Goal: Task Accomplishment & Management: Complete application form

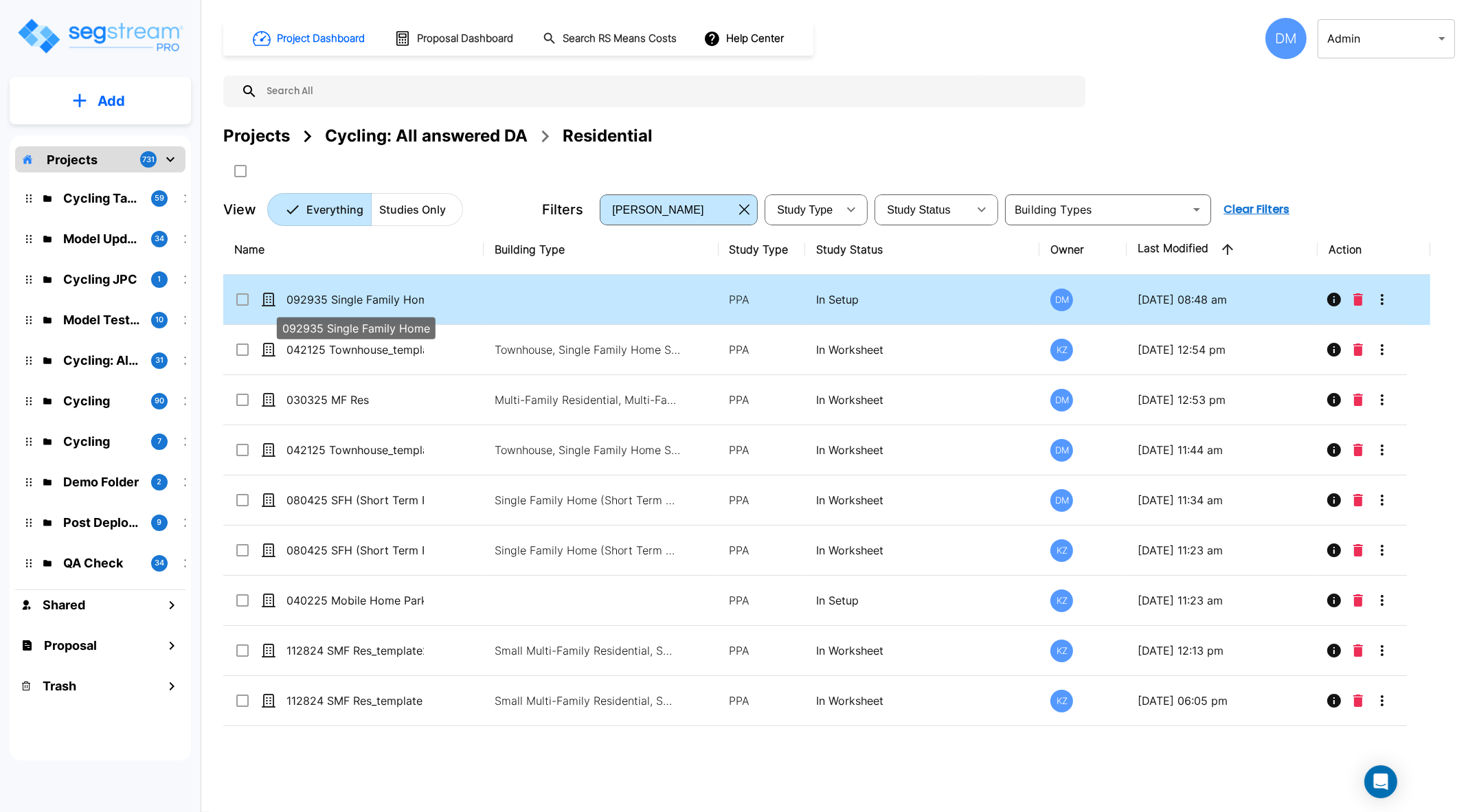
click at [341, 293] on p "092935 Single Family Home" at bounding box center [355, 300] width 137 height 16
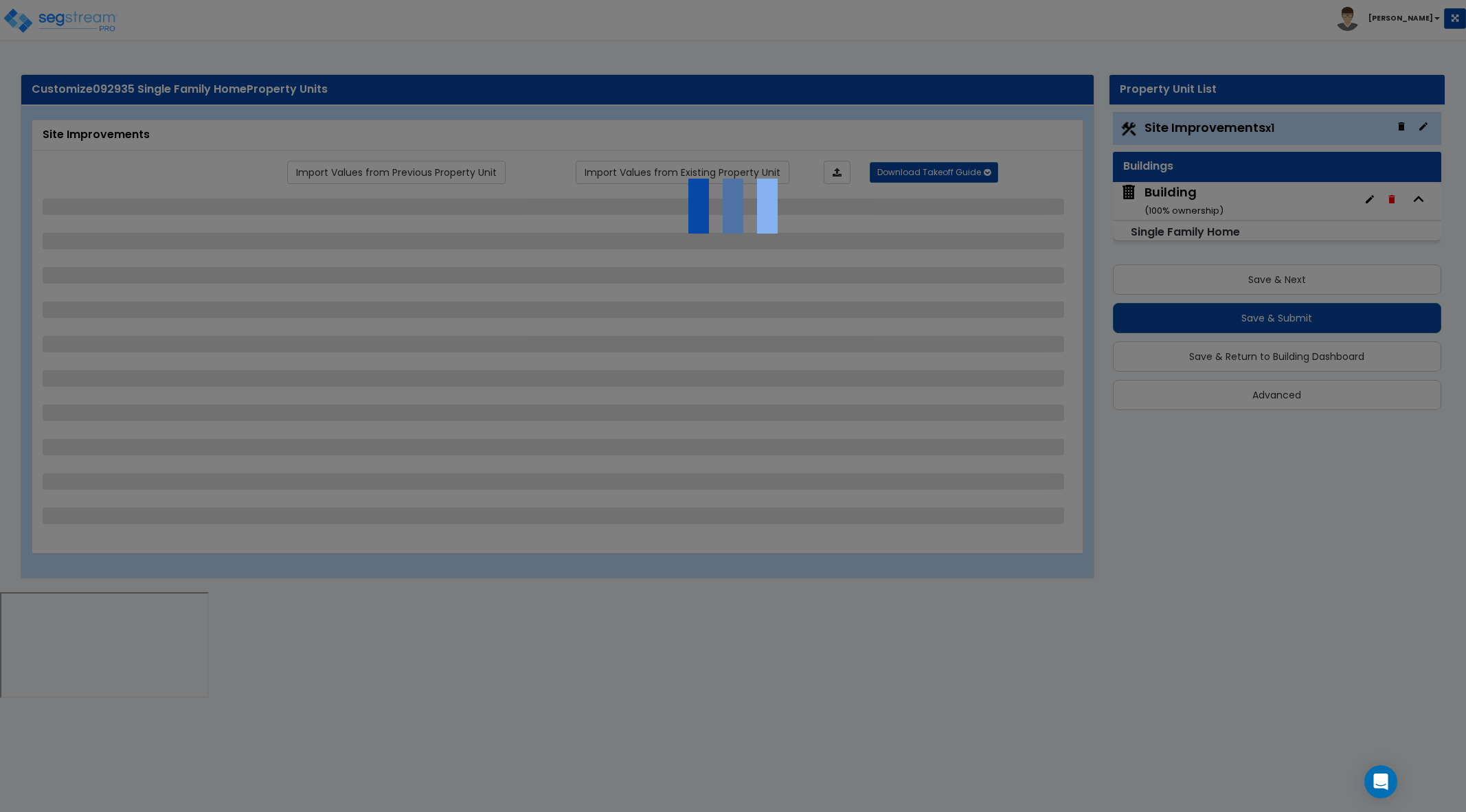
select select "2"
select select "1"
select select "2"
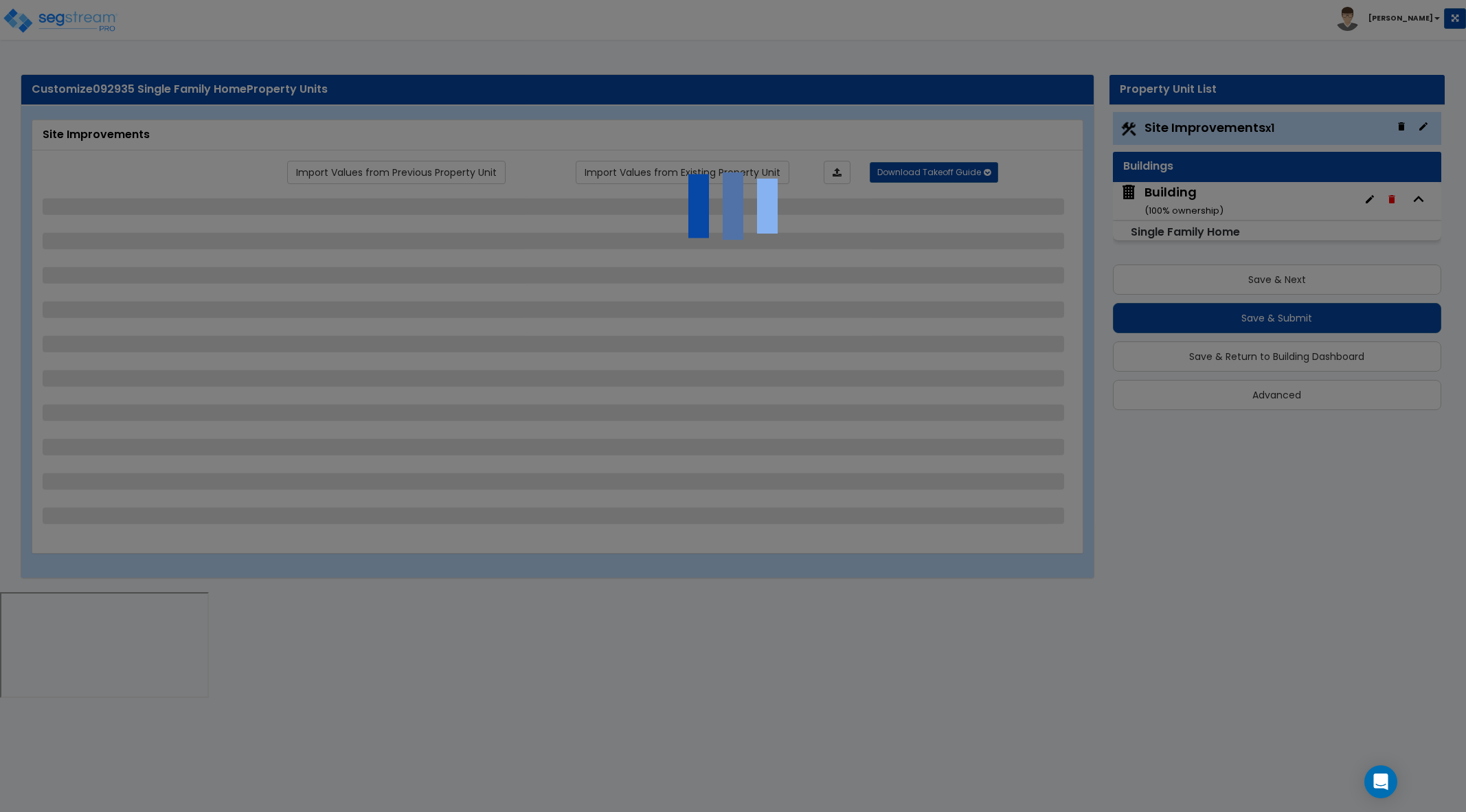
select select "2"
select select "1"
select select "3"
select select "2"
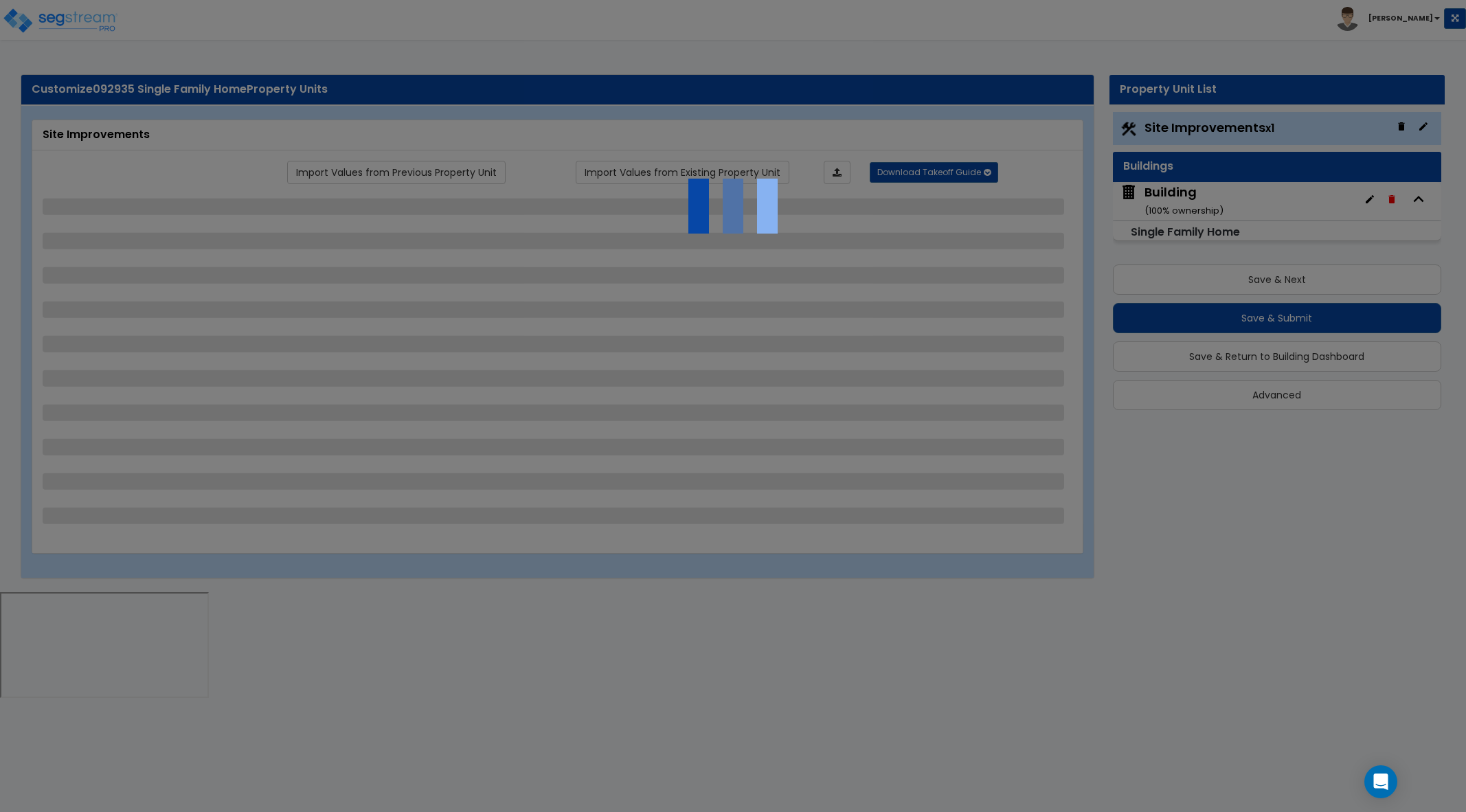
select select "1"
select select "10"
select select "3"
select select "1"
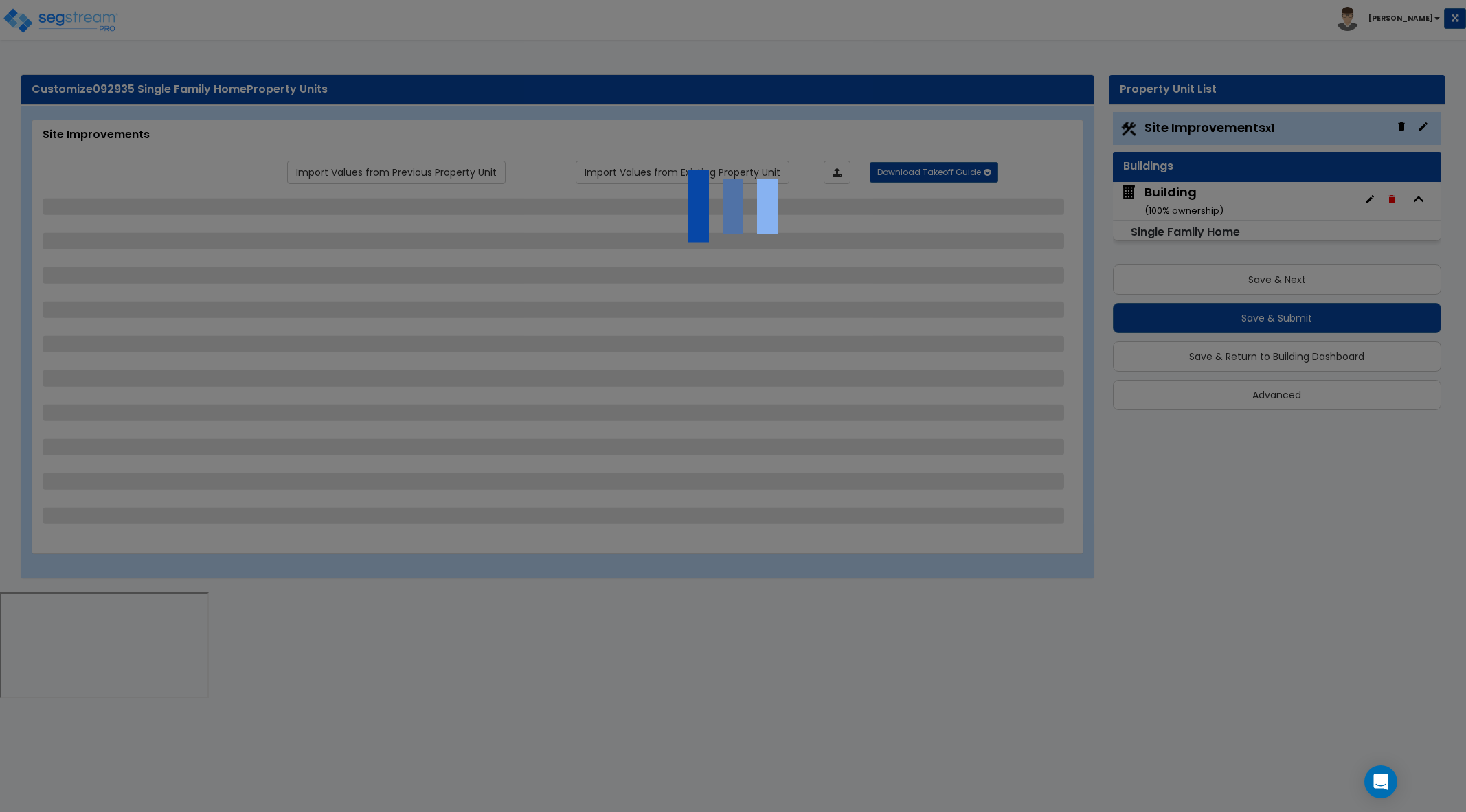
select select "1"
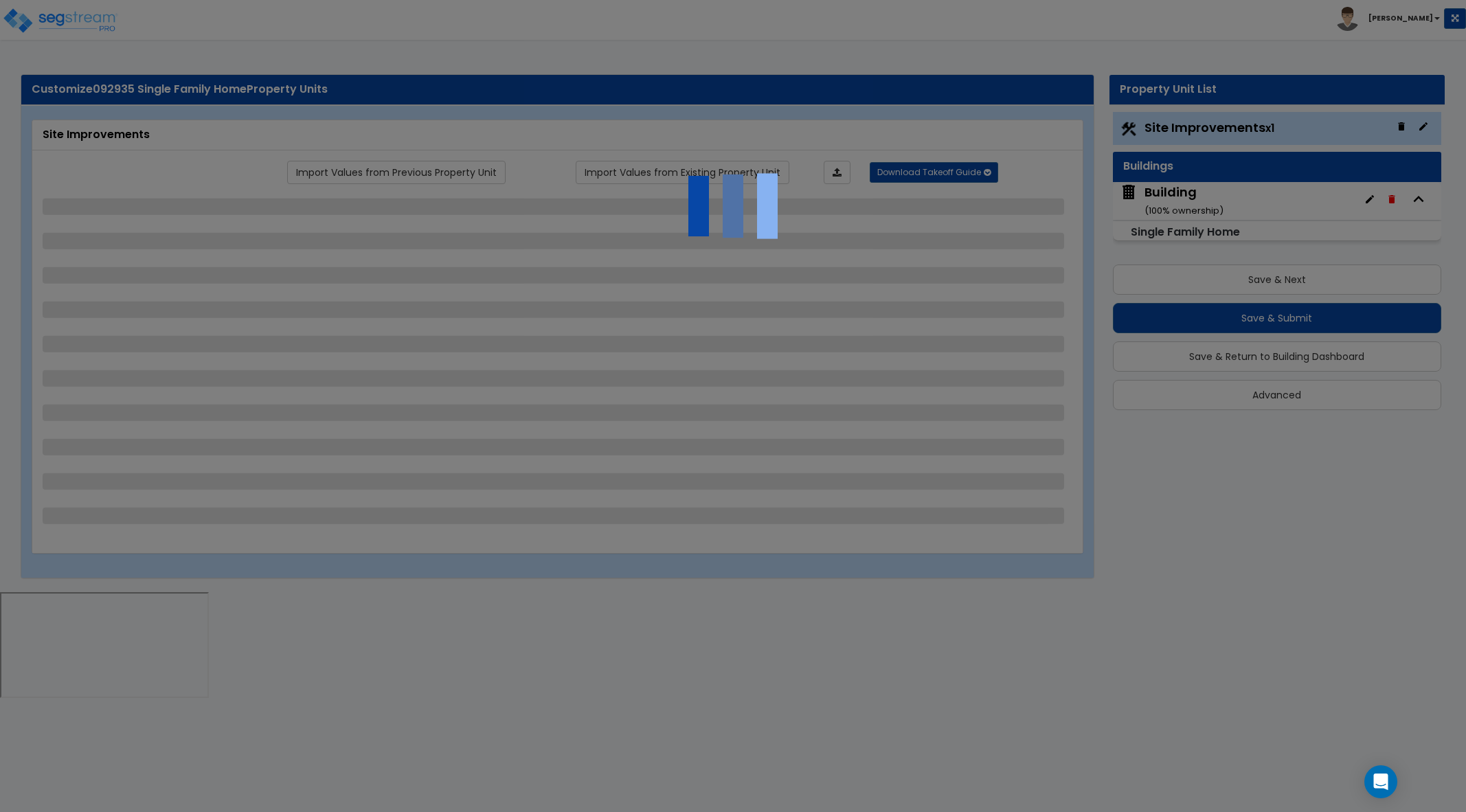
select select "6"
select select "1"
select select "2"
select select "1"
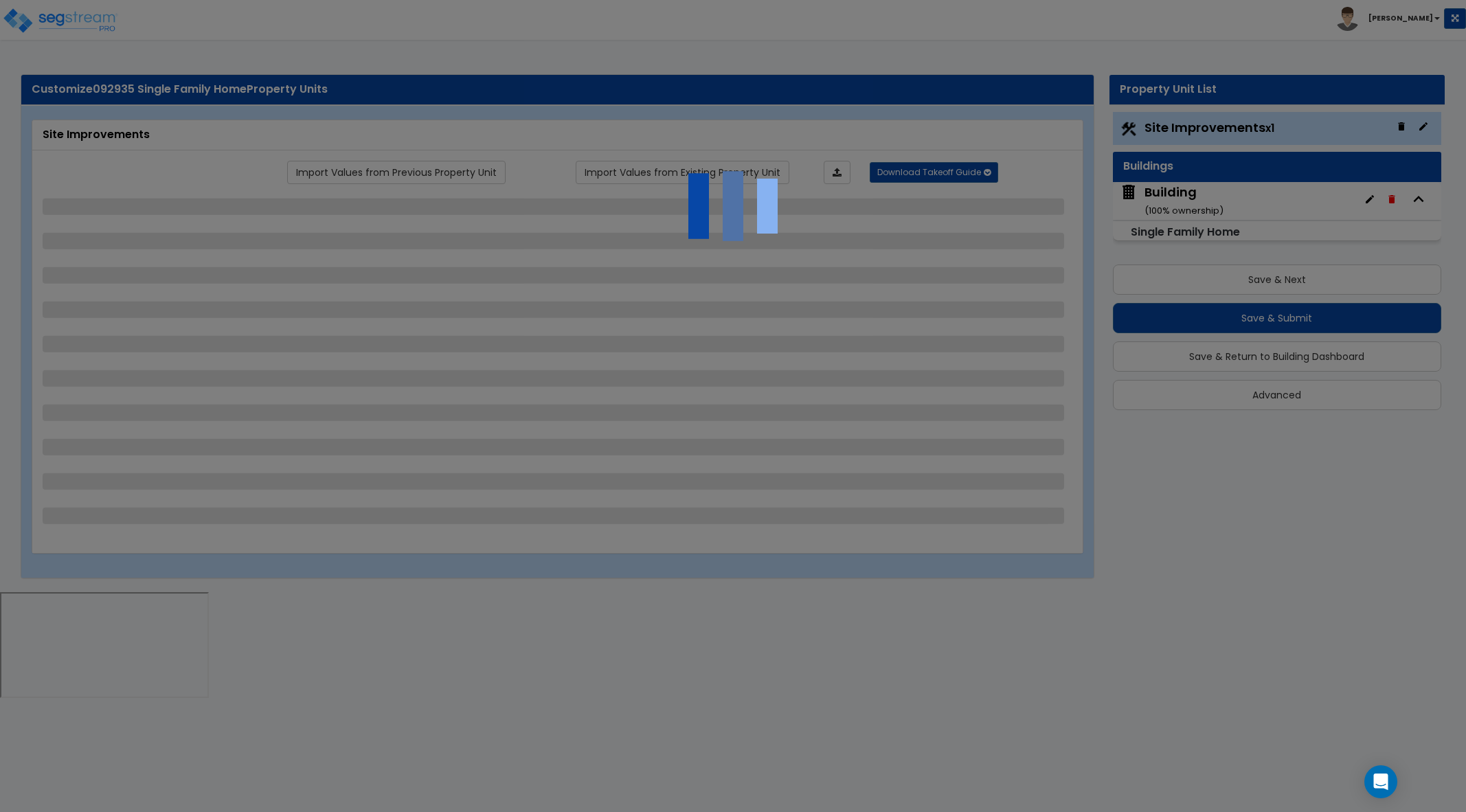
select select "3"
select select "1"
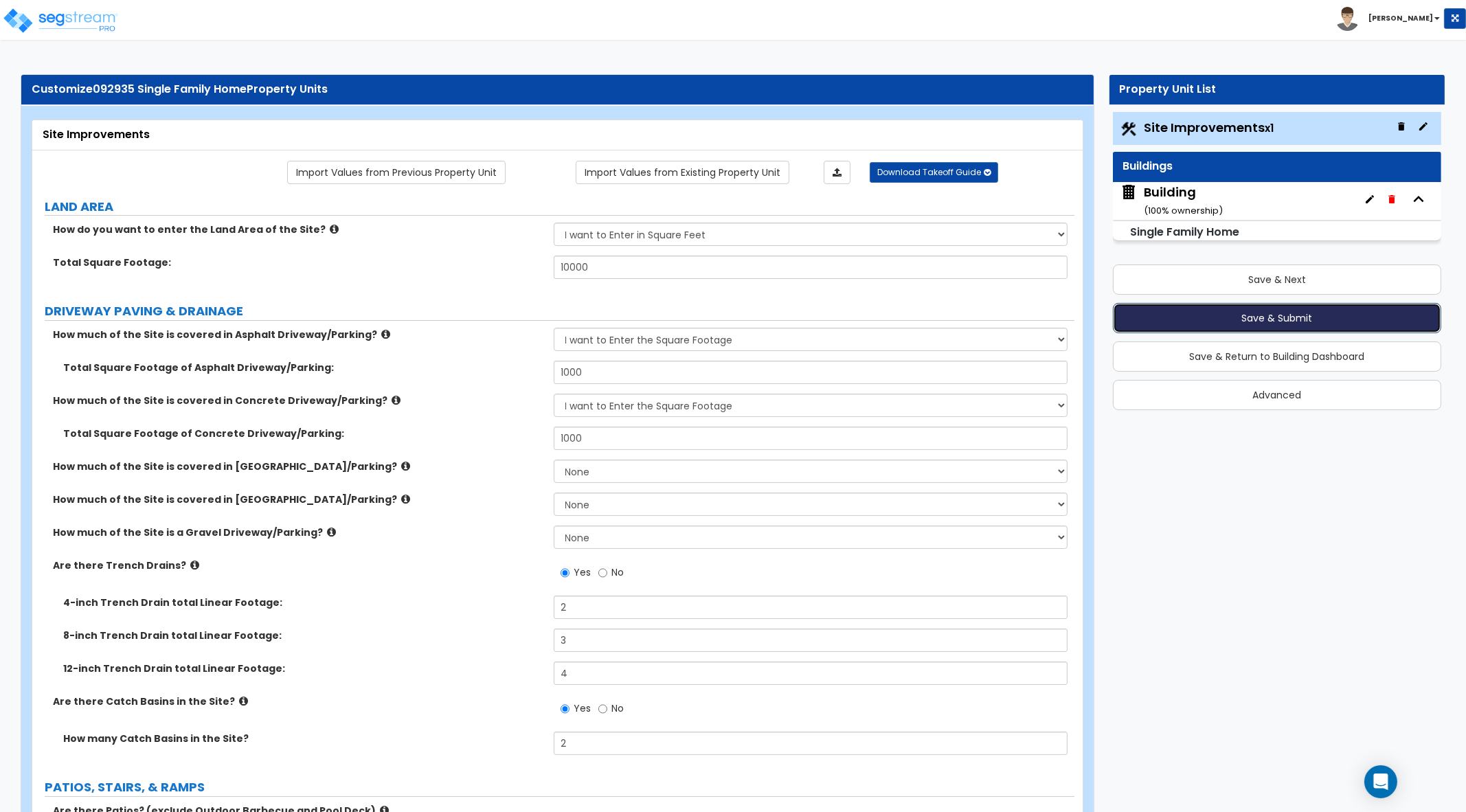
click at [1260, 316] on button "Save & Submit" at bounding box center [1278, 317] width 329 height 30
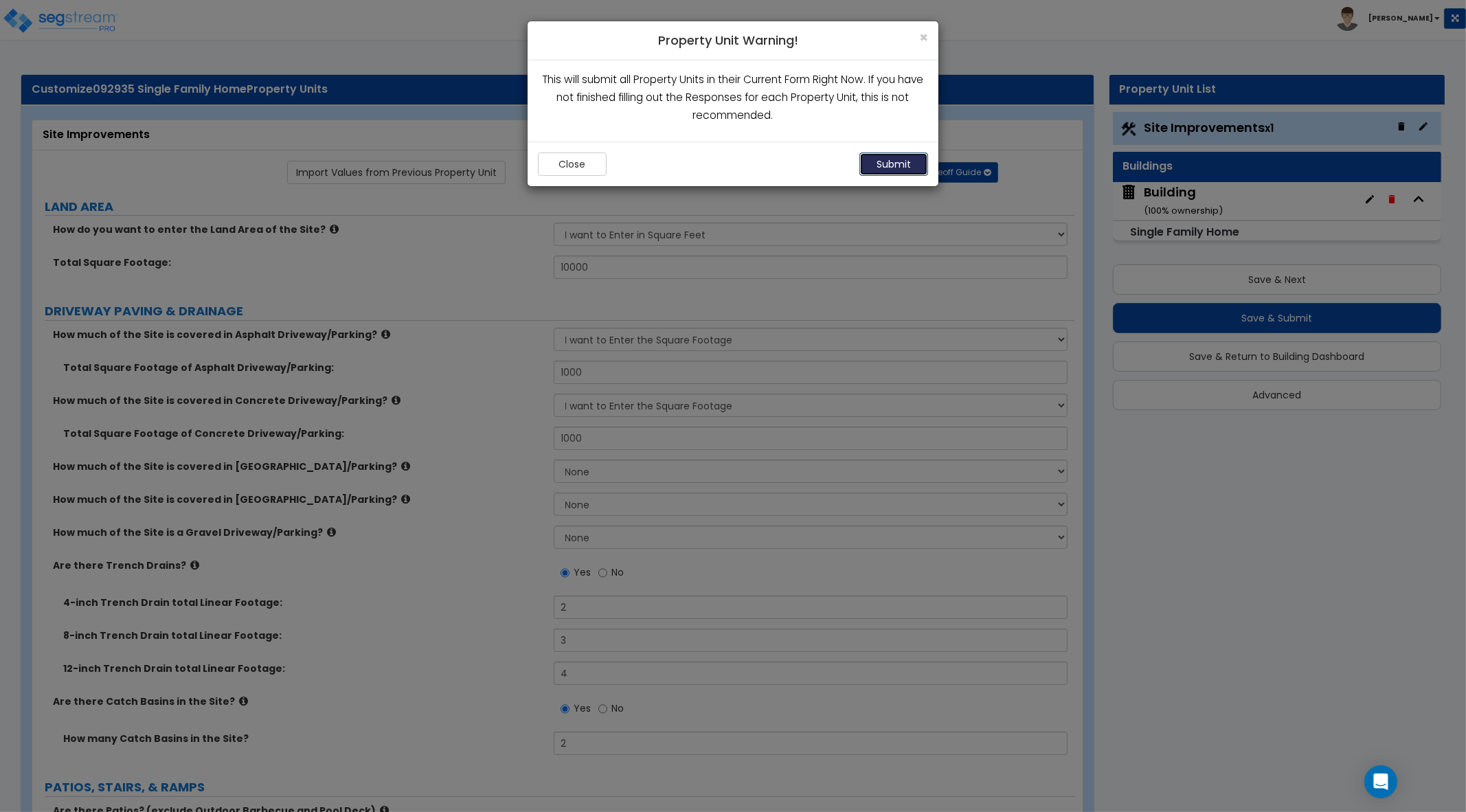
click at [904, 159] on button "Submit" at bounding box center [894, 164] width 69 height 23
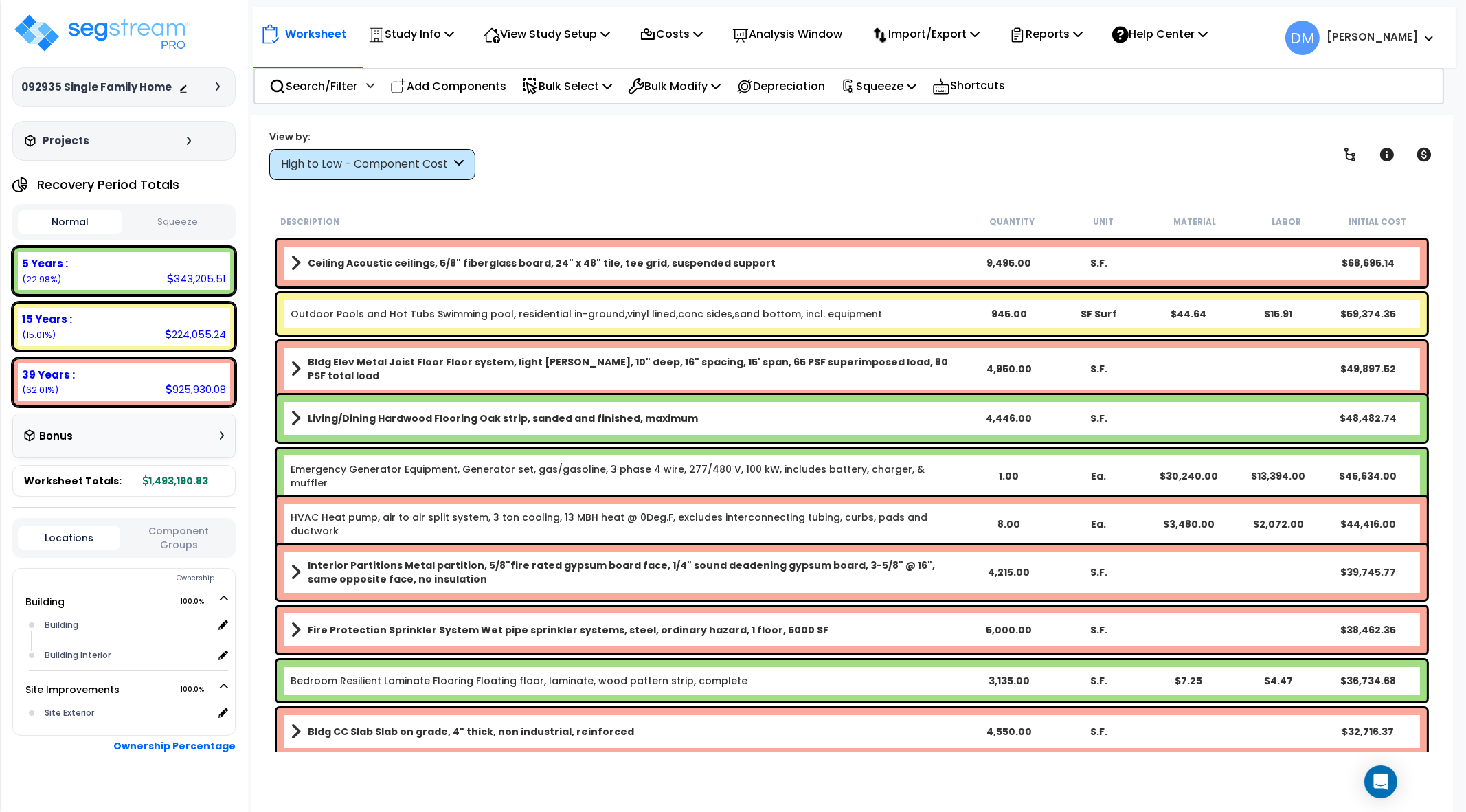
click at [421, 170] on div "High to Low - Component Cost" at bounding box center [366, 164] width 170 height 16
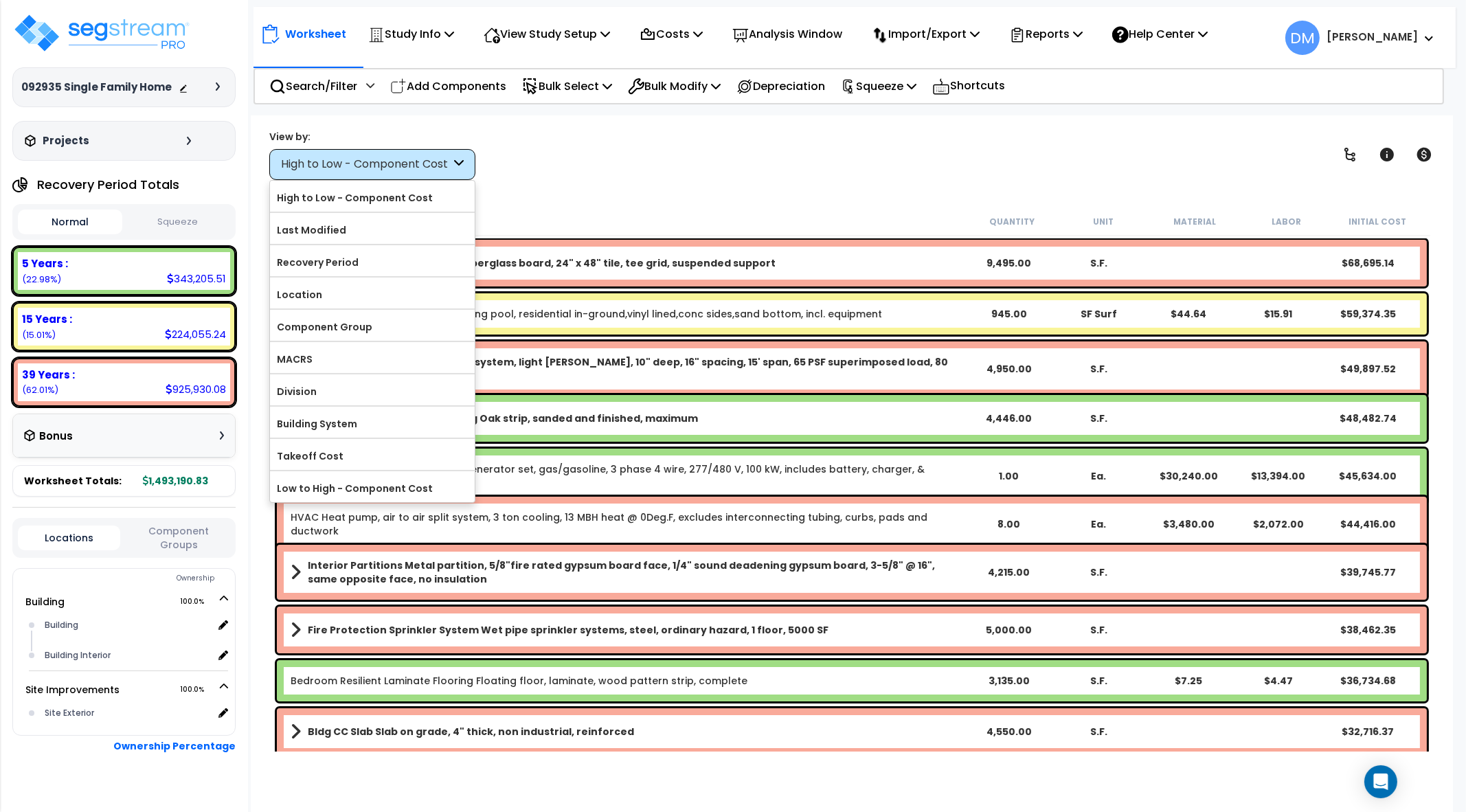
click at [548, 173] on div "View by: High to Low - Component Cost High to Low - Component Cost" at bounding box center [852, 154] width 1175 height 51
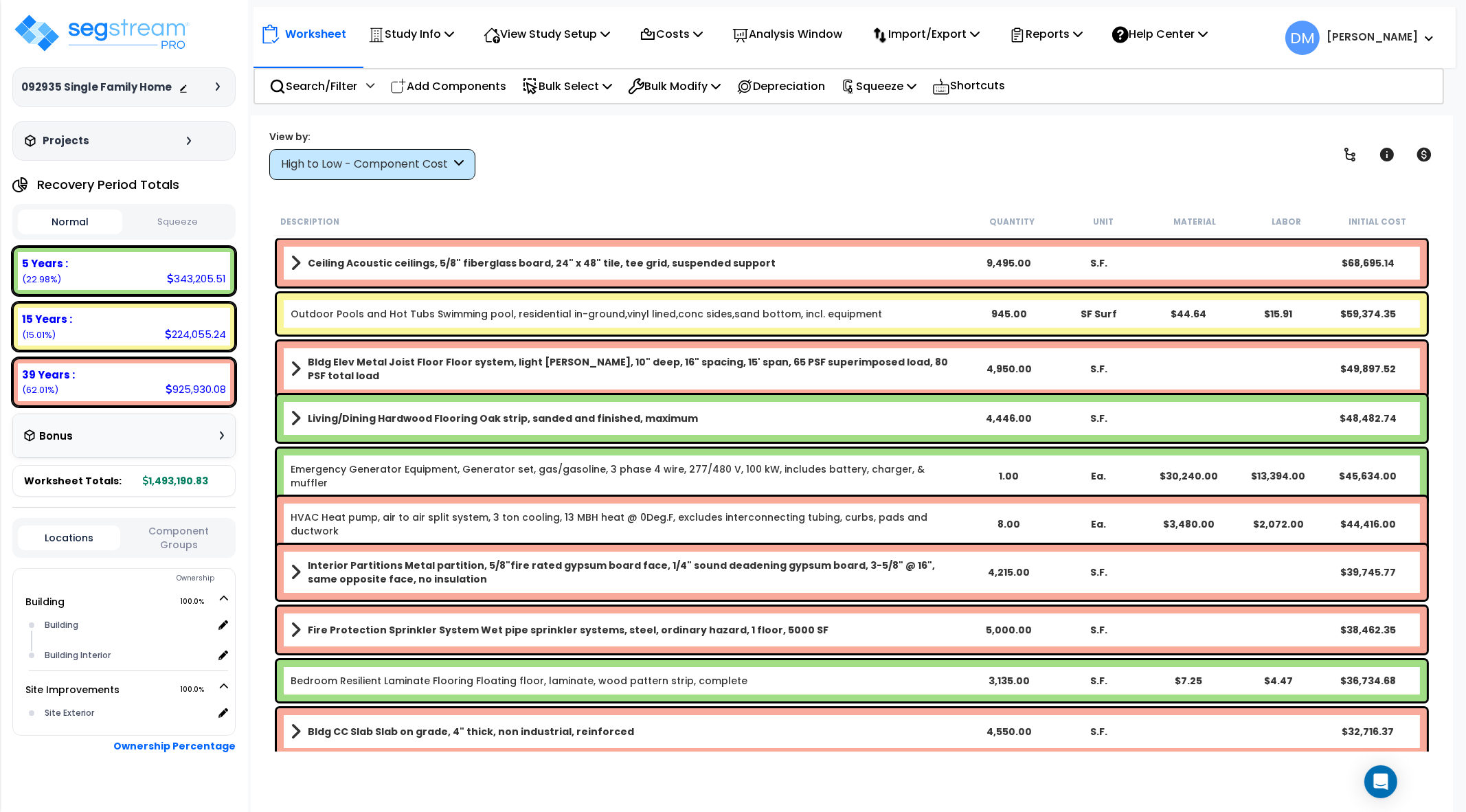
click at [536, 271] on link "Ceiling Acoustic ceilings, 5/8" fiberglass board, 24" x 48" tile, tee grid, sus…" at bounding box center [628, 263] width 674 height 19
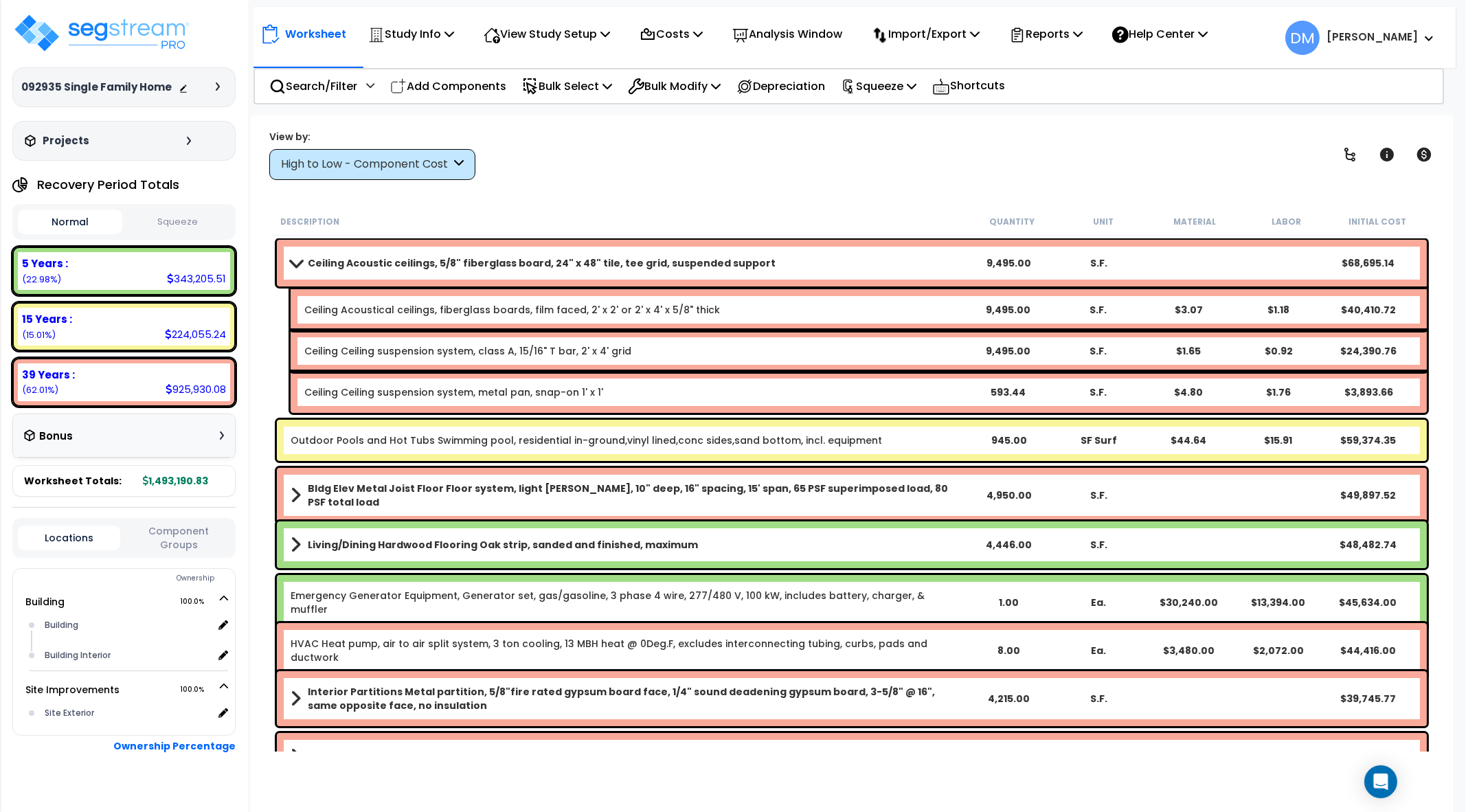
click at [536, 271] on link "Ceiling Acoustic ceilings, 5/8" fiberglass board, 24" x 48" tile, tee grid, sus…" at bounding box center [628, 263] width 674 height 19
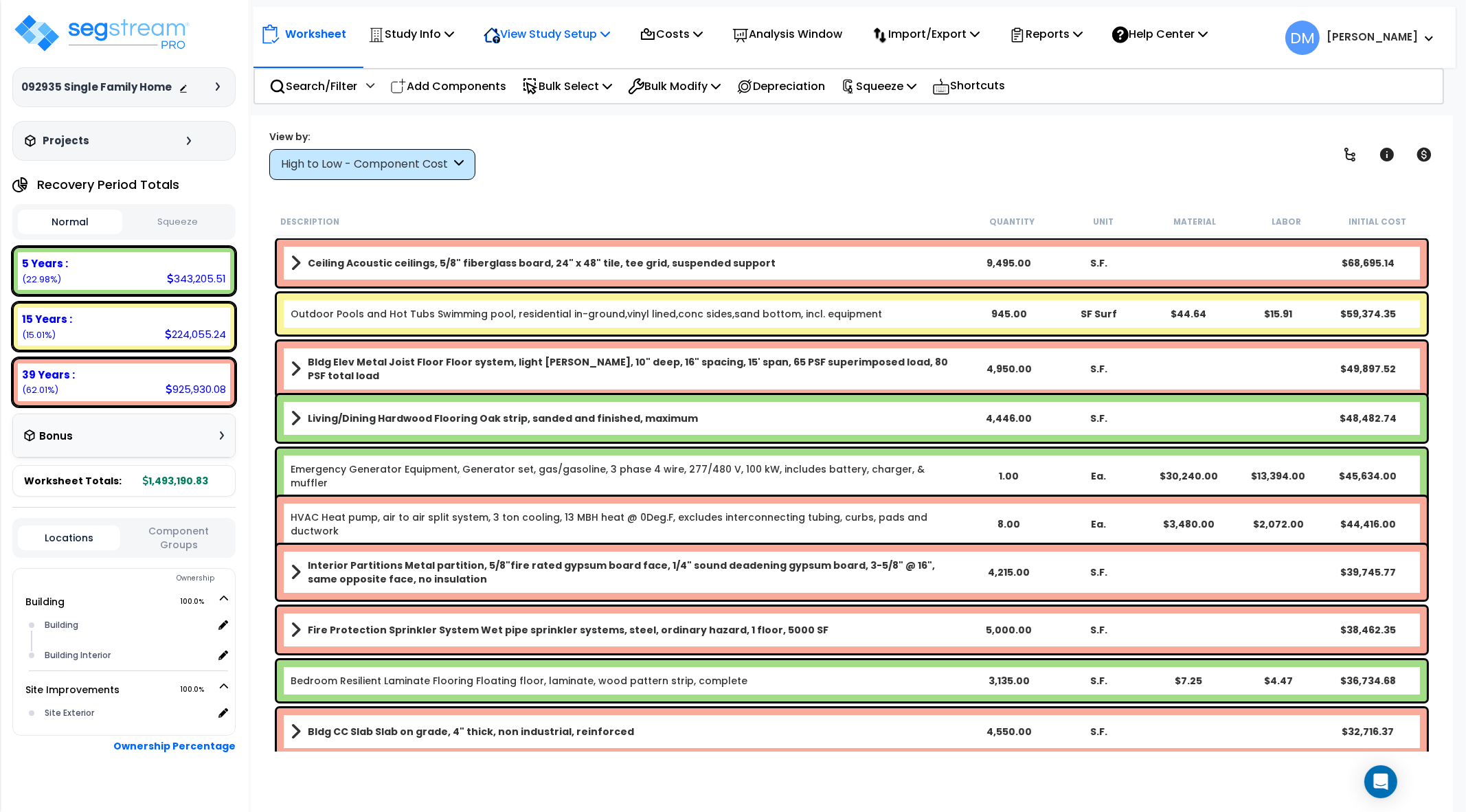
click at [603, 38] on p "View Study Setup" at bounding box center [547, 33] width 126 height 19
click at [572, 96] on link "View Questionnaire" at bounding box center [545, 93] width 136 height 27
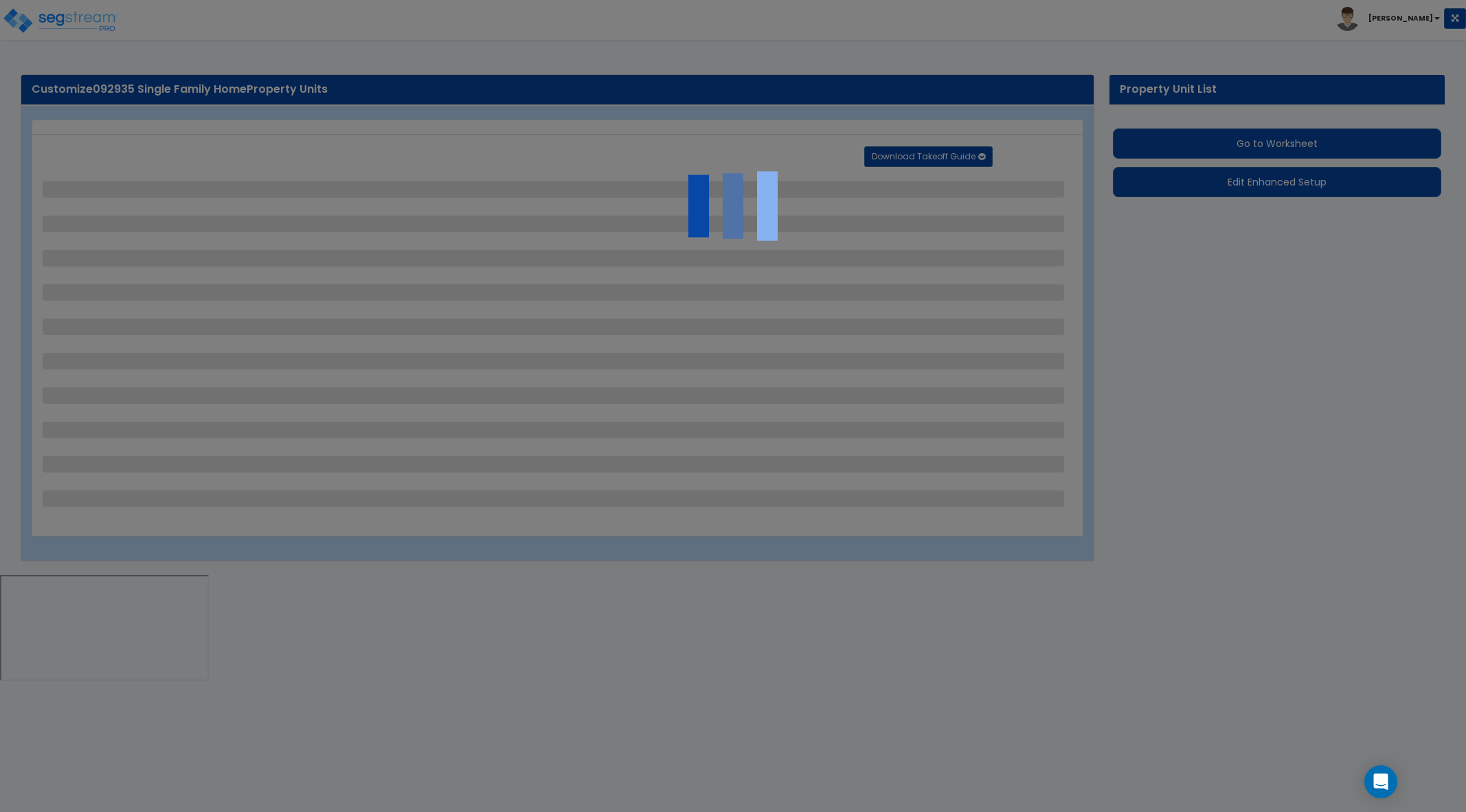
select select "2"
select select "1"
select select "2"
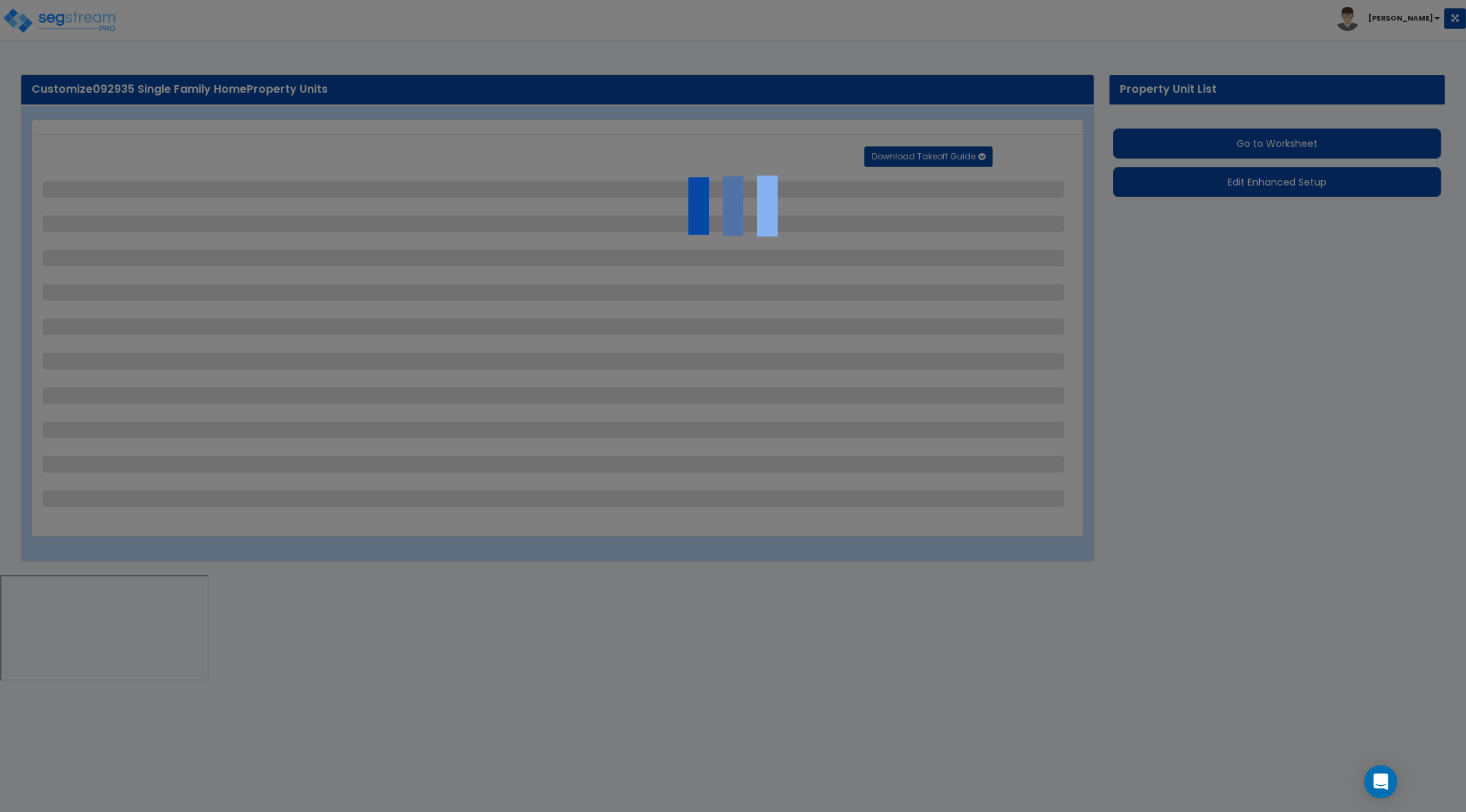
select select "2"
select select "1"
select select "3"
select select "2"
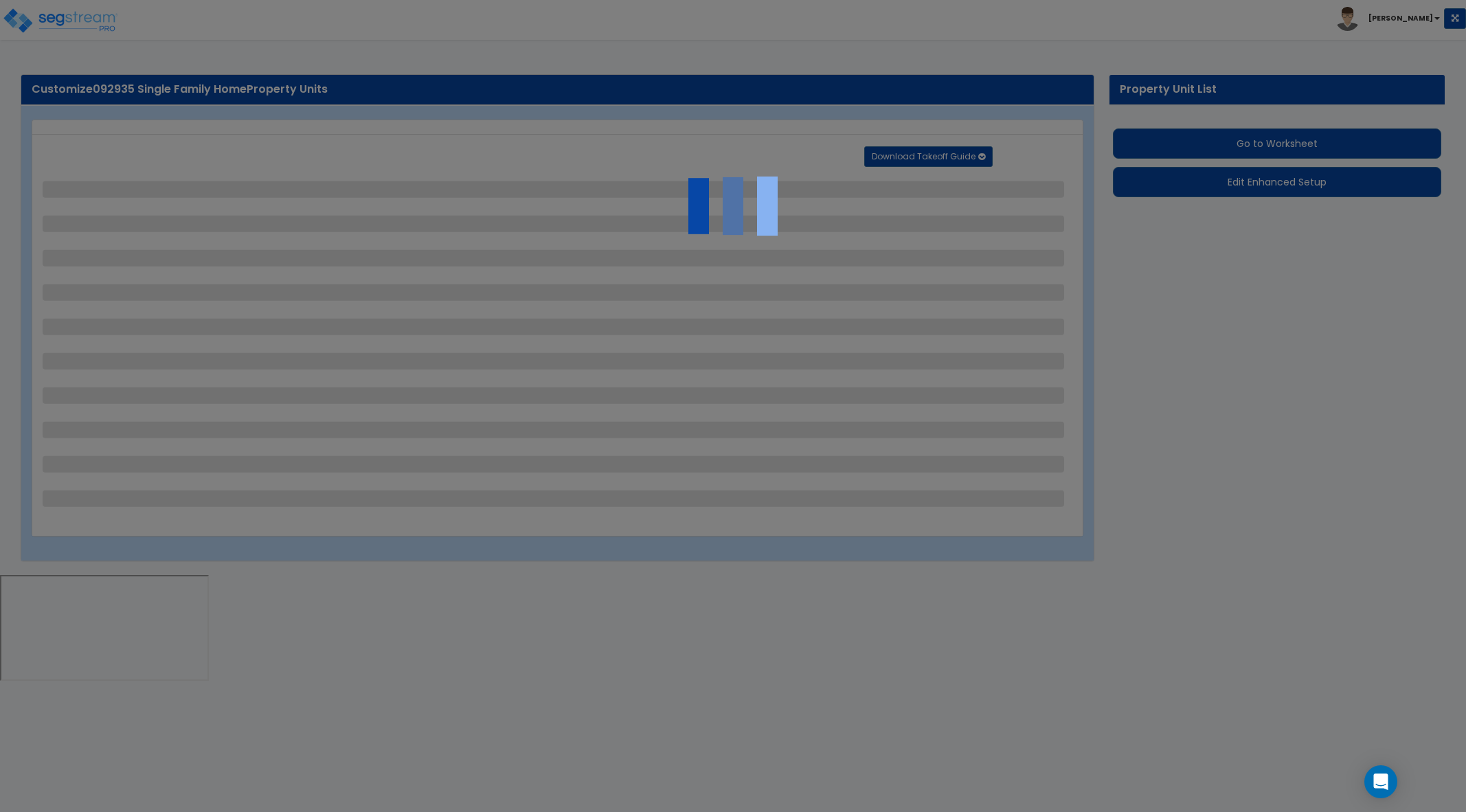
select select "1"
select select "10"
select select "3"
select select "1"
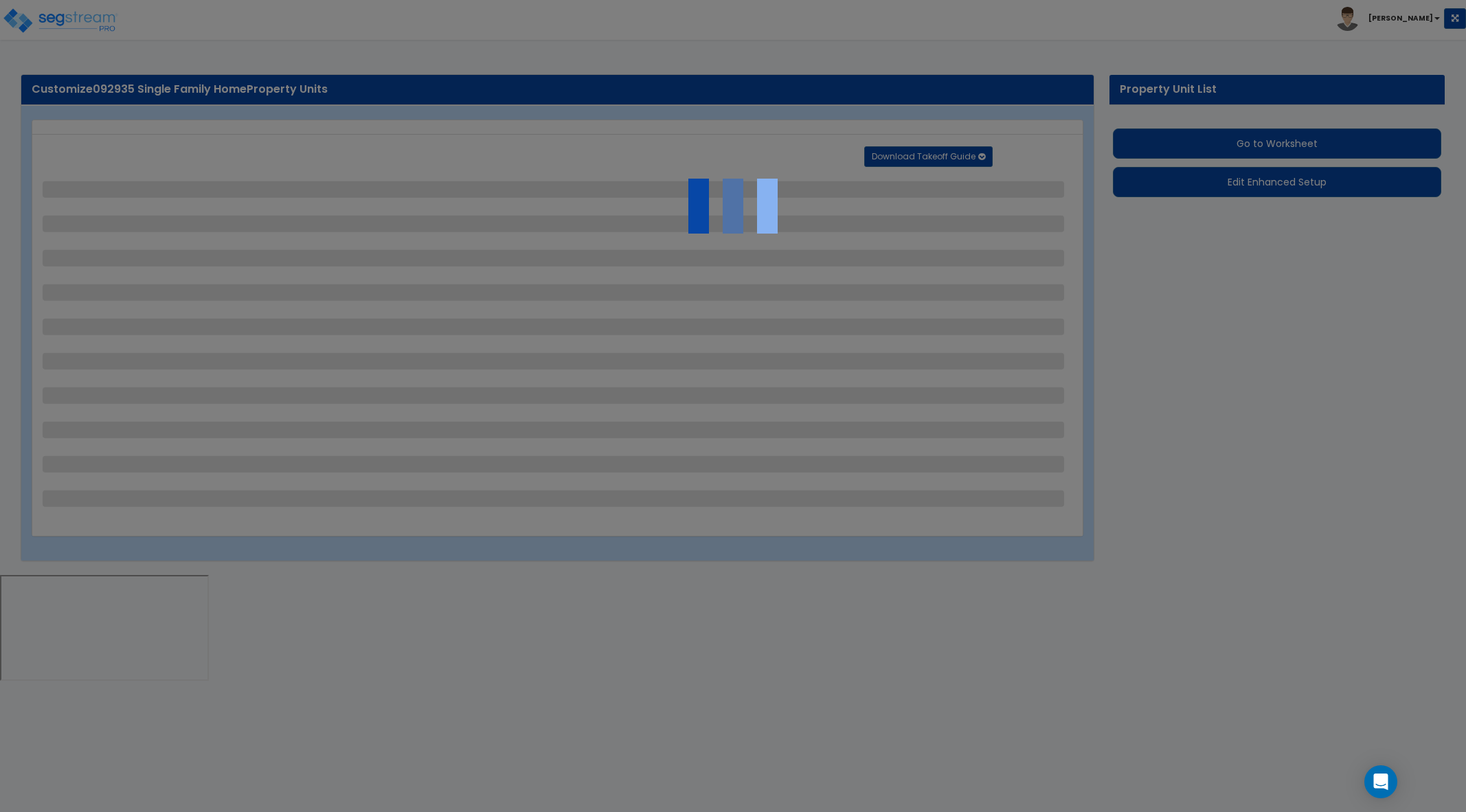
select select "1"
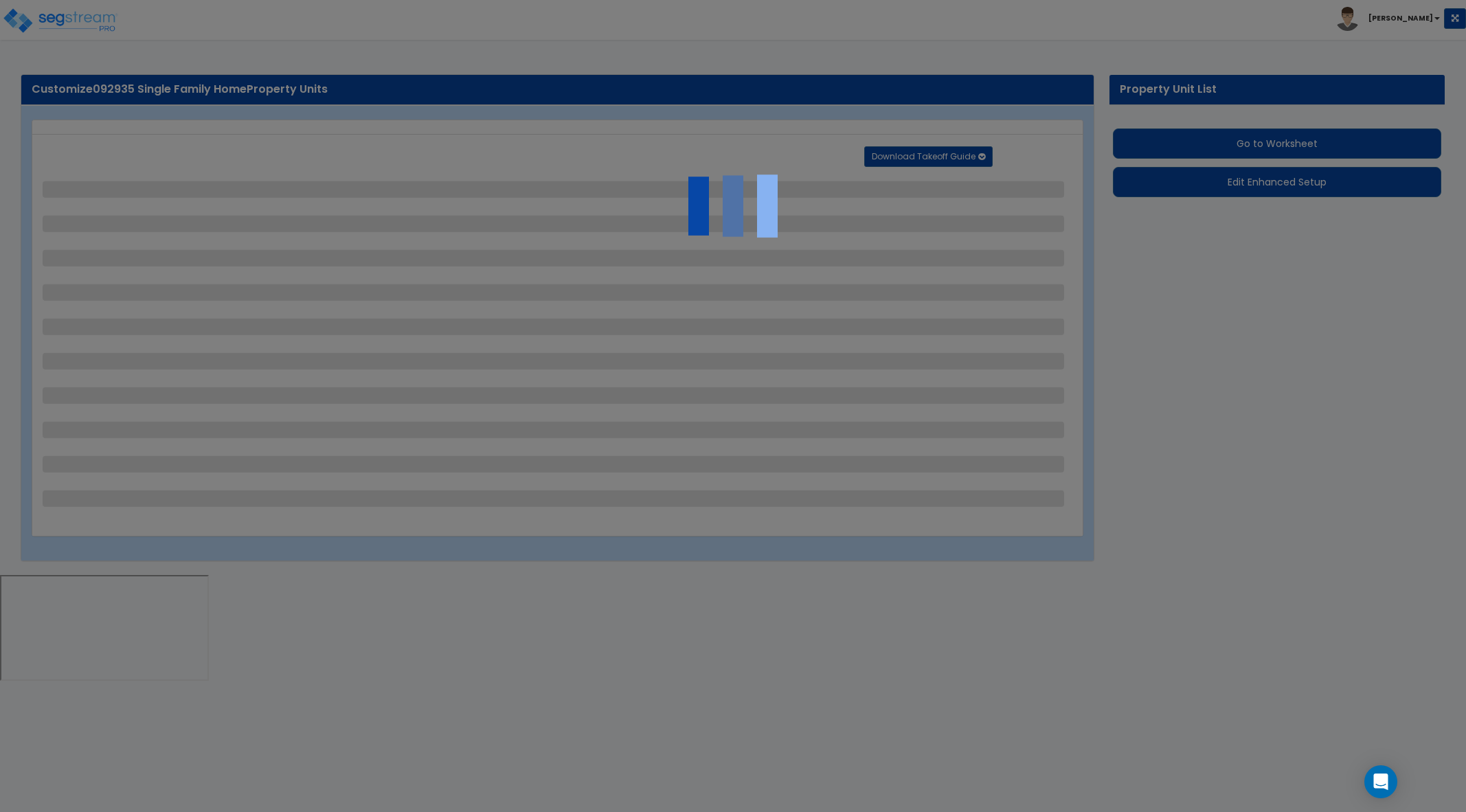
select select "6"
select select "1"
select select "2"
select select "1"
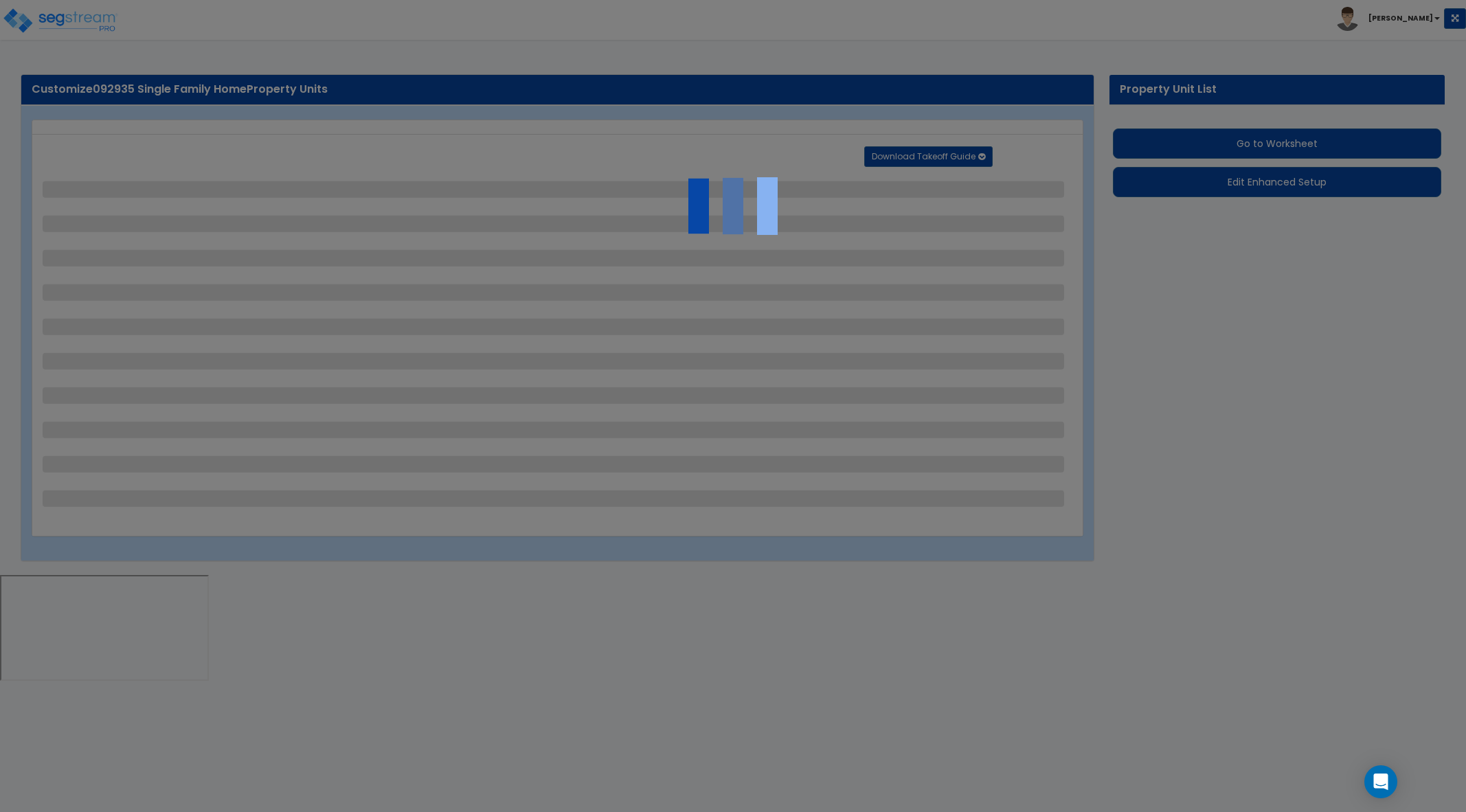
select select "3"
select select "1"
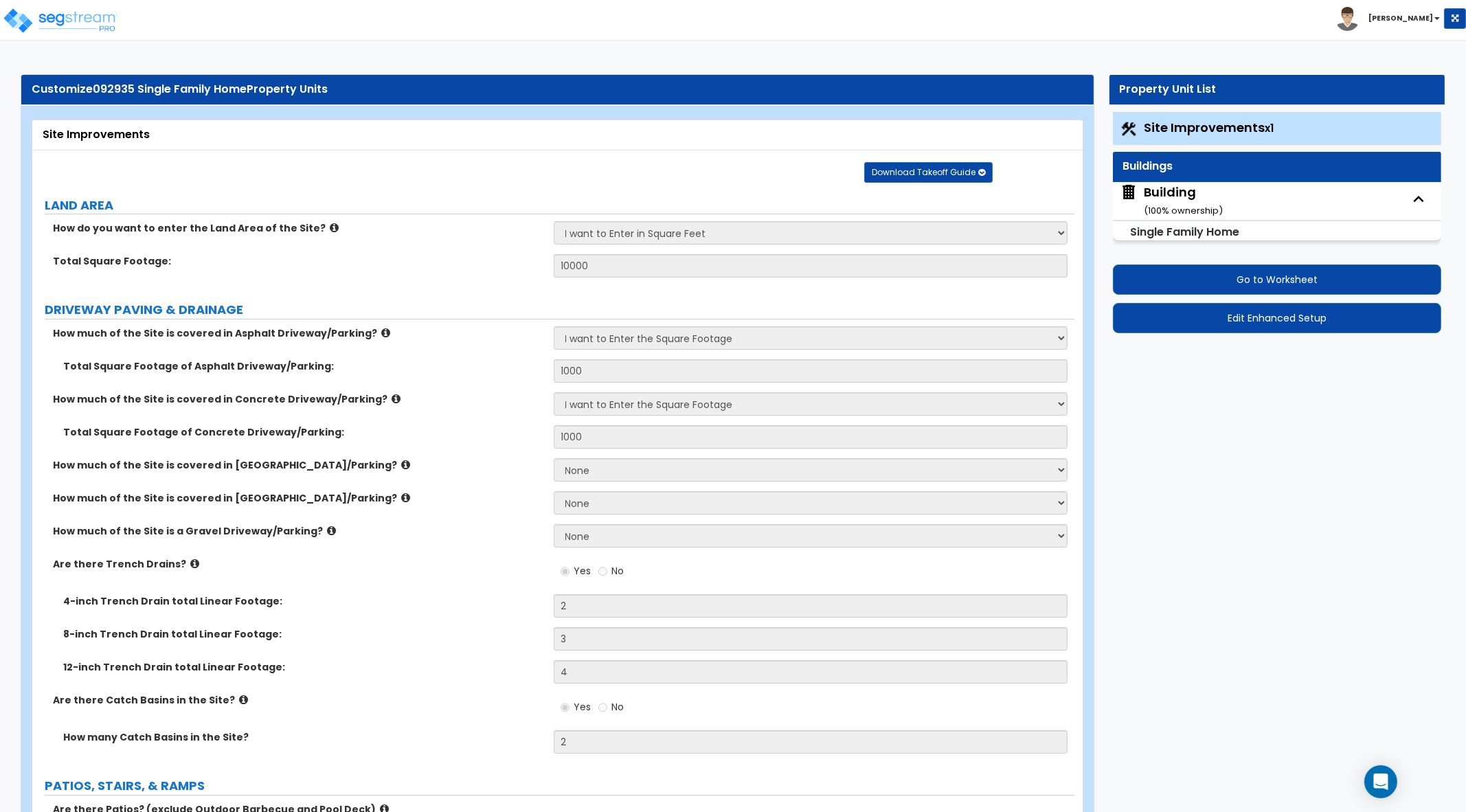
click at [1171, 200] on div "Building ( 100 % ownership)" at bounding box center [1184, 200] width 79 height 35
select select "1"
select select "8"
select select "3"
select select "4"
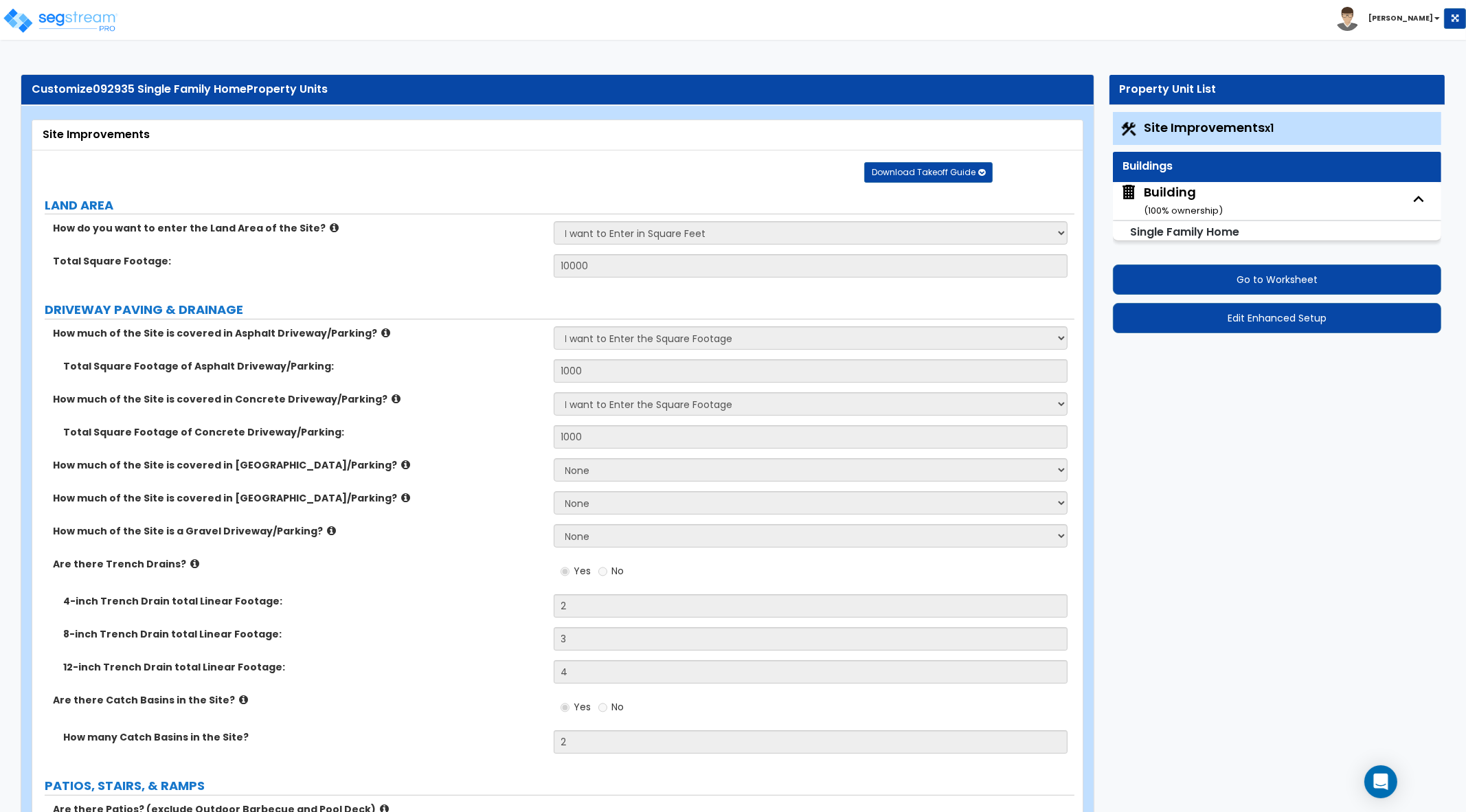
select select "1"
select select "2"
select select "10"
select select "7"
select select "3"
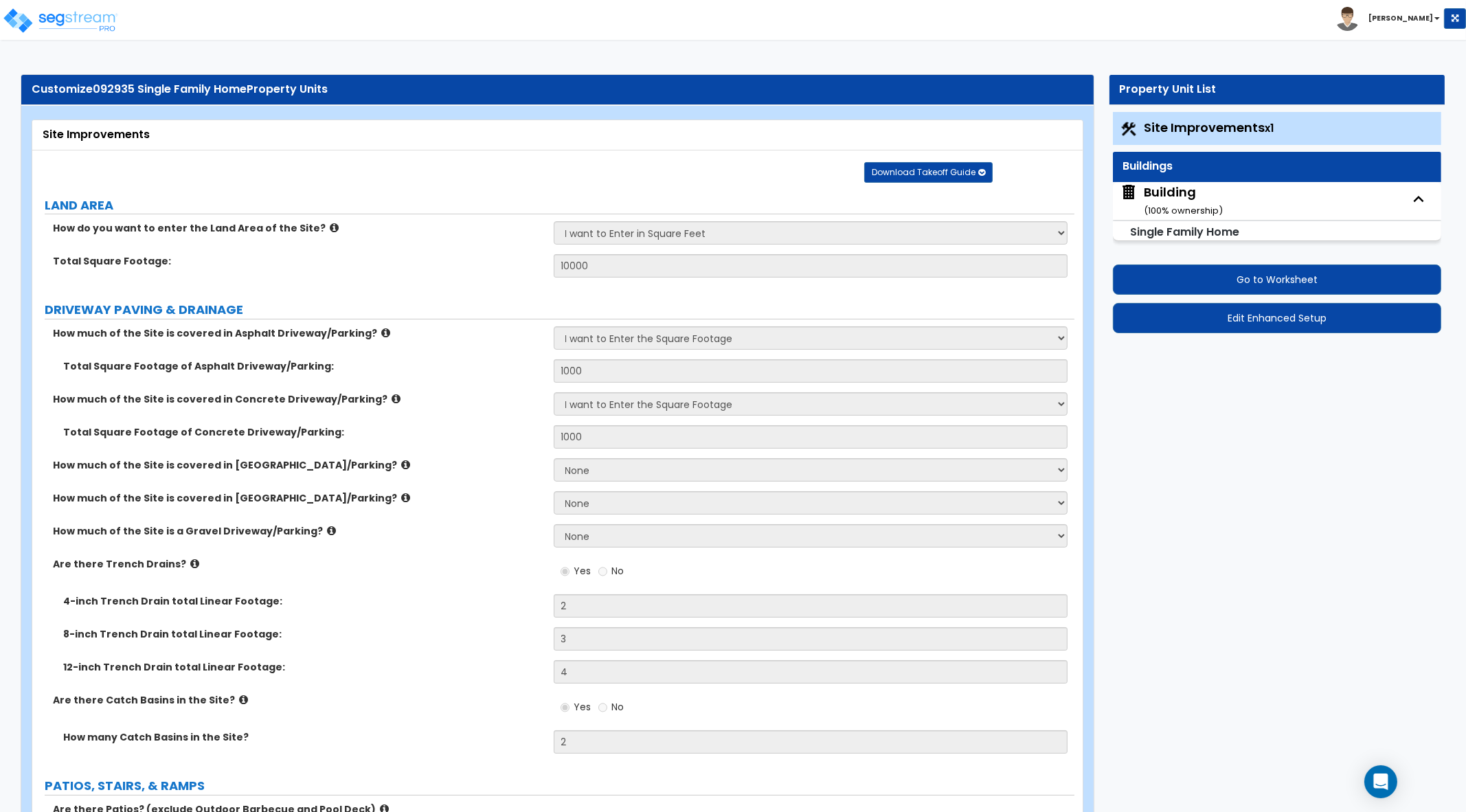
select select "1"
select select "2"
select select "3"
select select "2"
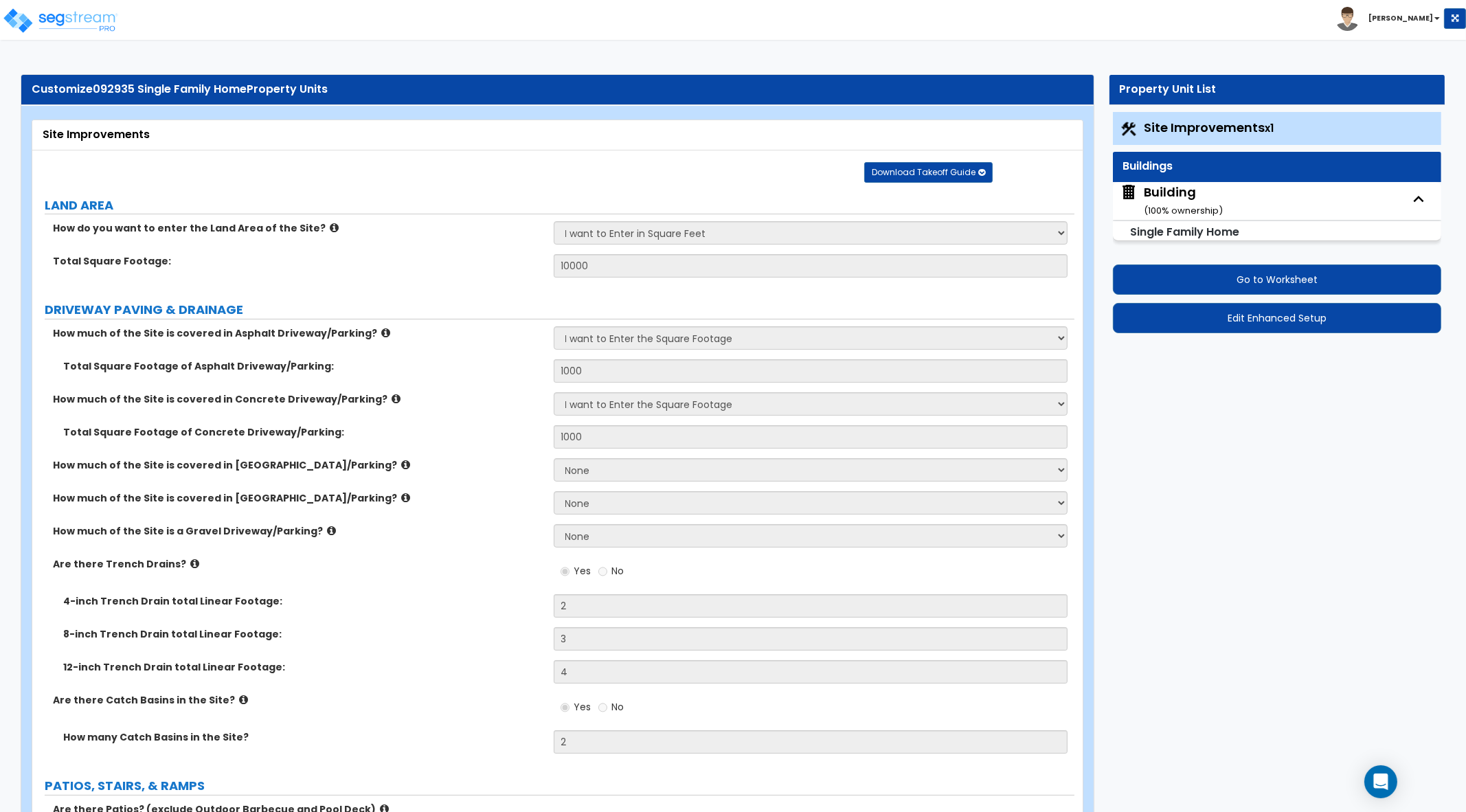
select select "1"
select select "2"
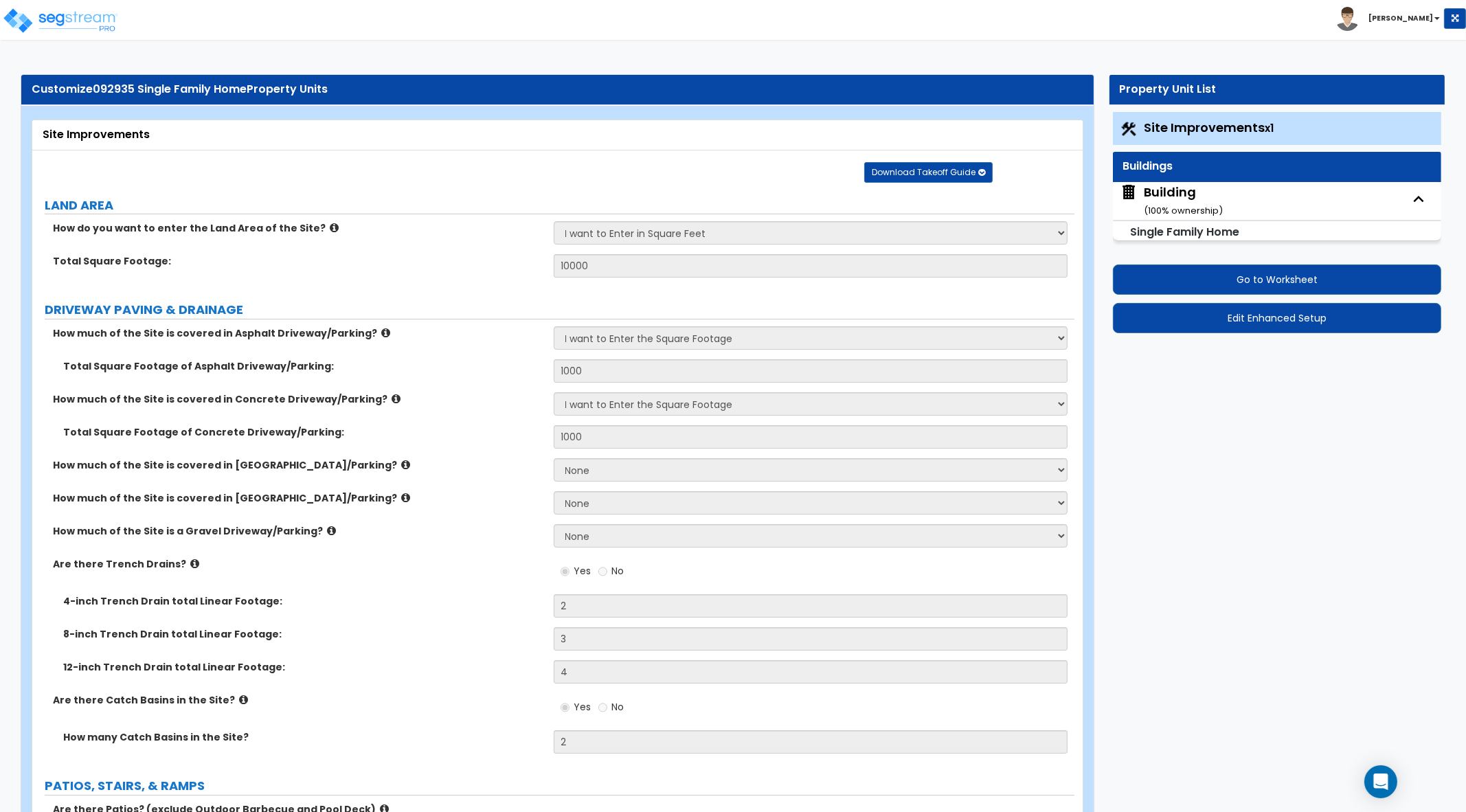
select select "2"
select select "5"
select select "3"
select select "4"
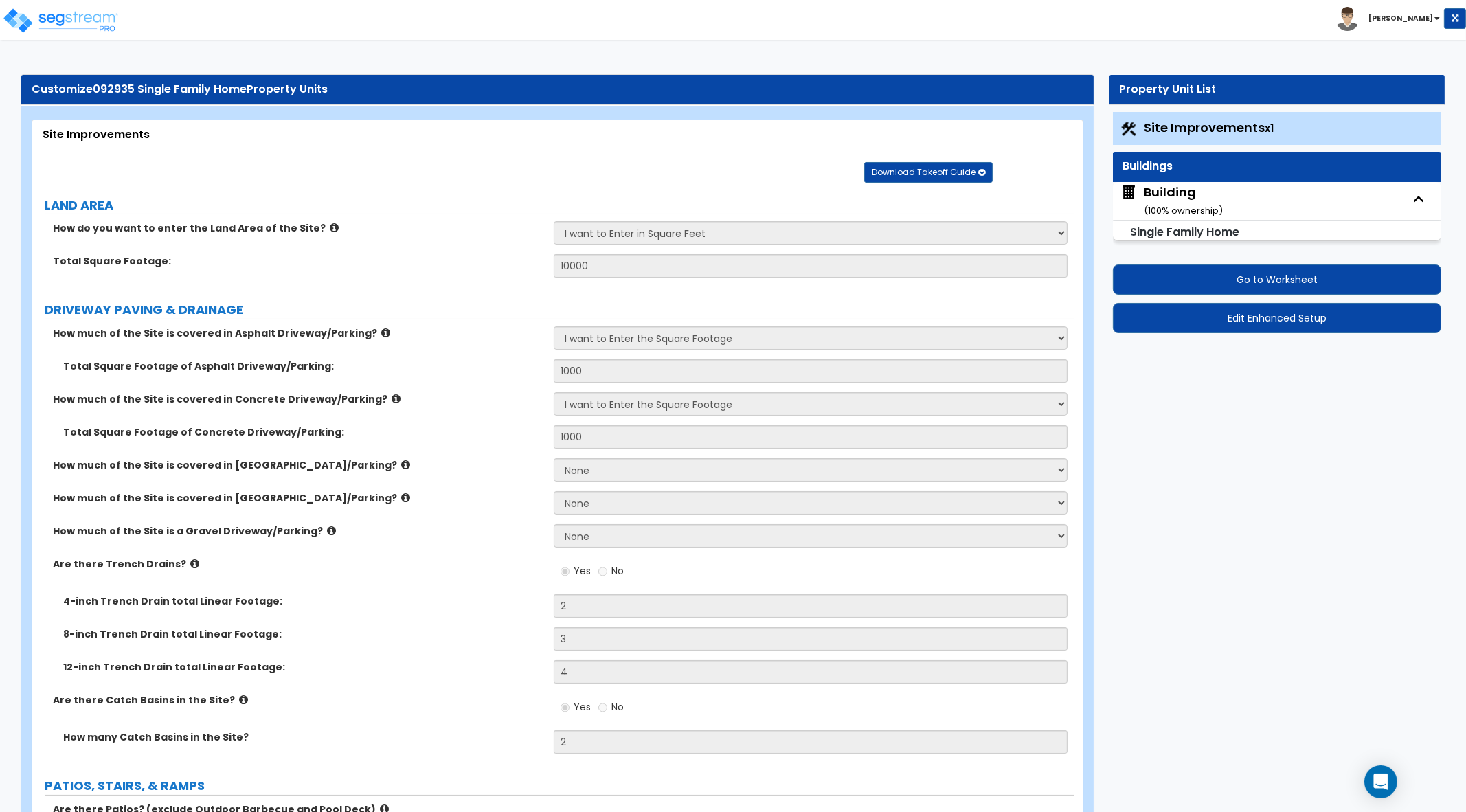
select select "2"
select select "1"
select select "3"
select select "1"
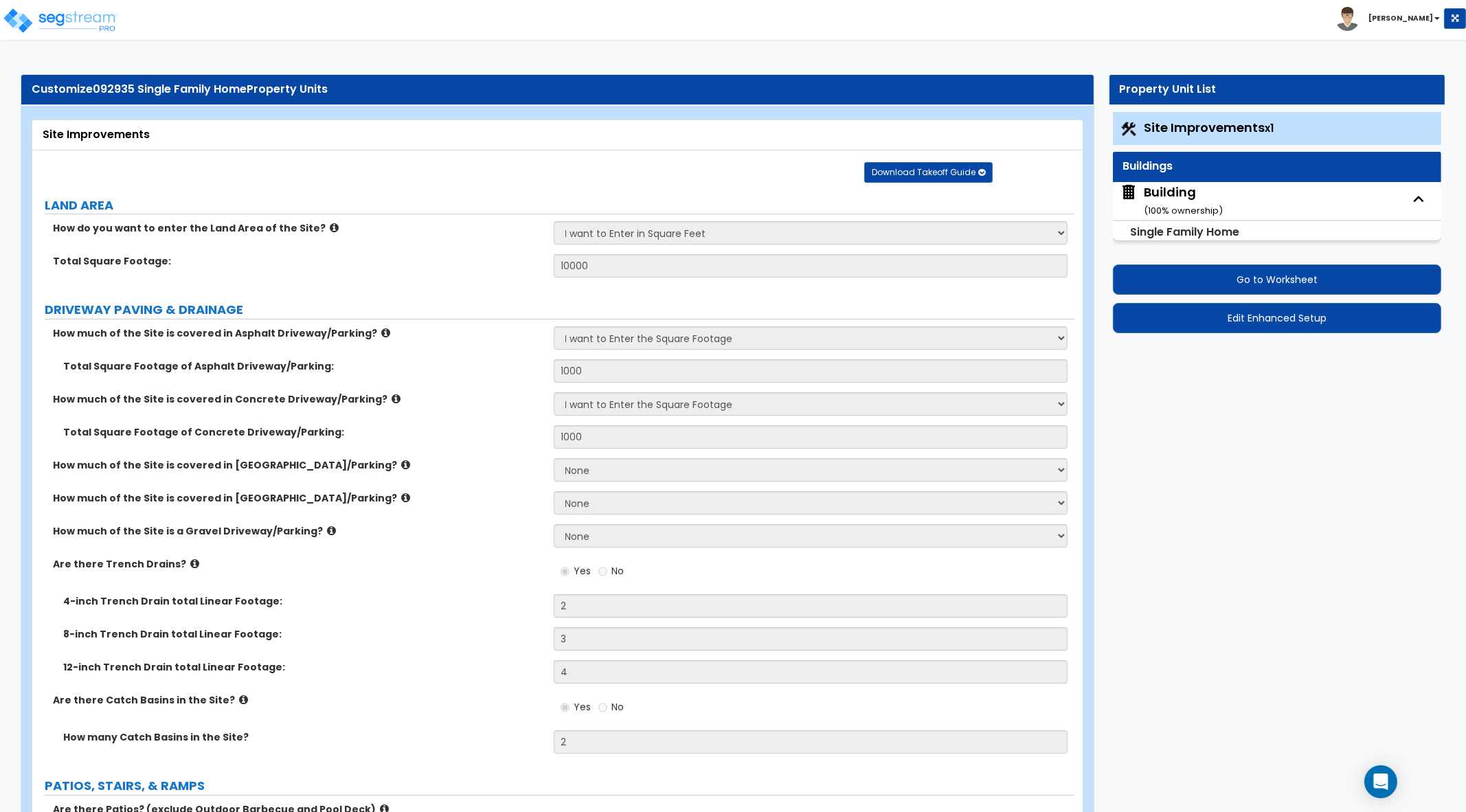
select select "2"
select select "3"
select select "1"
select select "4"
select select "3"
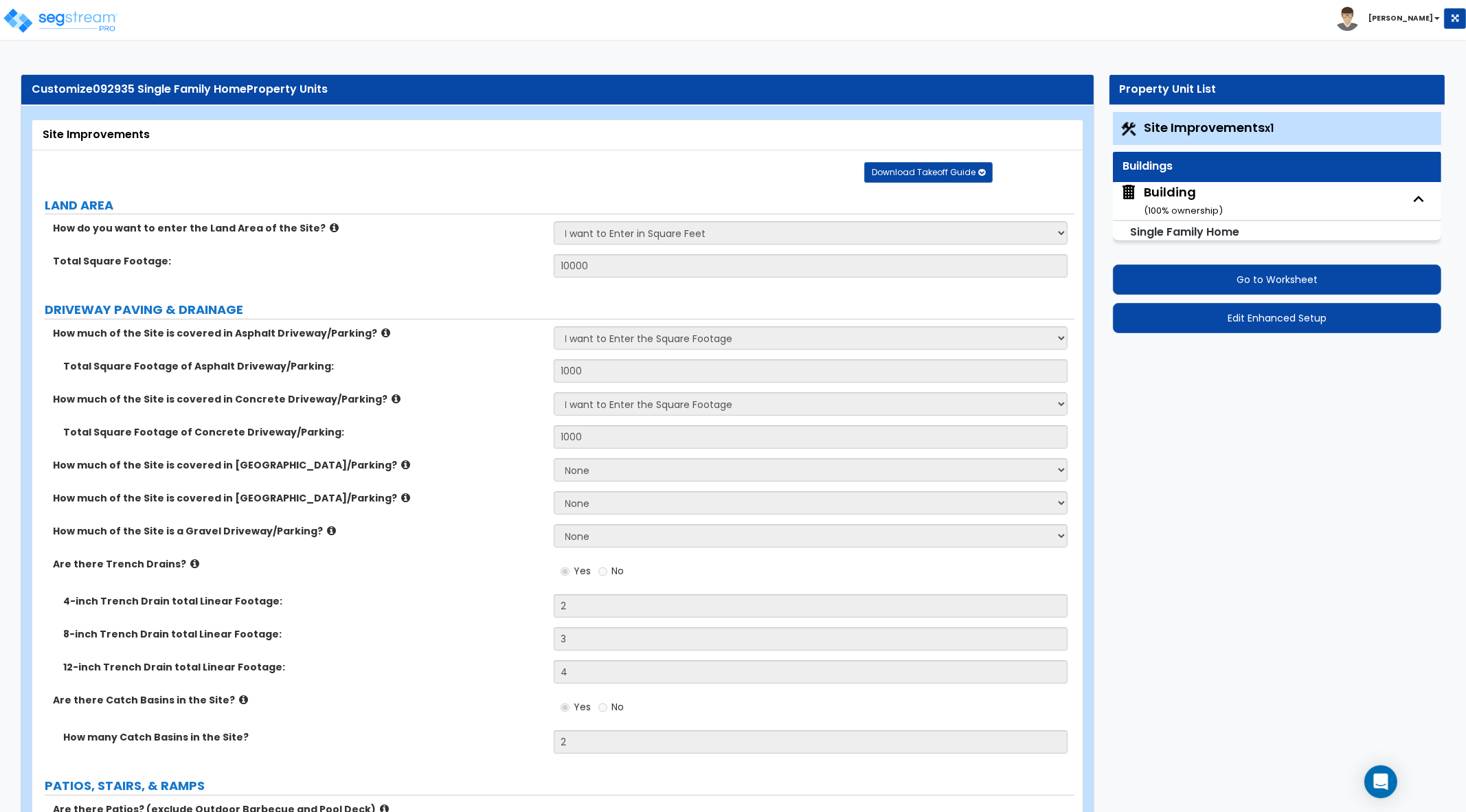
select select "3"
select select "2"
select select "5"
select select "2"
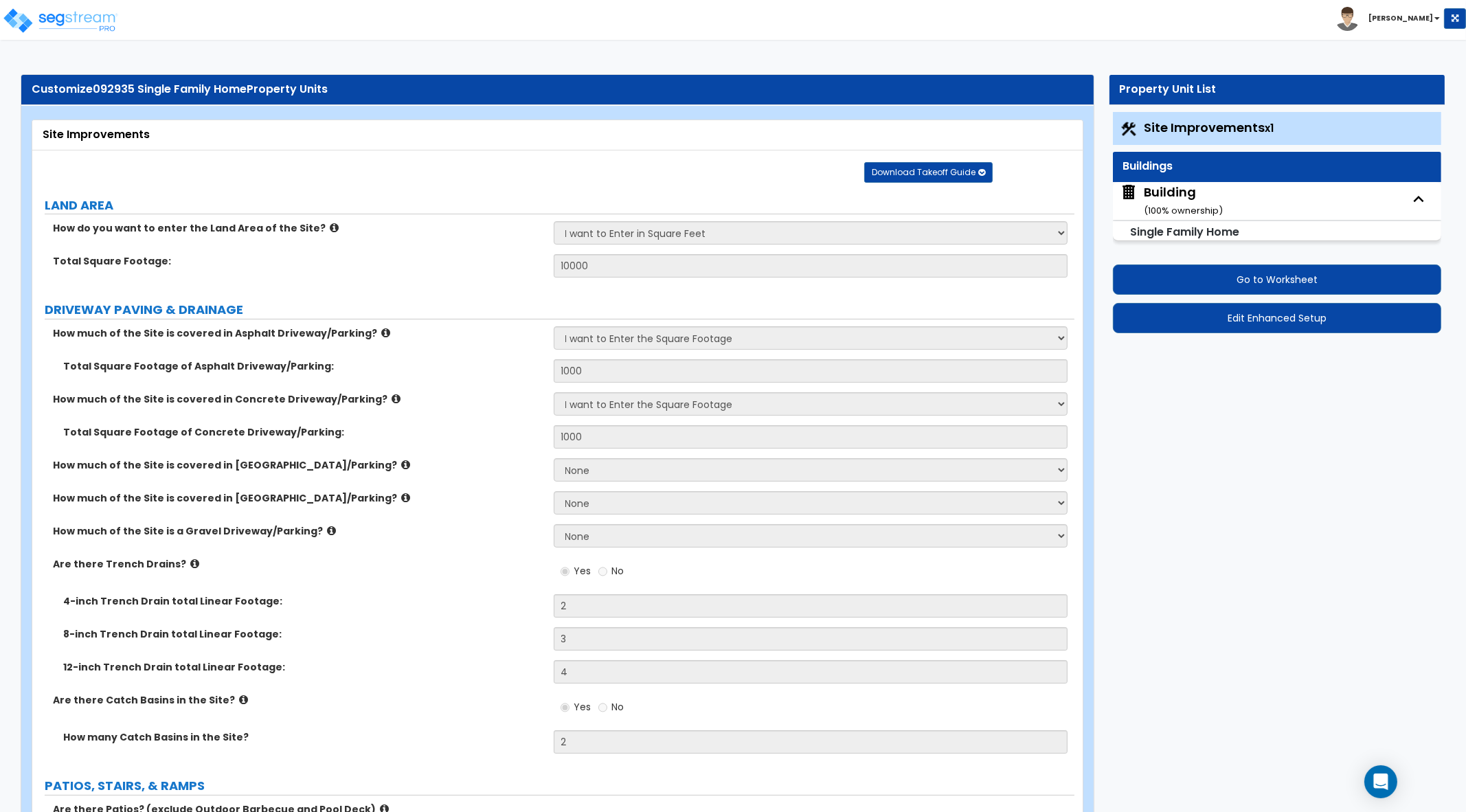
select select "2"
select select "1"
select select "4"
select select "2"
select select "4"
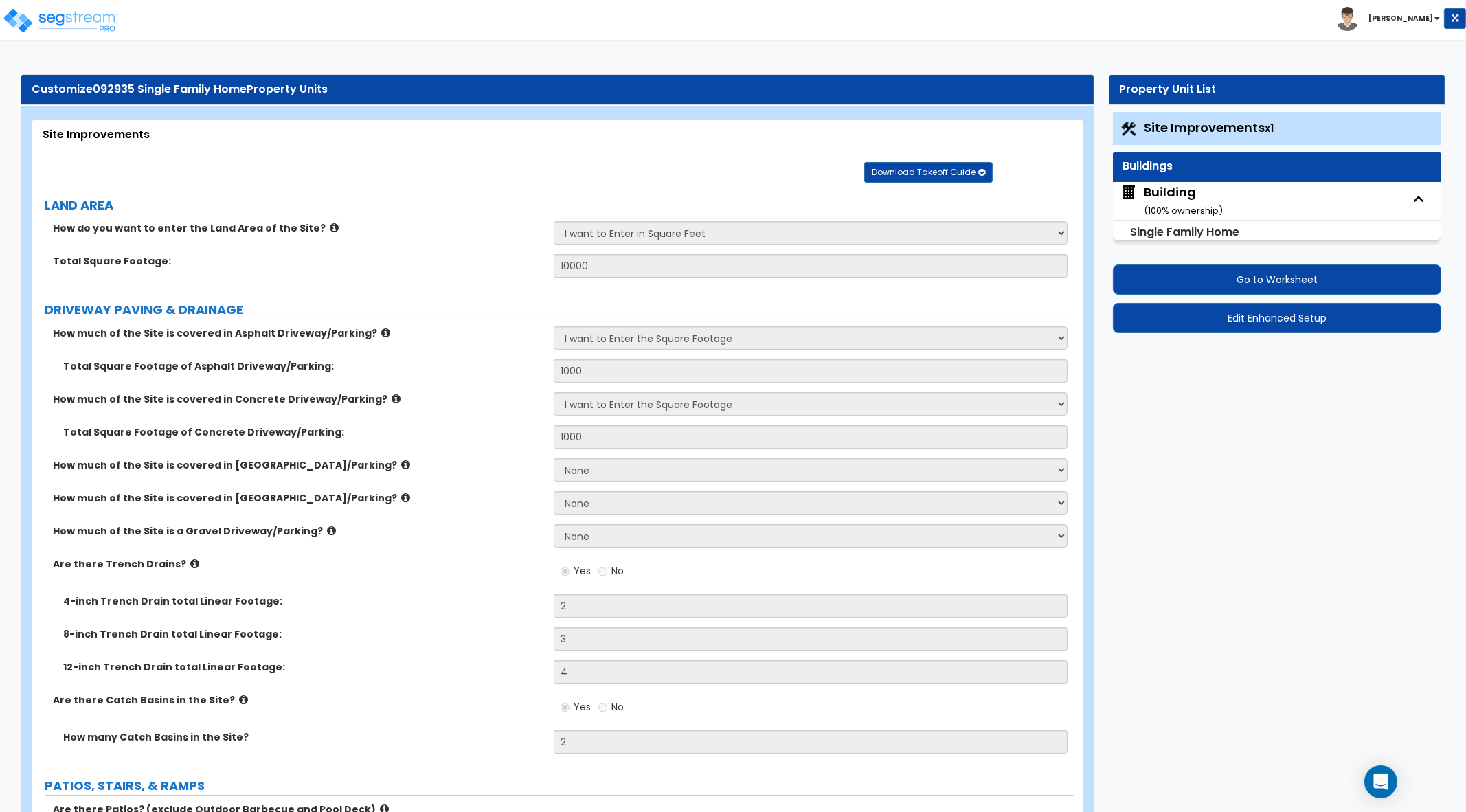
select select "1"
select select "3"
select select "1"
select select "3"
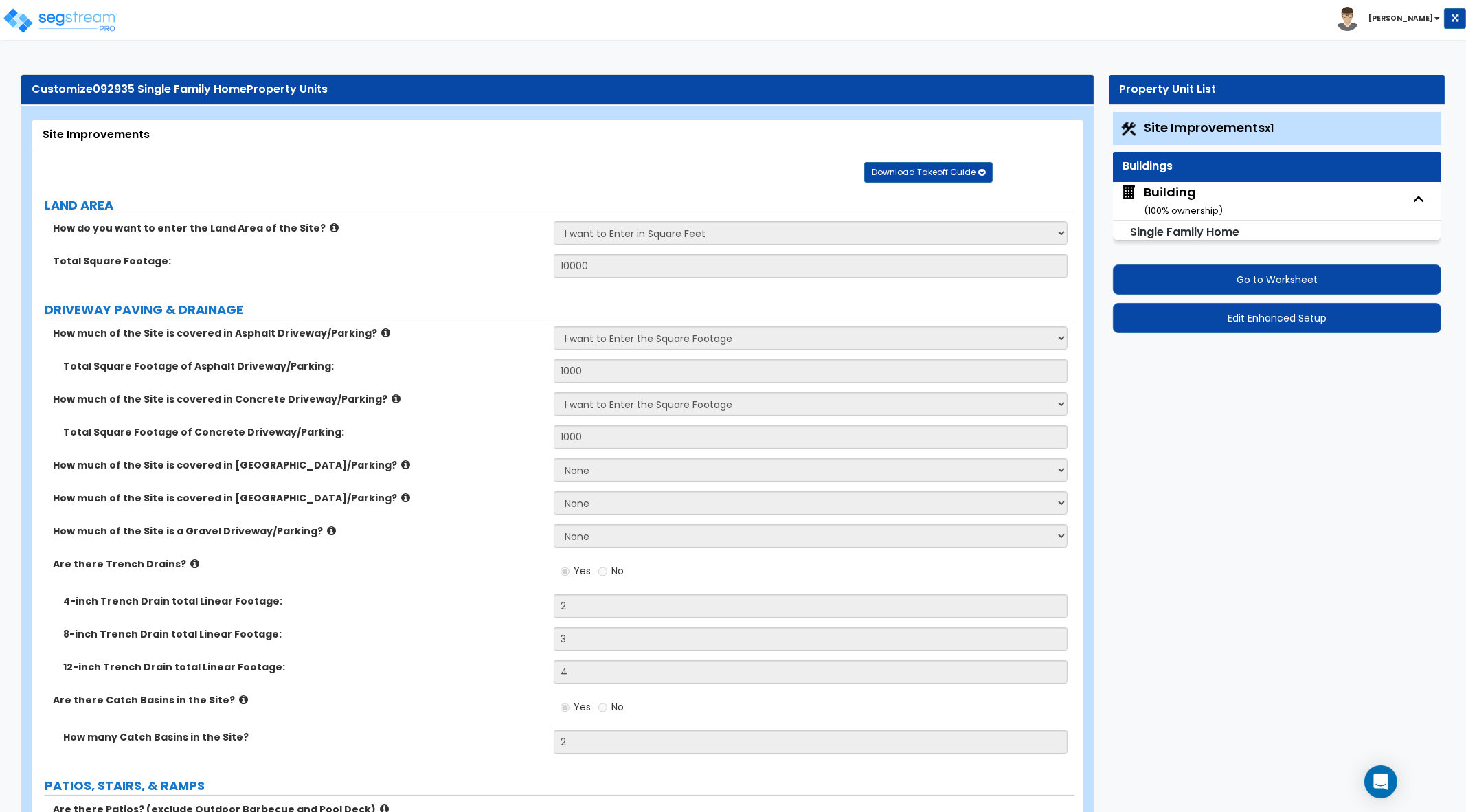
select select "3"
select select "2"
select select "1"
select select "3"
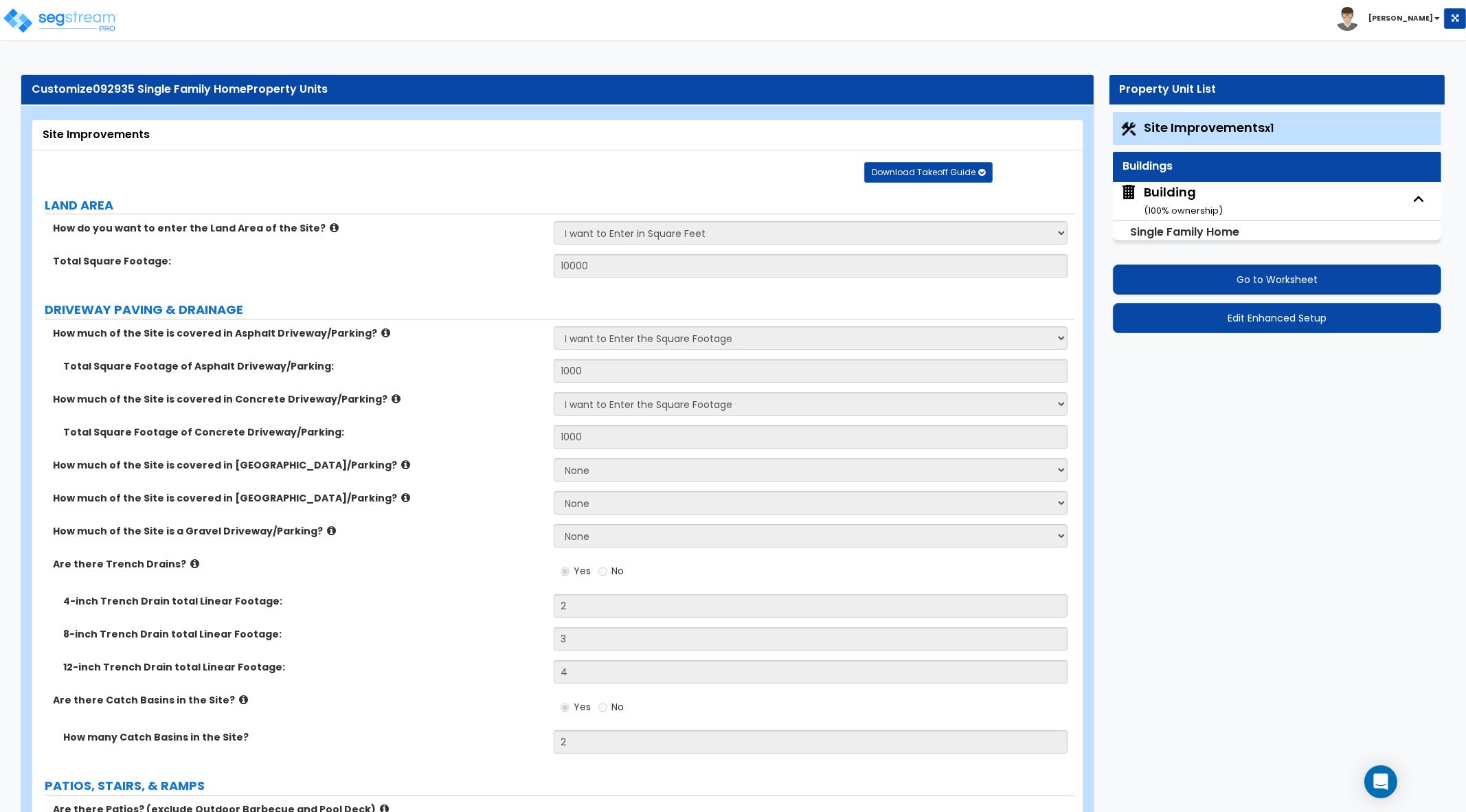
select select "5"
select select "1"
select select "4"
select select "2"
select select "1"
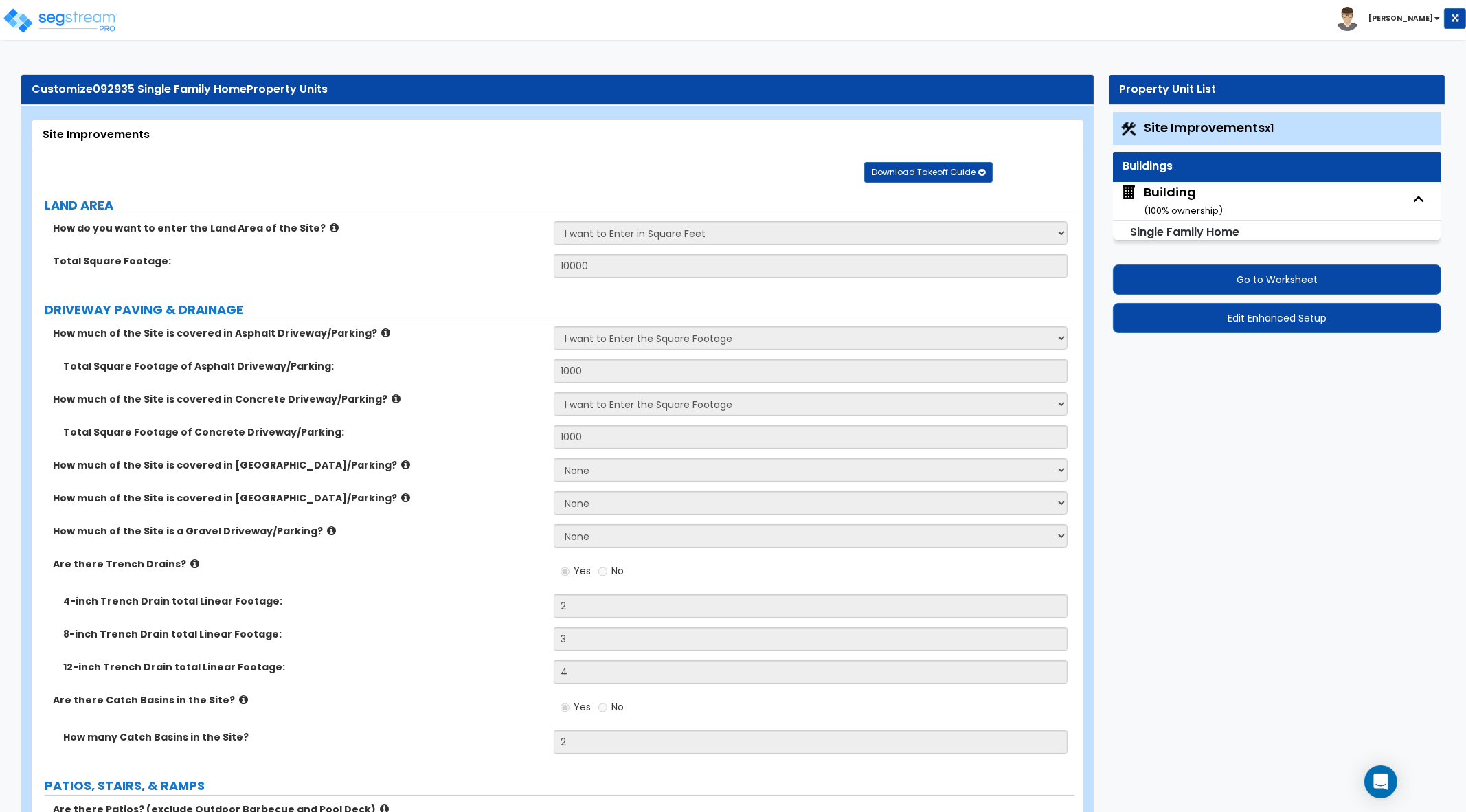
select select "1"
select select "2"
select select "1"
select select "2"
select select "1"
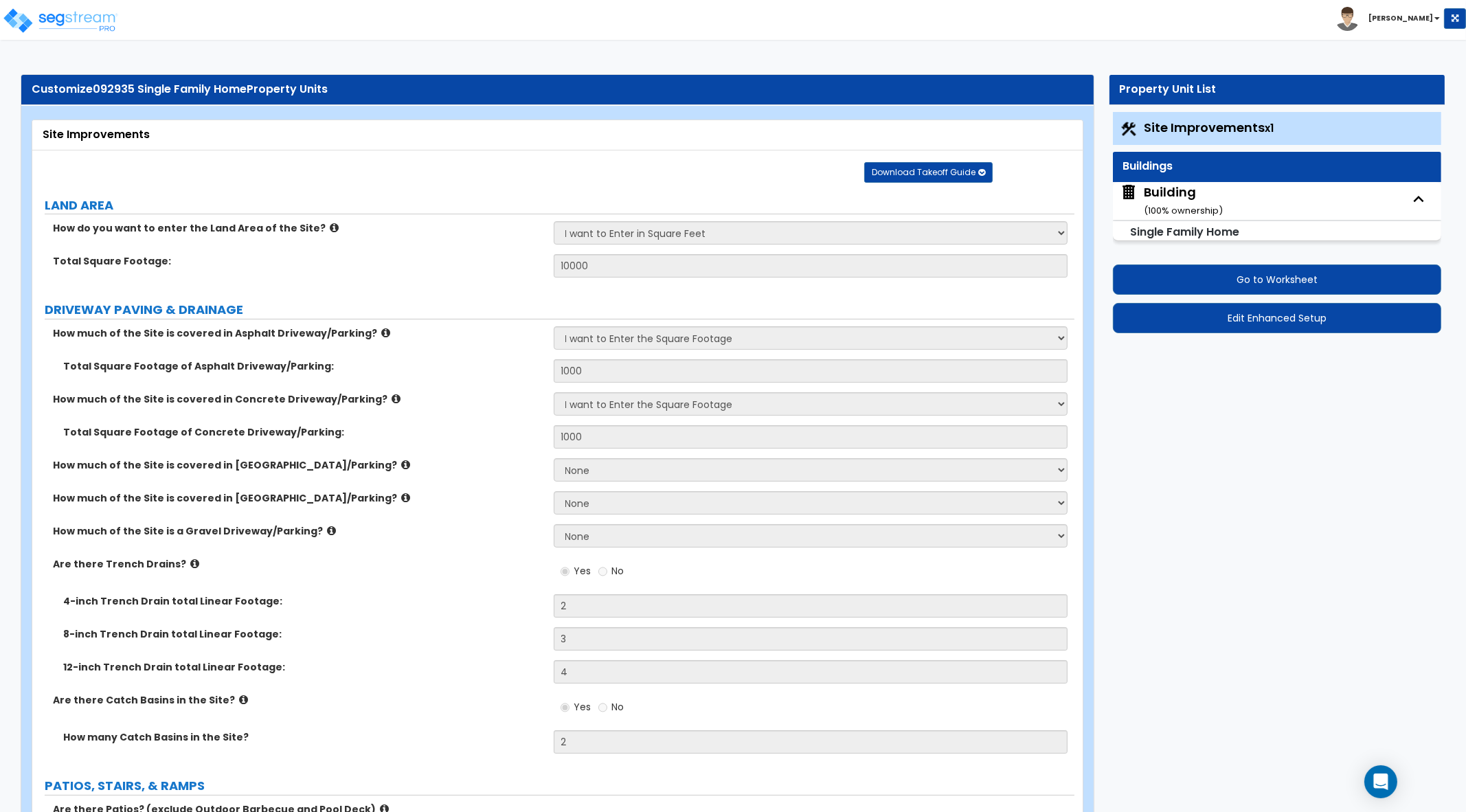
select select "1"
select select "2"
select select "1"
select select "2"
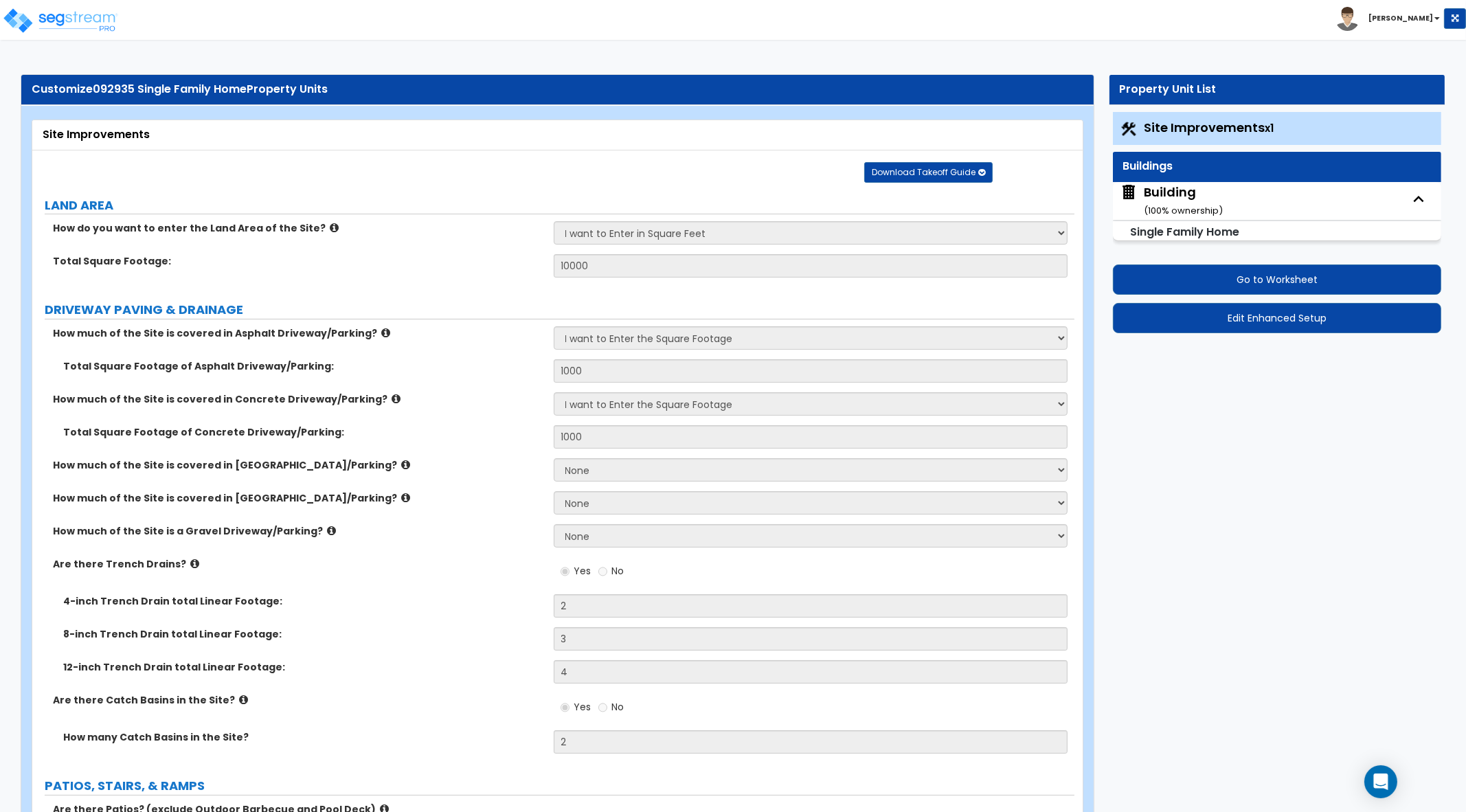
select select "2"
select select "1"
select select "4"
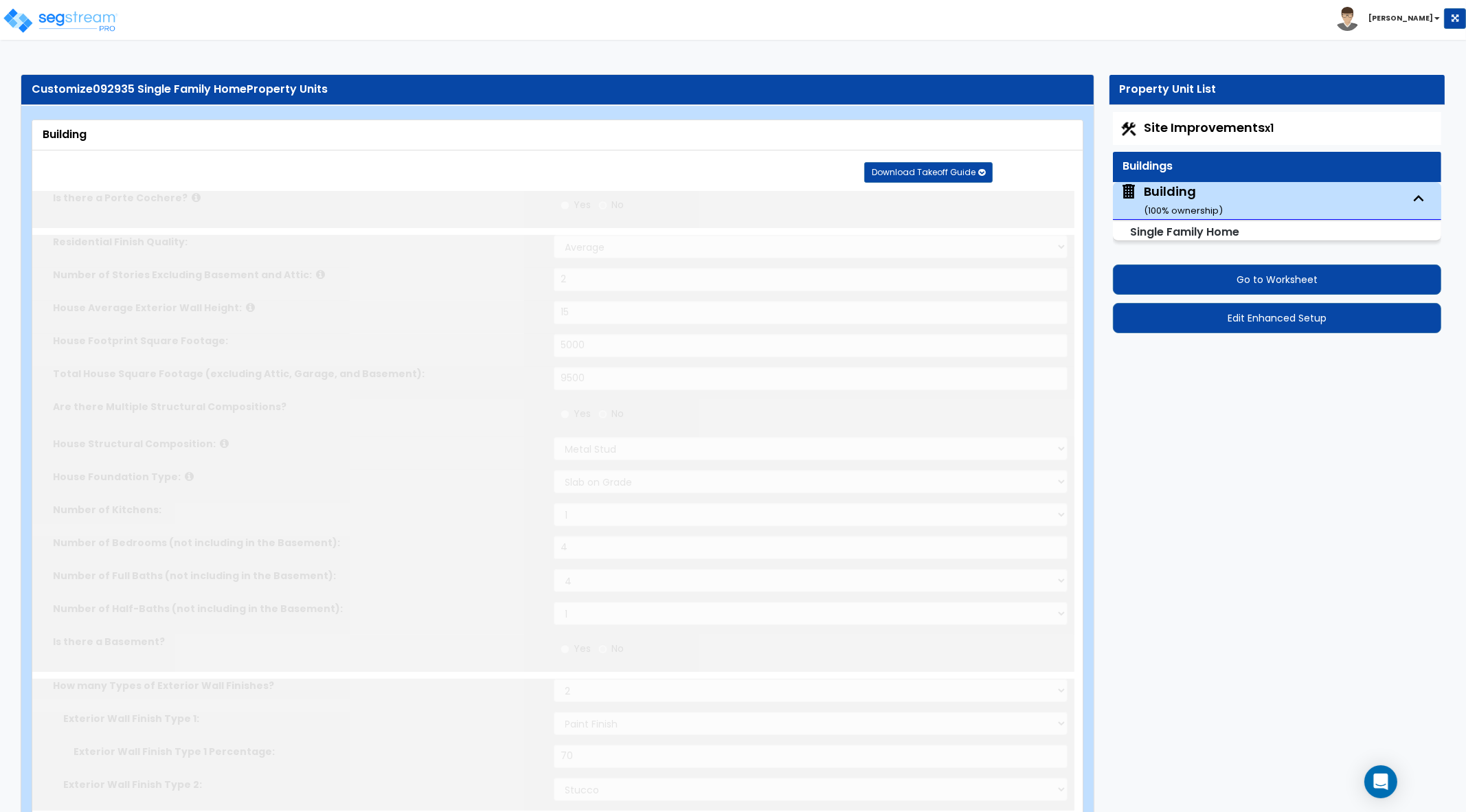
type input "6"
radio input "true"
select select "1"
type input "2"
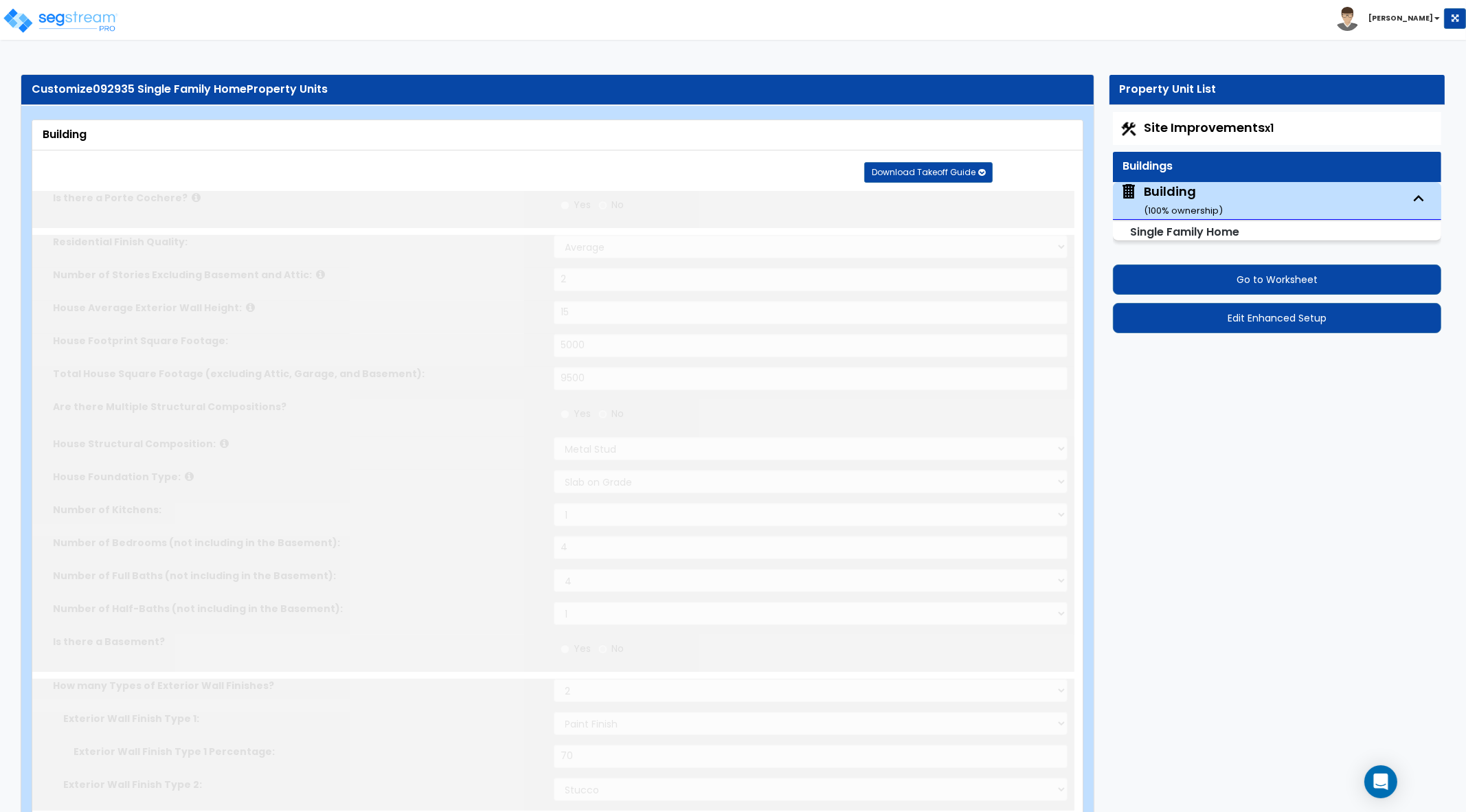
select select "2"
select select "1"
type input "4"
type input "2"
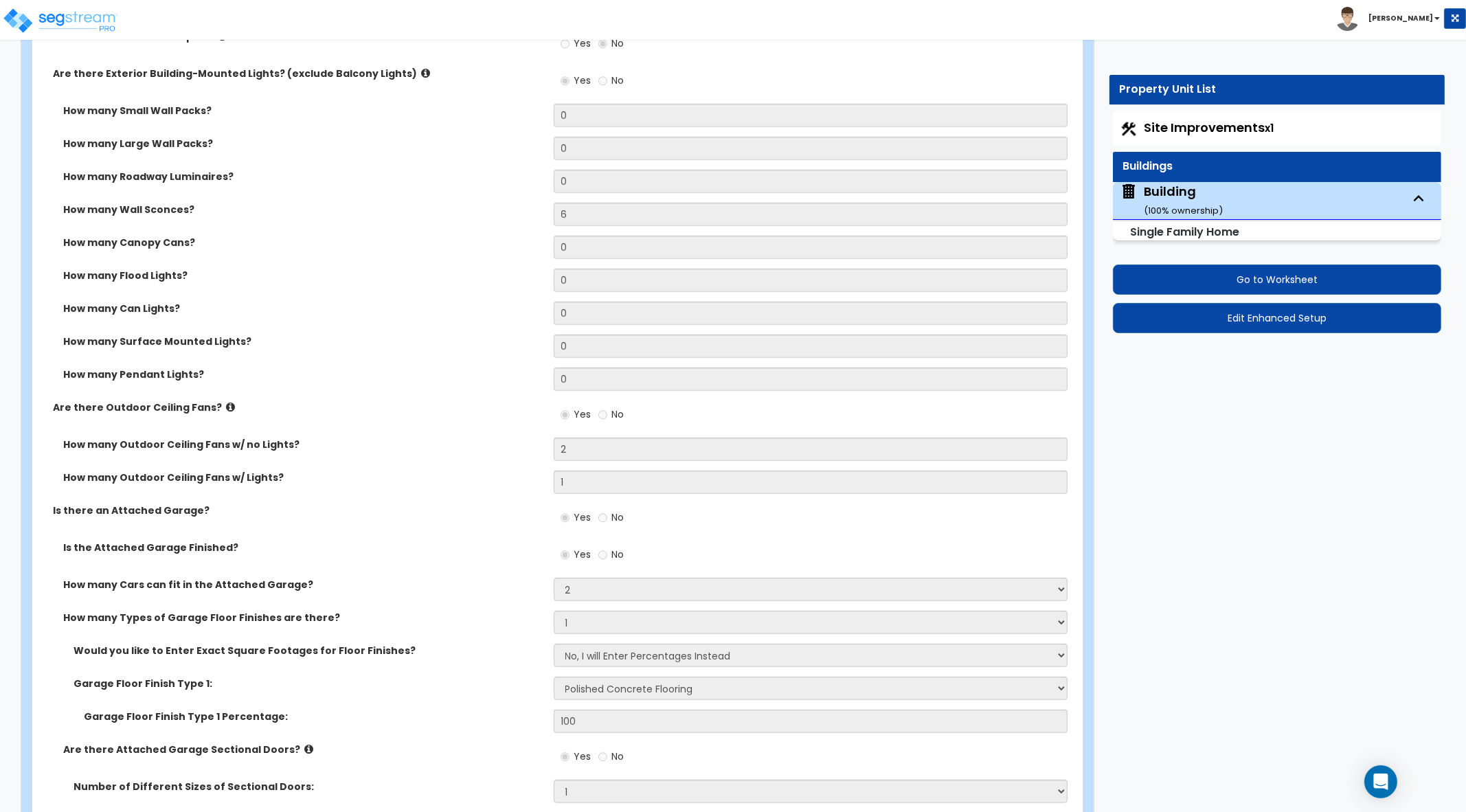
scroll to position [3613, 0]
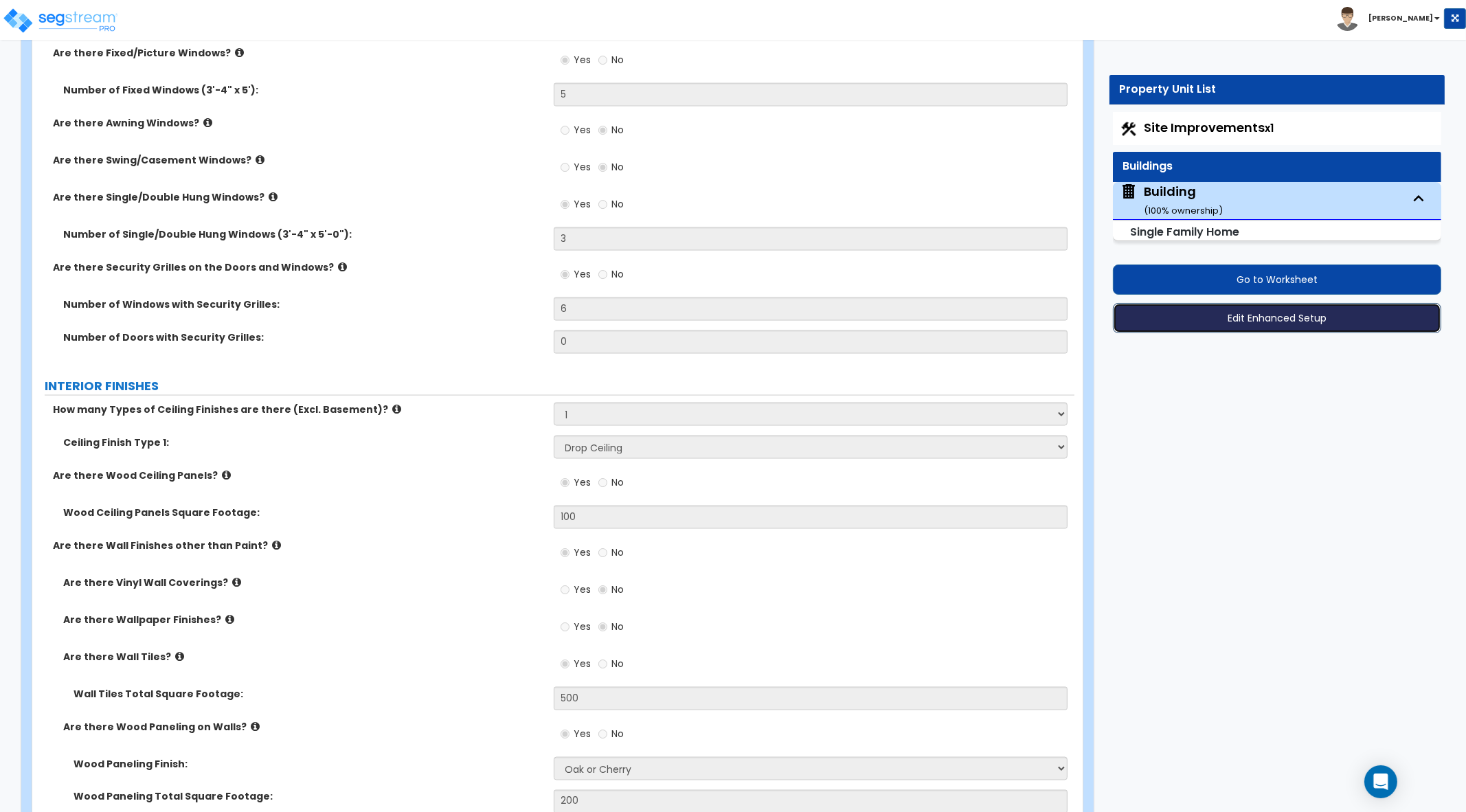
click at [1225, 321] on button "Edit Enhanced Setup" at bounding box center [1278, 317] width 329 height 30
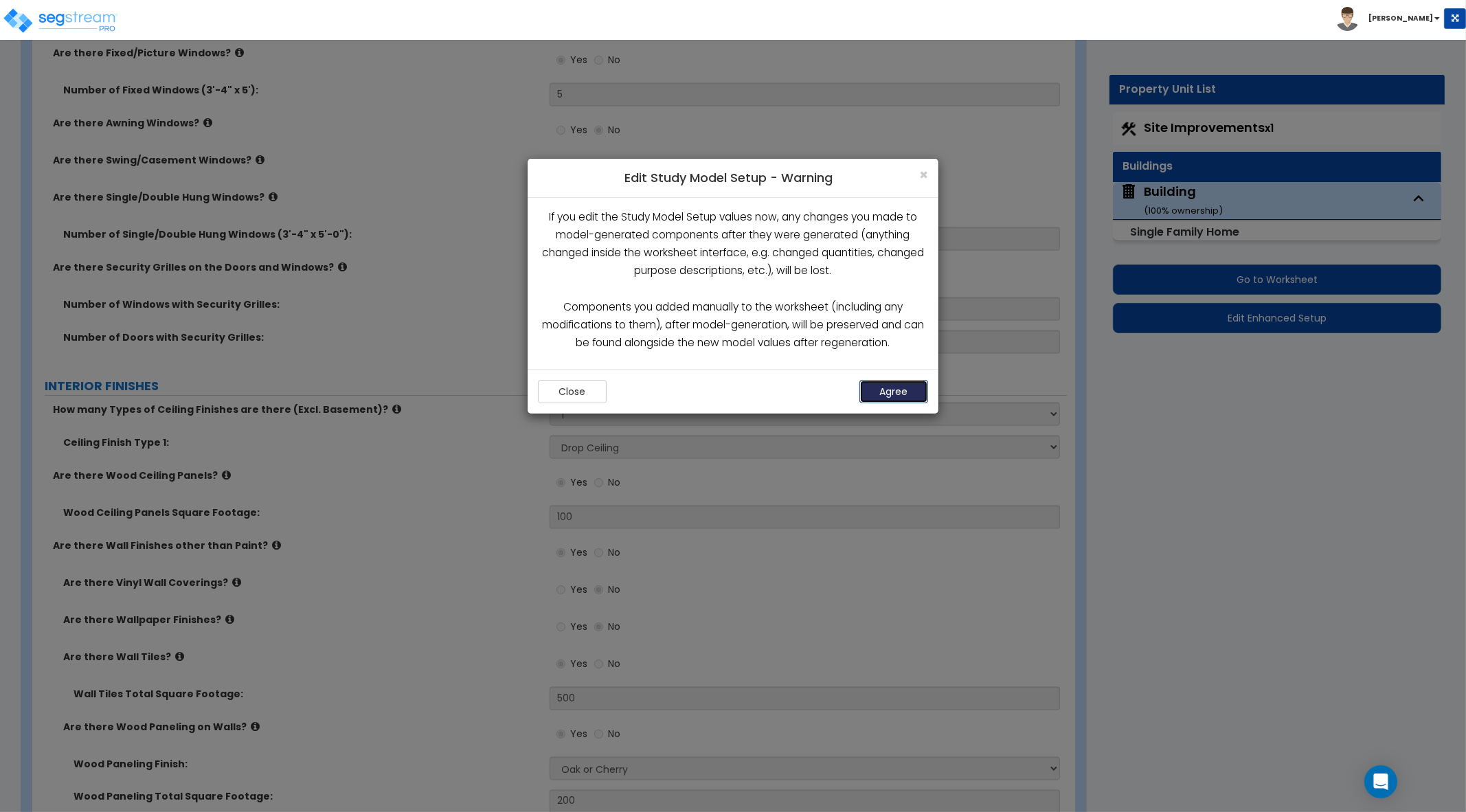
click at [895, 397] on button "Agree" at bounding box center [894, 391] width 69 height 23
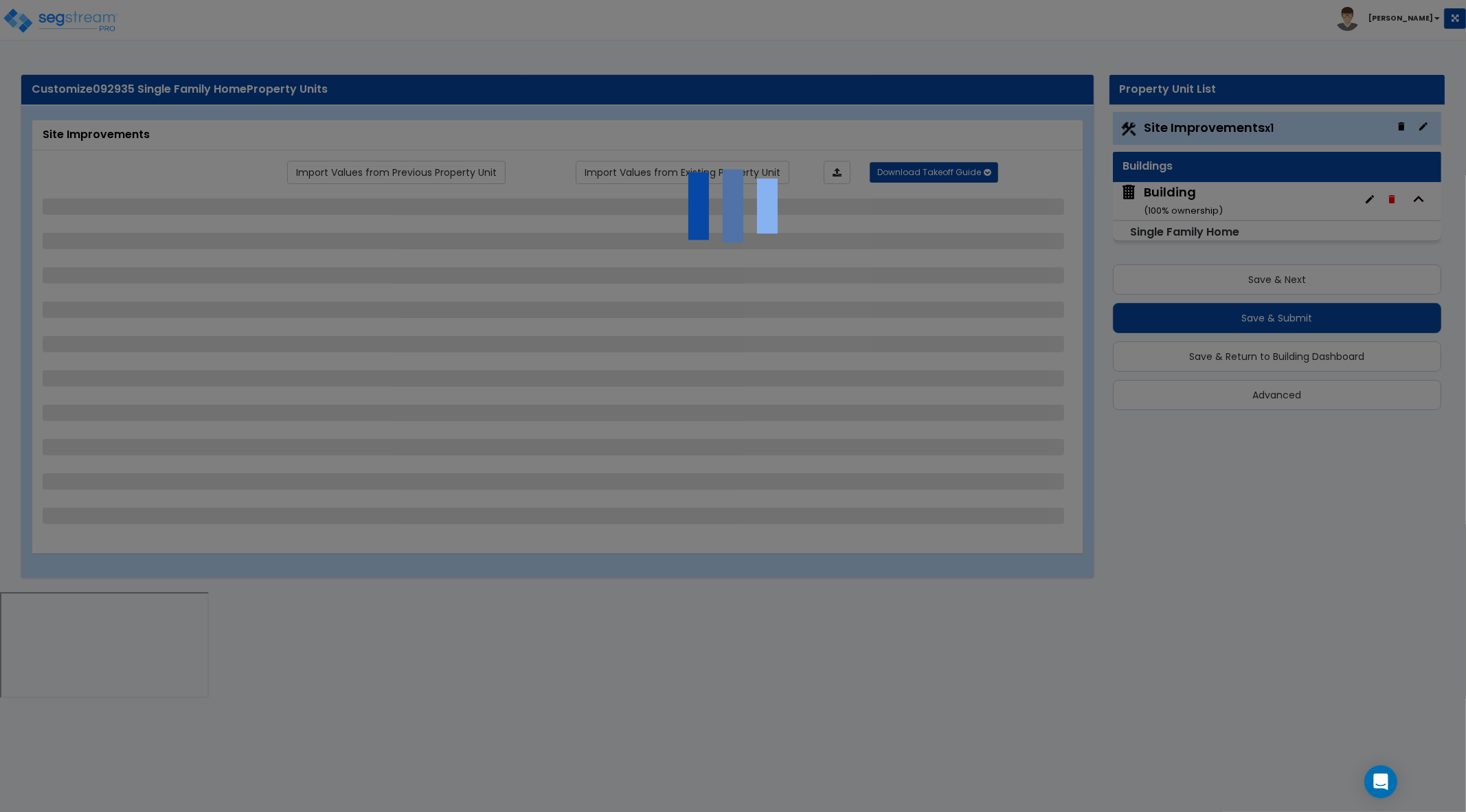
select select "2"
select select "1"
select select "2"
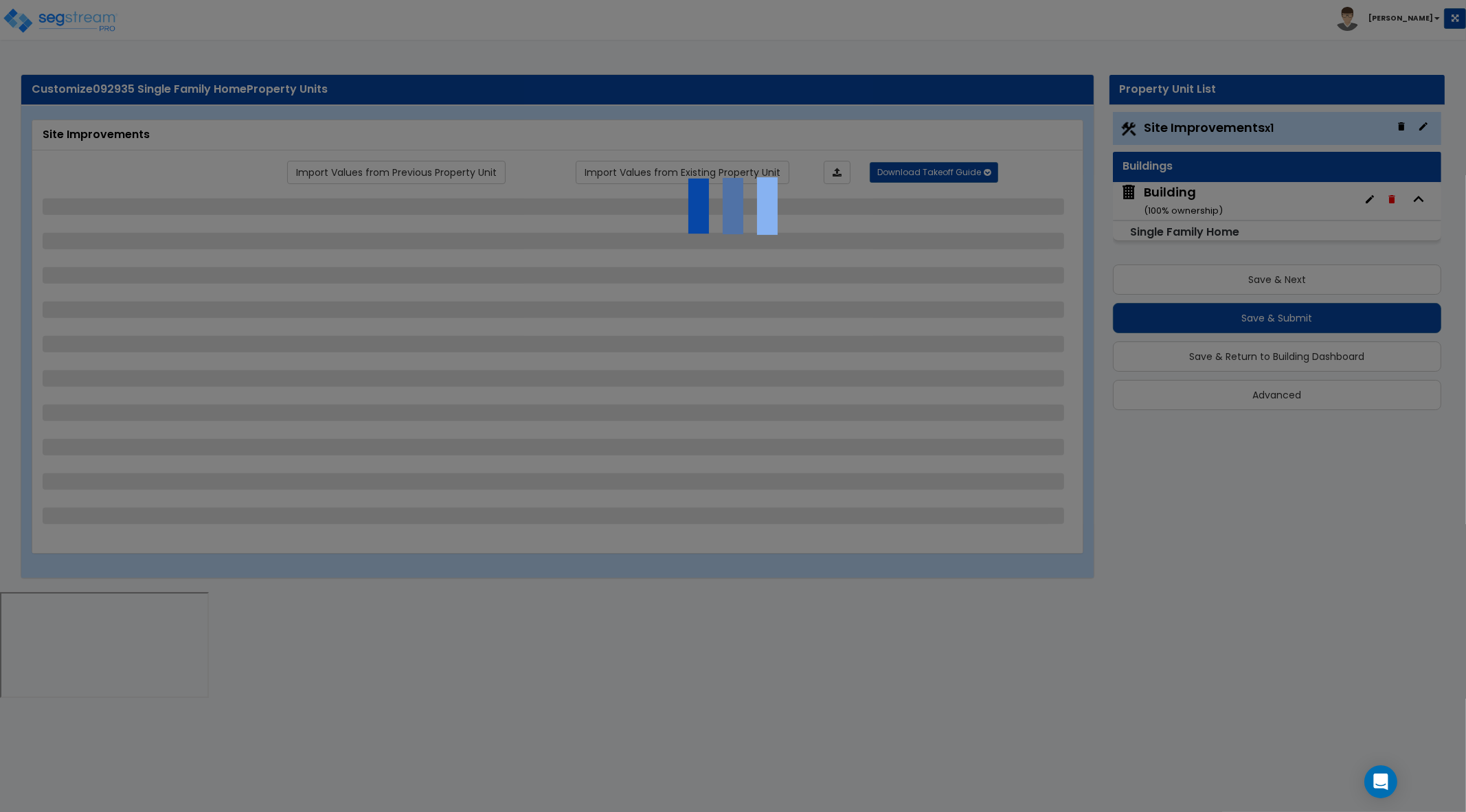
select select "2"
select select "1"
select select "3"
select select "2"
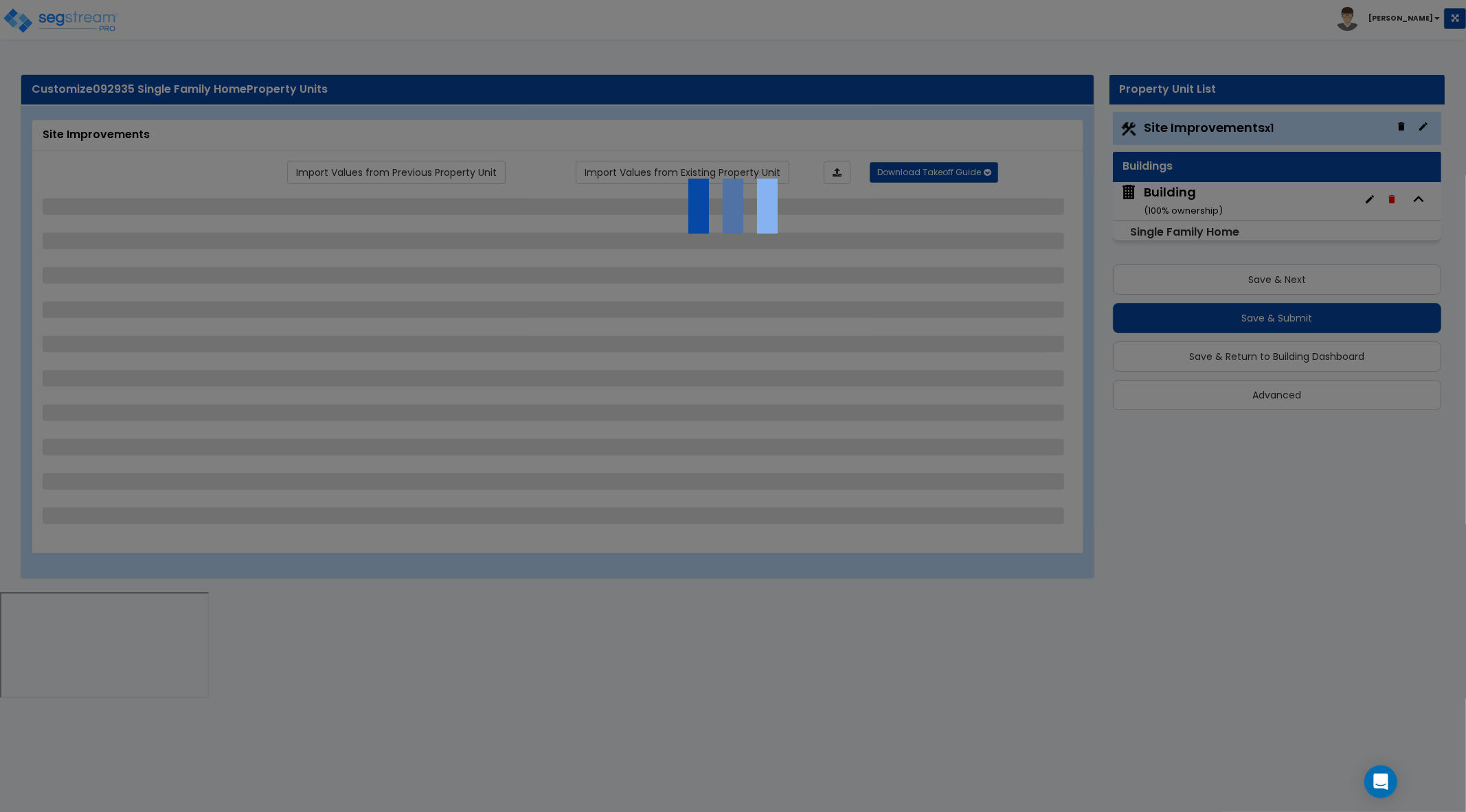
select select "1"
select select "10"
select select "3"
select select "1"
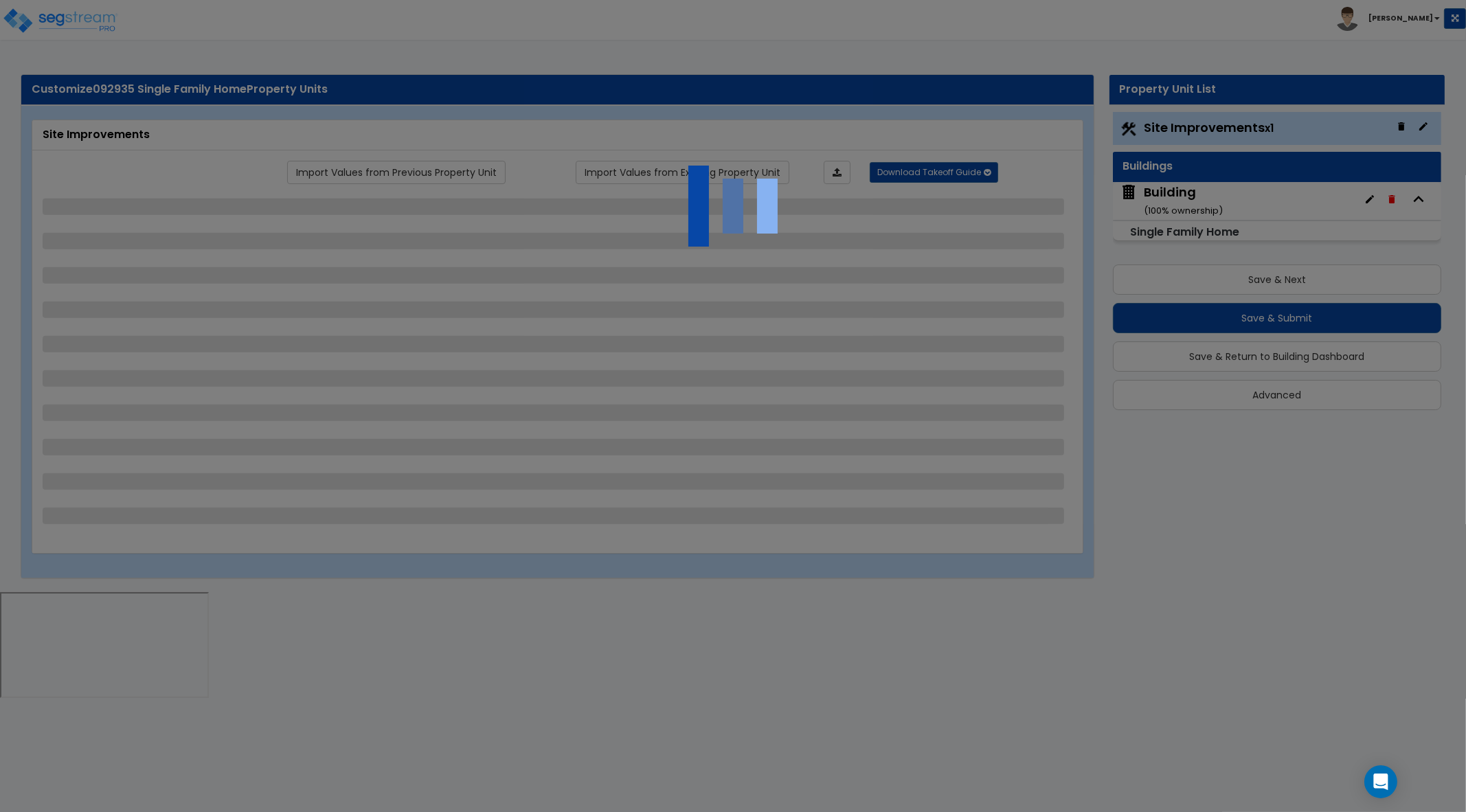
select select "1"
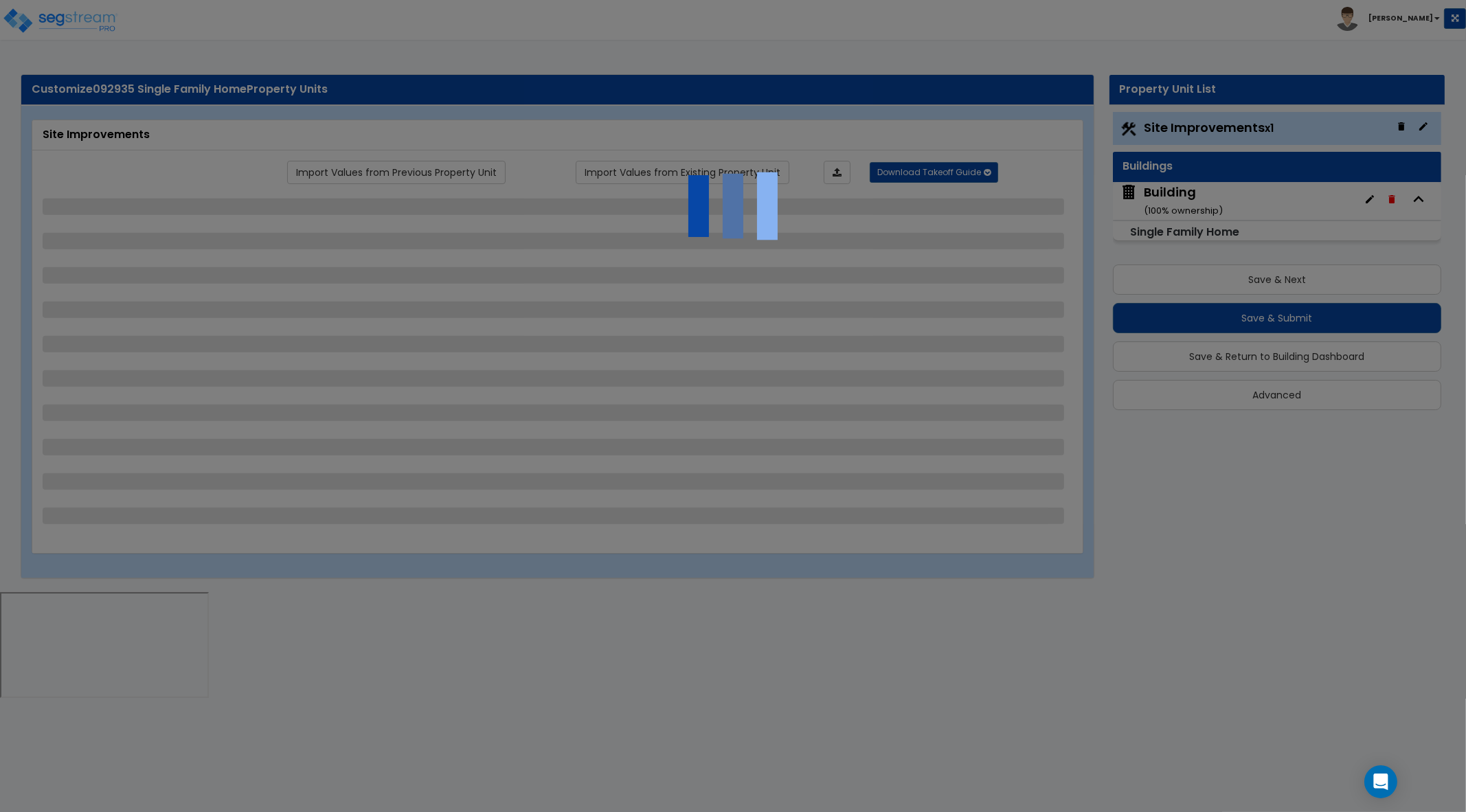
select select "6"
select select "1"
select select "2"
select select "1"
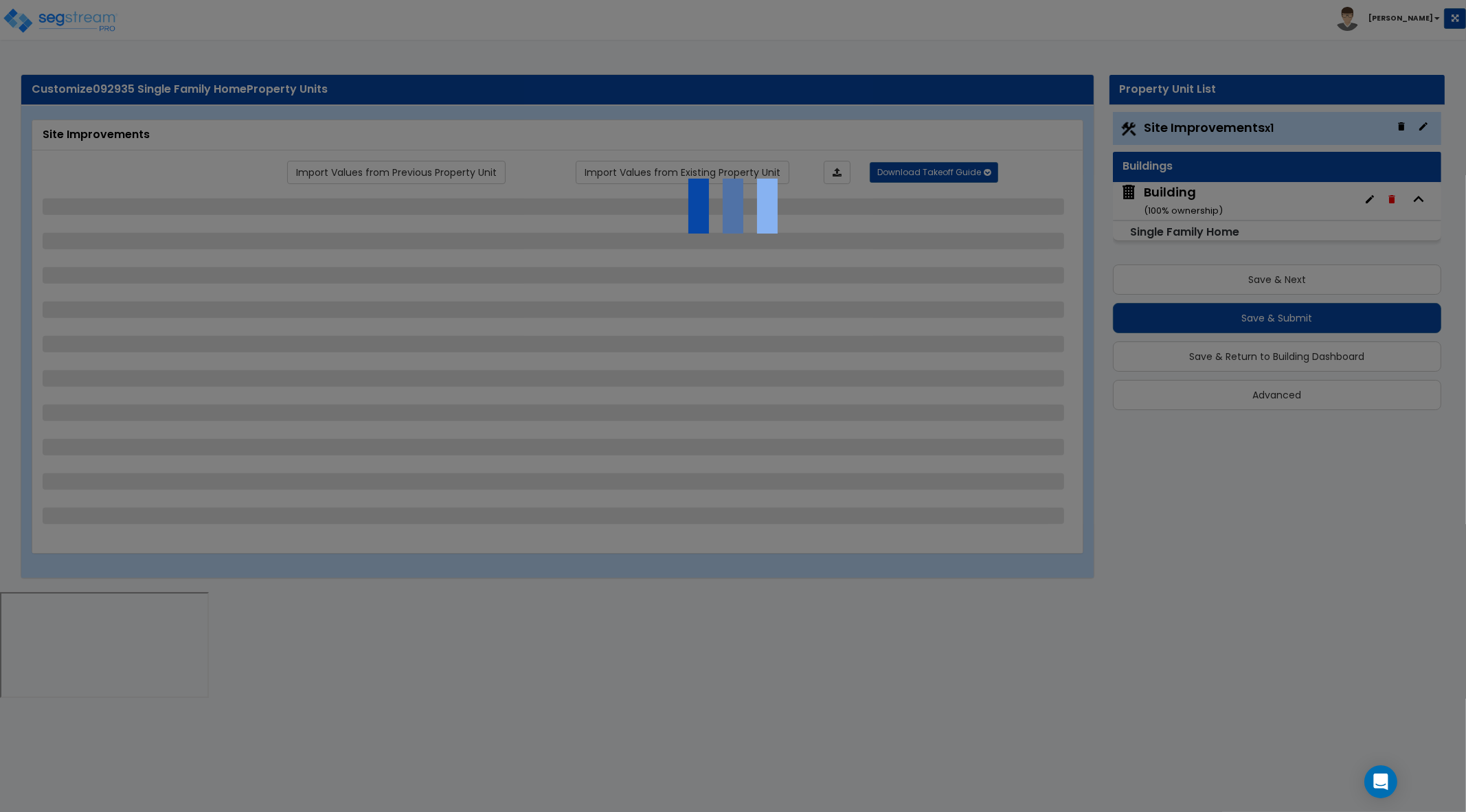
select select "3"
select select "1"
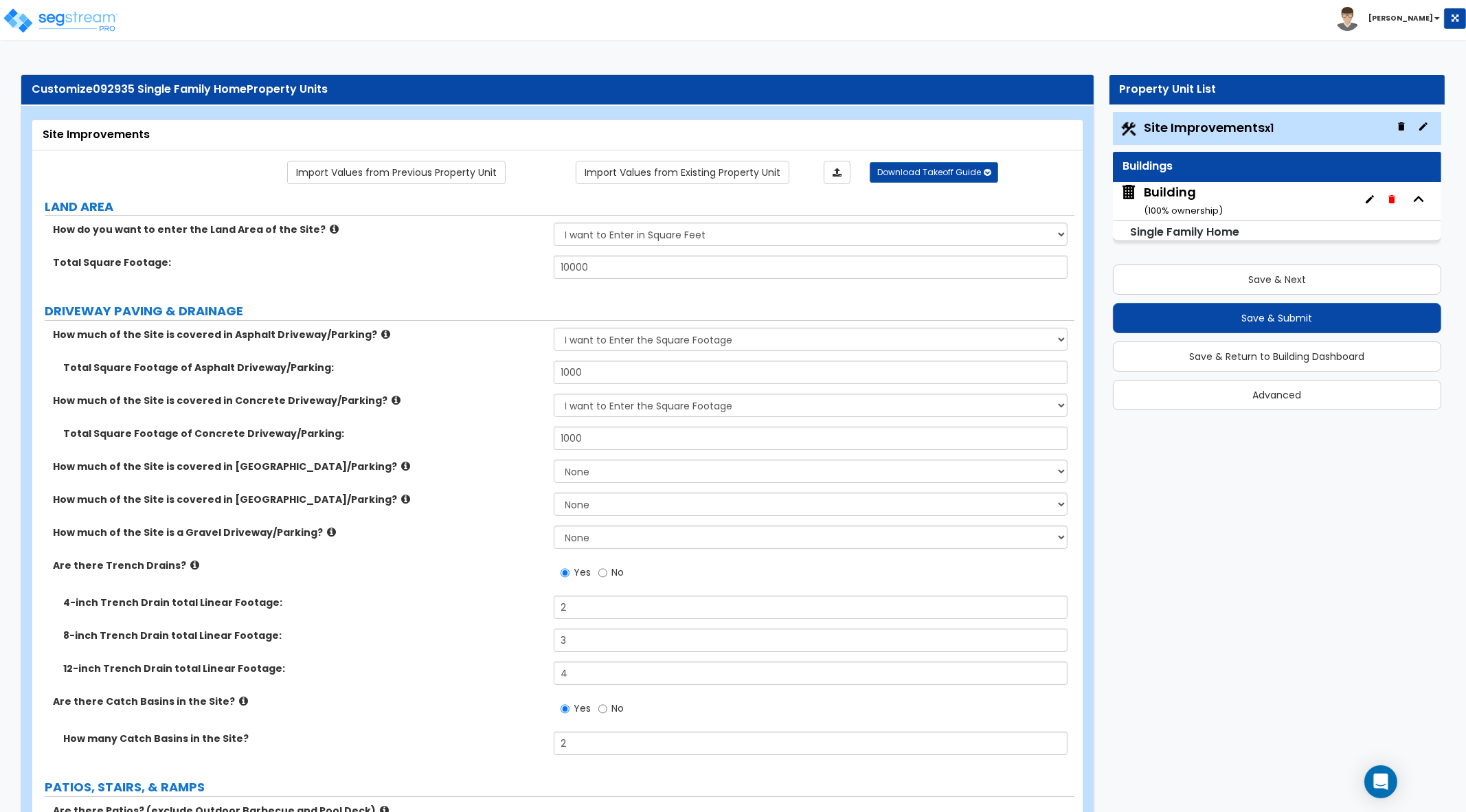
click at [1191, 194] on div "Building ( 100 % ownership)" at bounding box center [1184, 200] width 79 height 35
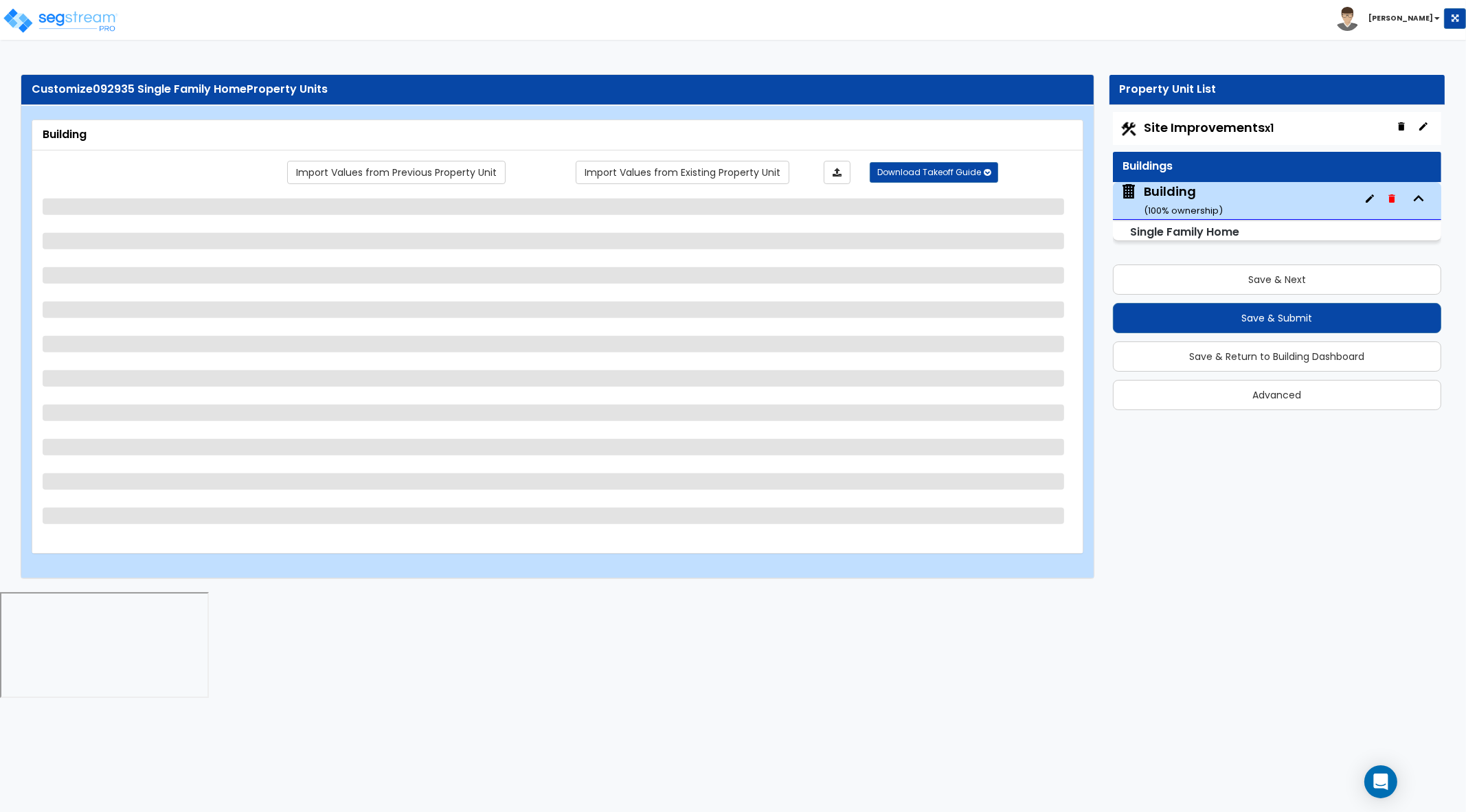
click at [1245, 524] on div "Customize 092935 Single Family Home Property Units Building Import Values from …" at bounding box center [733, 326] width 1466 height 532
select select "1"
select select "8"
select select "3"
select select "4"
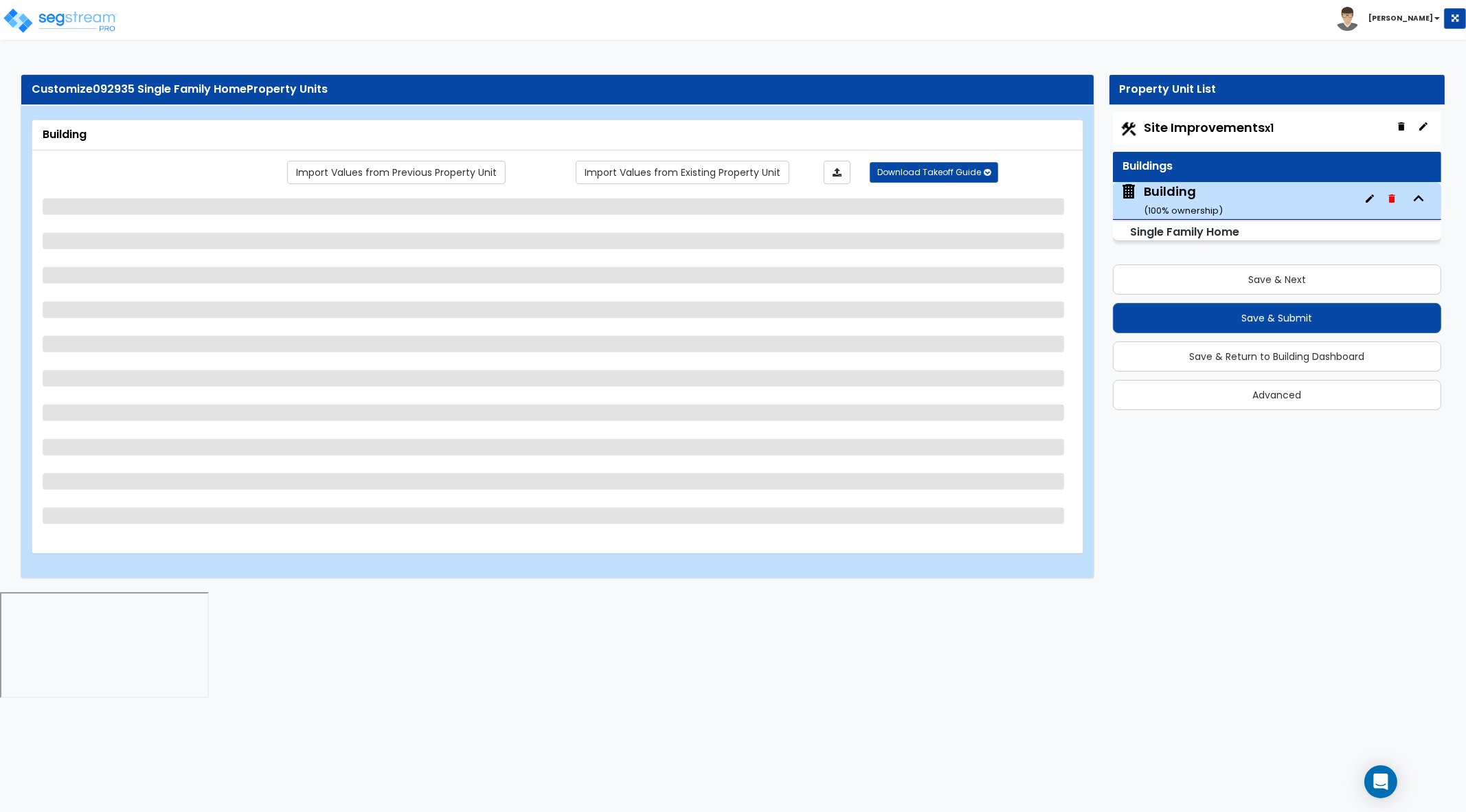
select select "1"
select select "2"
select select "10"
select select "7"
select select "3"
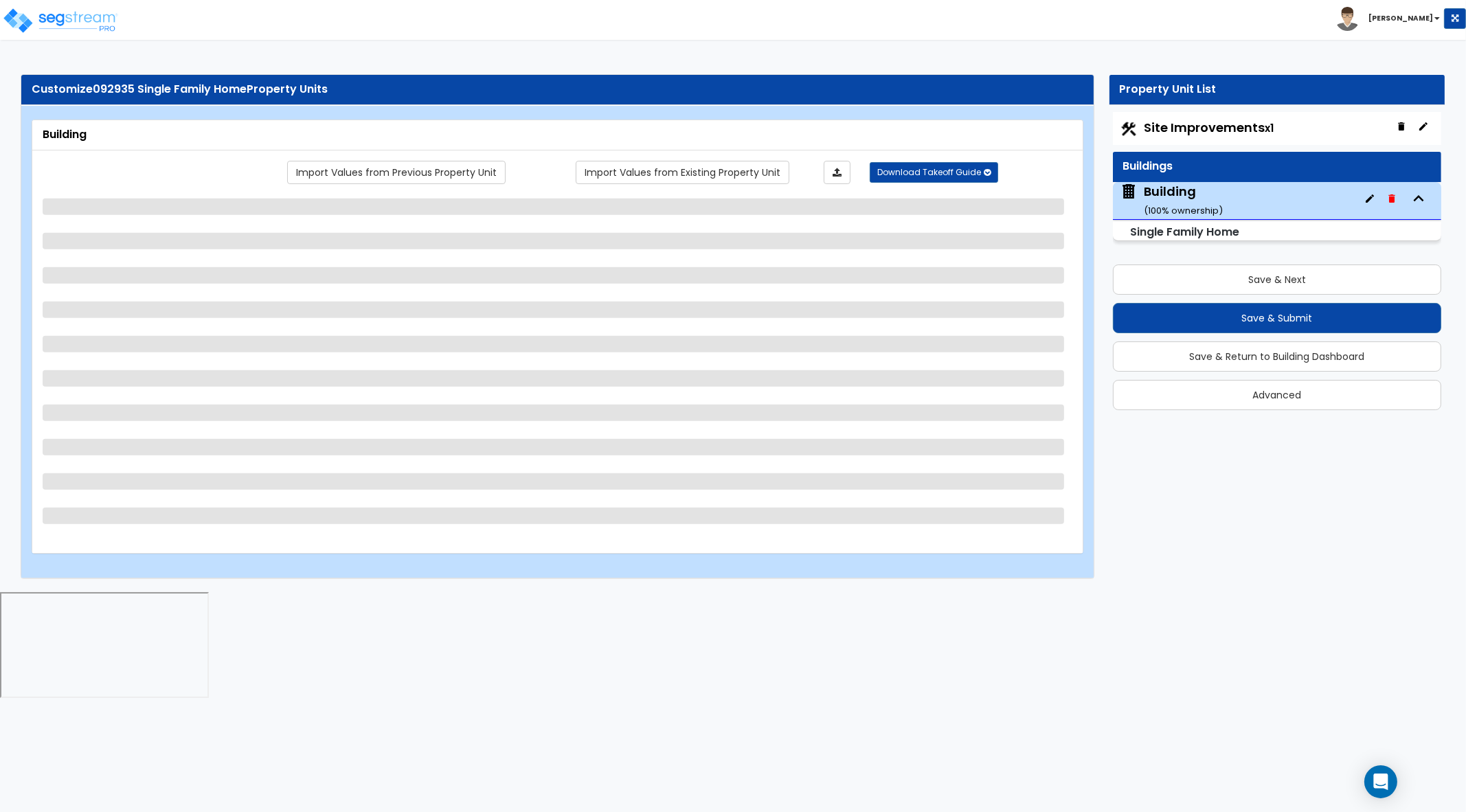
select select "1"
select select "2"
select select "3"
select select "2"
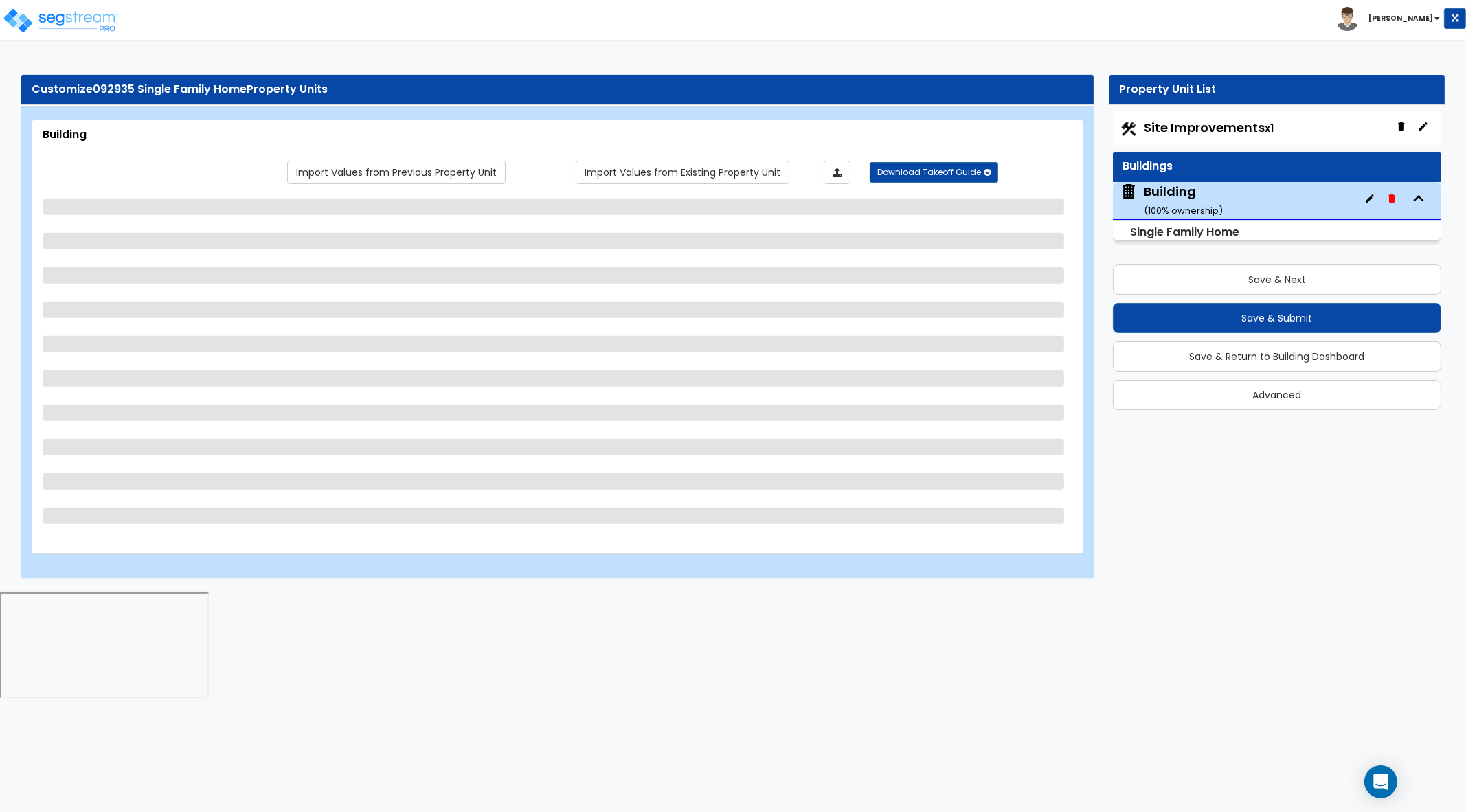
select select "1"
select select "2"
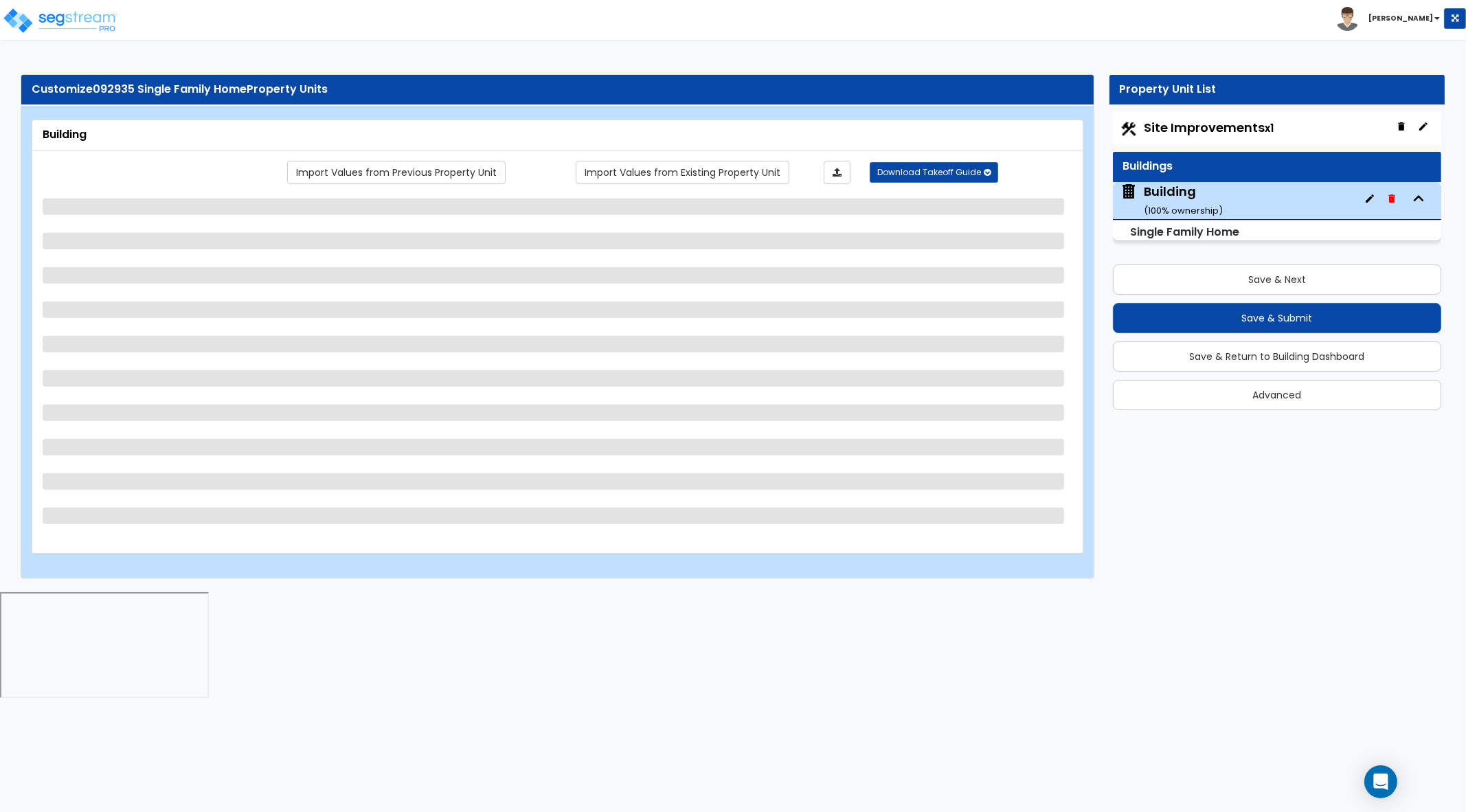
select select "2"
select select "5"
select select "3"
select select "4"
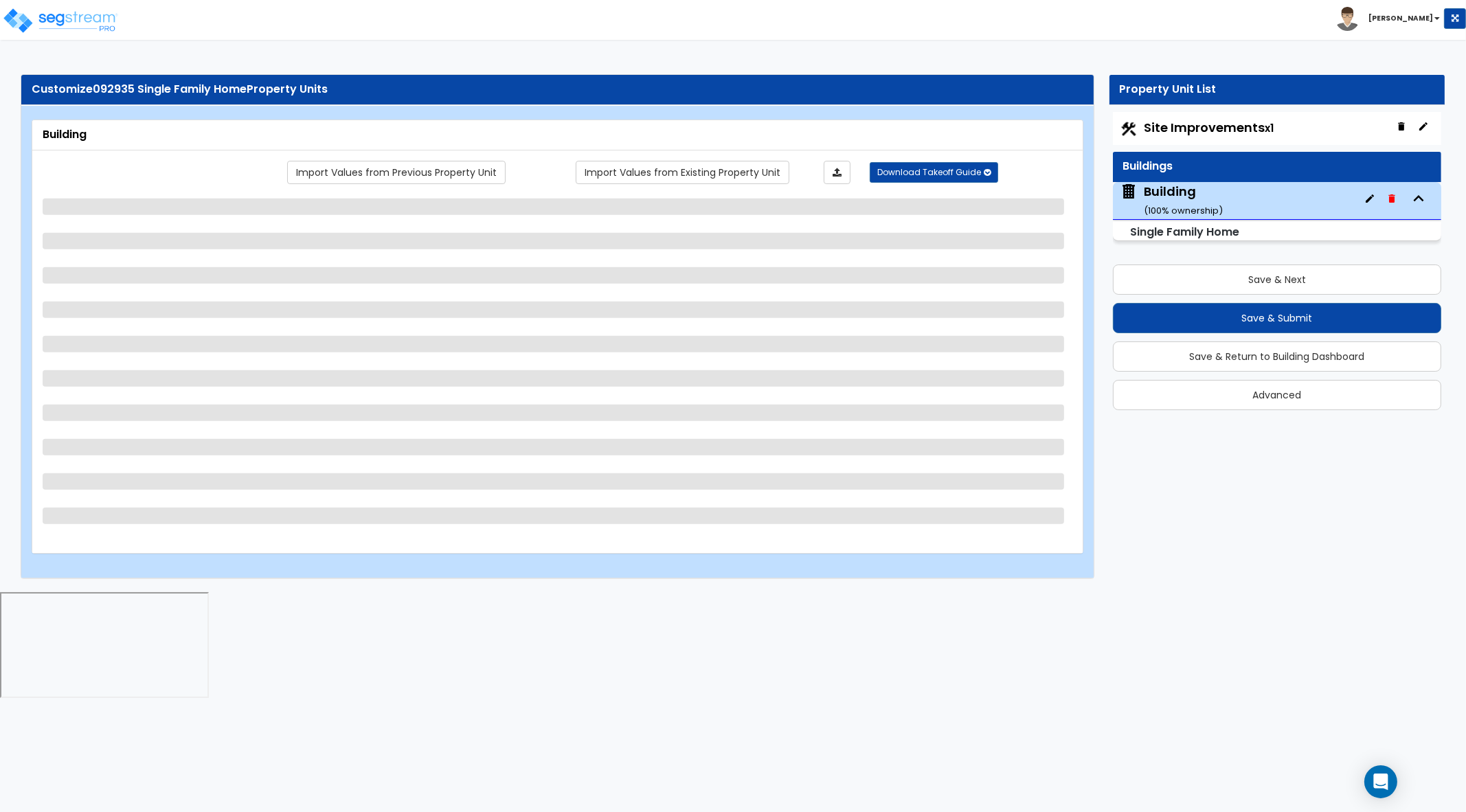
select select "2"
select select "1"
select select "3"
select select "1"
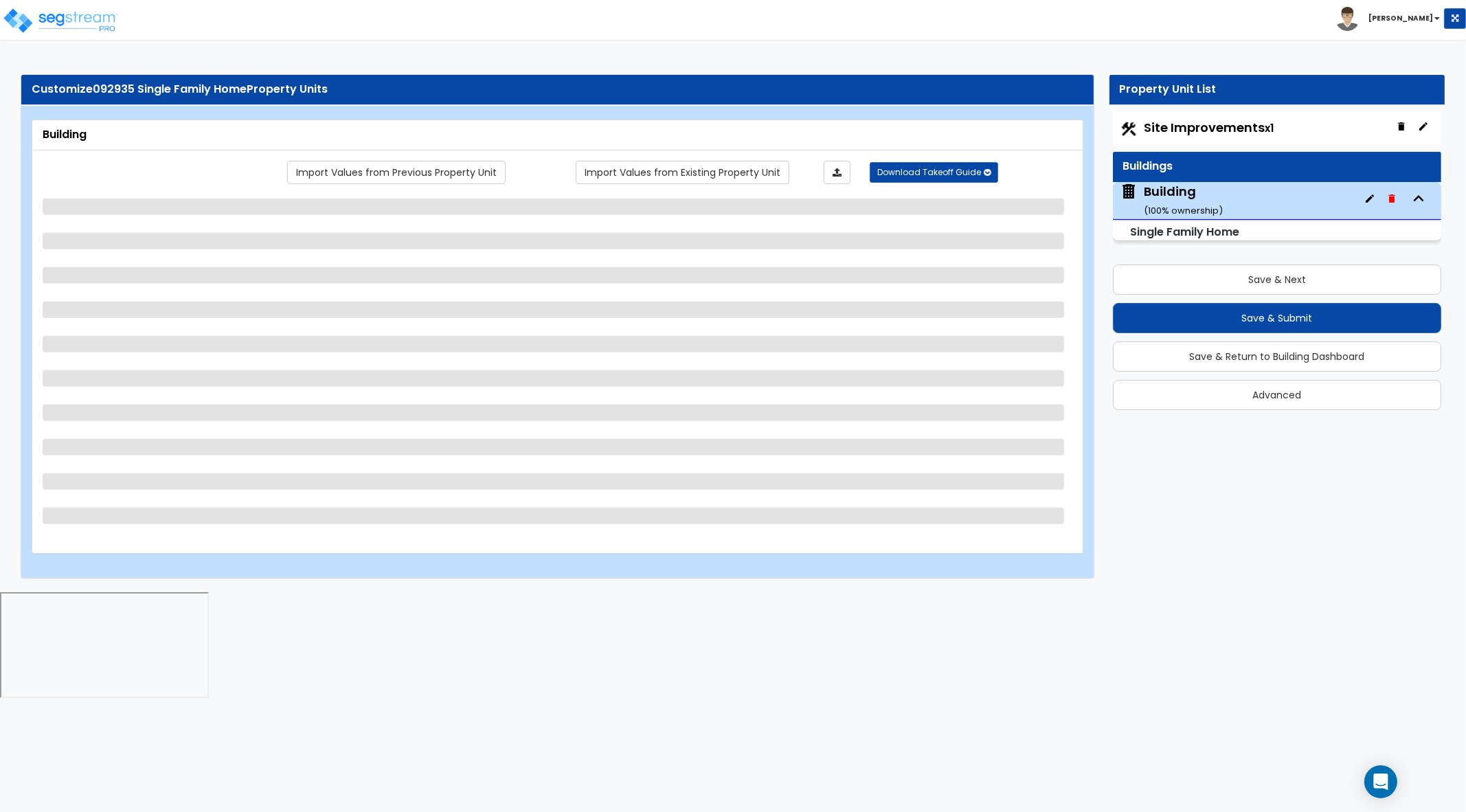
select select "2"
select select "3"
select select "1"
select select "4"
select select "3"
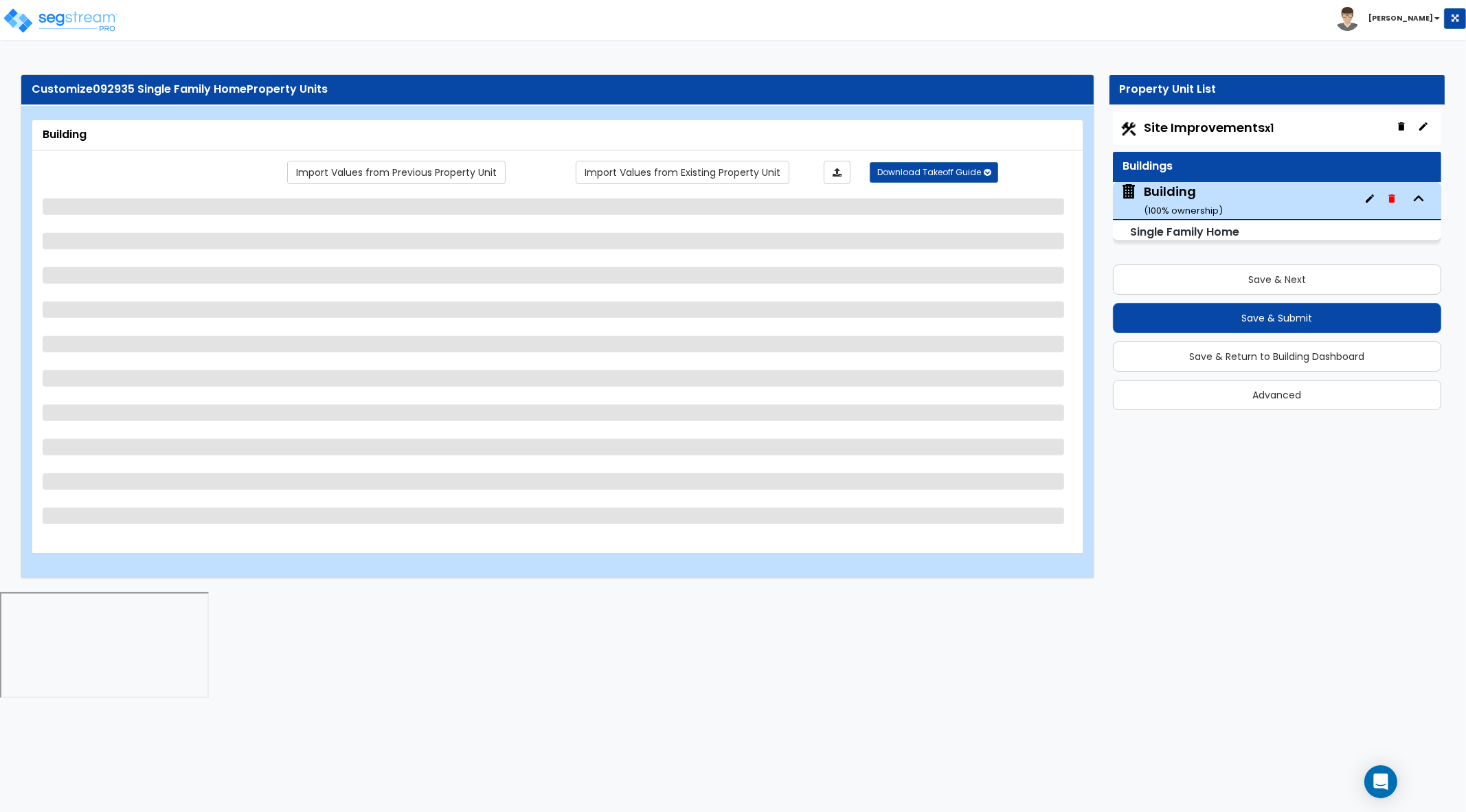
select select "3"
select select "2"
select select "5"
select select "2"
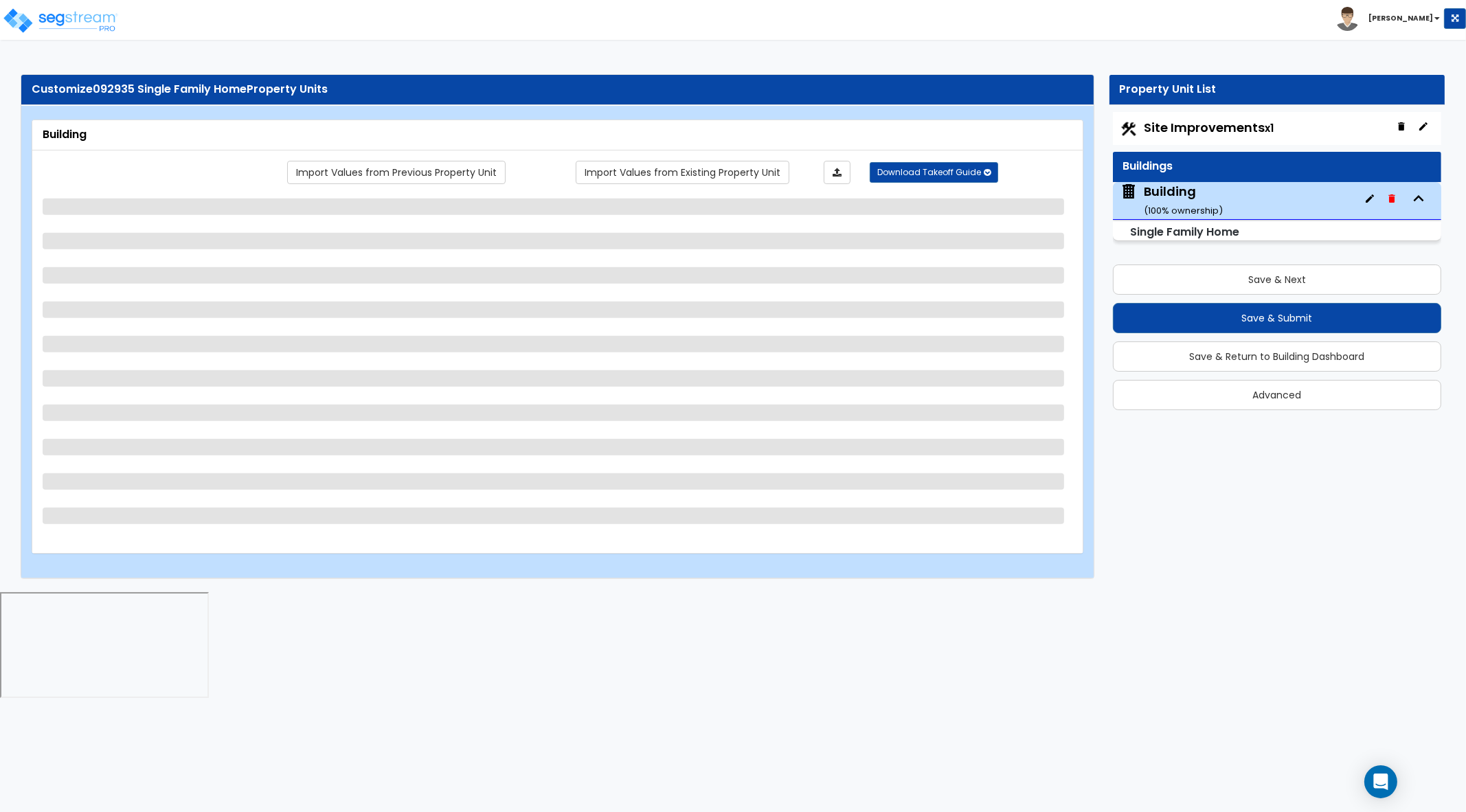
select select "2"
select select "1"
select select "4"
select select "2"
select select "4"
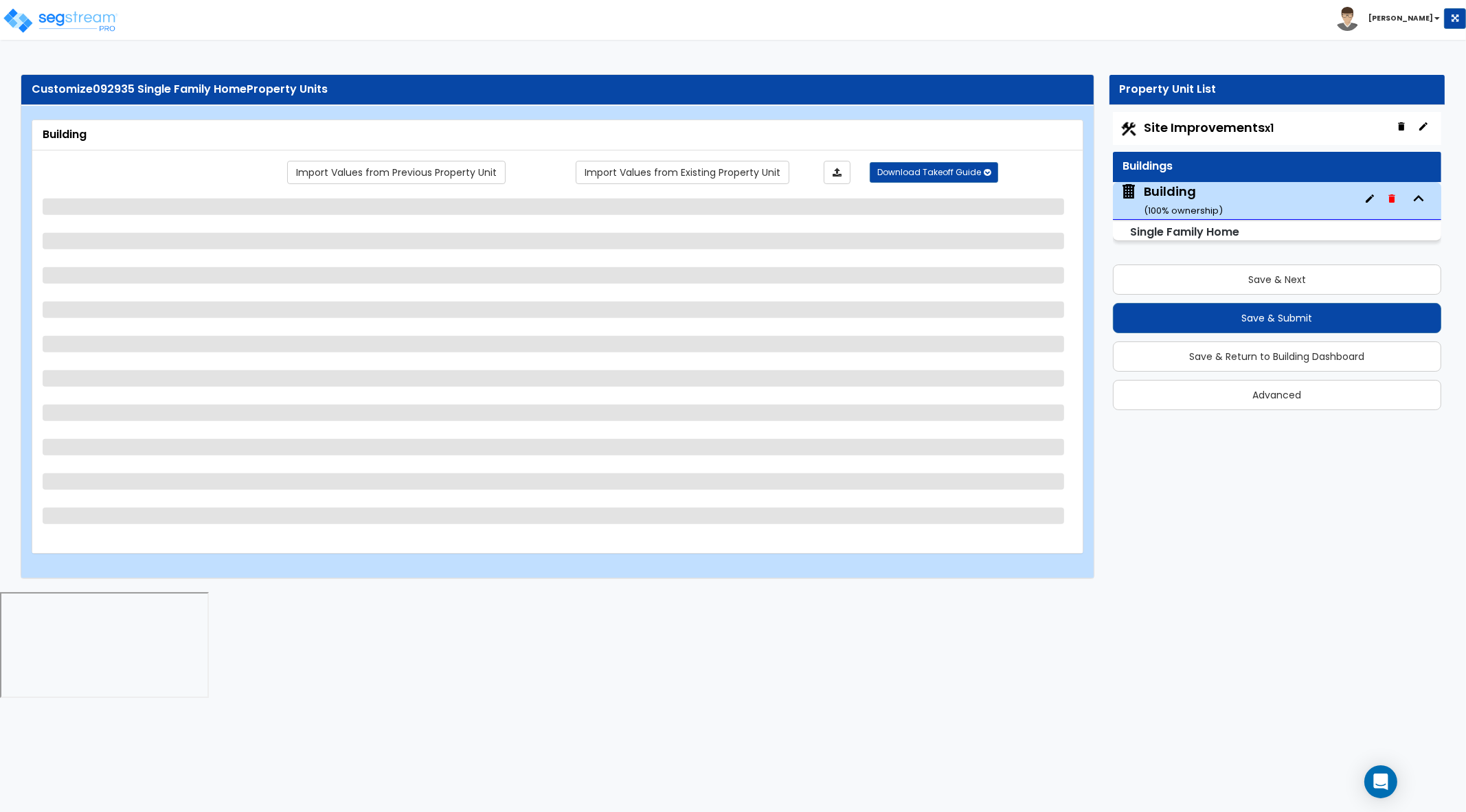
select select "1"
select select "3"
select select "1"
select select "3"
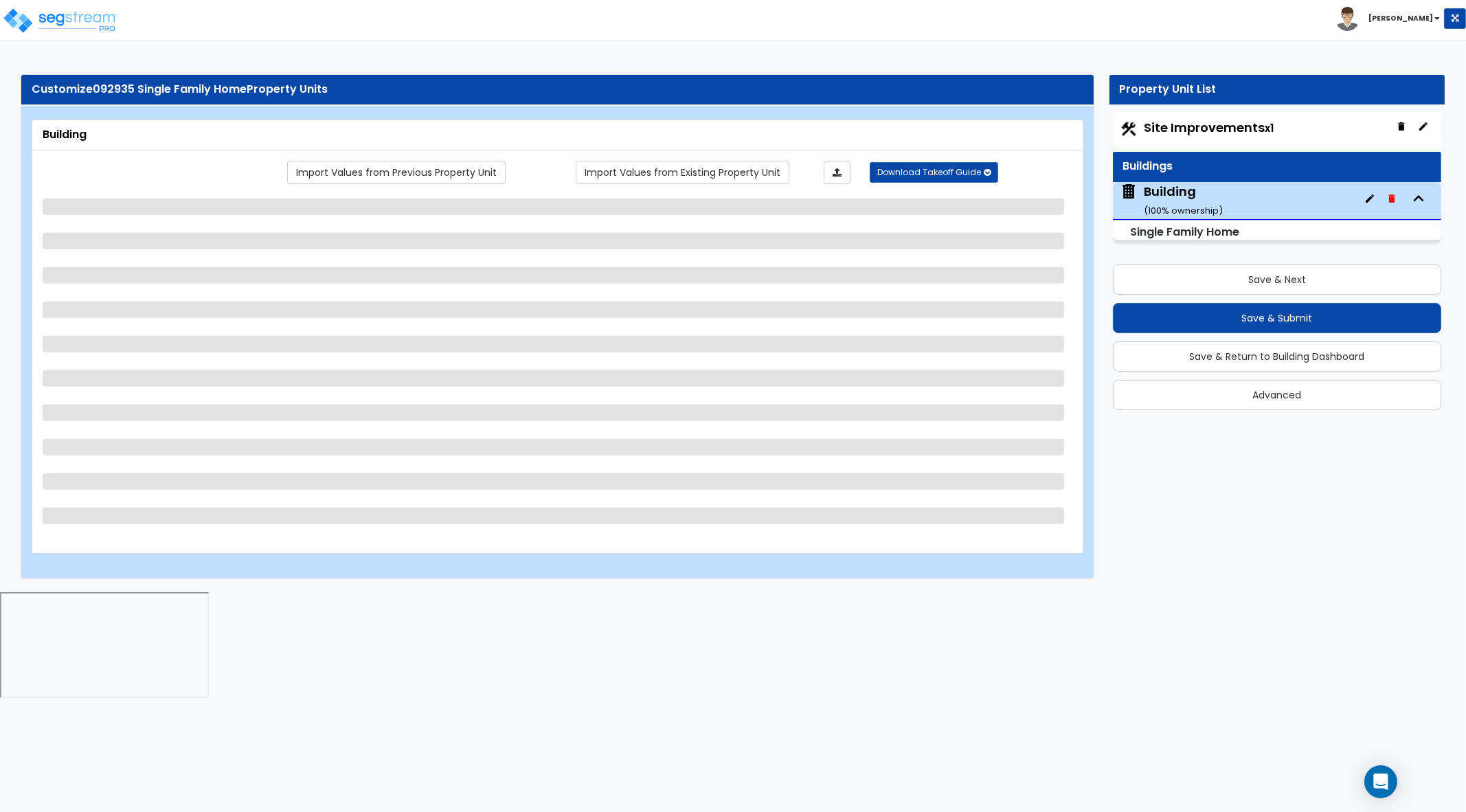
select select "3"
select select "2"
select select "1"
select select "3"
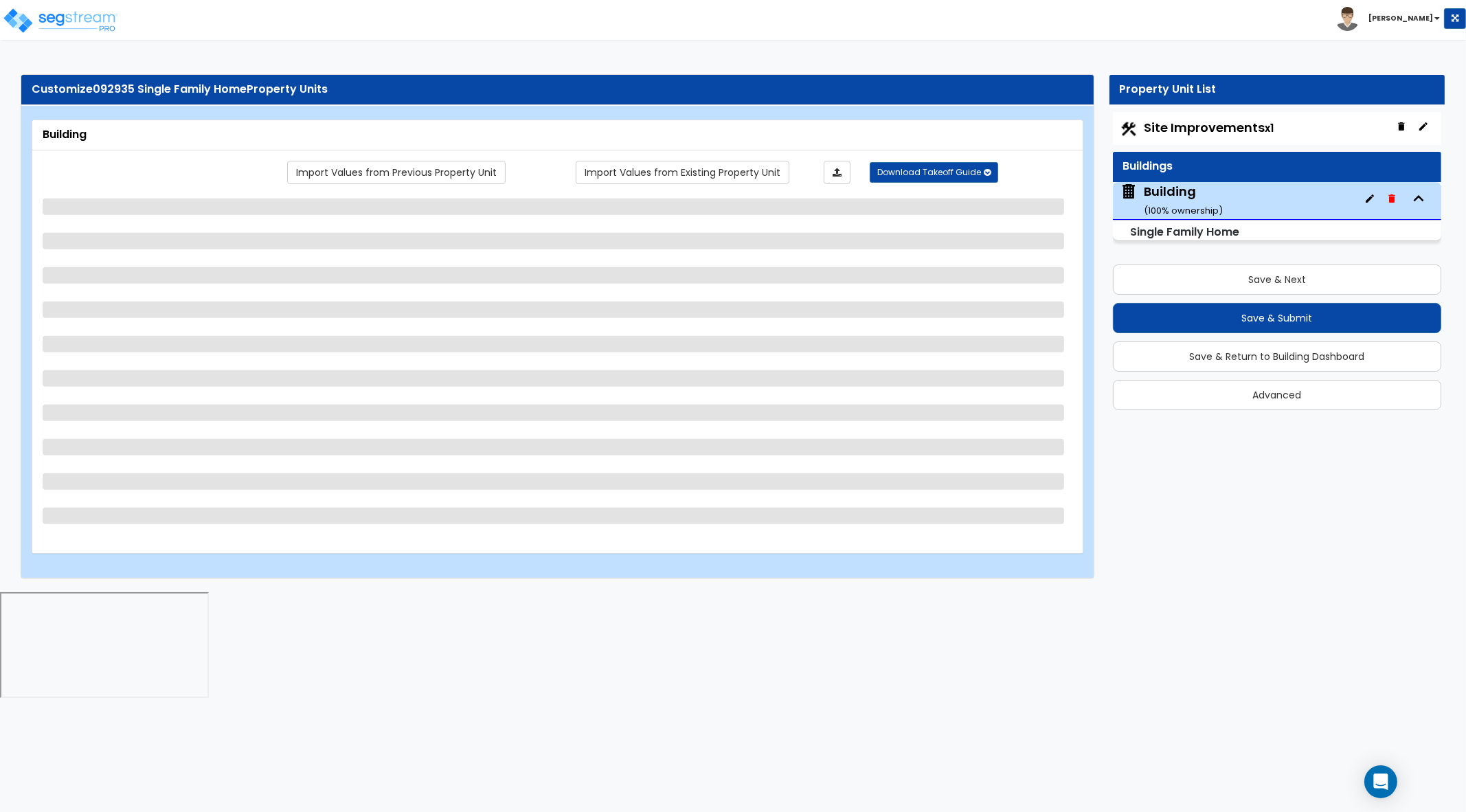
select select "5"
select select "1"
select select "4"
select select "2"
select select "1"
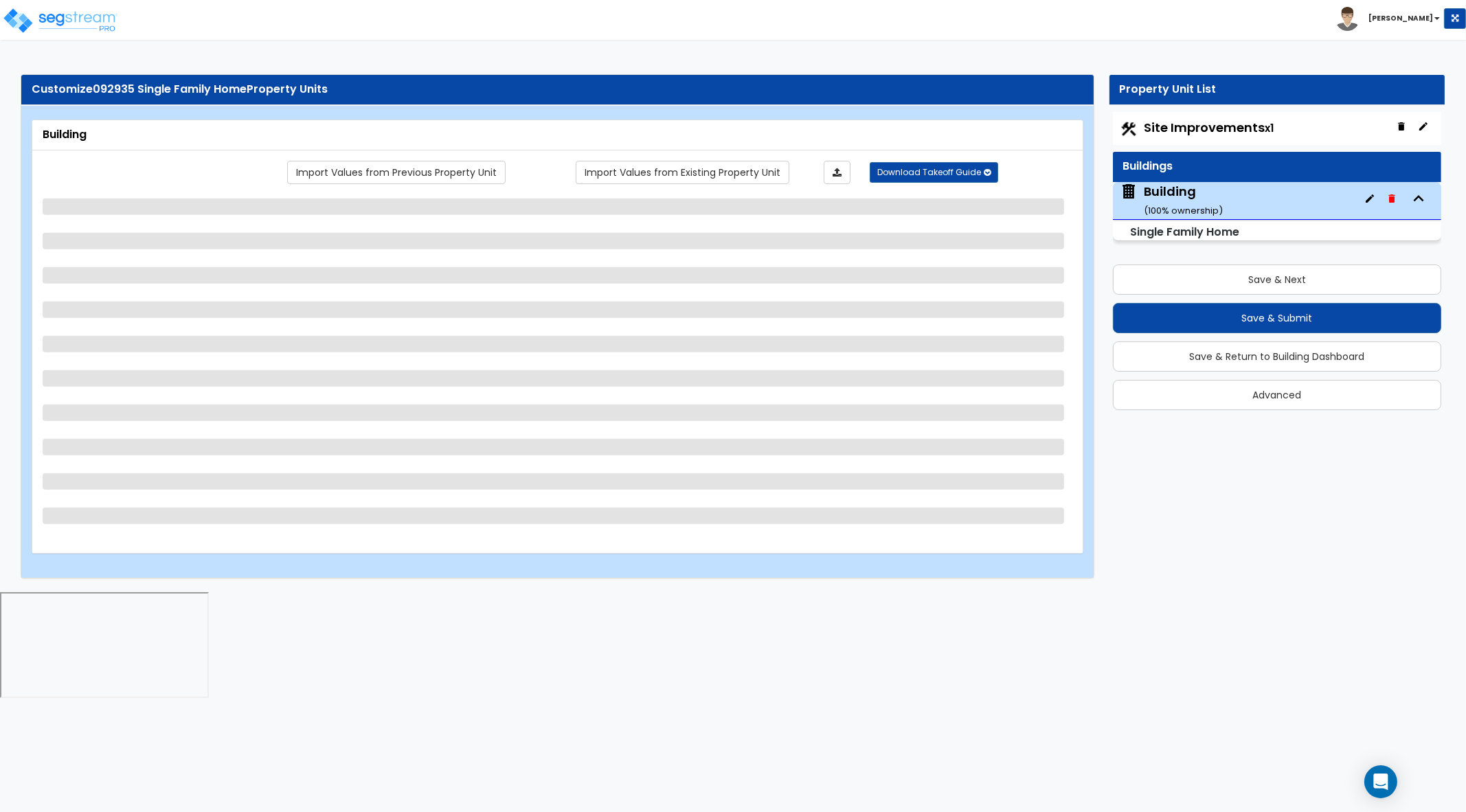
select select "1"
select select "2"
select select "1"
select select "2"
select select "1"
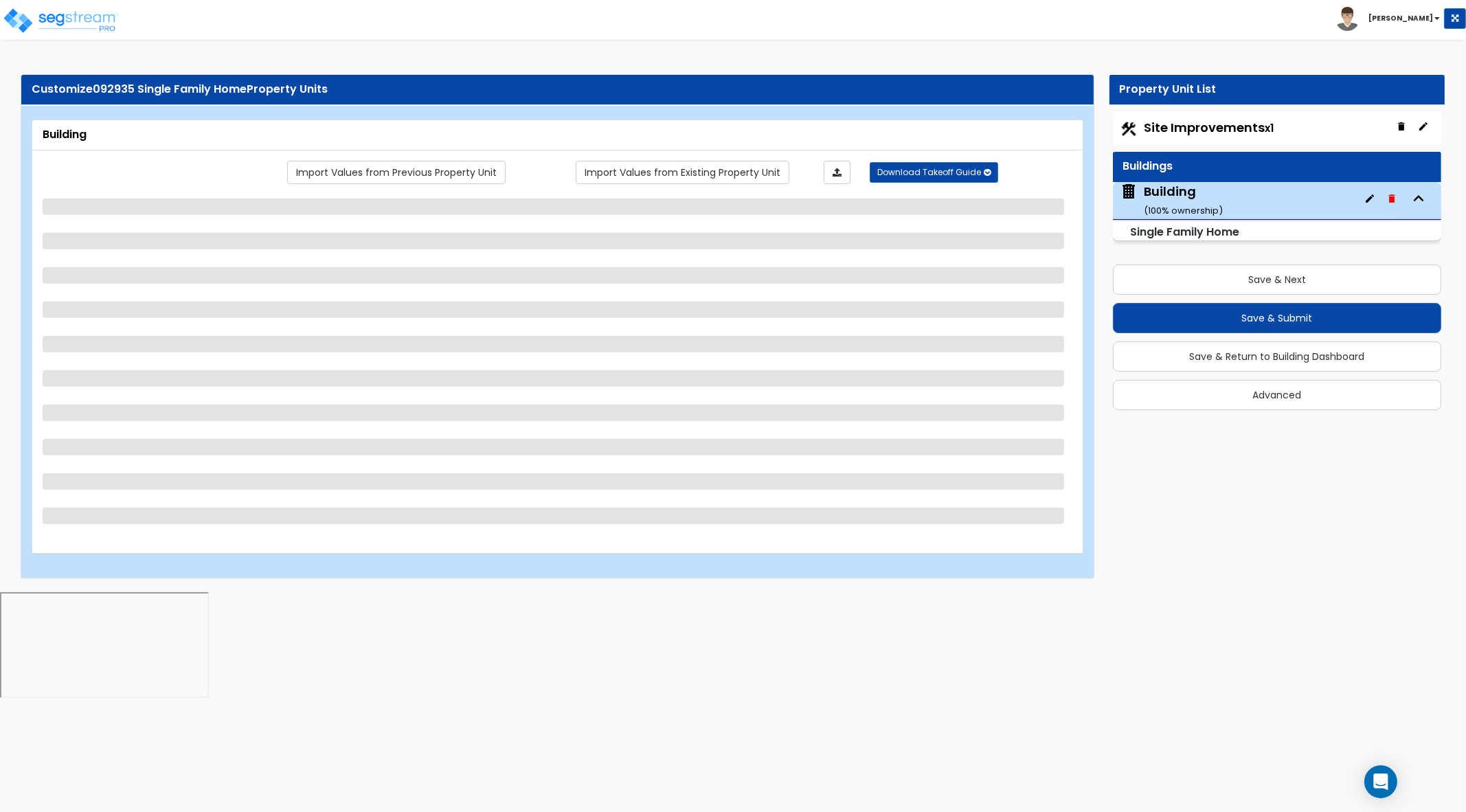
select select "1"
select select "2"
select select "1"
select select "2"
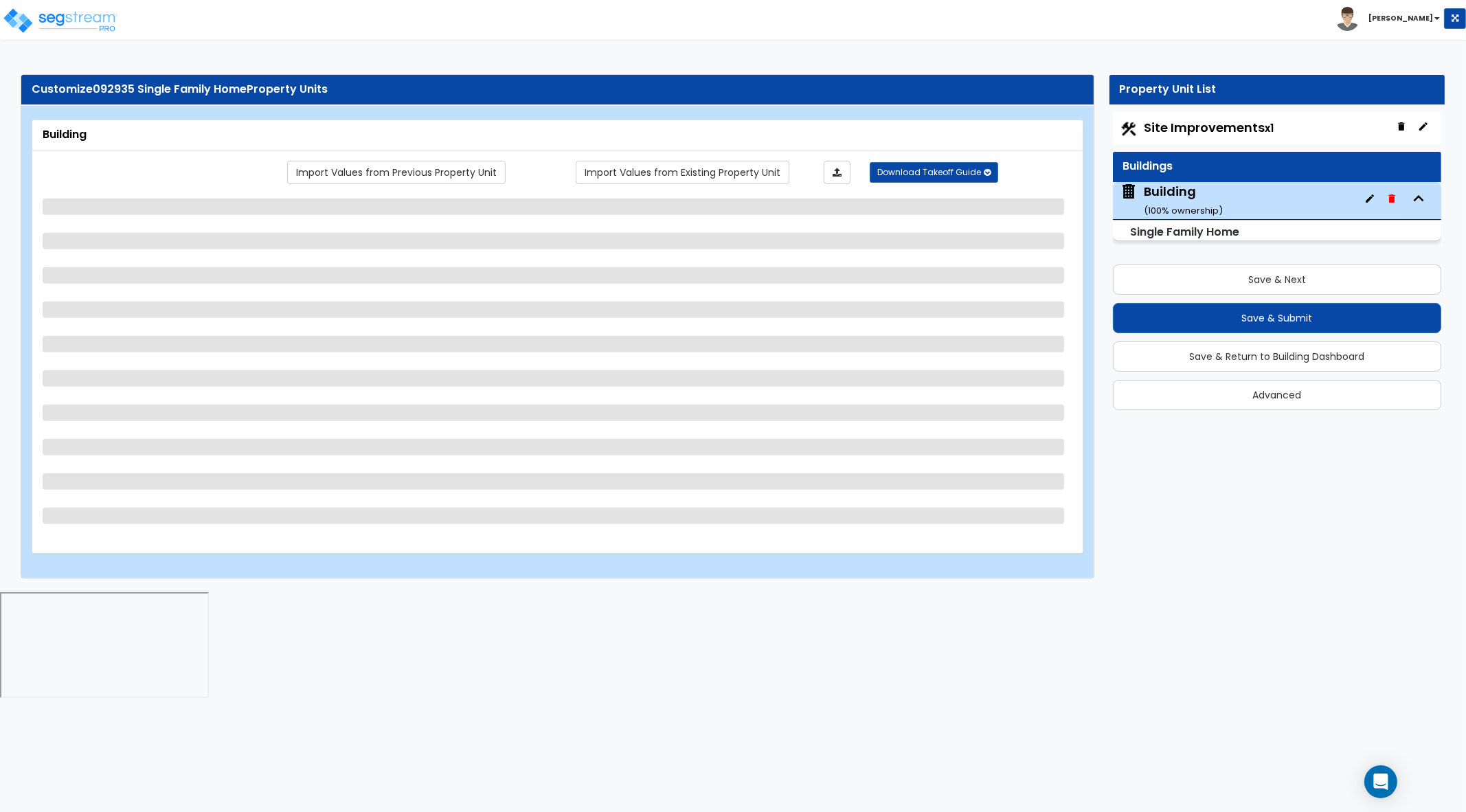
select select "2"
select select "1"
select select "4"
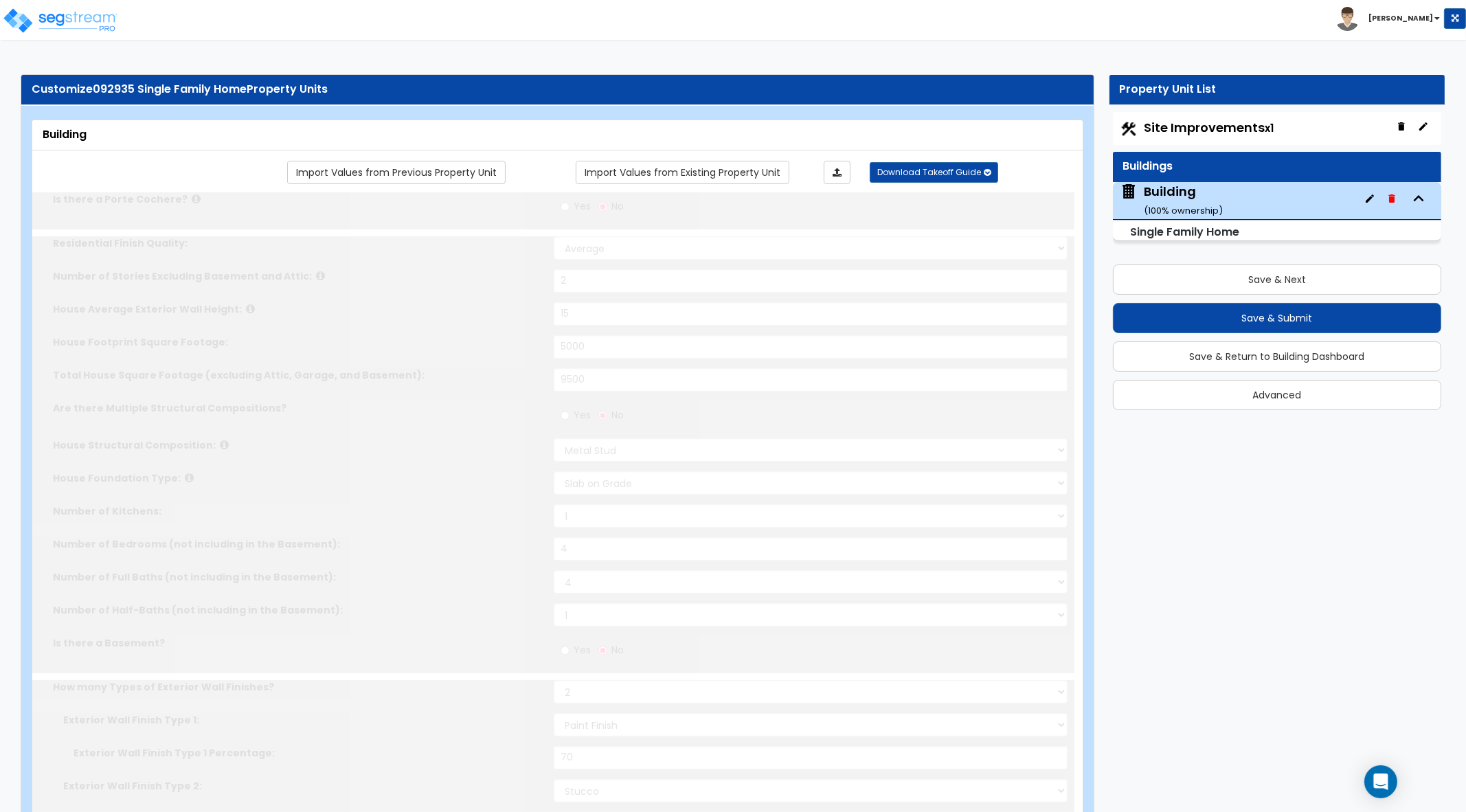
type input "6"
radio input "true"
select select "1"
type input "2"
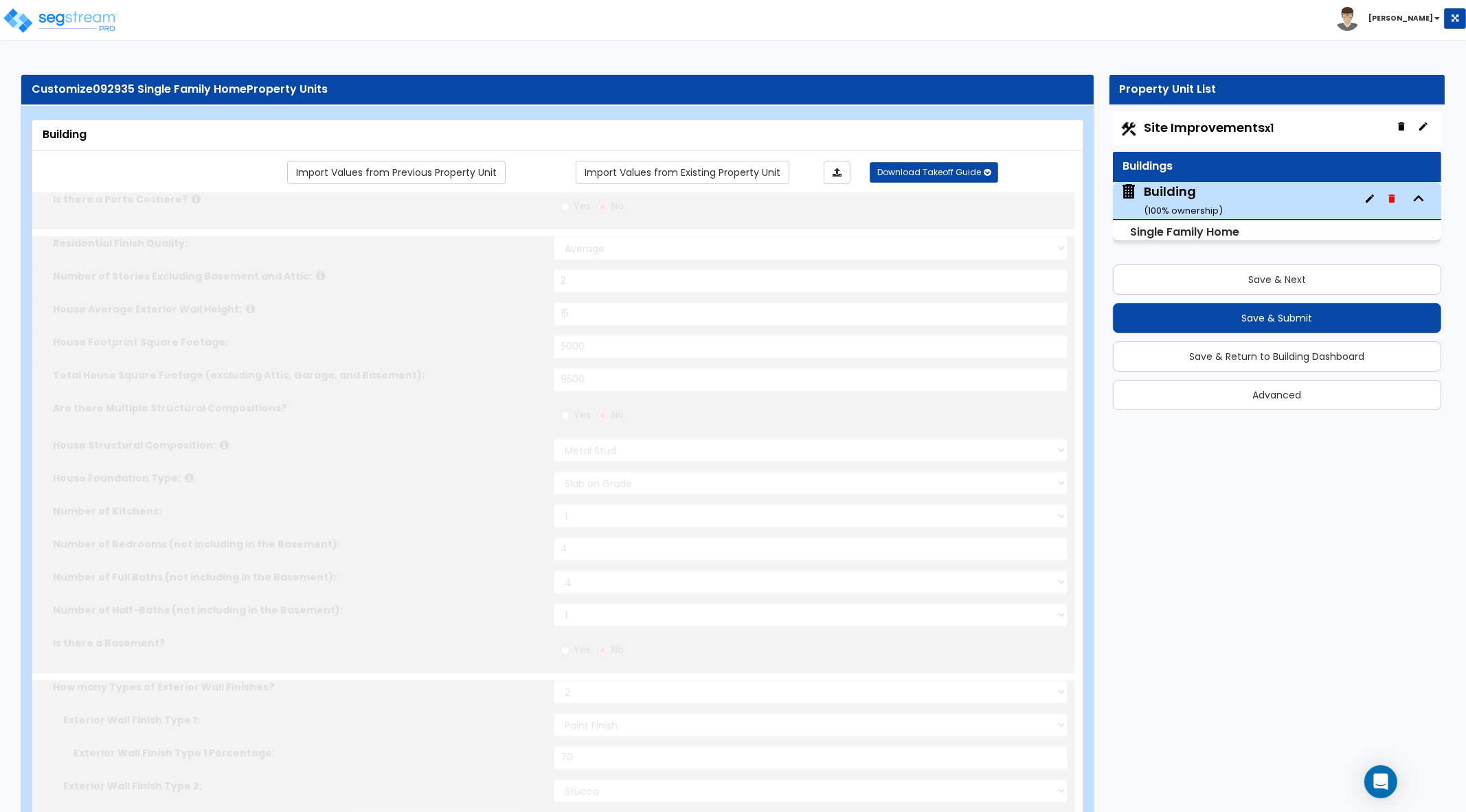
select select "2"
select select "1"
type input "4"
type input "2"
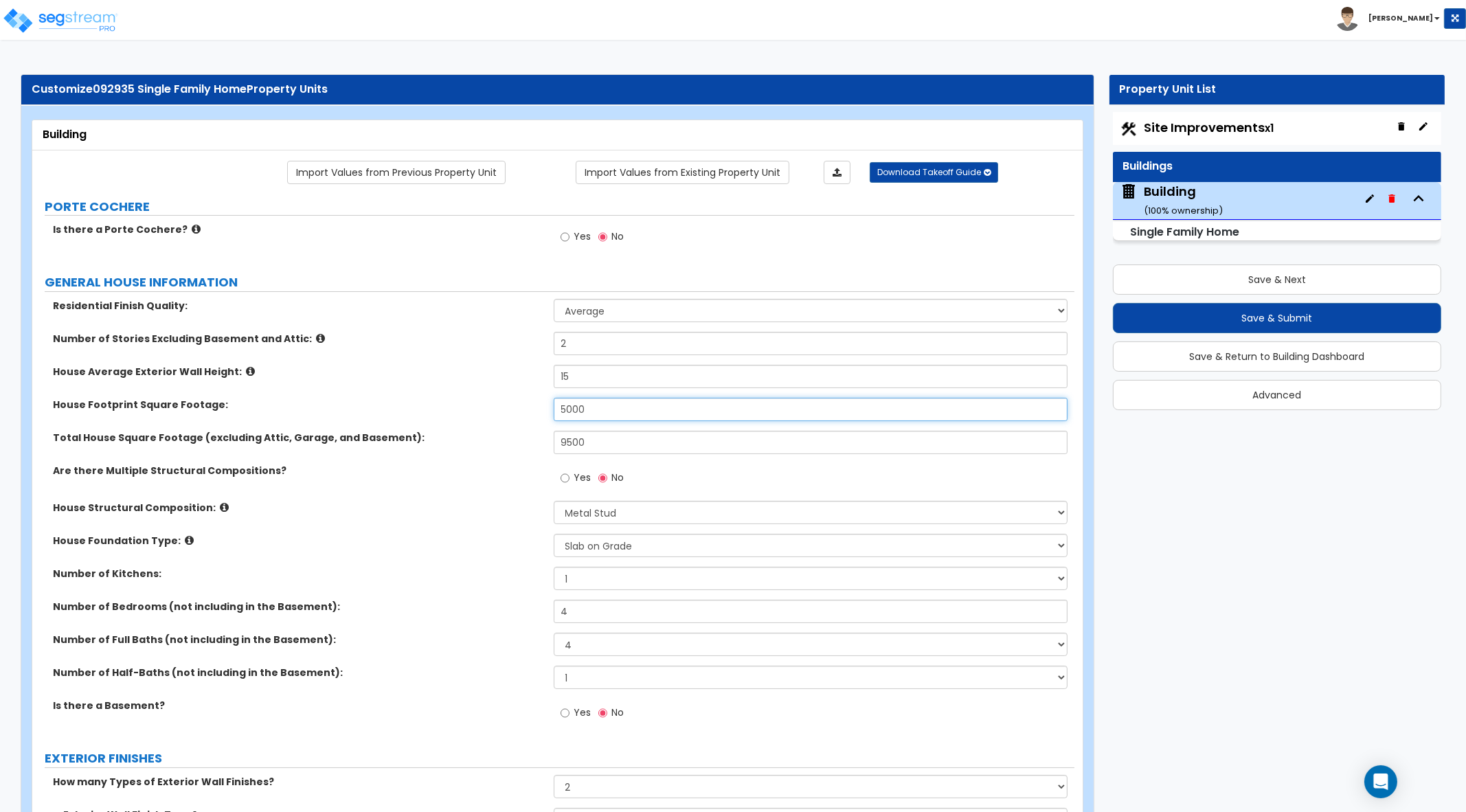
drag, startPoint x: 543, startPoint y: 406, endPoint x: 525, endPoint y: 409, distance: 18.2
click at [525, 408] on div "House Footprint Square Footage: 5000" at bounding box center [553, 414] width 1042 height 33
type input "3,000"
drag, startPoint x: 551, startPoint y: 444, endPoint x: 517, endPoint y: 446, distance: 34.1
click at [517, 446] on div "Total House Square Footage (excluding Attic, Garage, and Basement): 9500" at bounding box center [553, 447] width 1042 height 33
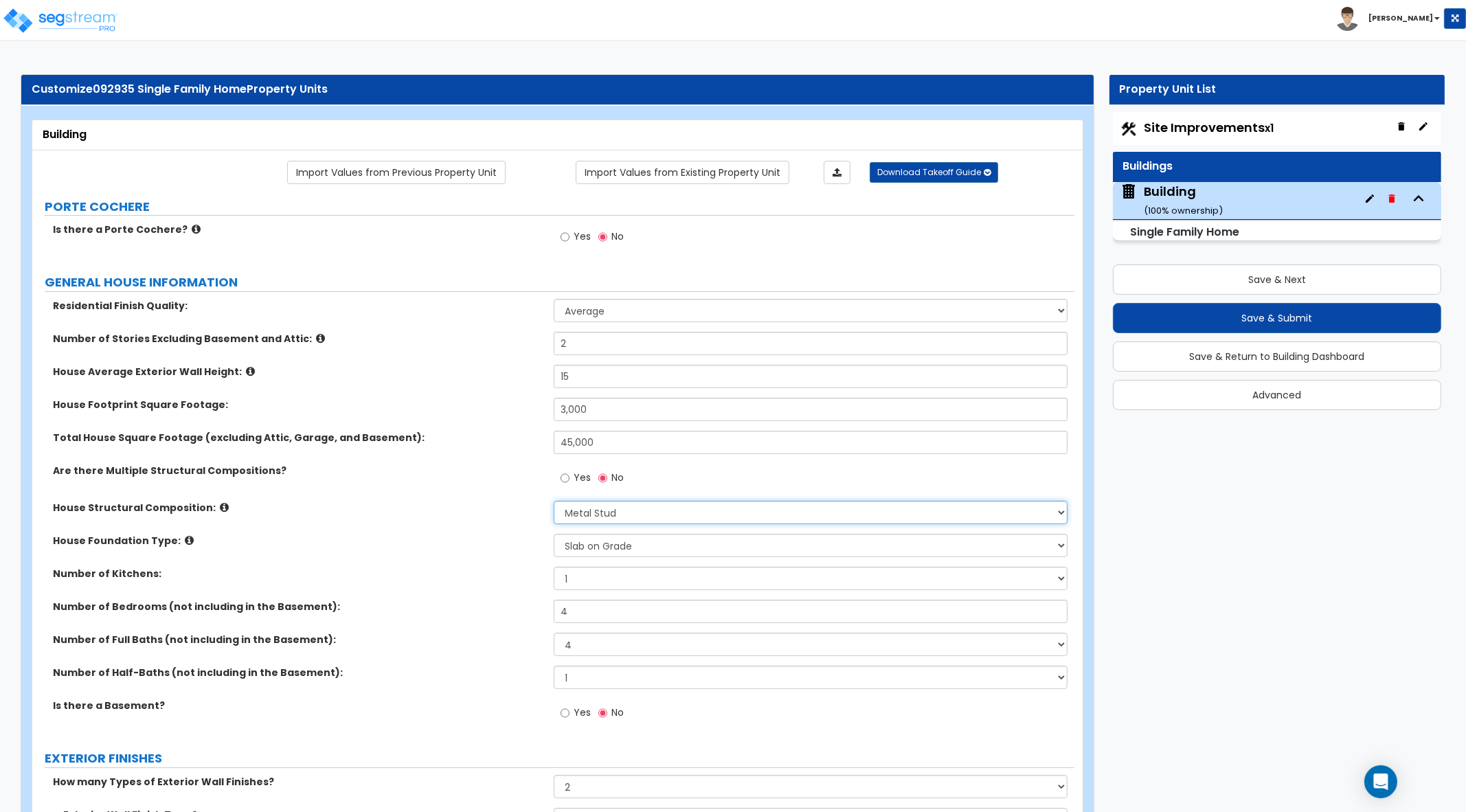
click at [625, 513] on select "Please Choose One Reinforced Concrete Structural Steel Brick Masonry CMU Masonr…" at bounding box center [811, 512] width 515 height 23
click at [608, 443] on input "45,000" at bounding box center [811, 442] width 515 height 23
type input "4,500"
click at [637, 515] on select "Please Choose One Reinforced Concrete Structural Steel Brick Masonry CMU Masonr…" at bounding box center [811, 512] width 515 height 23
select select "5"
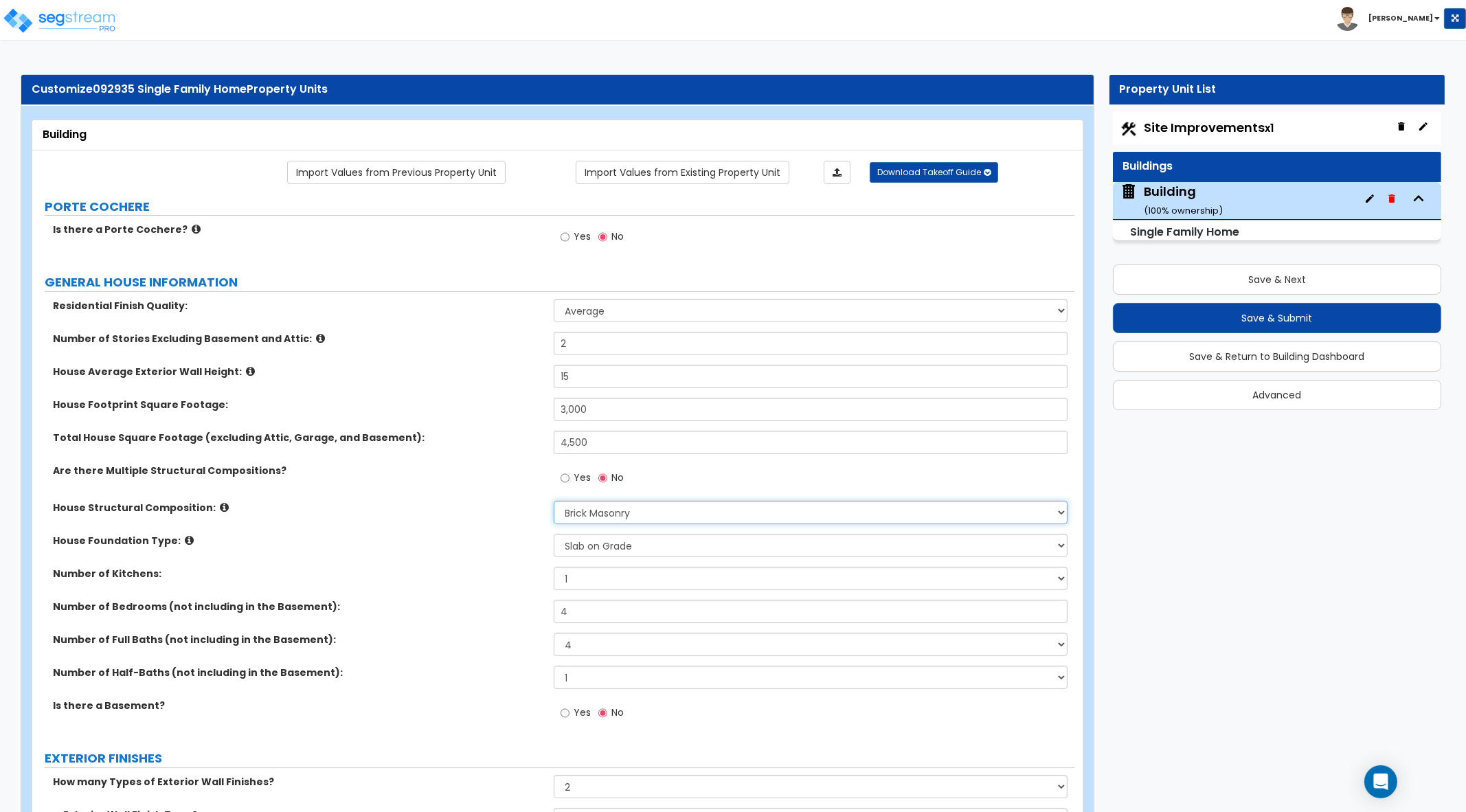
click at [553, 501] on select "Please Choose One Reinforced Concrete Structural Steel Brick Masonry CMU Masonr…" at bounding box center [811, 512] width 515 height 23
click at [704, 507] on select "Please Choose One Reinforced Concrete Structural Steel Brick Masonry CMU Masonr…" at bounding box center [811, 512] width 515 height 23
click at [516, 602] on label "Number of Bedrooms (not including in the Basement):" at bounding box center [298, 606] width 490 height 14
click at [640, 547] on select "Please Choose One Crawl Space Pier-Elevated First floor Slab on Grade" at bounding box center [811, 545] width 515 height 23
select select "1"
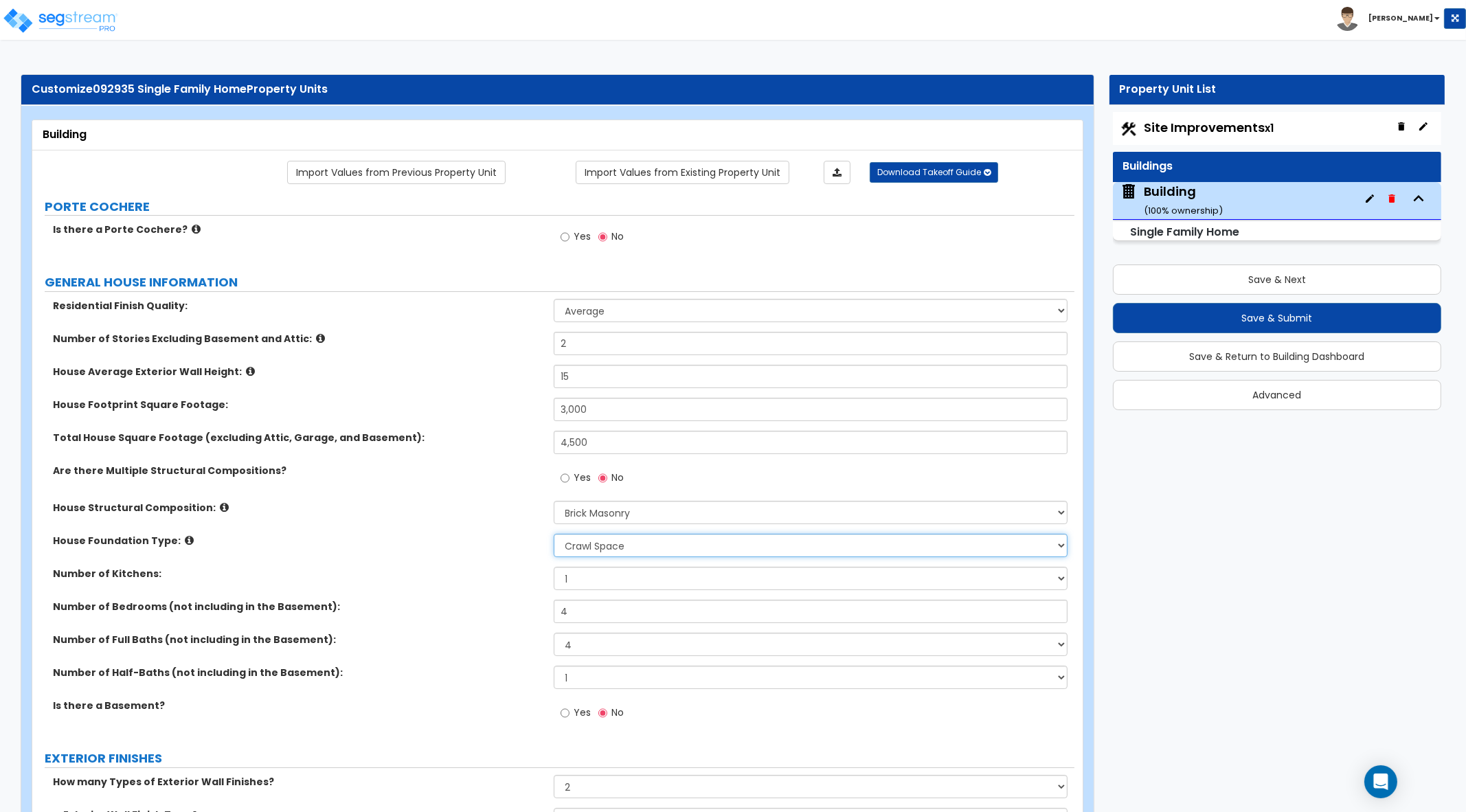
click at [553, 534] on select "Please Choose One Crawl Space Pier-Elevated First floor Slab on Grade" at bounding box center [811, 545] width 515 height 23
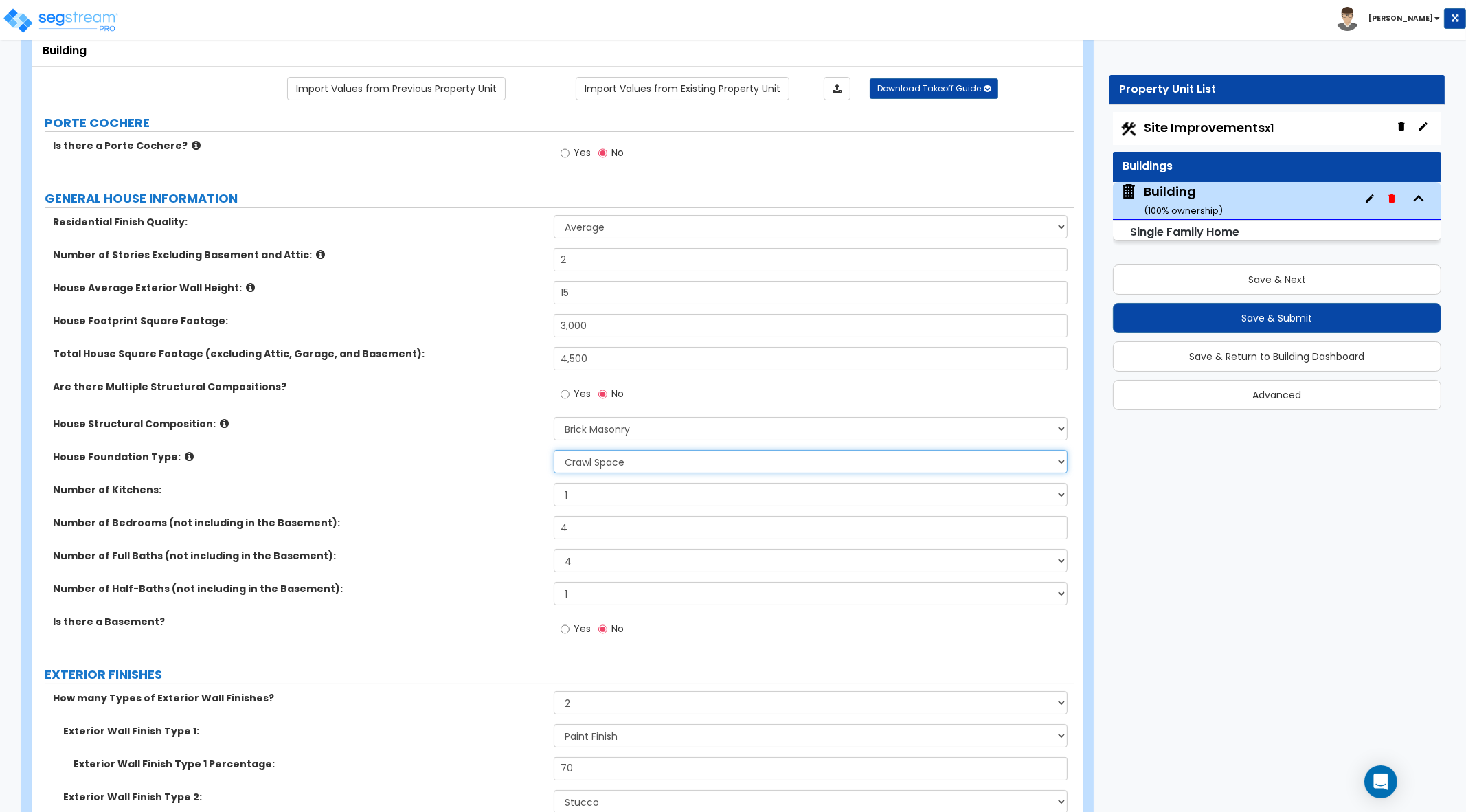
scroll to position [85, 0]
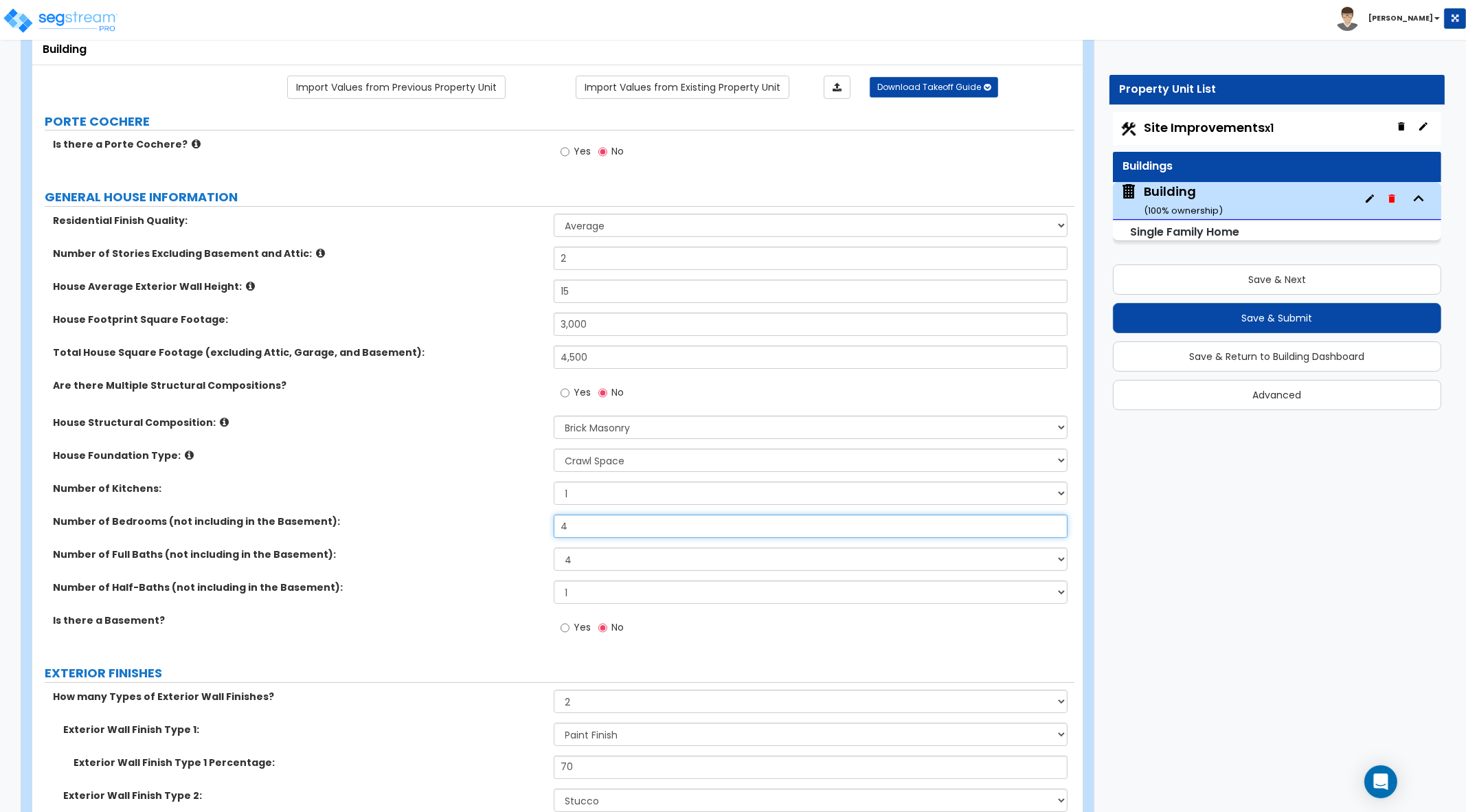
click at [517, 525] on div "Number of Bedrooms (not including in the Basement): 4" at bounding box center [553, 531] width 1042 height 33
type input "3"
drag, startPoint x: 577, startPoint y: 549, endPoint x: 571, endPoint y: 553, distance: 7.2
click at [571, 552] on select "1 2 3 4 5 6 7 8 9 10" at bounding box center [811, 558] width 515 height 23
select select "2"
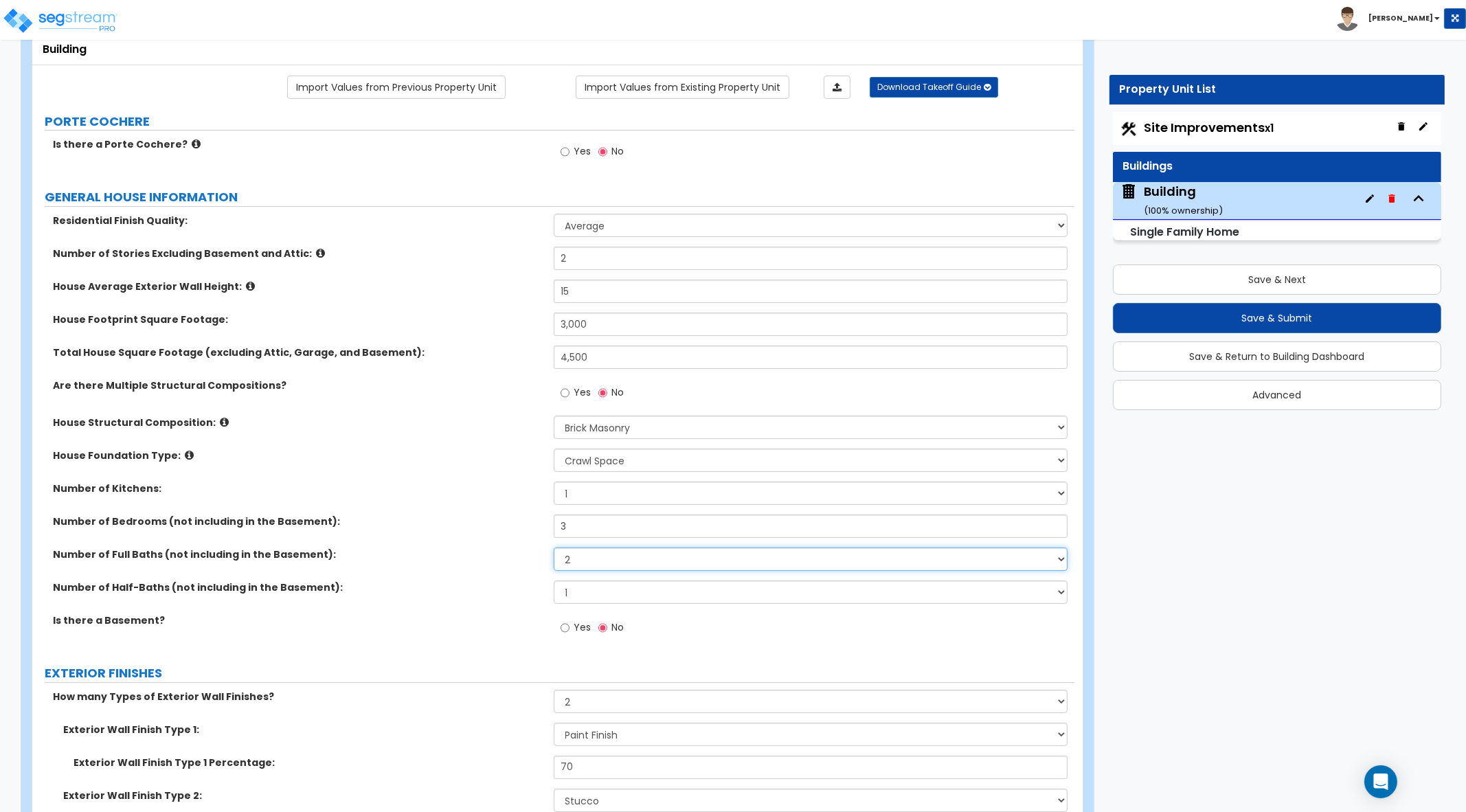
click at [553, 547] on select "1 2 3 4 5 6 7 8 9 10" at bounding box center [811, 558] width 515 height 23
click at [484, 605] on div "Number of Half-Baths (not including in the Basement): 0 1 2 3 4 5" at bounding box center [553, 597] width 1042 height 33
click at [571, 623] on label "Yes" at bounding box center [576, 629] width 31 height 23
click at [570, 623] on input "Yes" at bounding box center [565, 627] width 9 height 15
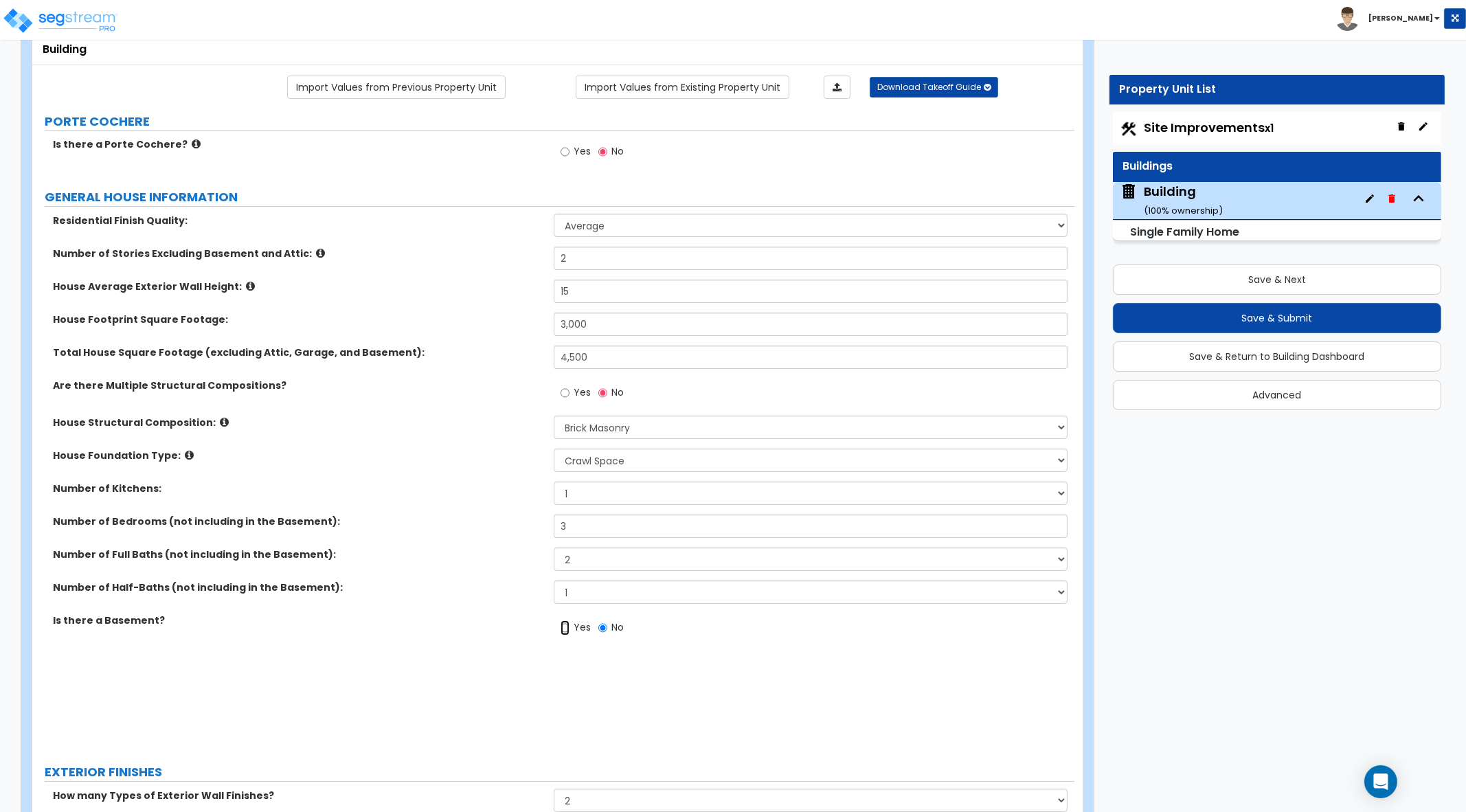
radio input "true"
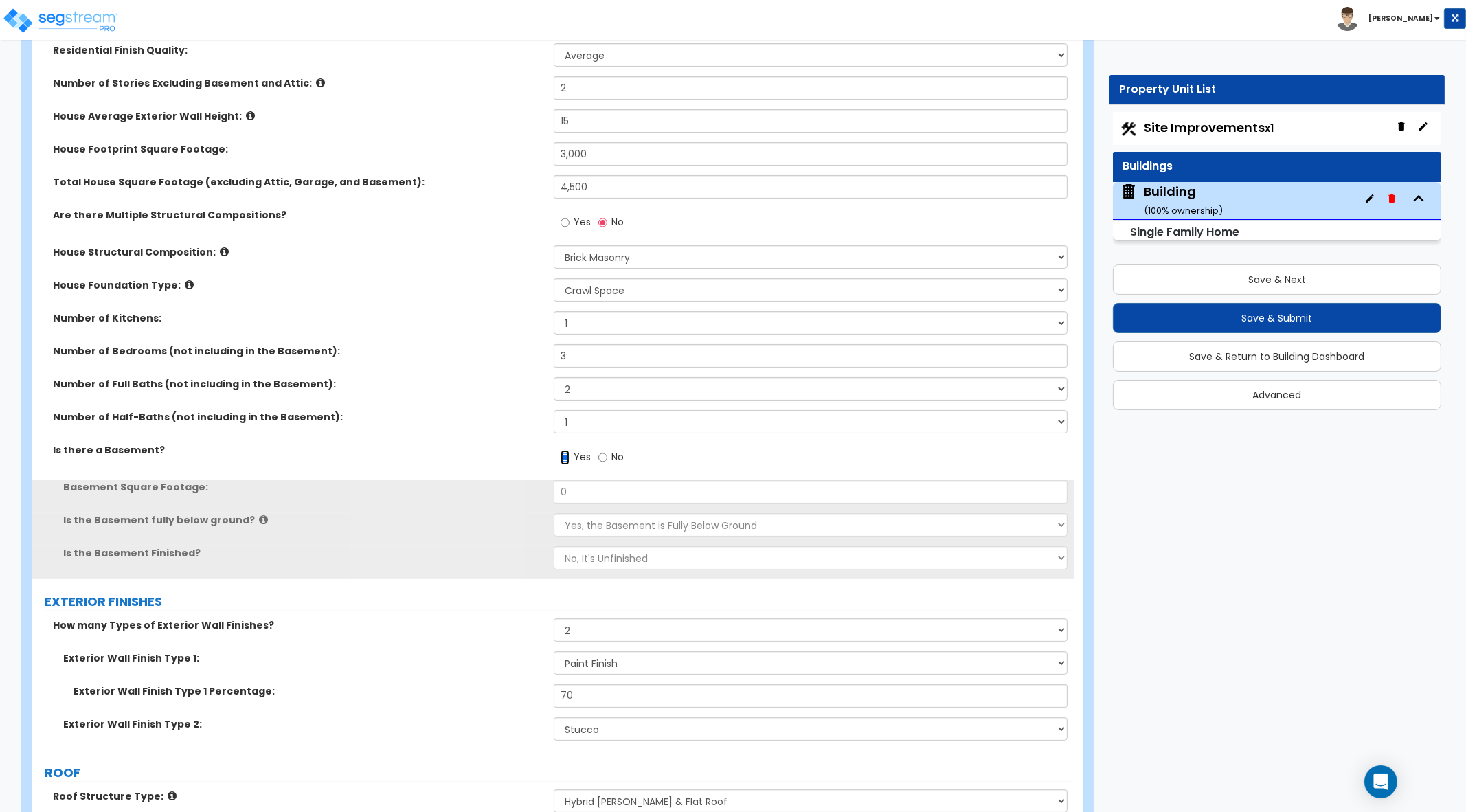
scroll to position [257, 0]
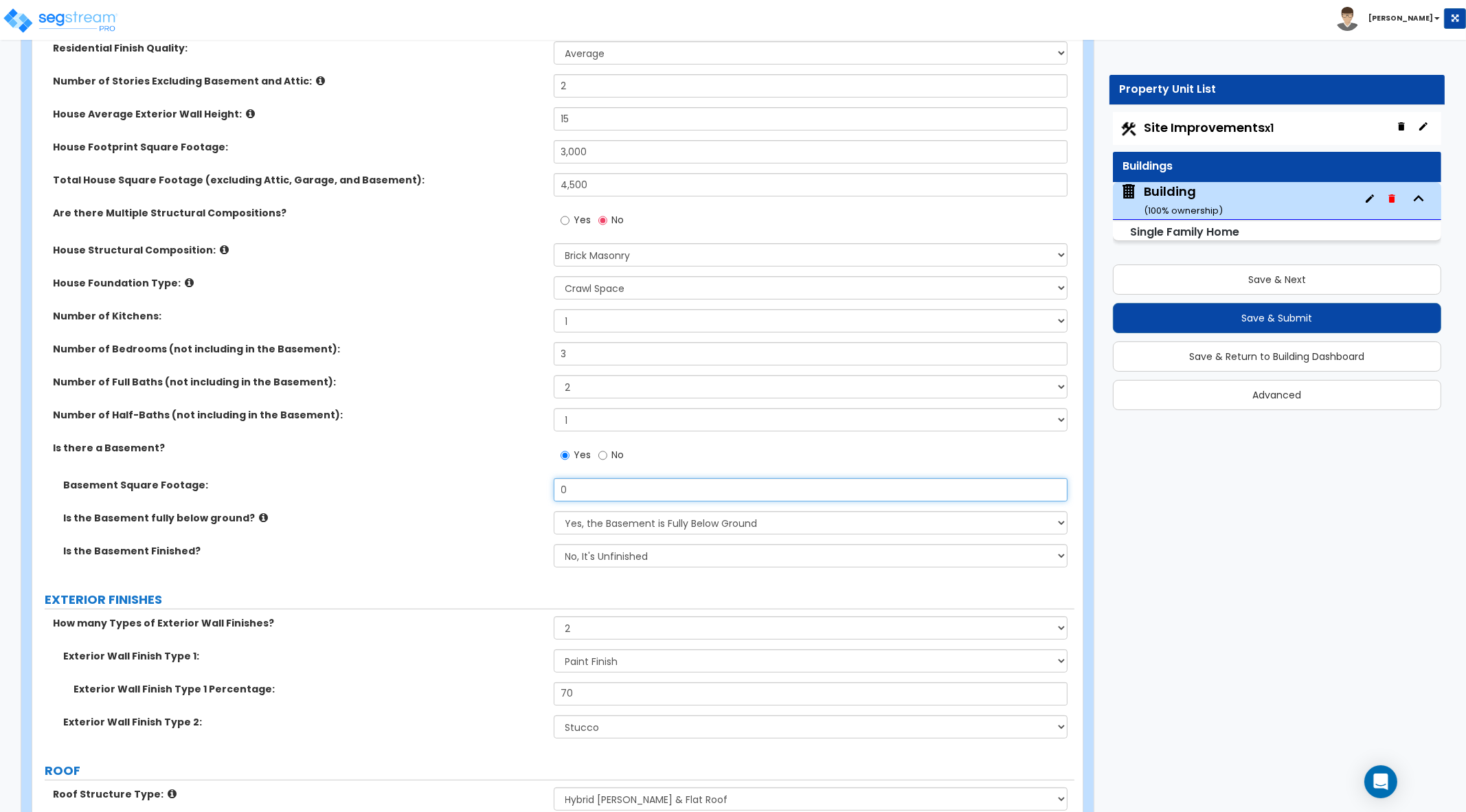
drag, startPoint x: 603, startPoint y: 495, endPoint x: 529, endPoint y: 489, distance: 74.2
click at [529, 489] on div "Basement Square Footage: 0" at bounding box center [553, 495] width 1042 height 33
type input "1,500"
click at [921, 628] on select "None 1 2 3" at bounding box center [811, 627] width 515 height 23
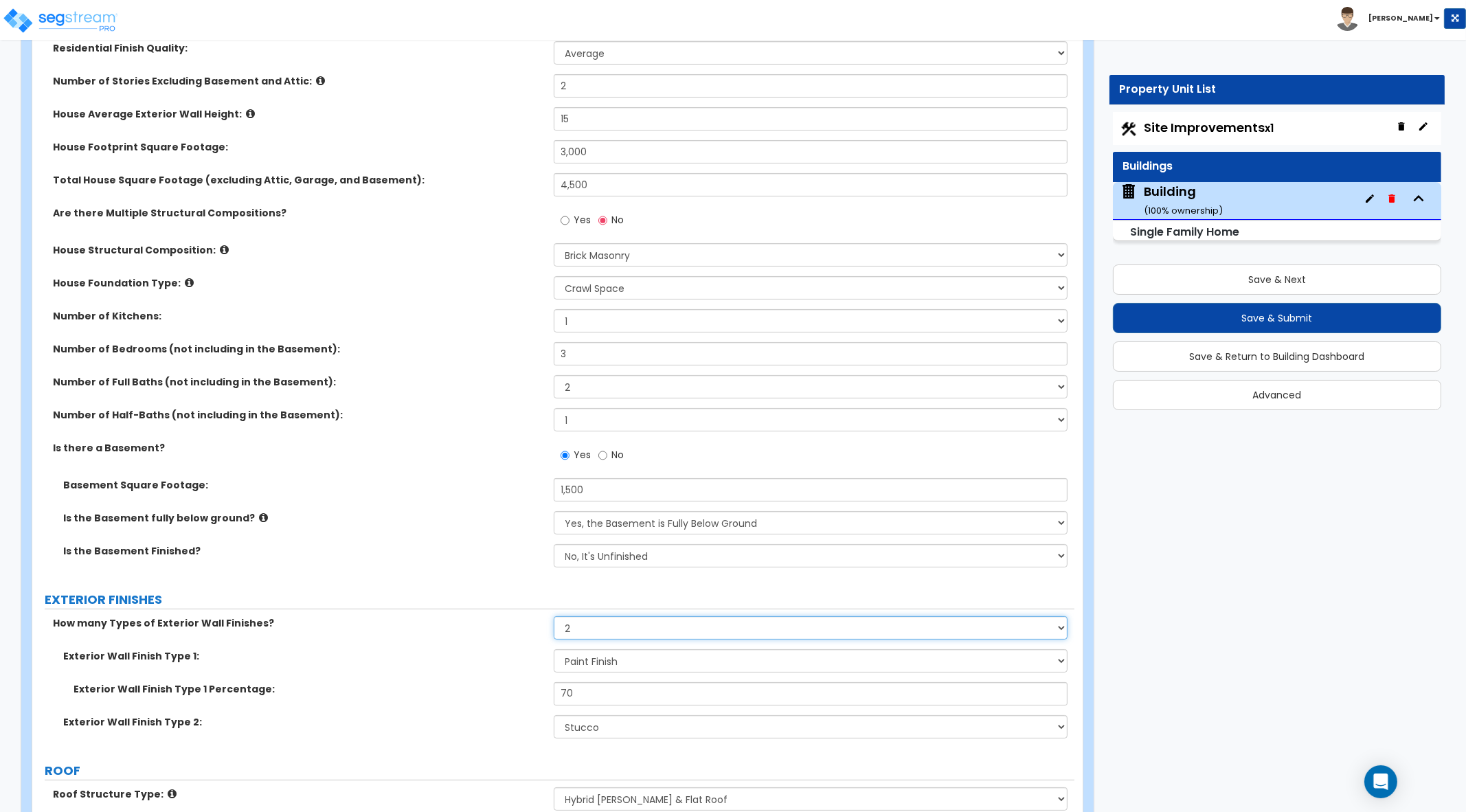
select select "3"
click at [553, 616] on select "None 1 2 3" at bounding box center [811, 627] width 515 height 23
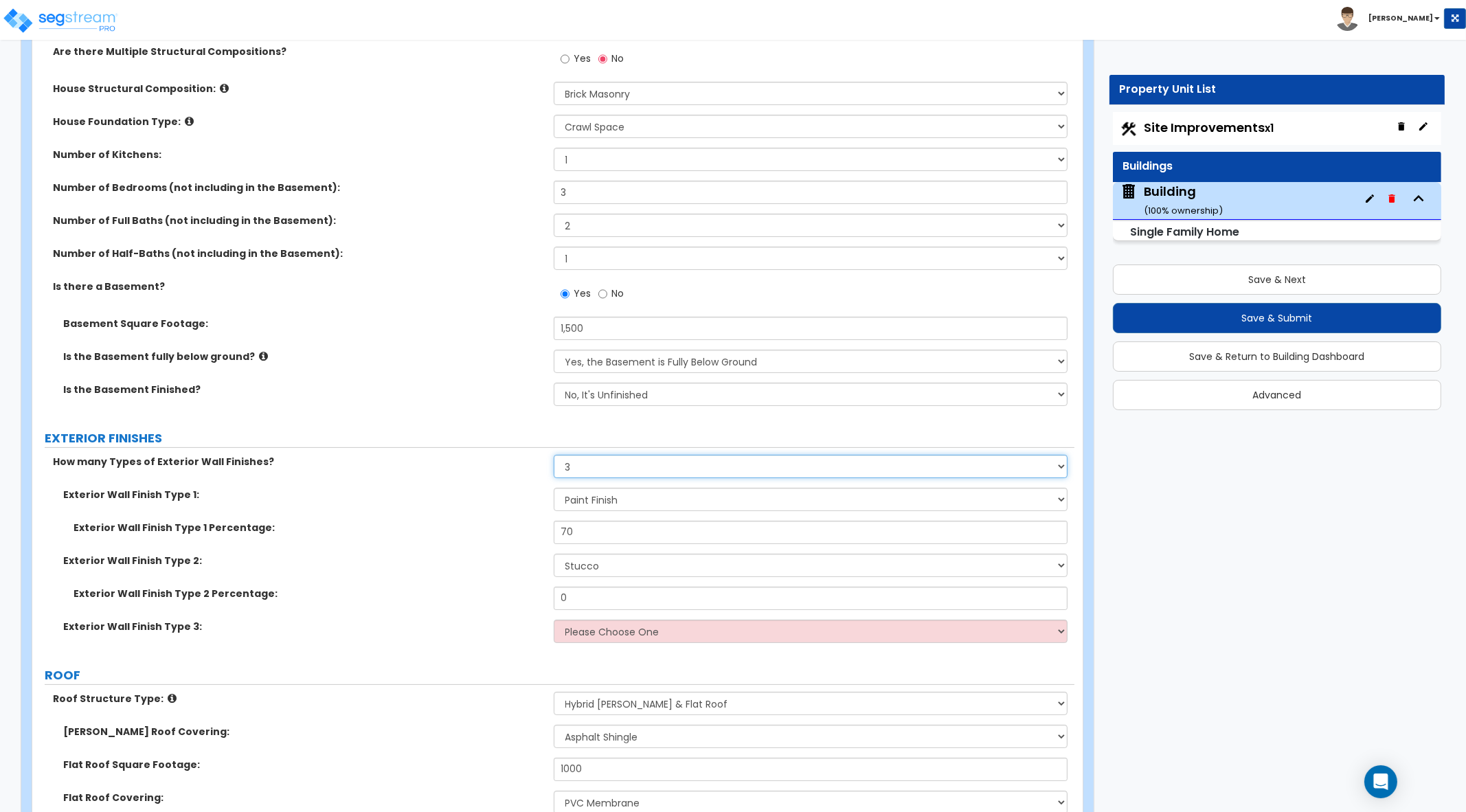
scroll to position [429, 0]
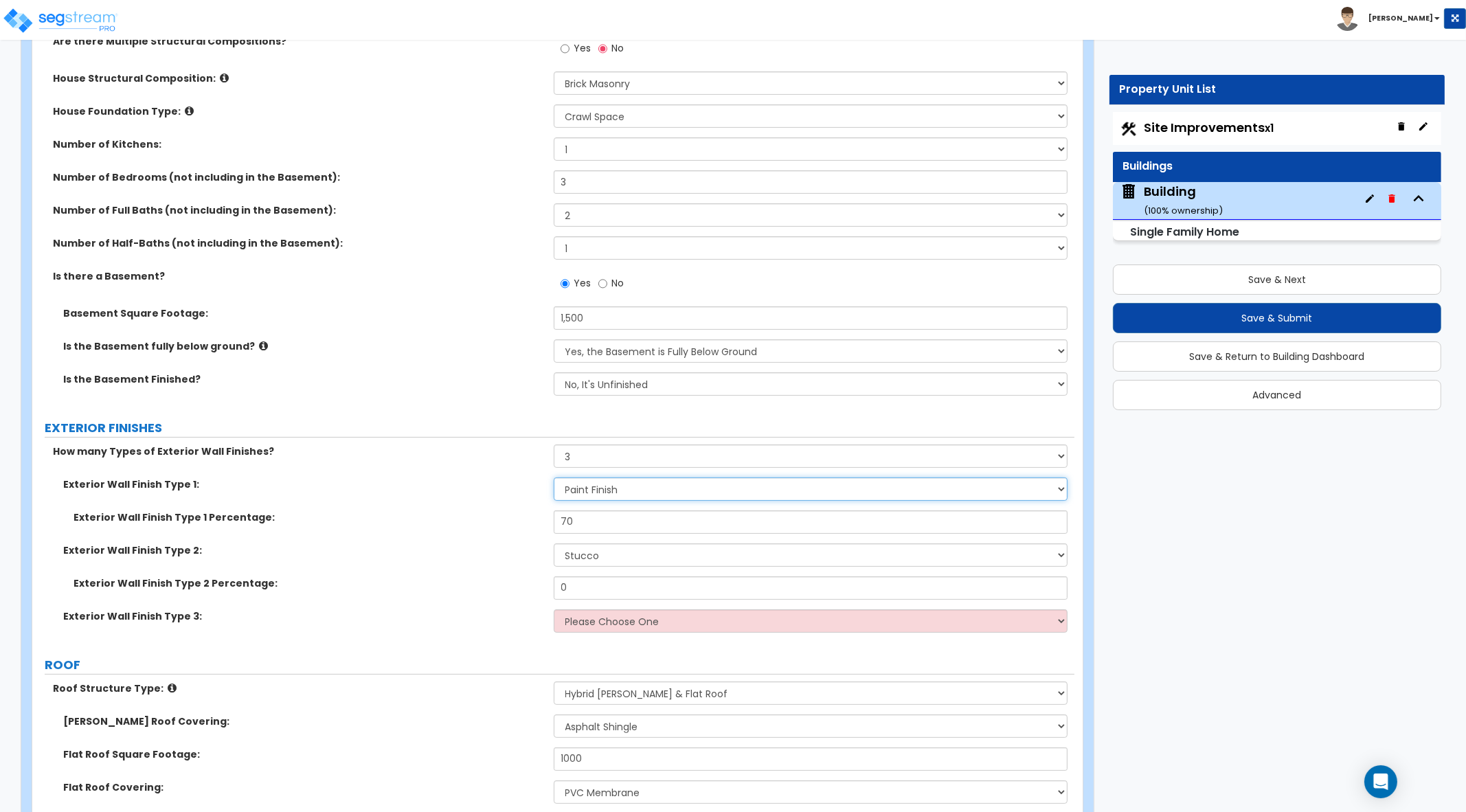
click at [713, 487] on select "Please Choose One No Finish/Shared Wall No Wall Brick Finish Stone Finish Wood …" at bounding box center [811, 489] width 515 height 23
select select "5"
click at [553, 478] on select "Please Choose One No Finish/Shared Wall No Wall Brick Finish Stone Finish Wood …" at bounding box center [811, 489] width 515 height 23
click at [714, 552] on select "Please Choose One No Finish/Shared Wall No Wall Brick Finish Stone Finish Wood …" at bounding box center [811, 555] width 515 height 23
select select "10"
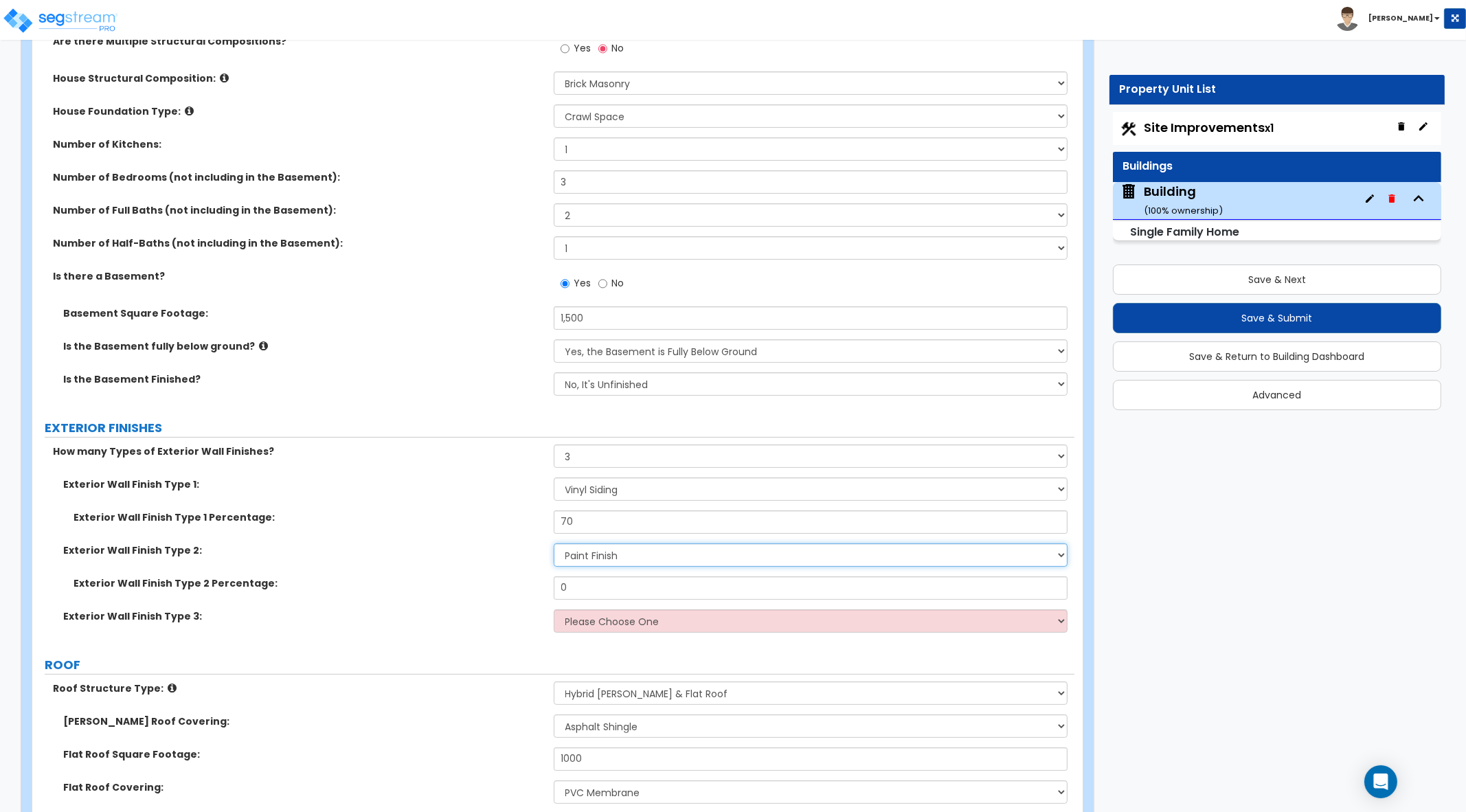
click at [553, 544] on select "Please Choose One No Finish/Shared Wall No Wall Brick Finish Stone Finish Wood …" at bounding box center [811, 555] width 515 height 23
click at [661, 627] on select "Please Choose One No Finish/Shared Wall No Wall Brick Finish Stone Finish Wood …" at bounding box center [811, 620] width 515 height 23
select select "4"
click at [553, 609] on select "Please Choose One No Finish/Shared Wall No Wall Brick Finish Stone Finish Wood …" at bounding box center [811, 620] width 515 height 23
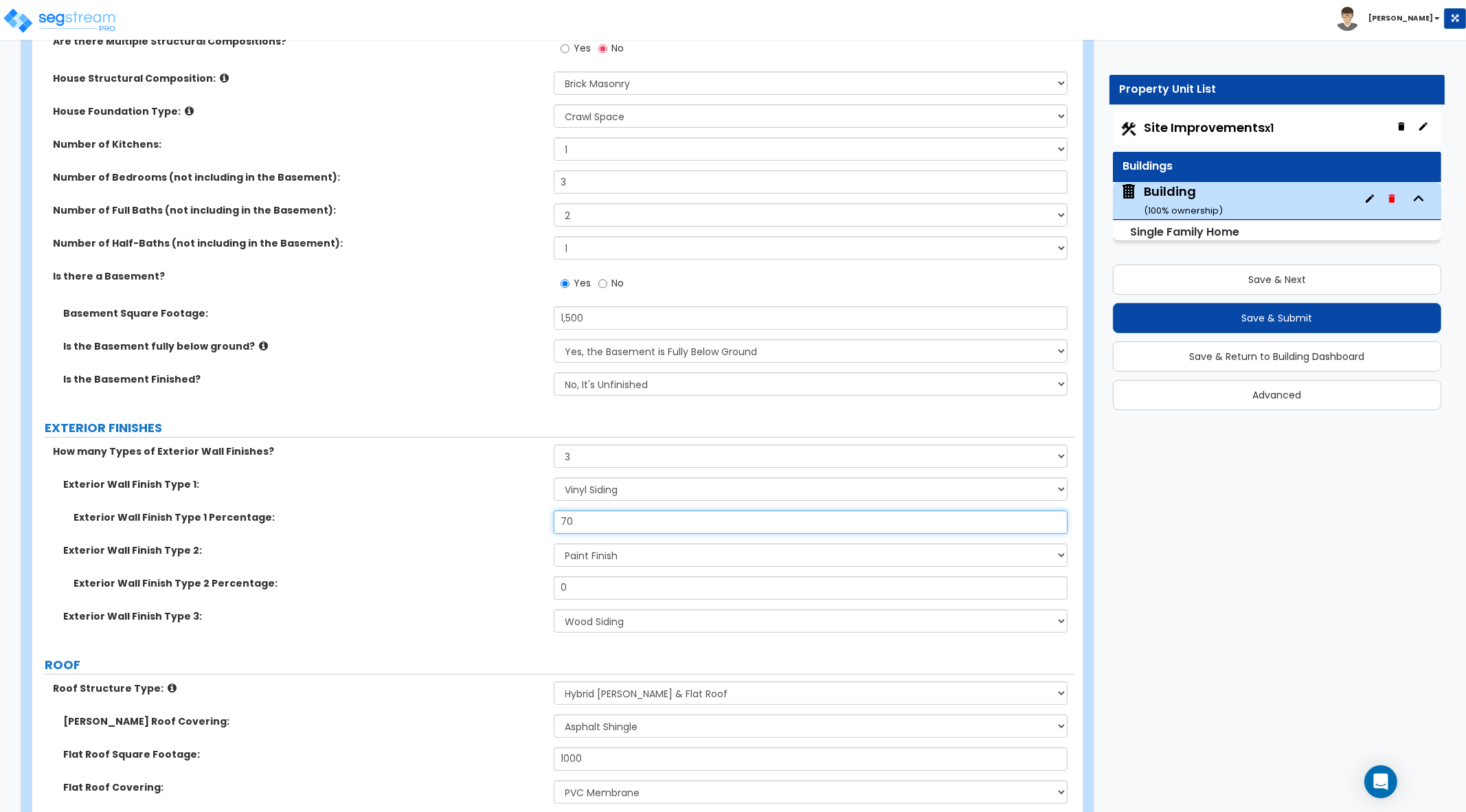
click at [591, 523] on input "70" at bounding box center [811, 521] width 515 height 23
drag, startPoint x: 591, startPoint y: 524, endPoint x: 522, endPoint y: 520, distance: 69.1
click at [522, 520] on div "Exterior Wall Finish Type 1 Percentage: 70" at bounding box center [553, 527] width 1042 height 33
type input "25"
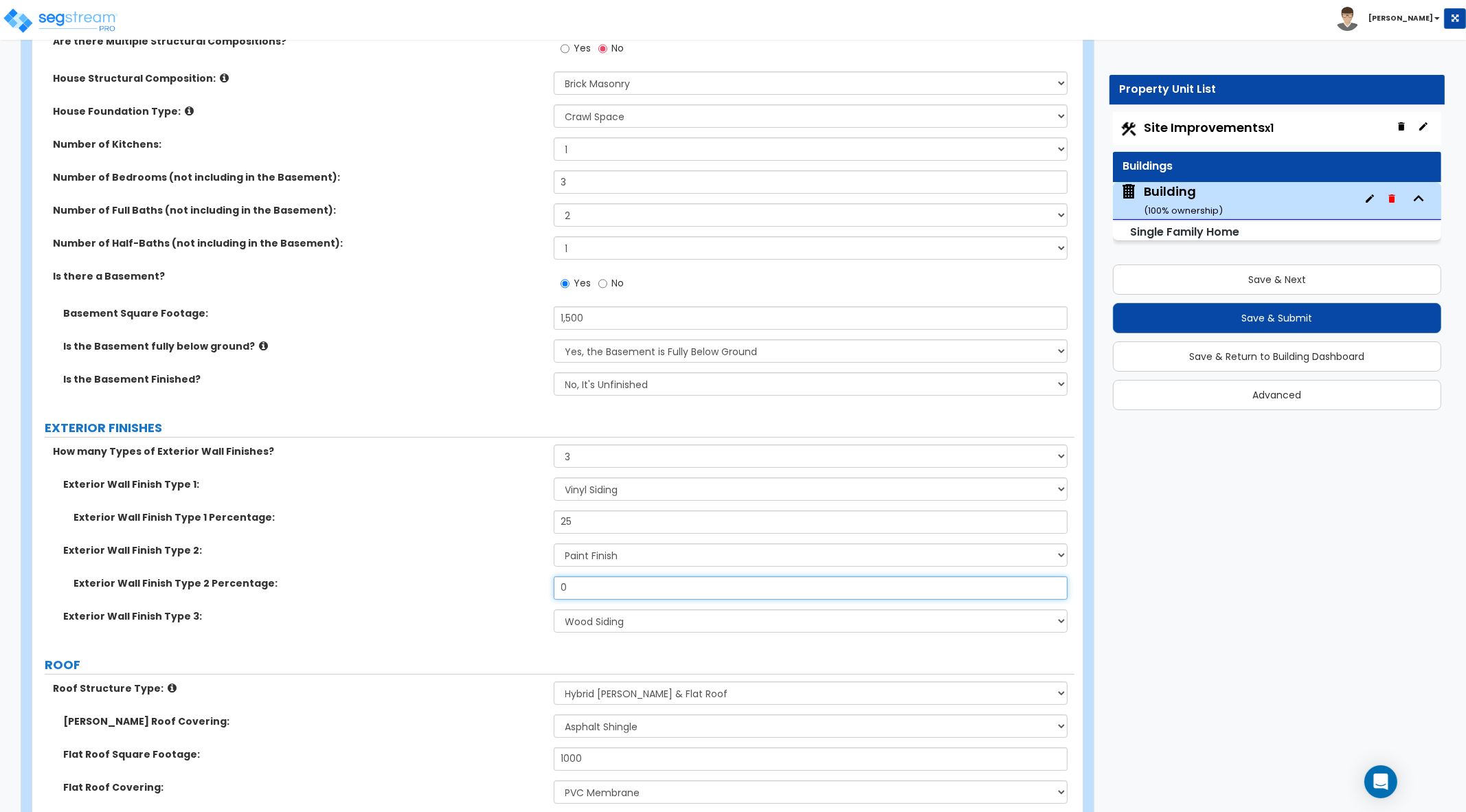
click at [516, 584] on div "Exterior Wall Finish Type 2 Percentage: 0" at bounding box center [553, 593] width 1042 height 33
type input "25"
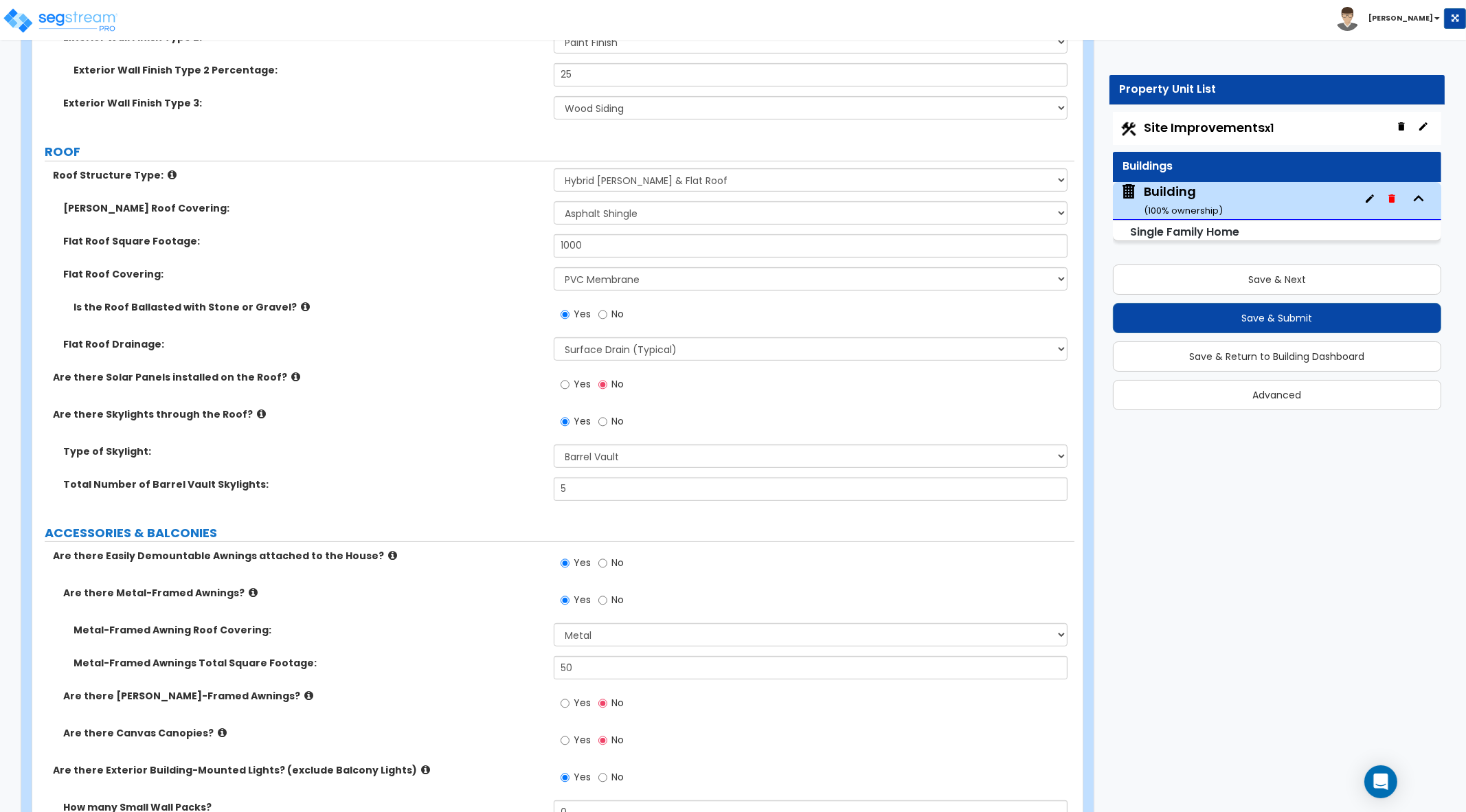
scroll to position [944, 0]
click at [646, 283] on select "Please Choose One Rolled Asphalt PVC Membrane Plastic (EPDM) Membrane Asphalt F…" at bounding box center [811, 276] width 515 height 23
select select "1"
click at [553, 265] on select "Please Choose One Rolled Asphalt PVC Membrane Plastic (EPDM) Membrane Asphalt F…" at bounding box center [811, 276] width 515 height 23
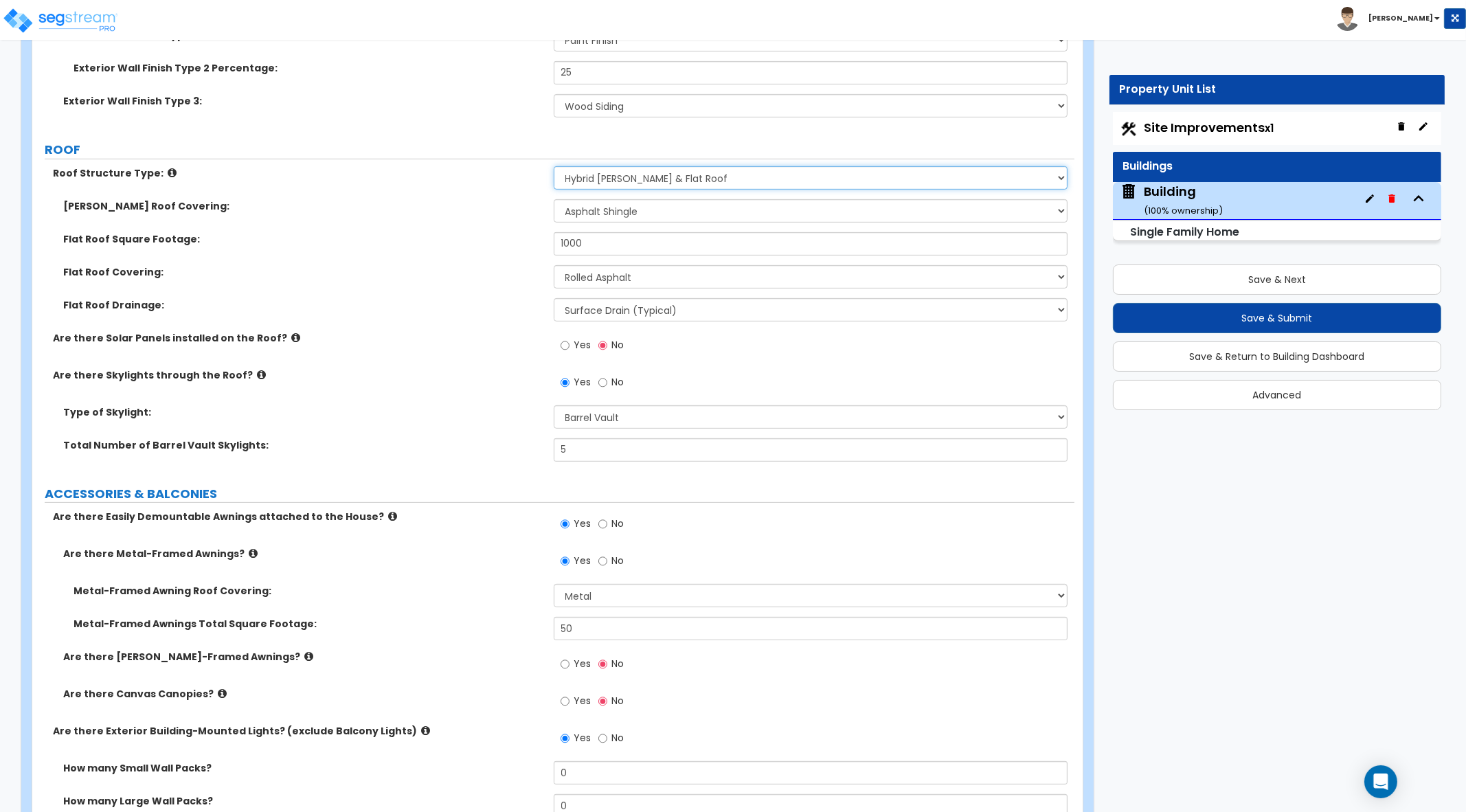
click at [716, 169] on select "Please Choose One Gable Roof Flat Roof Hybrid Gable & Flat Roof" at bounding box center [811, 177] width 515 height 23
select select "1"
click at [553, 166] on select "Please Choose One Gable Roof Flat Roof Hybrid Gable & Flat Roof" at bounding box center [811, 177] width 515 height 23
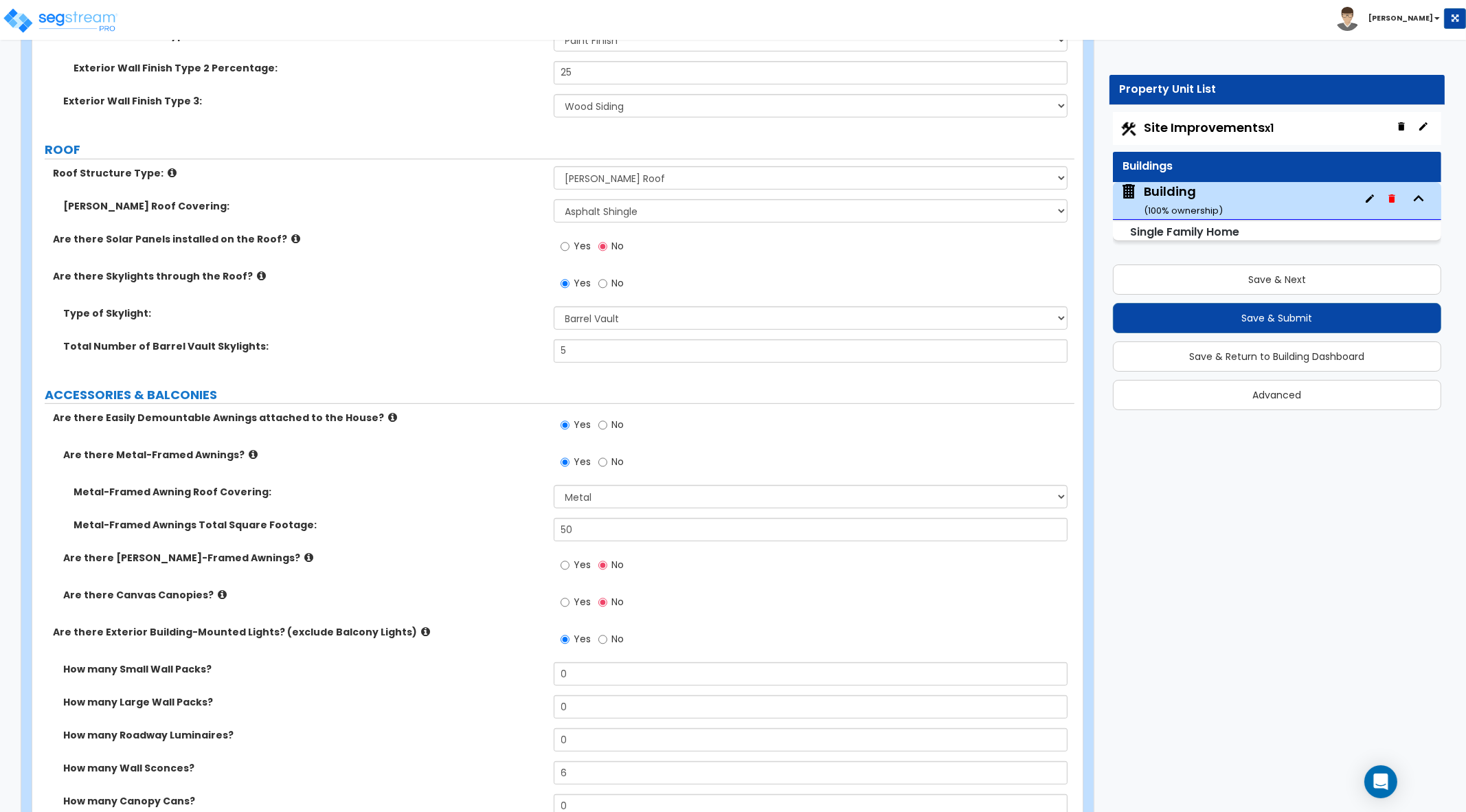
click at [571, 247] on label "Yes" at bounding box center [576, 248] width 31 height 23
click at [570, 247] on input "Yes" at bounding box center [565, 246] width 9 height 15
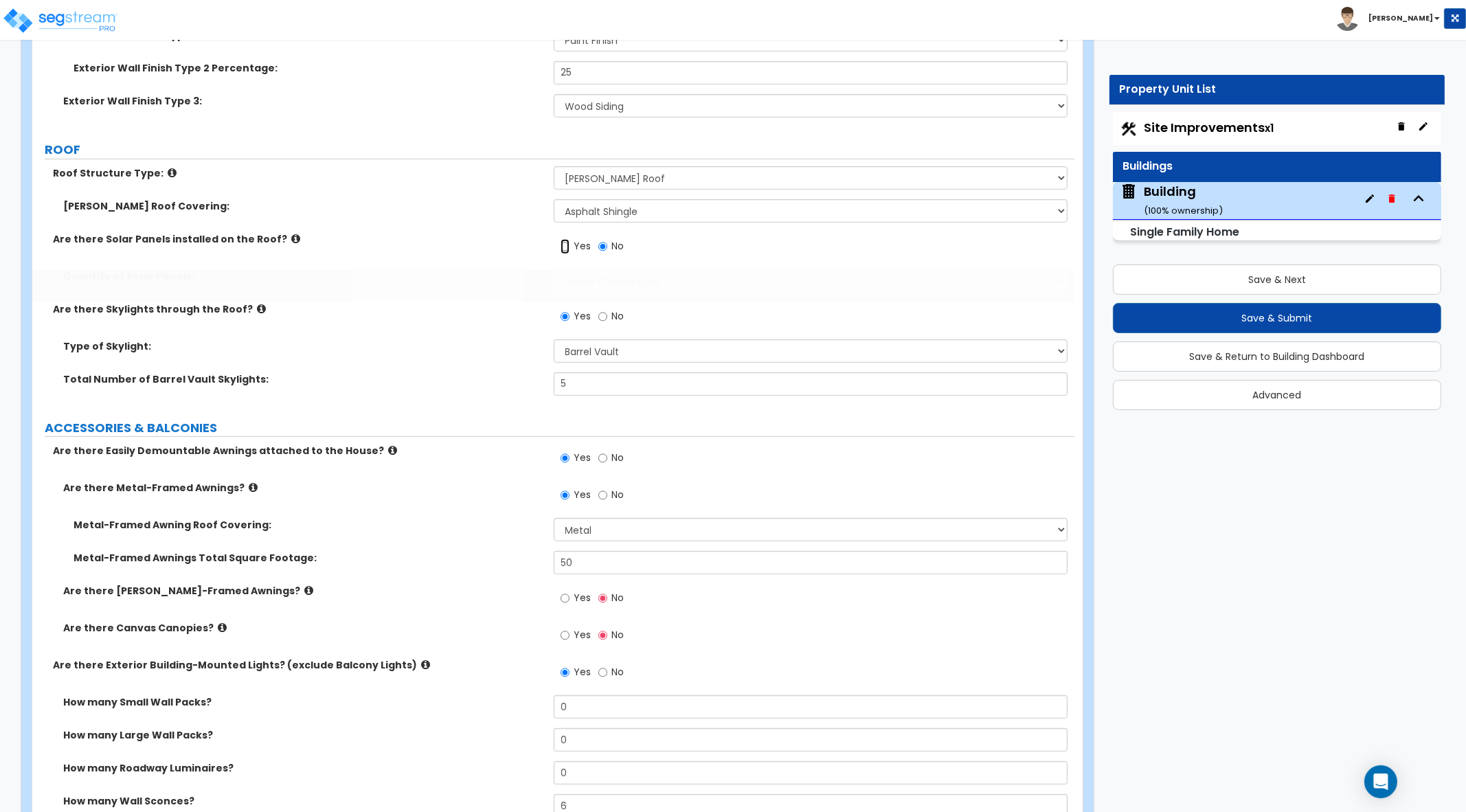
radio input "true"
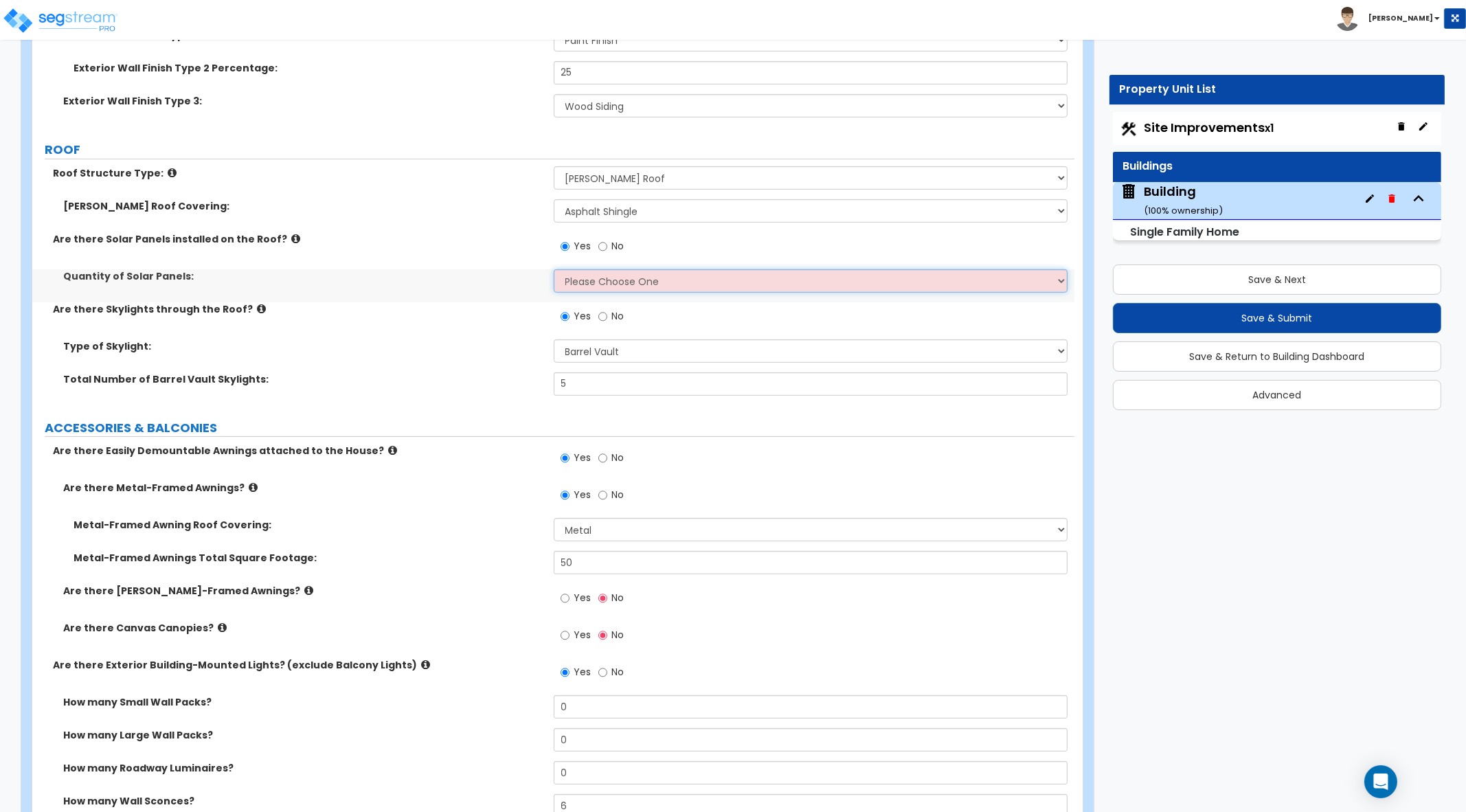
click at [618, 279] on select "Please Choose One Enter the Percentage of Roof Covered by Solar Panels Enter th…" at bounding box center [811, 280] width 515 height 23
select select "1"
click at [553, 269] on select "Please Choose One Enter the Percentage of Roof Covered by Solar Panels Enter th…" at bounding box center [811, 280] width 515 height 23
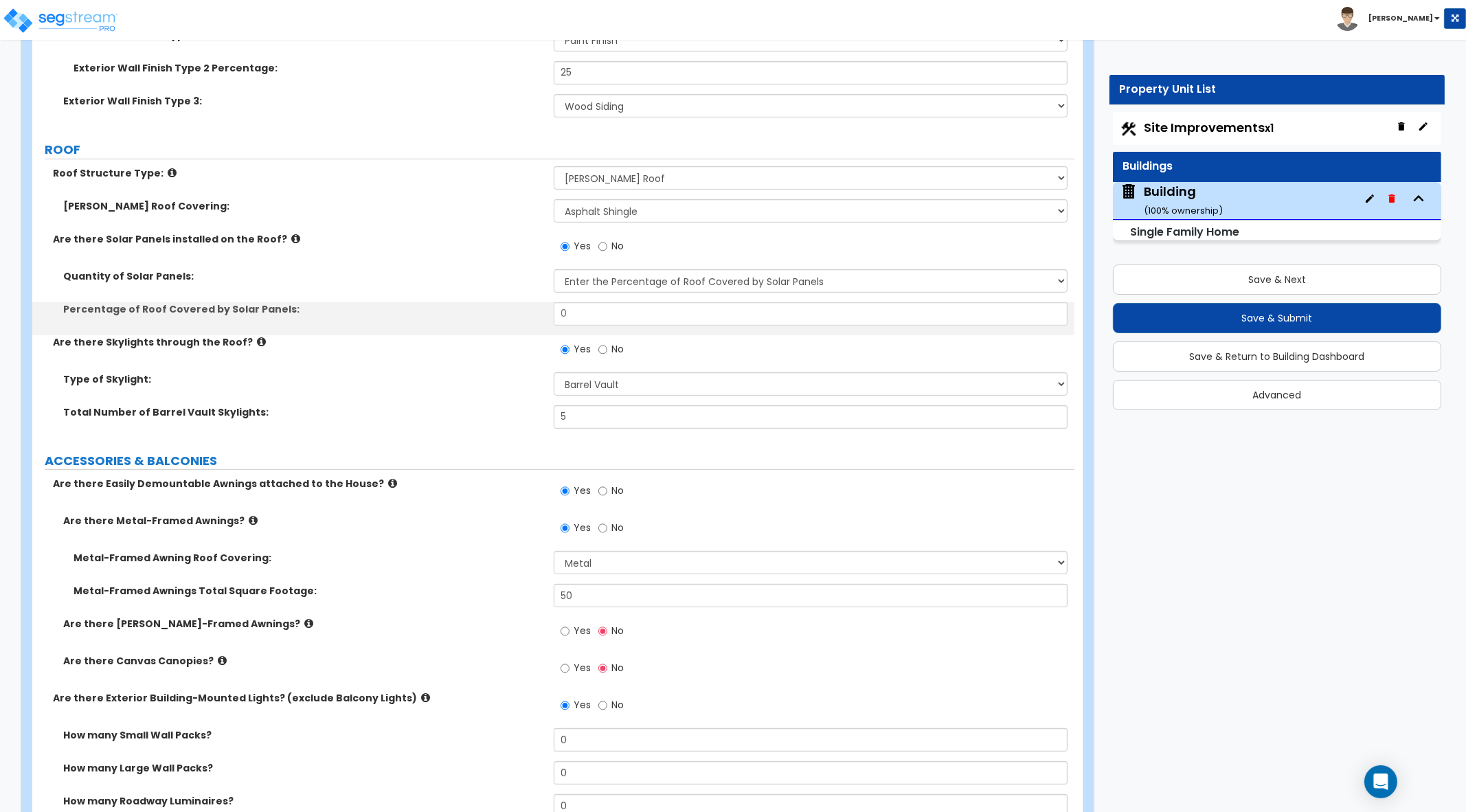
drag, startPoint x: 613, startPoint y: 326, endPoint x: 531, endPoint y: 311, distance: 83.4
click at [530, 312] on div "Percentage of Roof Covered by Solar Panels: 0" at bounding box center [553, 318] width 1042 height 33
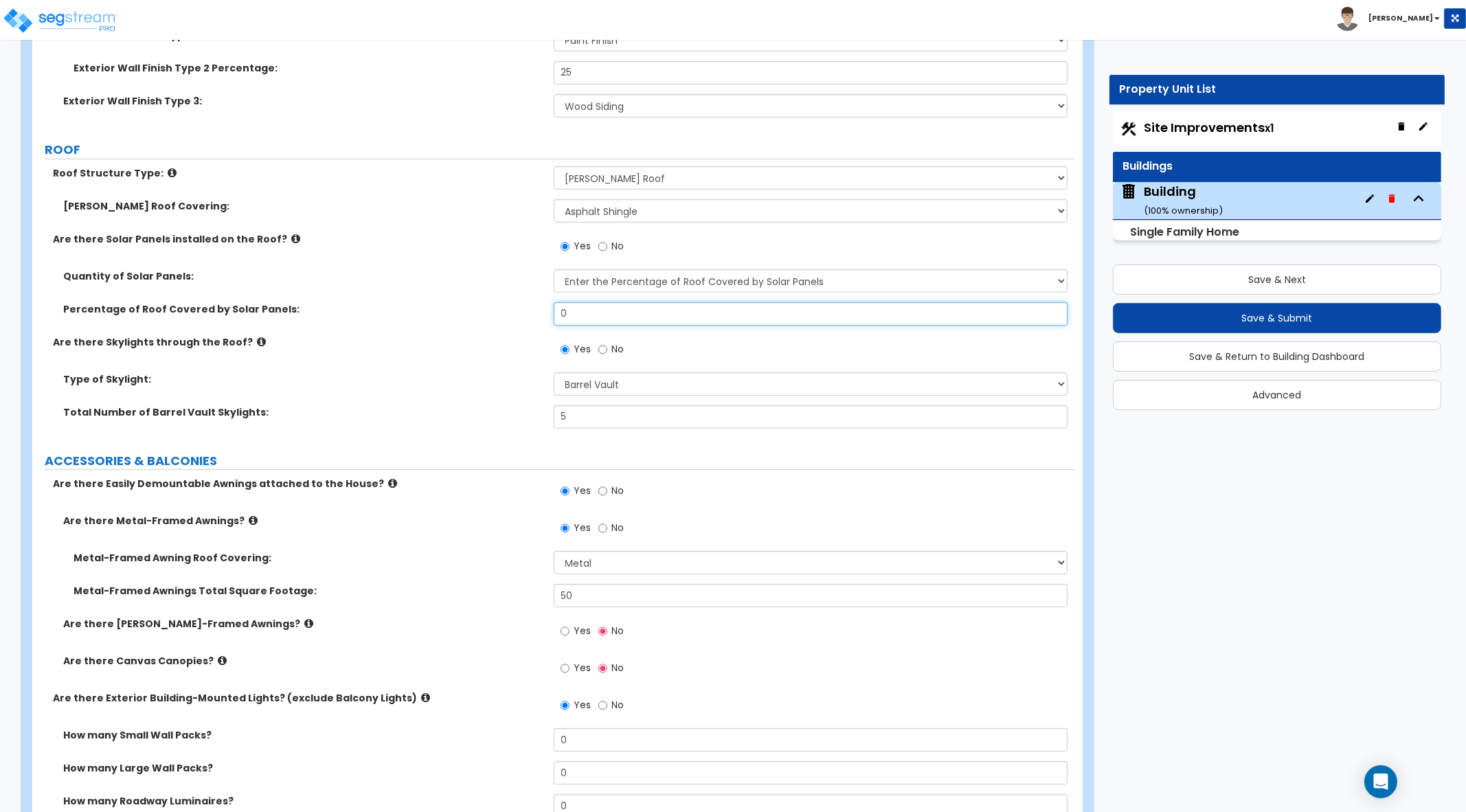
drag, startPoint x: 574, startPoint y: 302, endPoint x: 540, endPoint y: 302, distance: 34.0
click at [542, 303] on div "Percentage of Roof Covered by Solar Panels: 0" at bounding box center [553, 318] width 1042 height 33
type input "5"
click at [516, 363] on div "Are there Skylights through the Roof? Yes No" at bounding box center [553, 354] width 1042 height 37
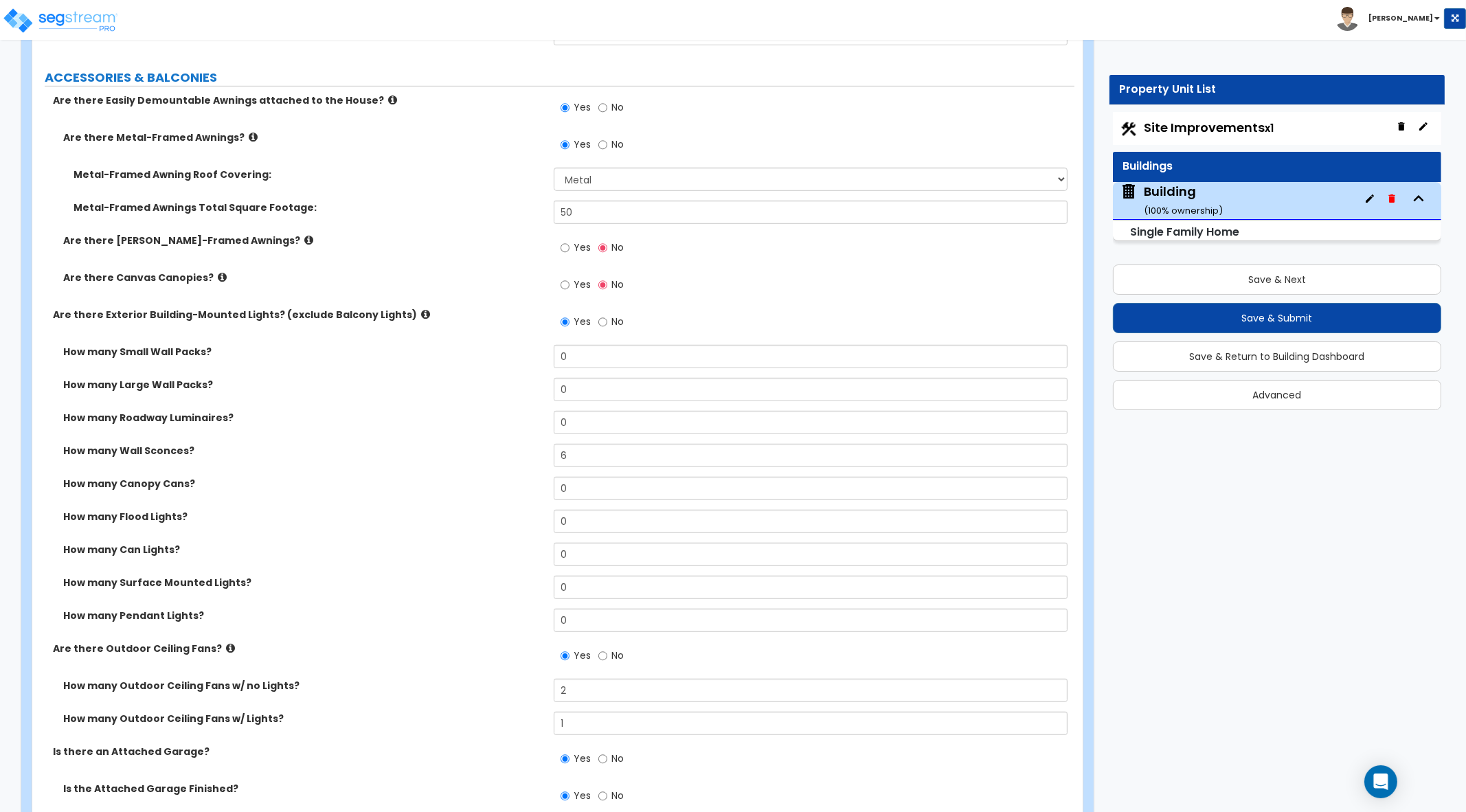
scroll to position [1373, 0]
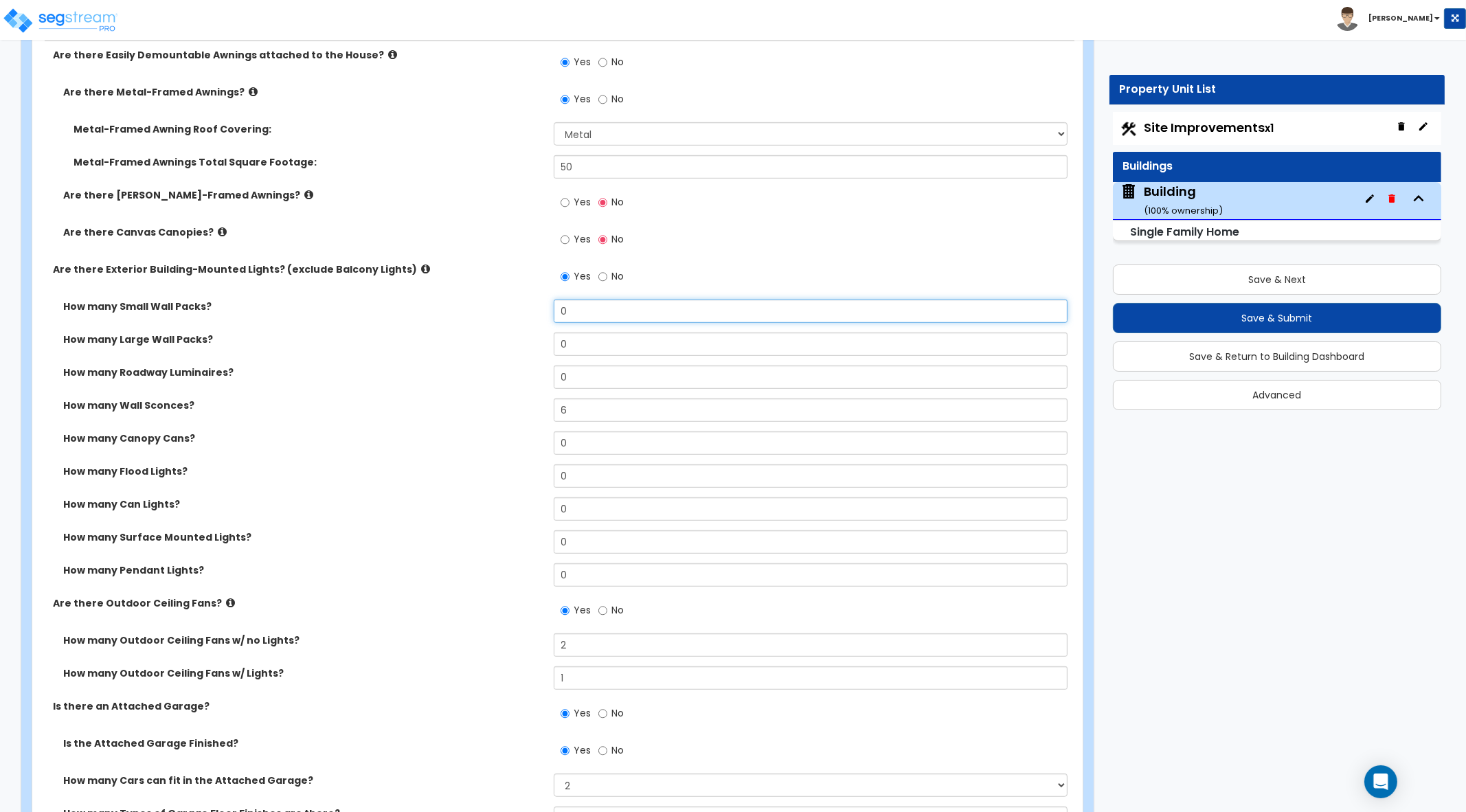
drag, startPoint x: 585, startPoint y: 308, endPoint x: 550, endPoint y: 307, distance: 35.0
click at [553, 308] on div "How many Small Wall Packs? 0" at bounding box center [553, 316] width 1042 height 33
type input "12"
drag, startPoint x: 548, startPoint y: 338, endPoint x: 539, endPoint y: 335, distance: 9.5
click at [539, 335] on div "How many Large Wall Packs? 0" at bounding box center [553, 349] width 1042 height 33
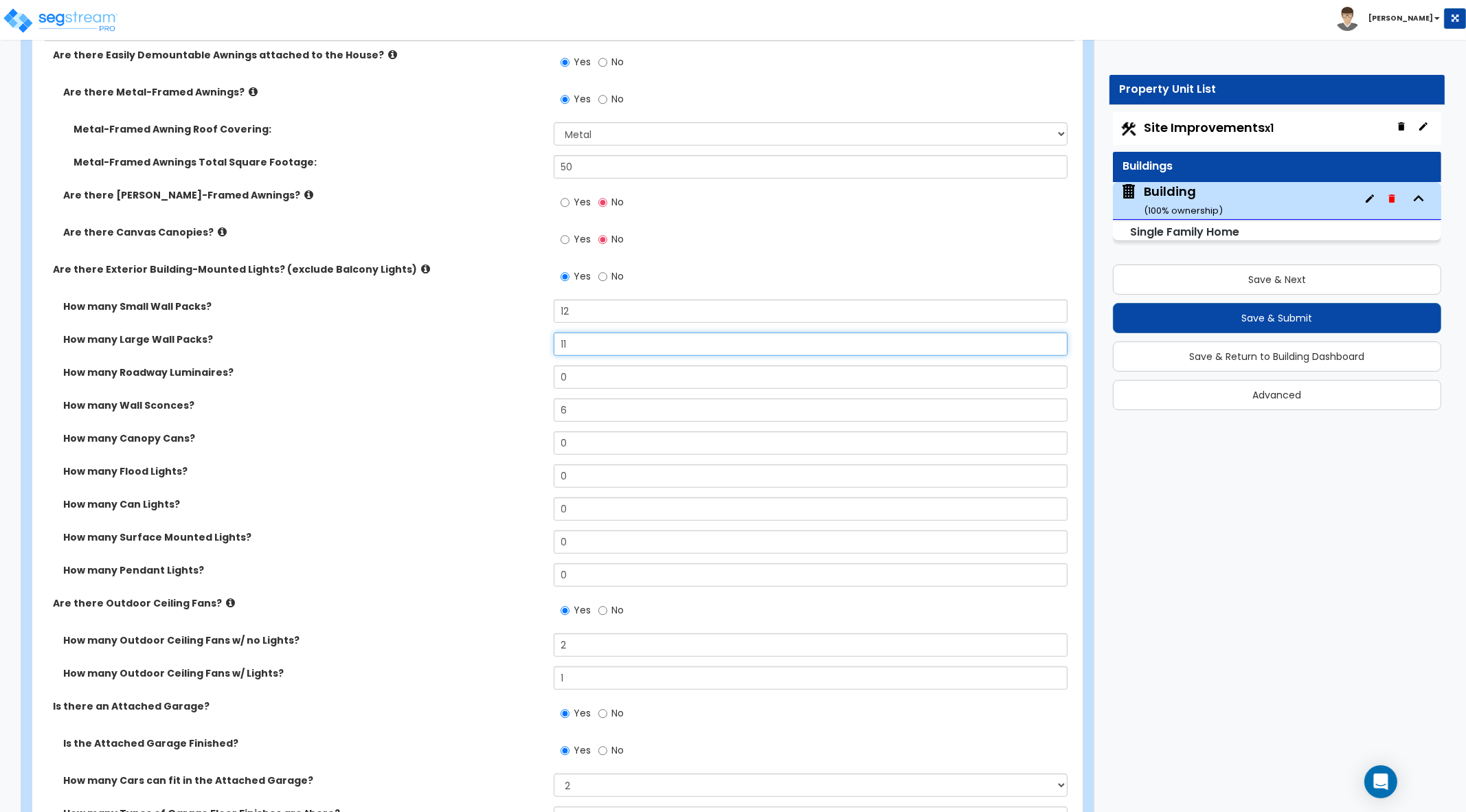
type input "11"
drag, startPoint x: 545, startPoint y: 378, endPoint x: 525, endPoint y: 378, distance: 20.0
click at [525, 378] on div "How many Roadway Luminaires? 0" at bounding box center [553, 382] width 1042 height 33
type input "10"
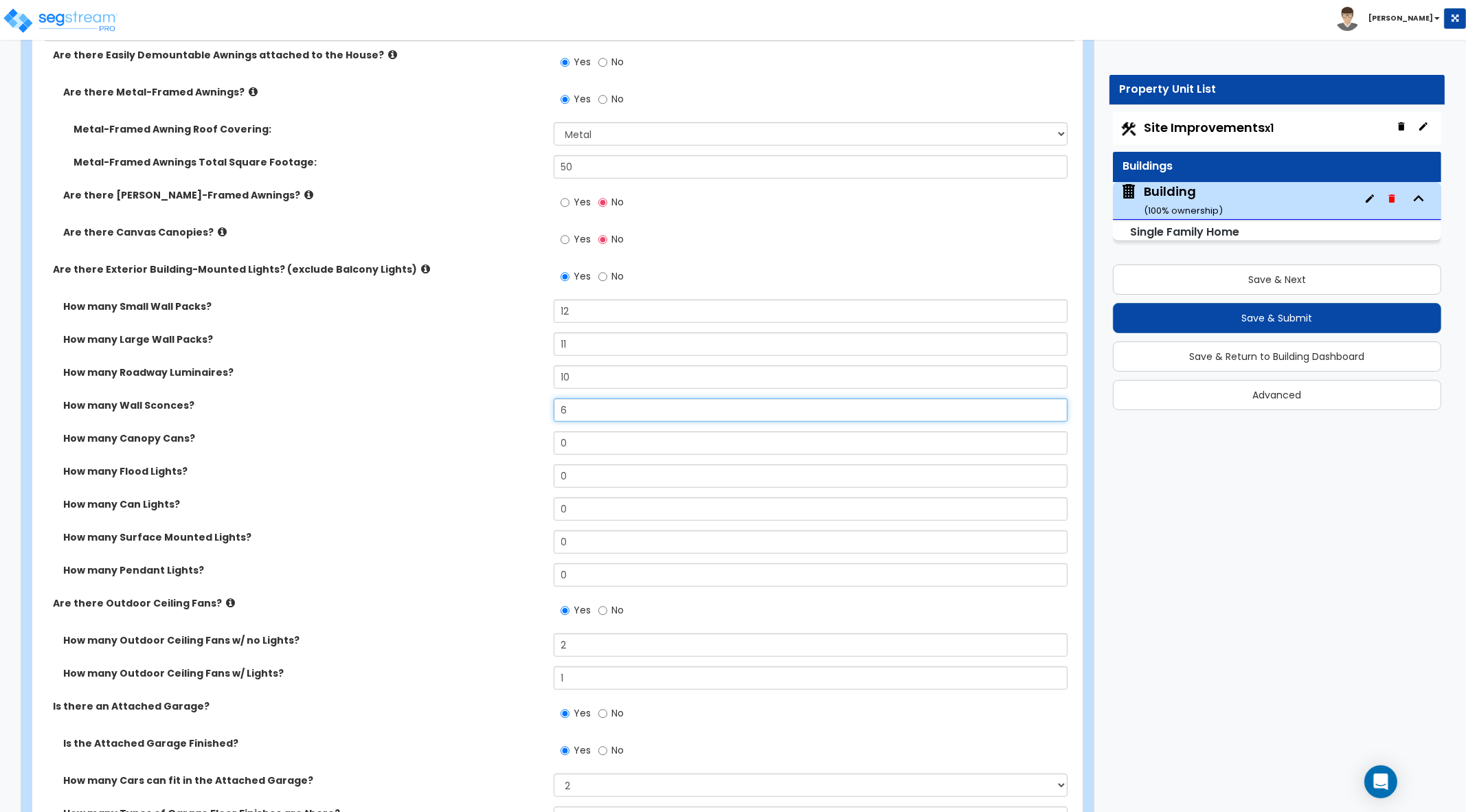
drag, startPoint x: 581, startPoint y: 410, endPoint x: 537, endPoint y: 409, distance: 44.0
click at [537, 409] on div "How many Wall Sconces? 6" at bounding box center [553, 415] width 1042 height 33
type input "9"
click at [513, 444] on div "How many Canopy Cans? 0" at bounding box center [553, 448] width 1042 height 33
type input "8"
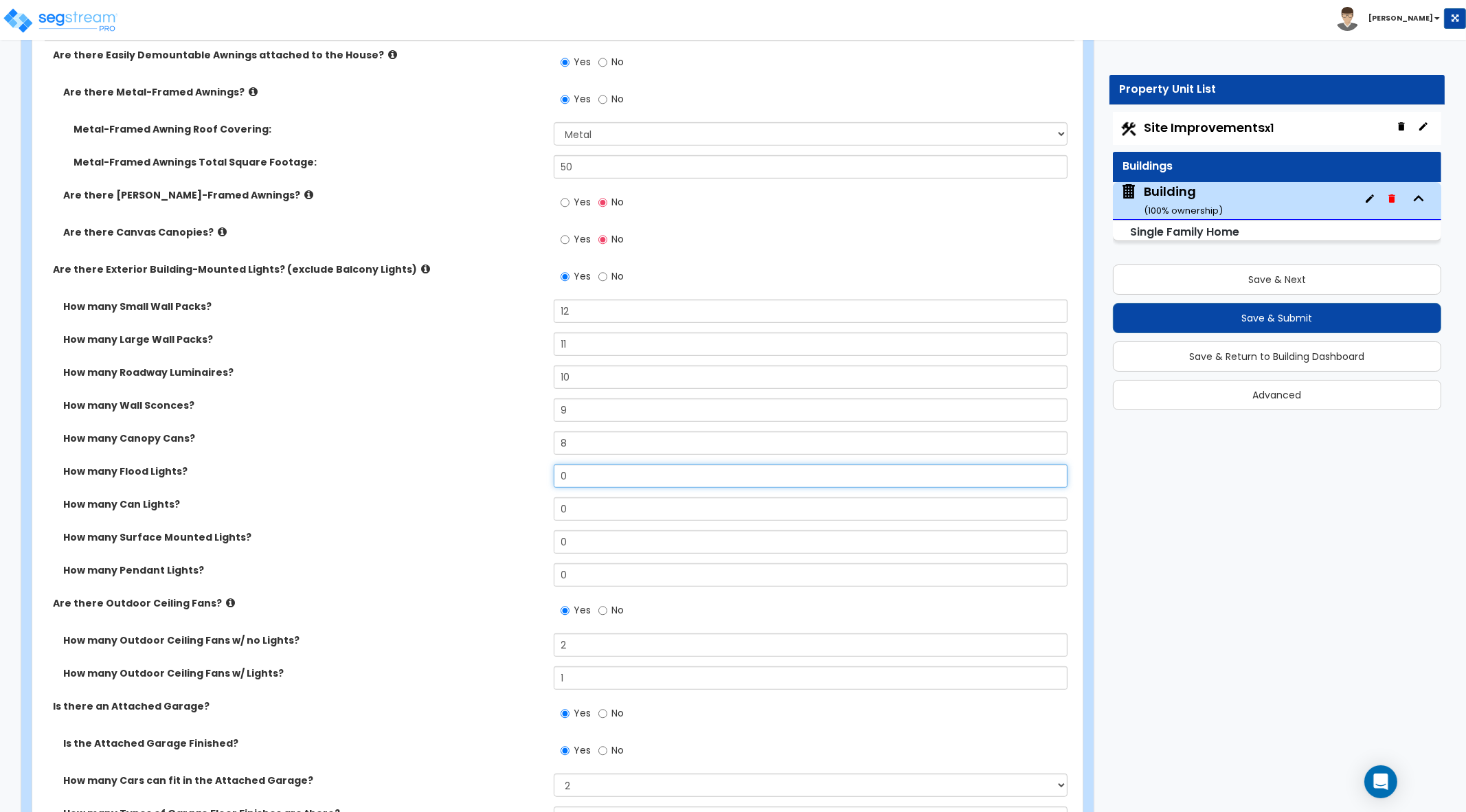
drag, startPoint x: 588, startPoint y: 465, endPoint x: 453, endPoint y: 460, distance: 135.1
click at [454, 460] on div "How many Small Wall Packs? 12 How many Large Wall Packs? 11 How many Roadway Lu…" at bounding box center [553, 448] width 1022 height 297
type input "7"
click at [512, 499] on div "How many Can Lights? 0" at bounding box center [553, 514] width 1042 height 33
type input "6"
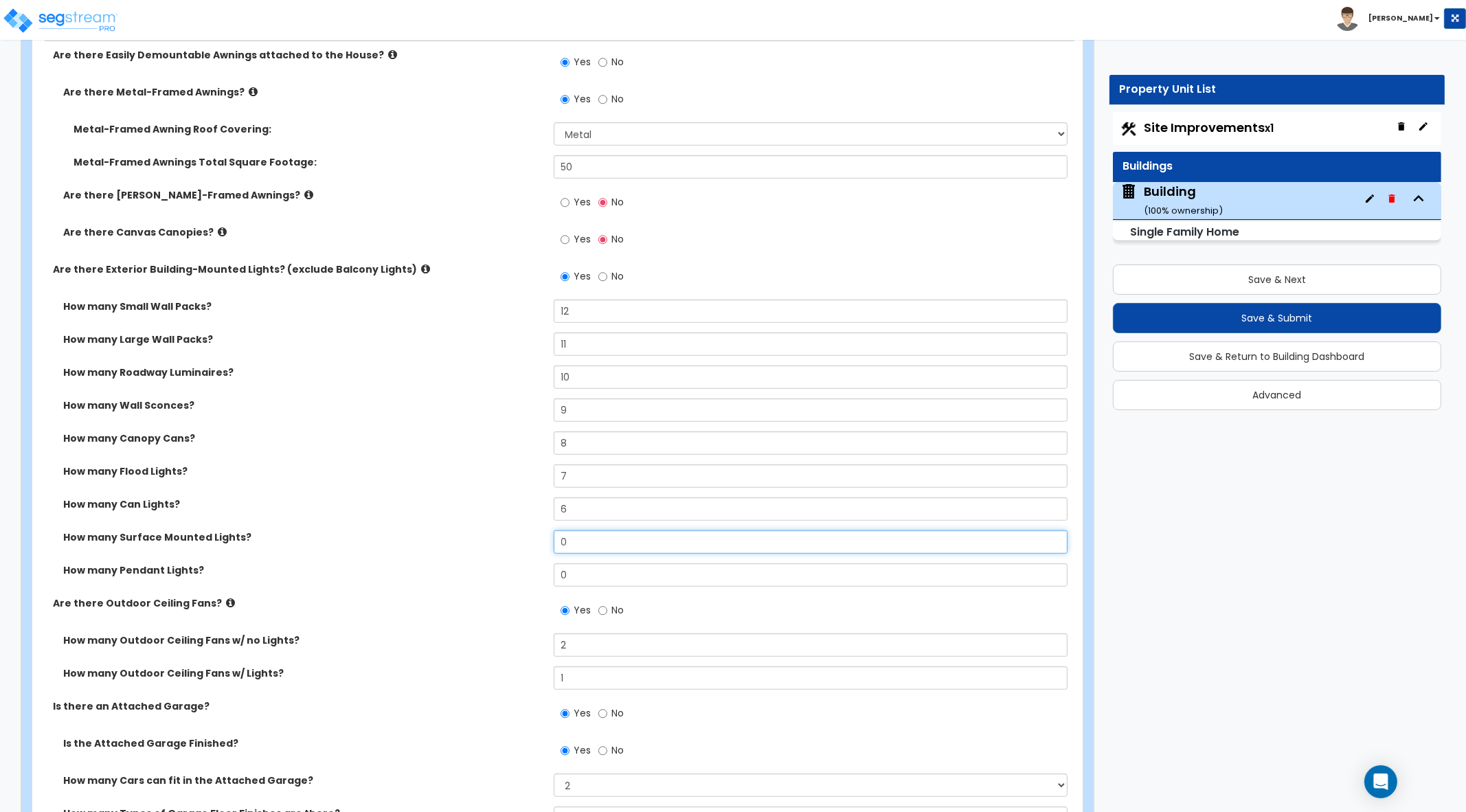
drag, startPoint x: 614, startPoint y: 538, endPoint x: 481, endPoint y: 538, distance: 133.0
click at [481, 538] on div "How many Surface Mounted Lights? 0" at bounding box center [553, 547] width 1042 height 33
type input "5"
click at [512, 574] on div "How many Pendant Lights? 0" at bounding box center [553, 579] width 1042 height 33
type input "4"
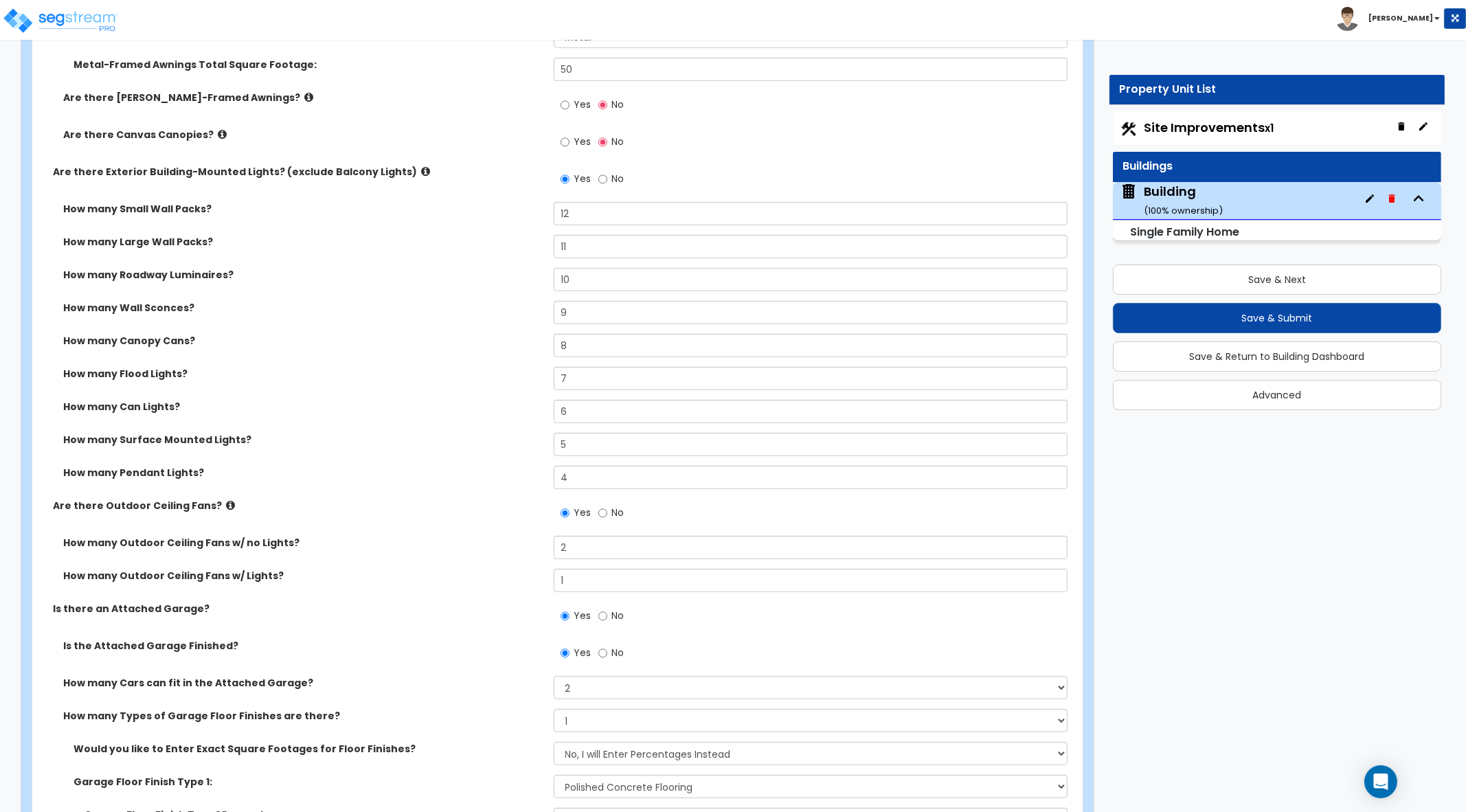
scroll to position [1545, 0]
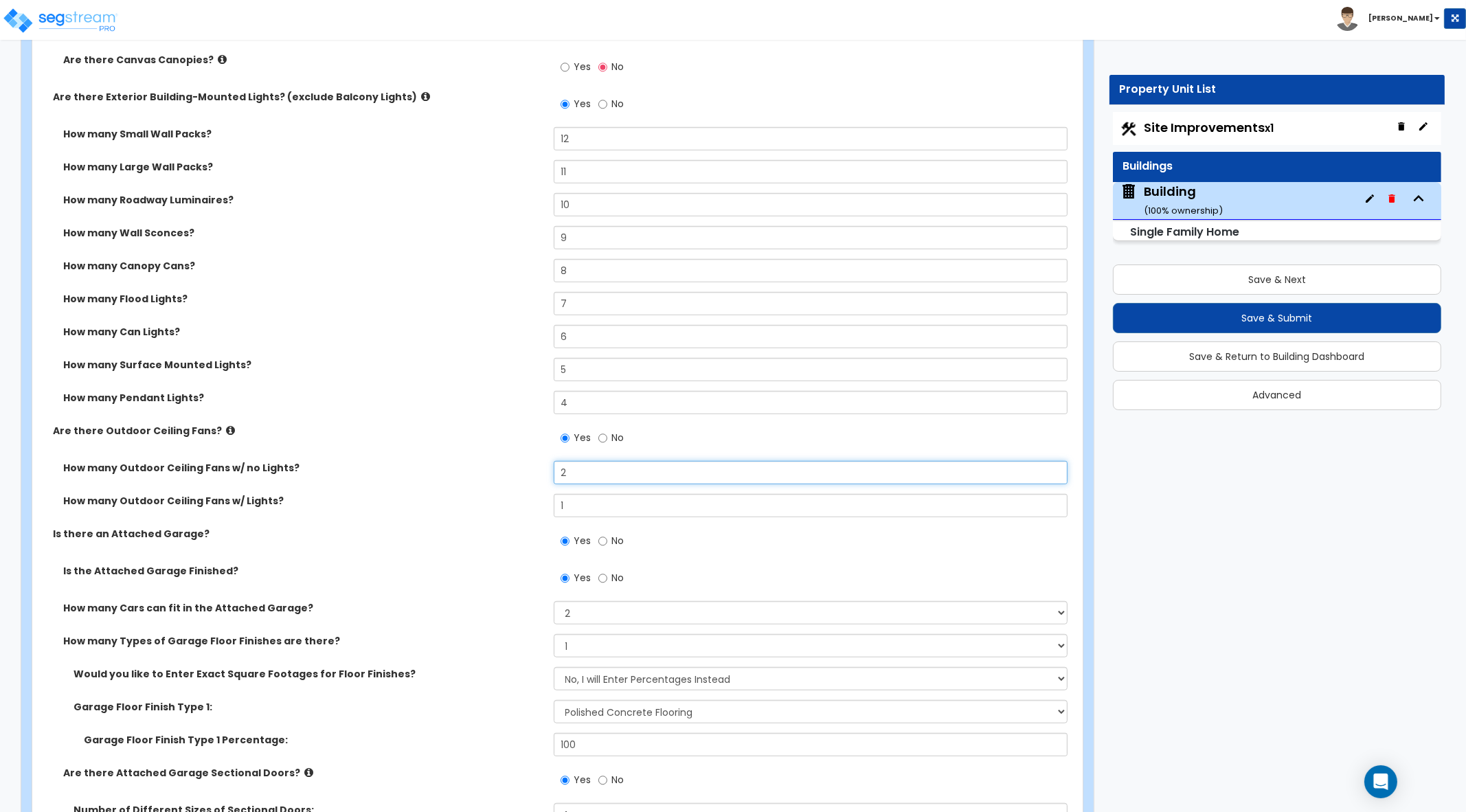
drag, startPoint x: 539, startPoint y: 469, endPoint x: 484, endPoint y: 467, distance: 55.0
click at [484, 467] on div "How many Outdoor Ceiling Fans w/ no Lights? 2" at bounding box center [553, 477] width 1042 height 33
type input "3"
drag, startPoint x: 470, startPoint y: 493, endPoint x: 453, endPoint y: 492, distance: 17.0
click at [453, 494] on div "How many Outdoor Ceiling Fans w/ Lights? 1" at bounding box center [553, 510] width 1042 height 33
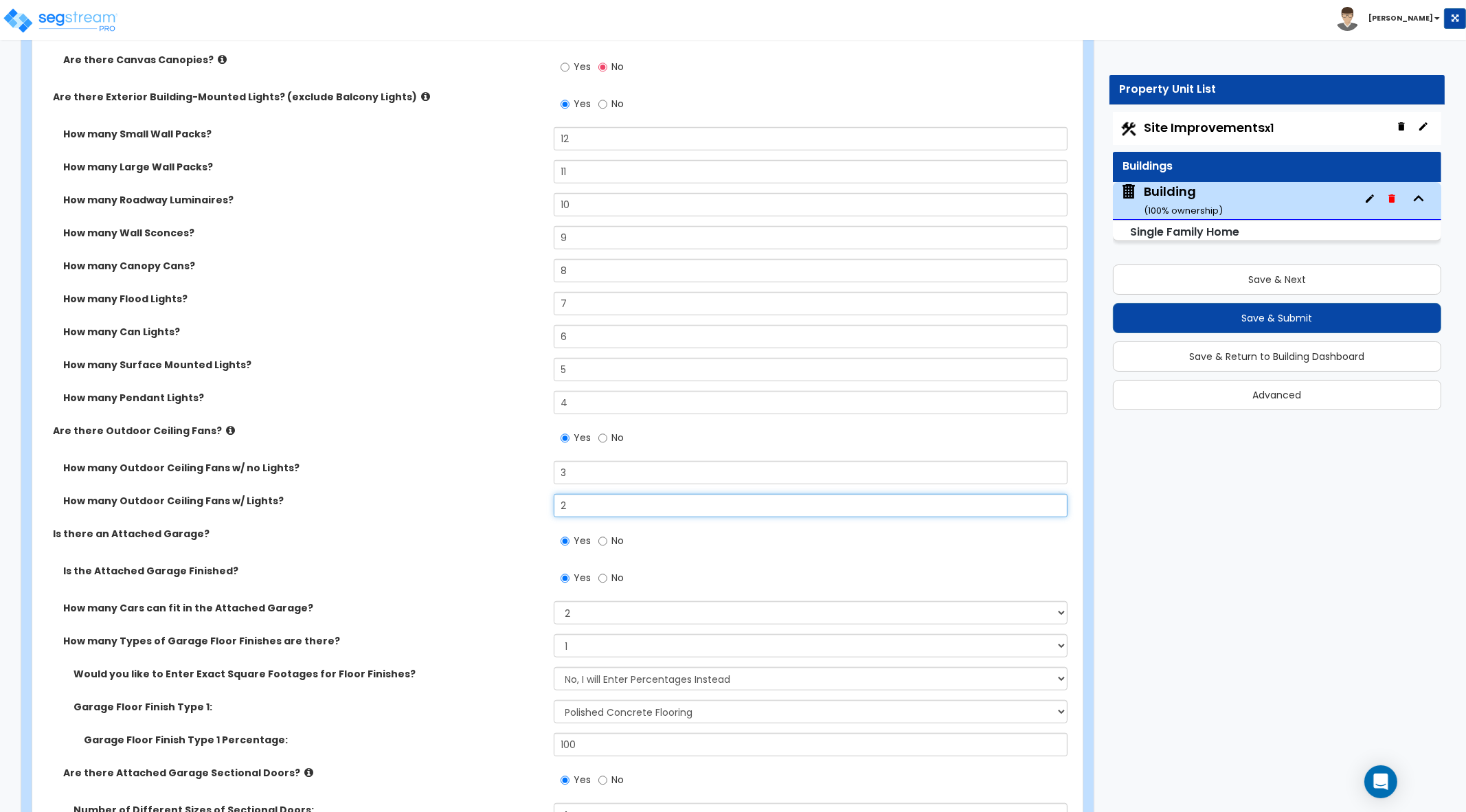
type input "2"
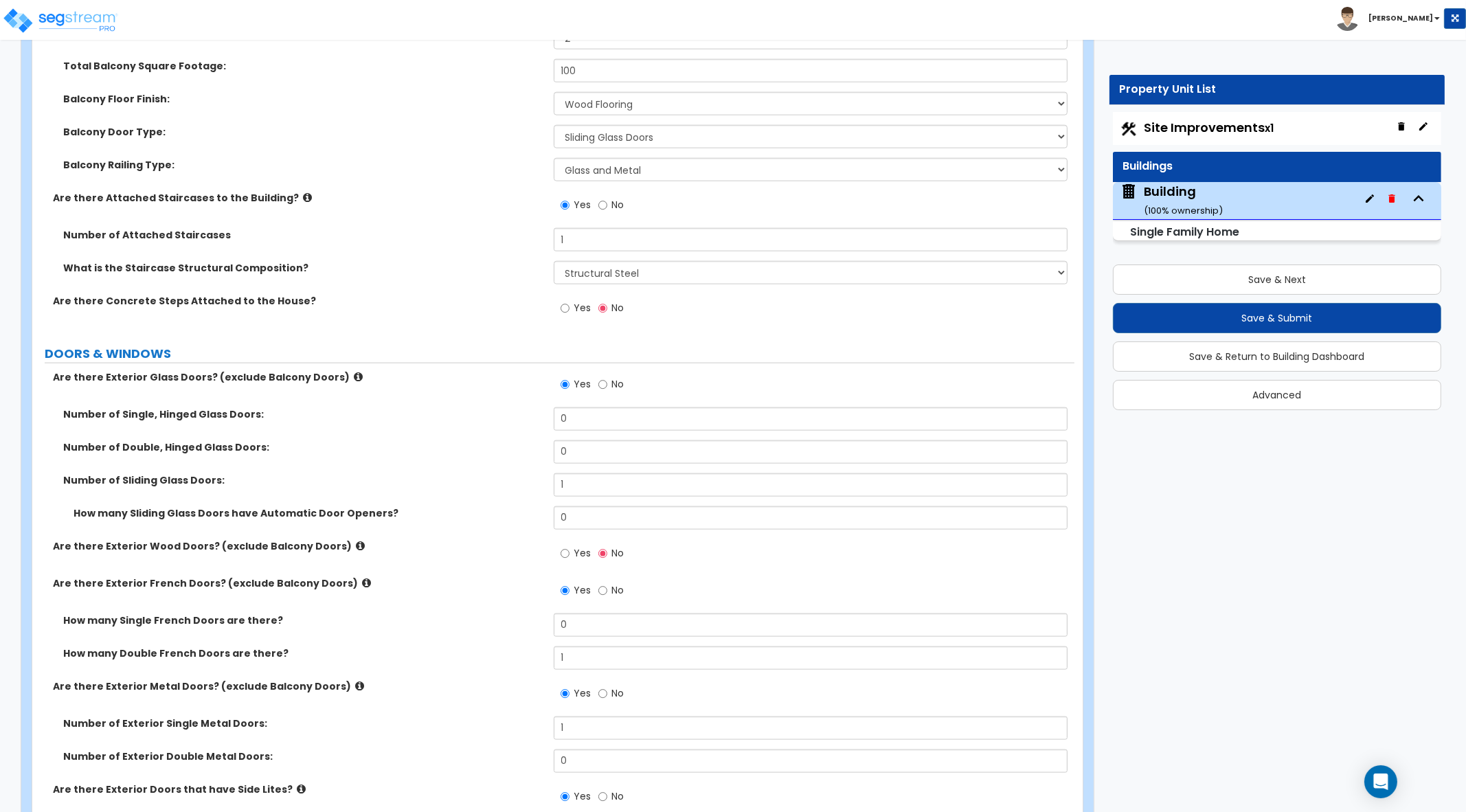
scroll to position [2747, 0]
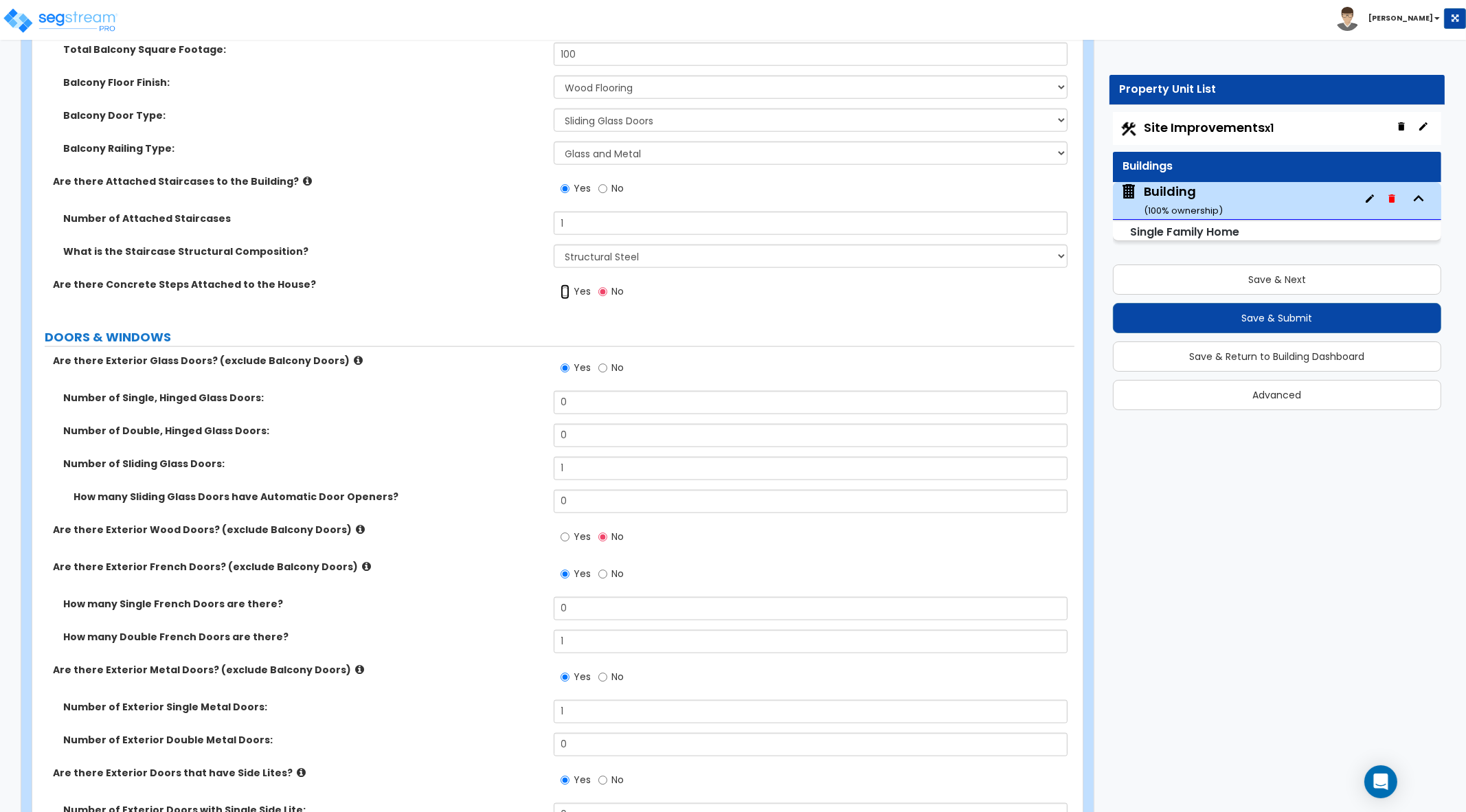
click at [562, 293] on input "Yes" at bounding box center [565, 291] width 9 height 15
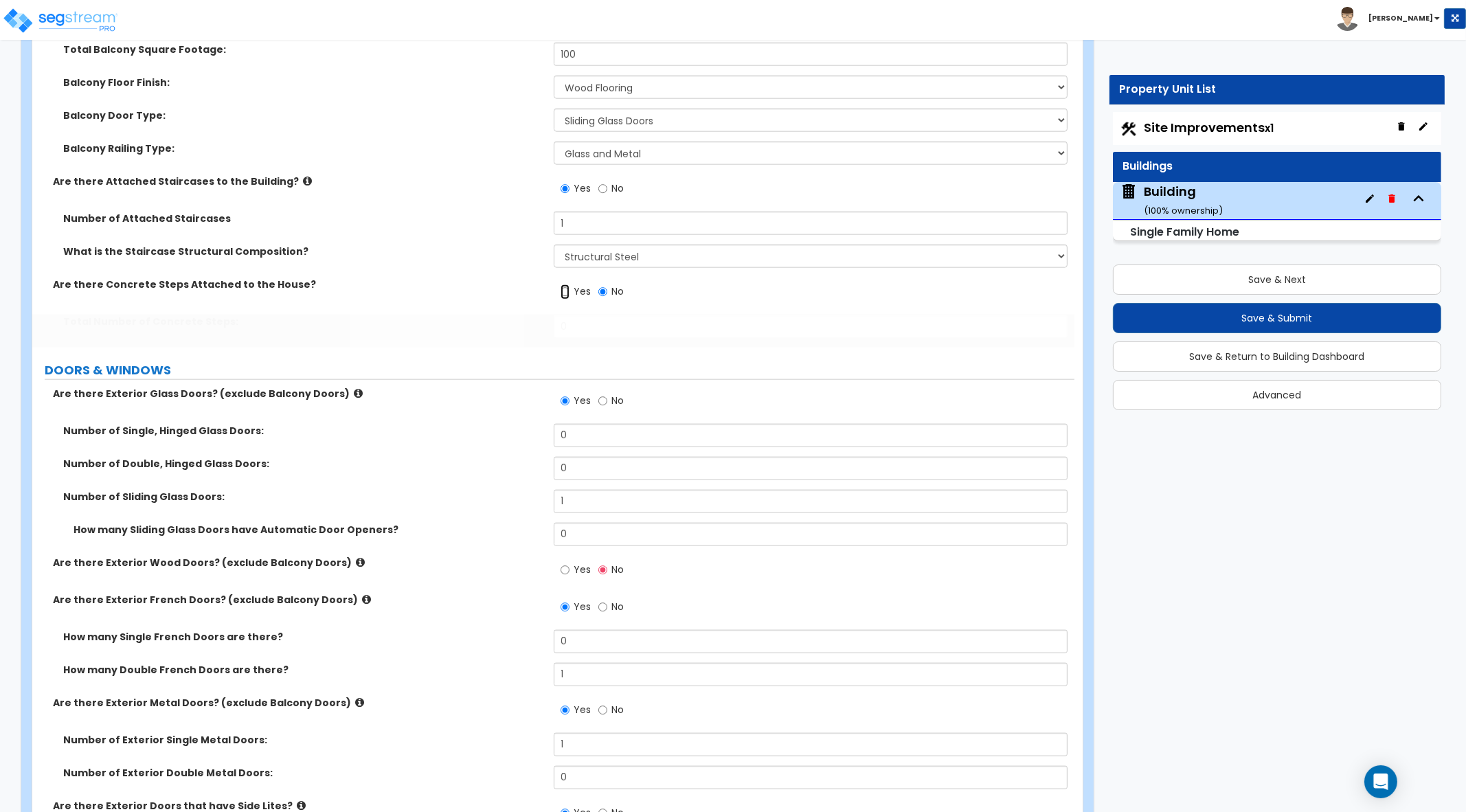
radio input "true"
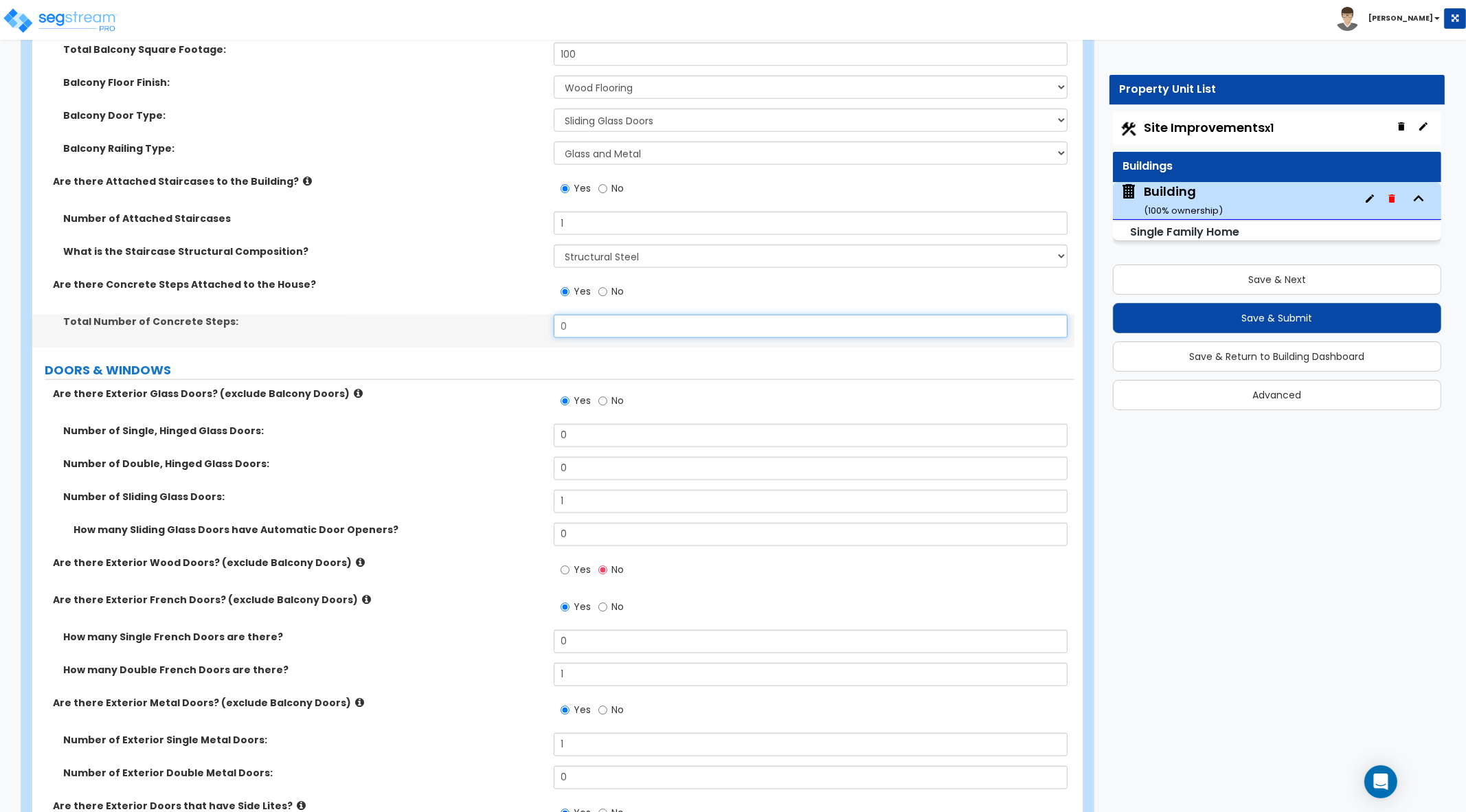
drag, startPoint x: 615, startPoint y: 320, endPoint x: 491, endPoint y: 323, distance: 124.0
click at [491, 323] on div "Total Number of Concrete Steps: 0" at bounding box center [553, 331] width 1042 height 33
type input "6"
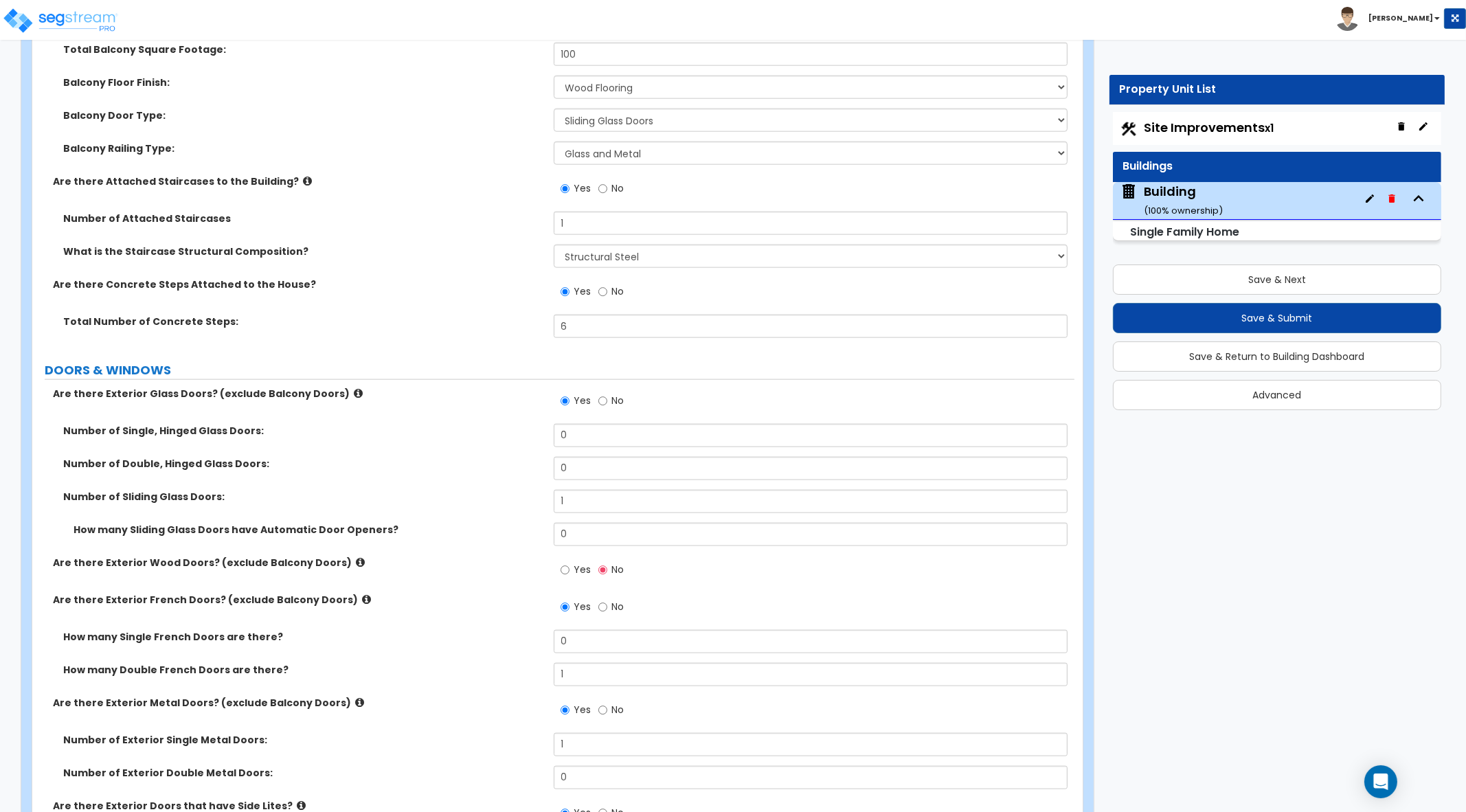
click at [499, 426] on label "Number of Single, Hinged Glass Doors:" at bounding box center [303, 430] width 480 height 14
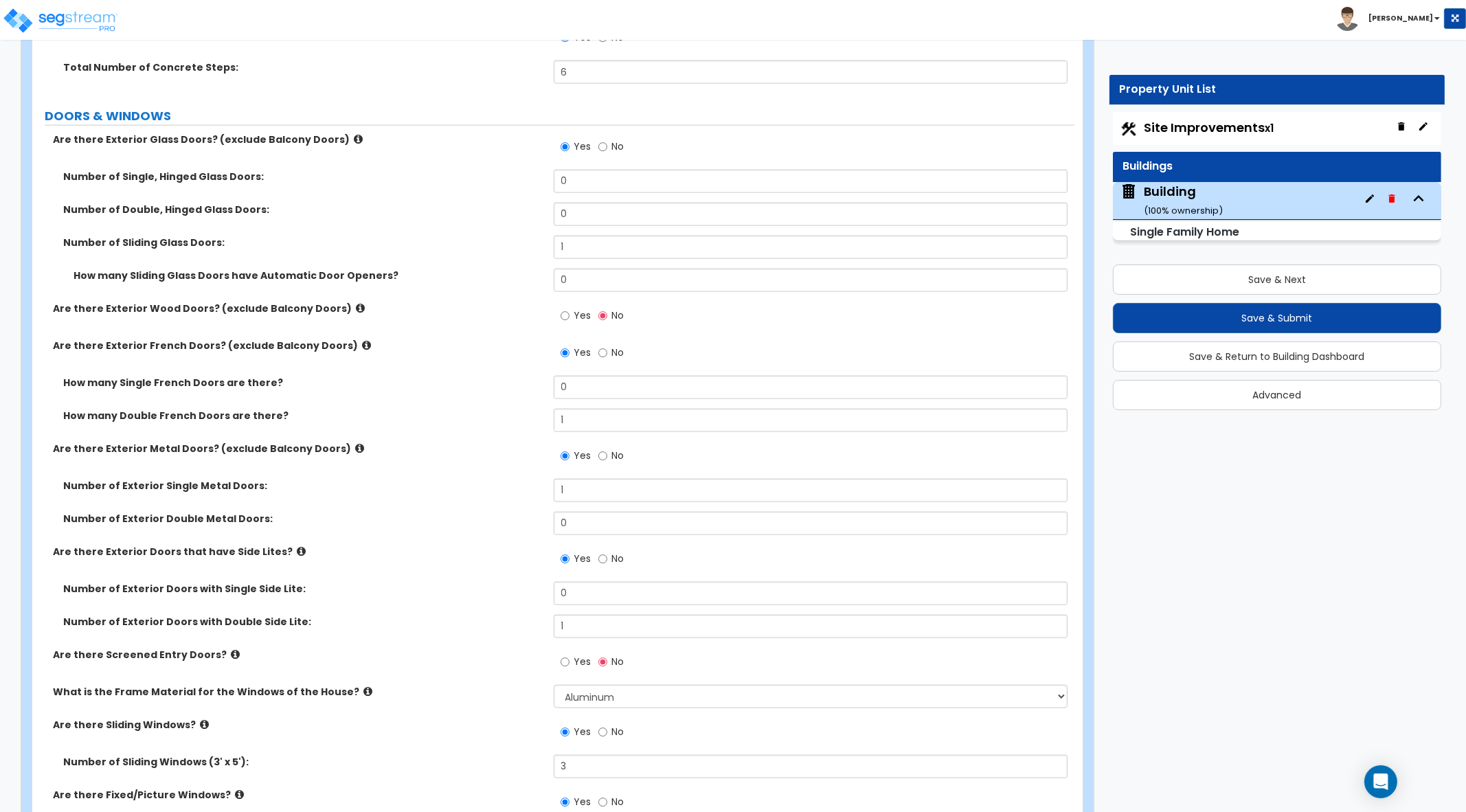
scroll to position [3005, 0]
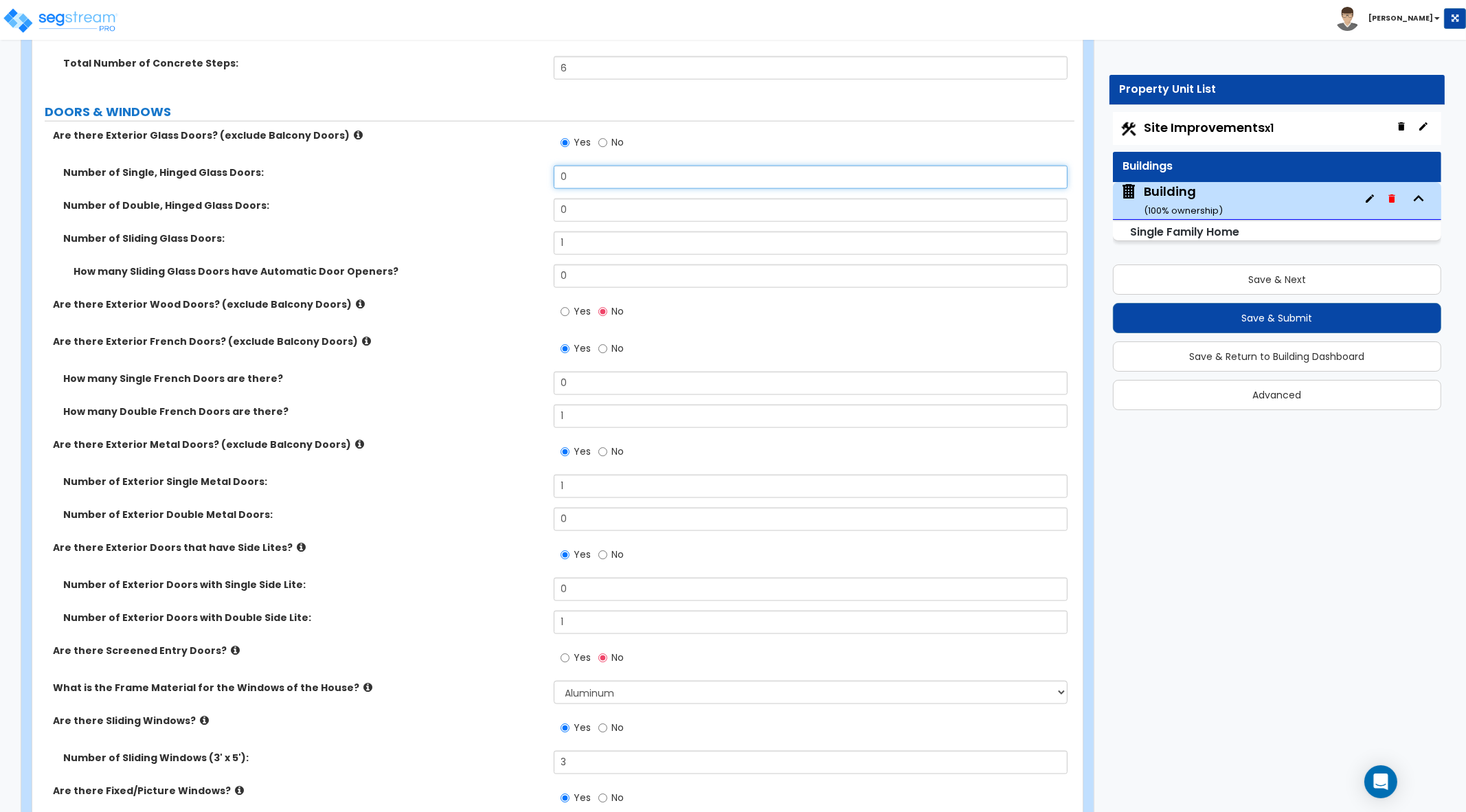
drag, startPoint x: 542, startPoint y: 162, endPoint x: 525, endPoint y: 162, distance: 17.0
click at [525, 162] on div "Are there Exterior Glass Doors? (exclude Balcony Doors) Yes No Number of Single…" at bounding box center [553, 614] width 1022 height 972
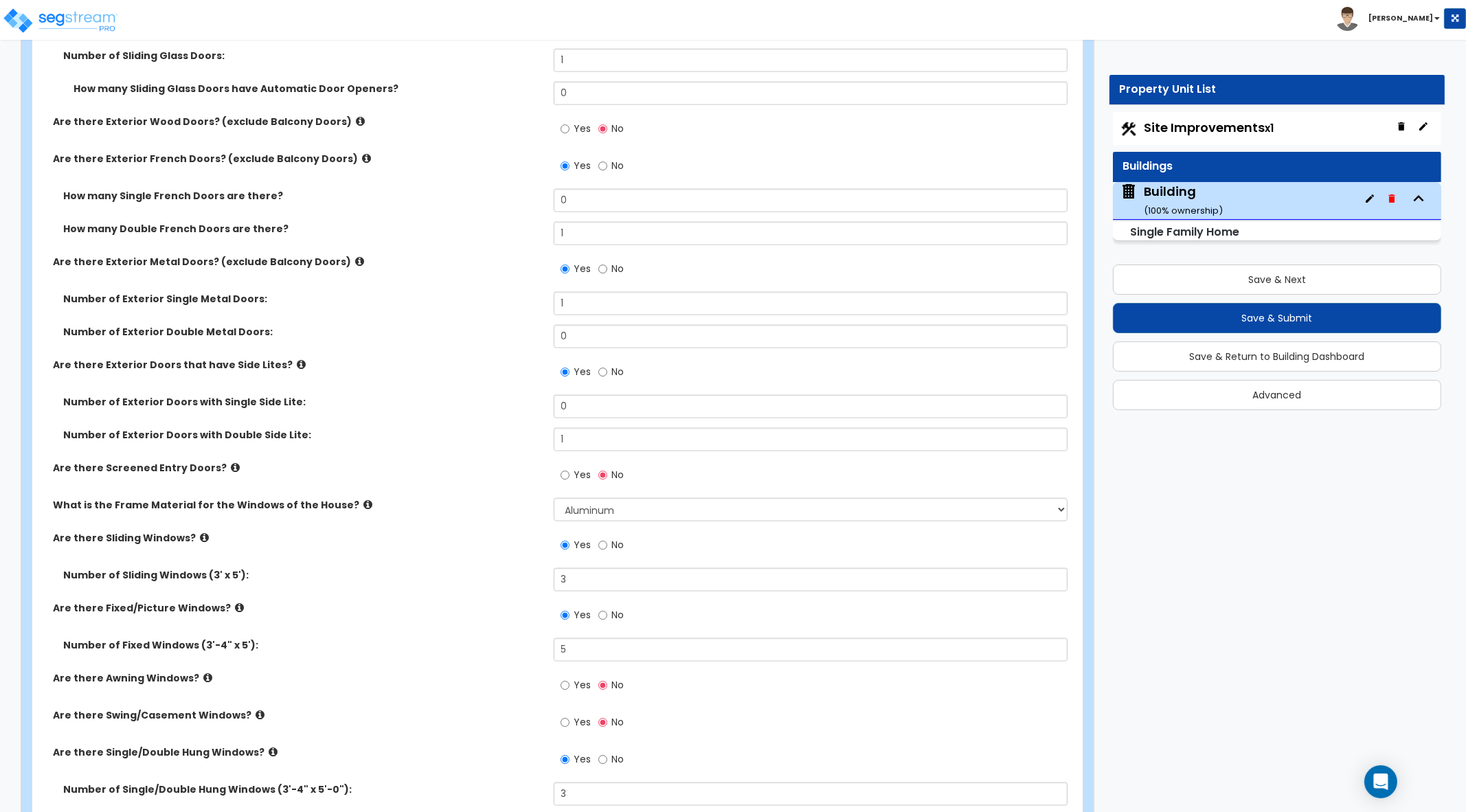
scroll to position [2919, 0]
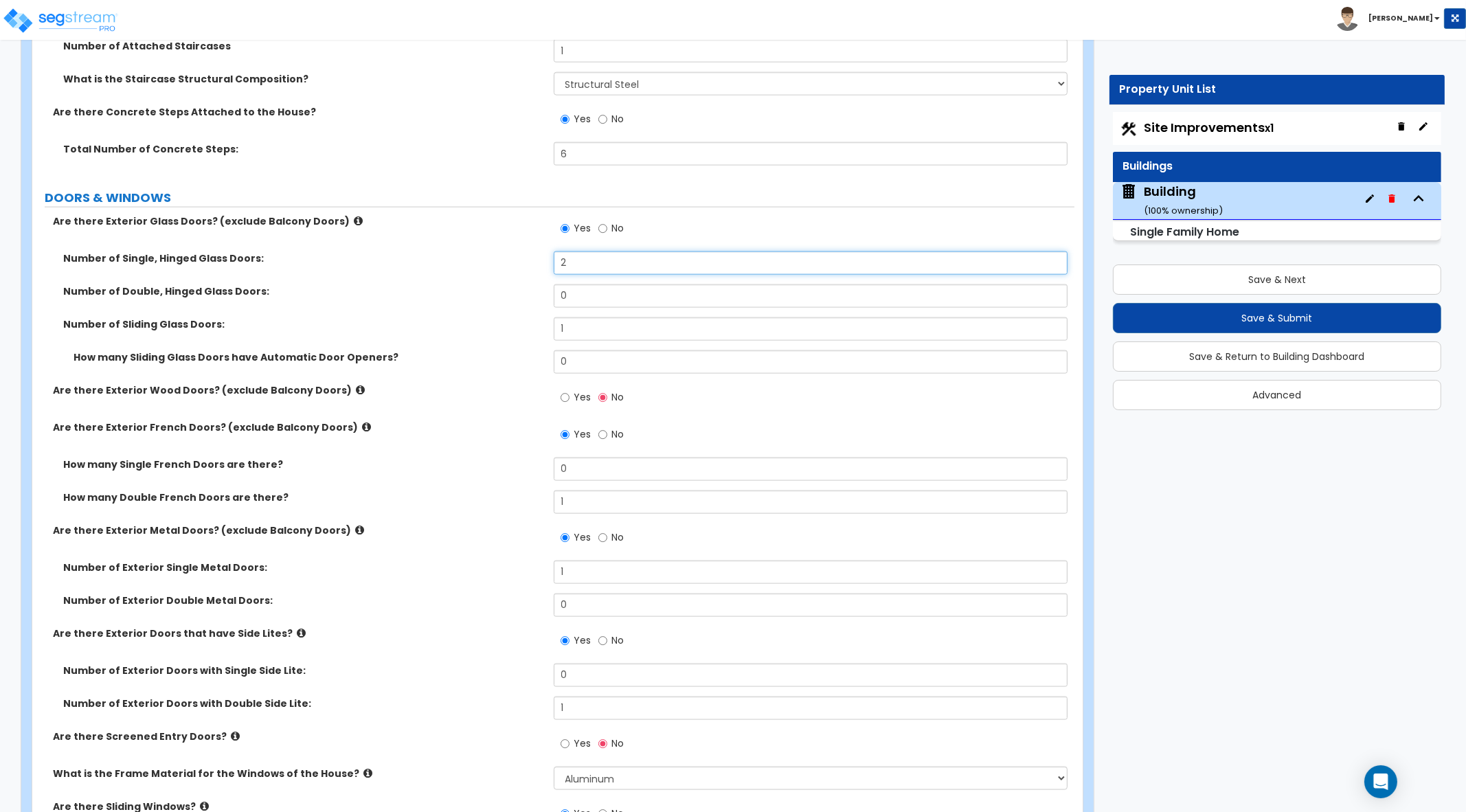
type input "2"
drag, startPoint x: 542, startPoint y: 356, endPoint x: 529, endPoint y: 353, distance: 13.3
click at [533, 354] on div "How many Sliding Glass Doors have Automatic Door Openers? 0" at bounding box center [553, 366] width 1042 height 33
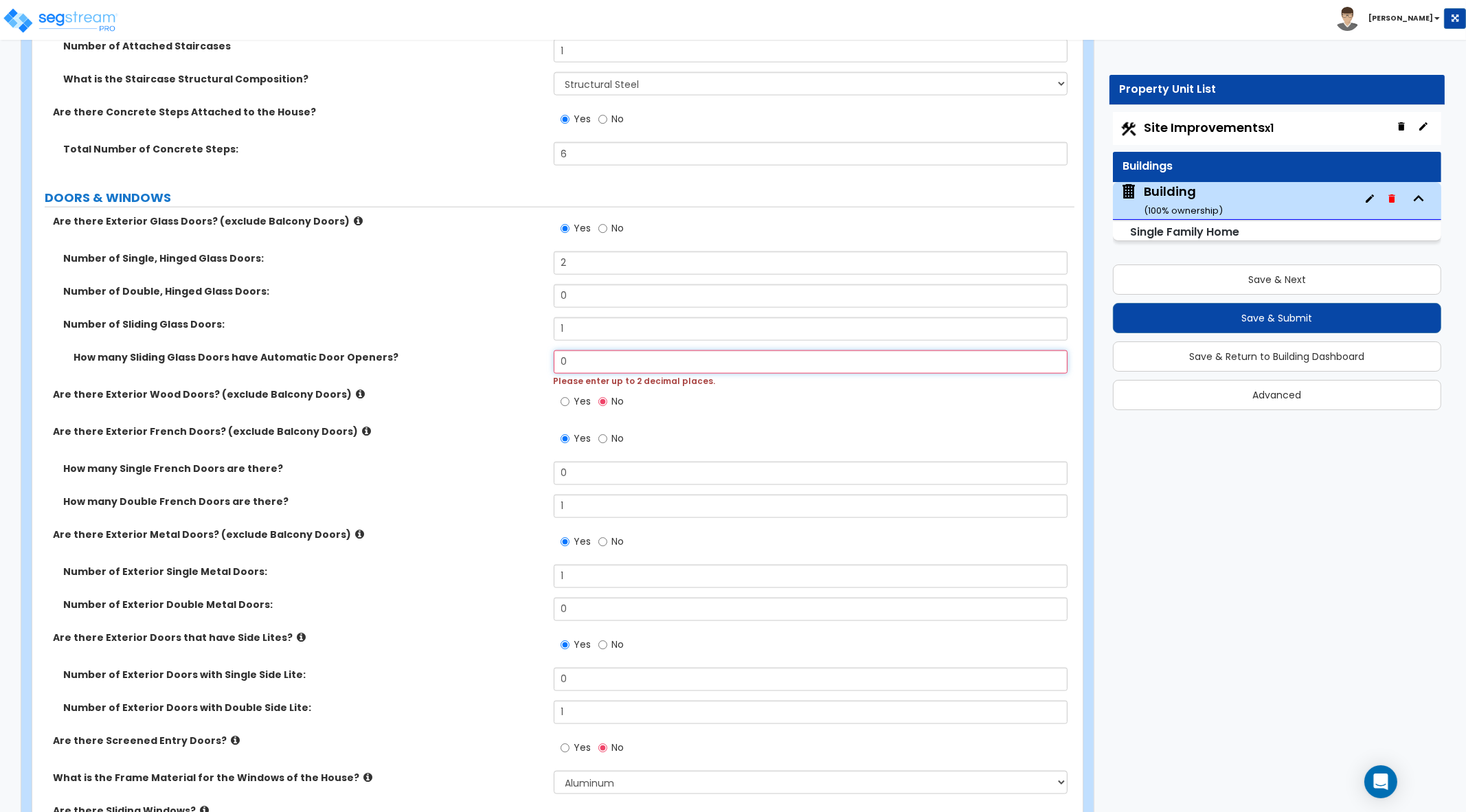
drag, startPoint x: 582, startPoint y: 362, endPoint x: 498, endPoint y: 357, distance: 84.1
click at [498, 357] on div "How many Sliding Glass Doors have Automatic Door Openers? 0 Please enter up to …" at bounding box center [553, 369] width 1042 height 37
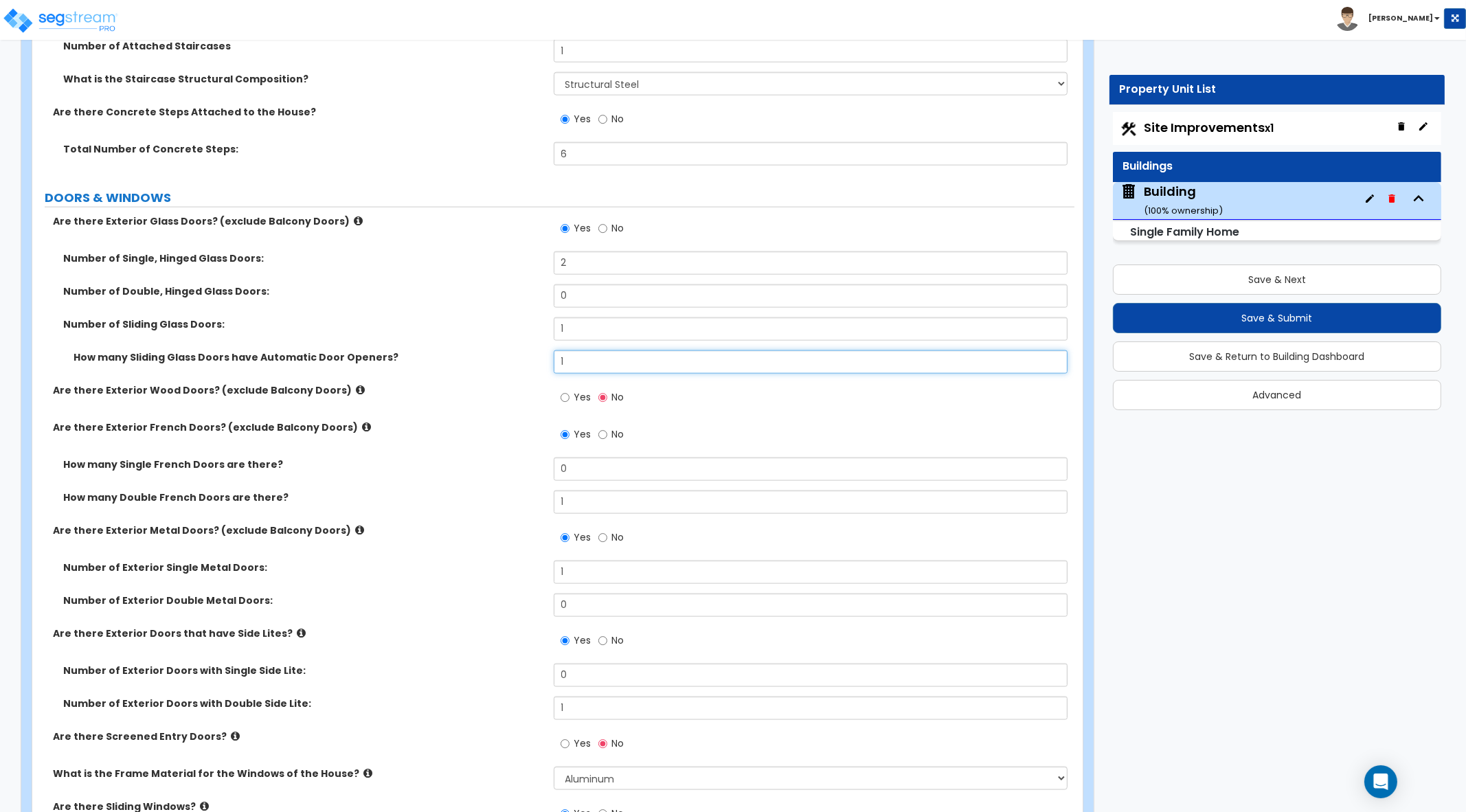
type input "1"
click at [505, 469] on div "How many Single French Doors are there? 0" at bounding box center [553, 474] width 1042 height 33
type input "2"
click at [495, 482] on div "How many Single French Doors are there? 2" at bounding box center [553, 474] width 1042 height 33
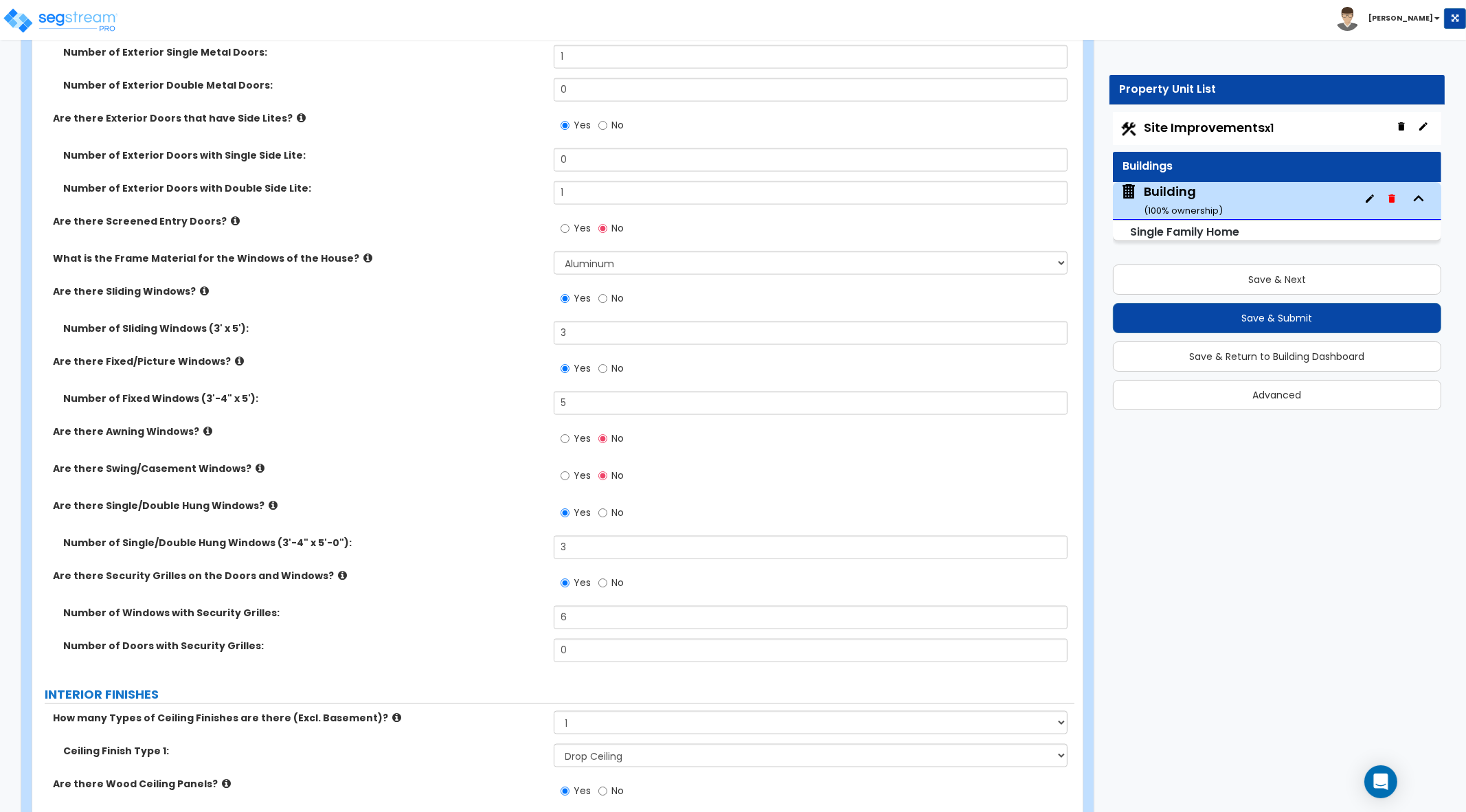
scroll to position [3005, 0]
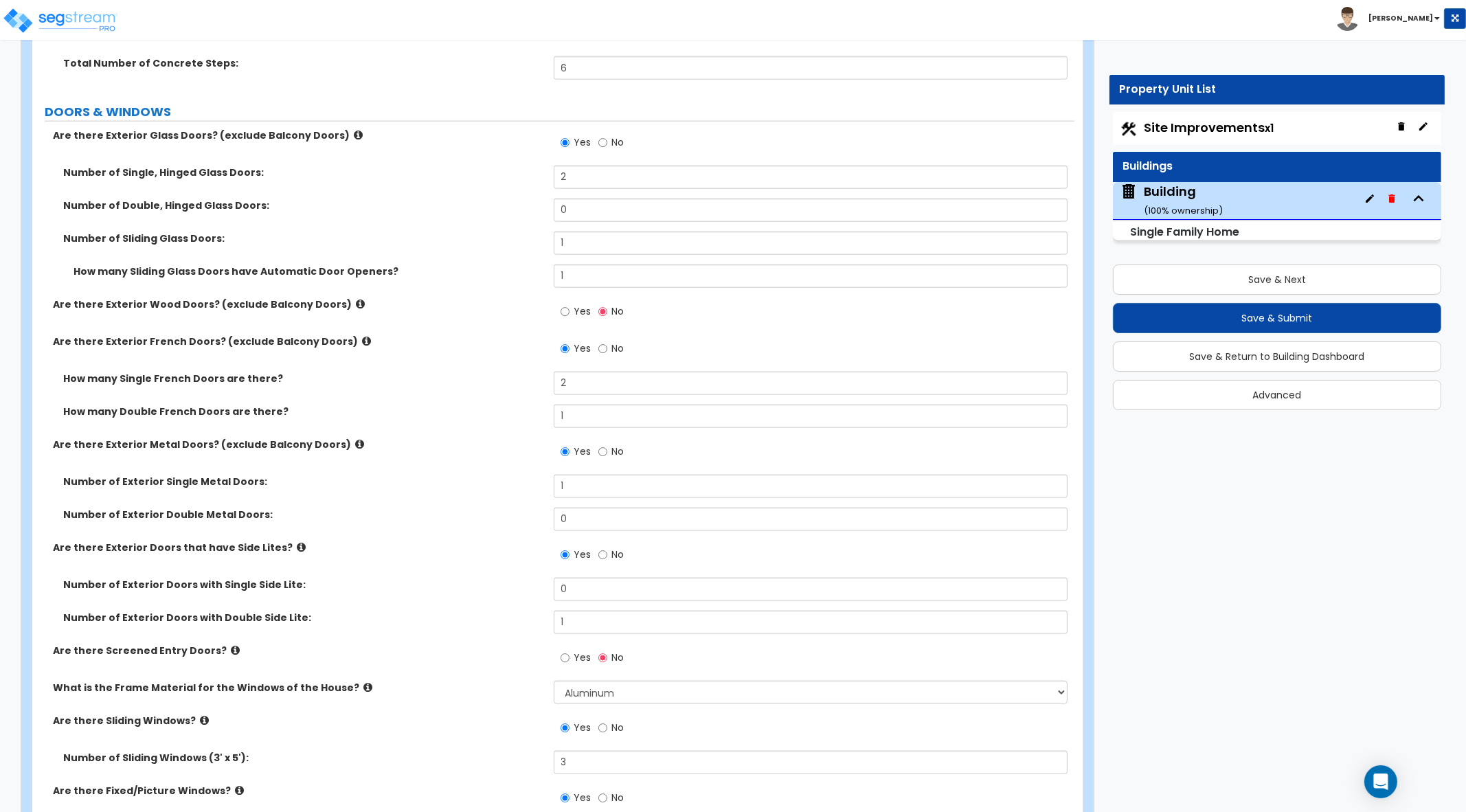
click at [572, 308] on label "Yes" at bounding box center [576, 313] width 31 height 23
click at [570, 308] on input "Yes" at bounding box center [565, 311] width 9 height 15
radio input "true"
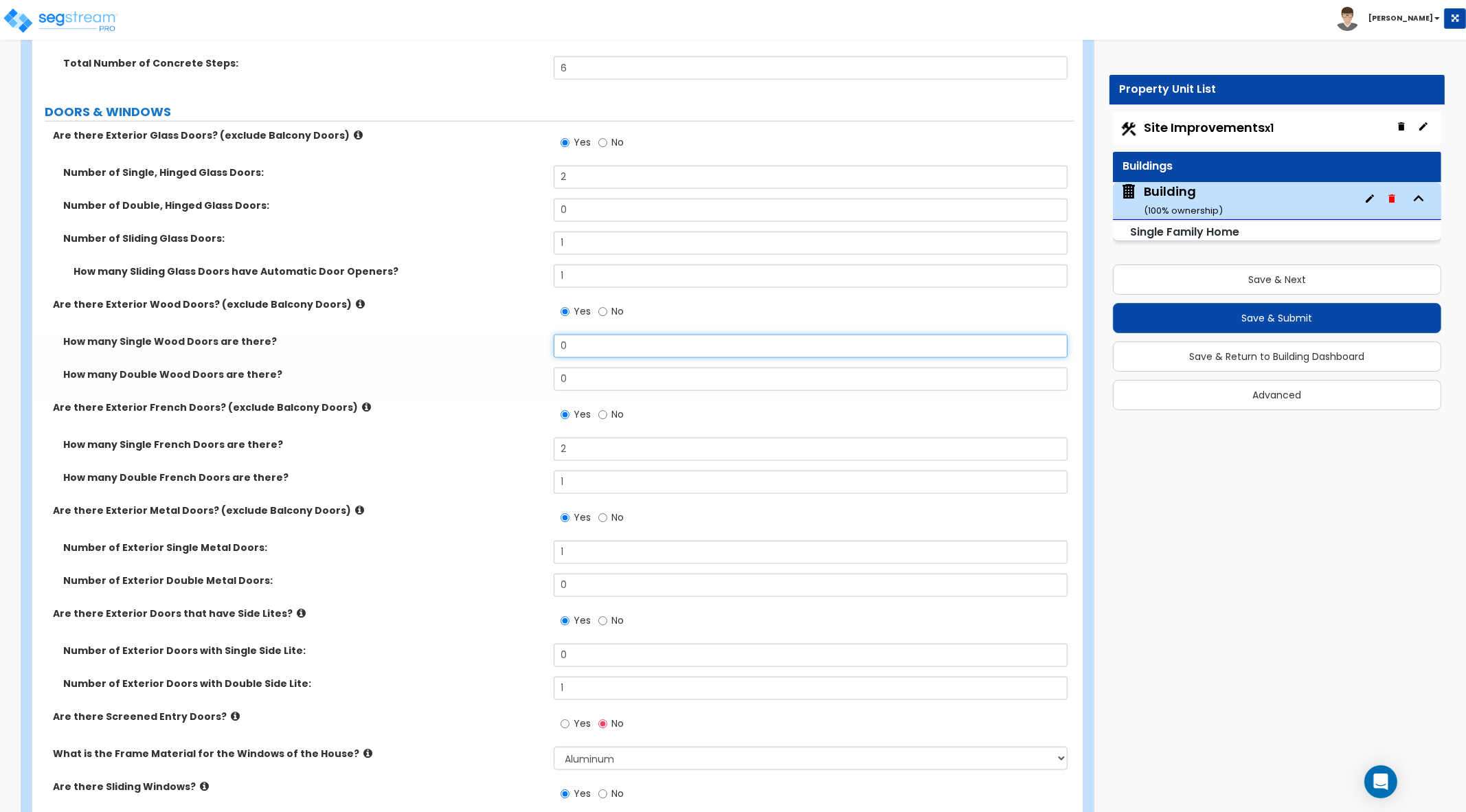
drag, startPoint x: 543, startPoint y: 351, endPoint x: 510, endPoint y: 351, distance: 33.0
click at [510, 351] on div "How many Single Wood Doors are there? 0" at bounding box center [553, 351] width 1042 height 33
type input "2"
drag, startPoint x: 582, startPoint y: 379, endPoint x: 523, endPoint y: 380, distance: 59.0
click at [525, 379] on div "How many Double Wood Doors are there? 0" at bounding box center [553, 383] width 1042 height 33
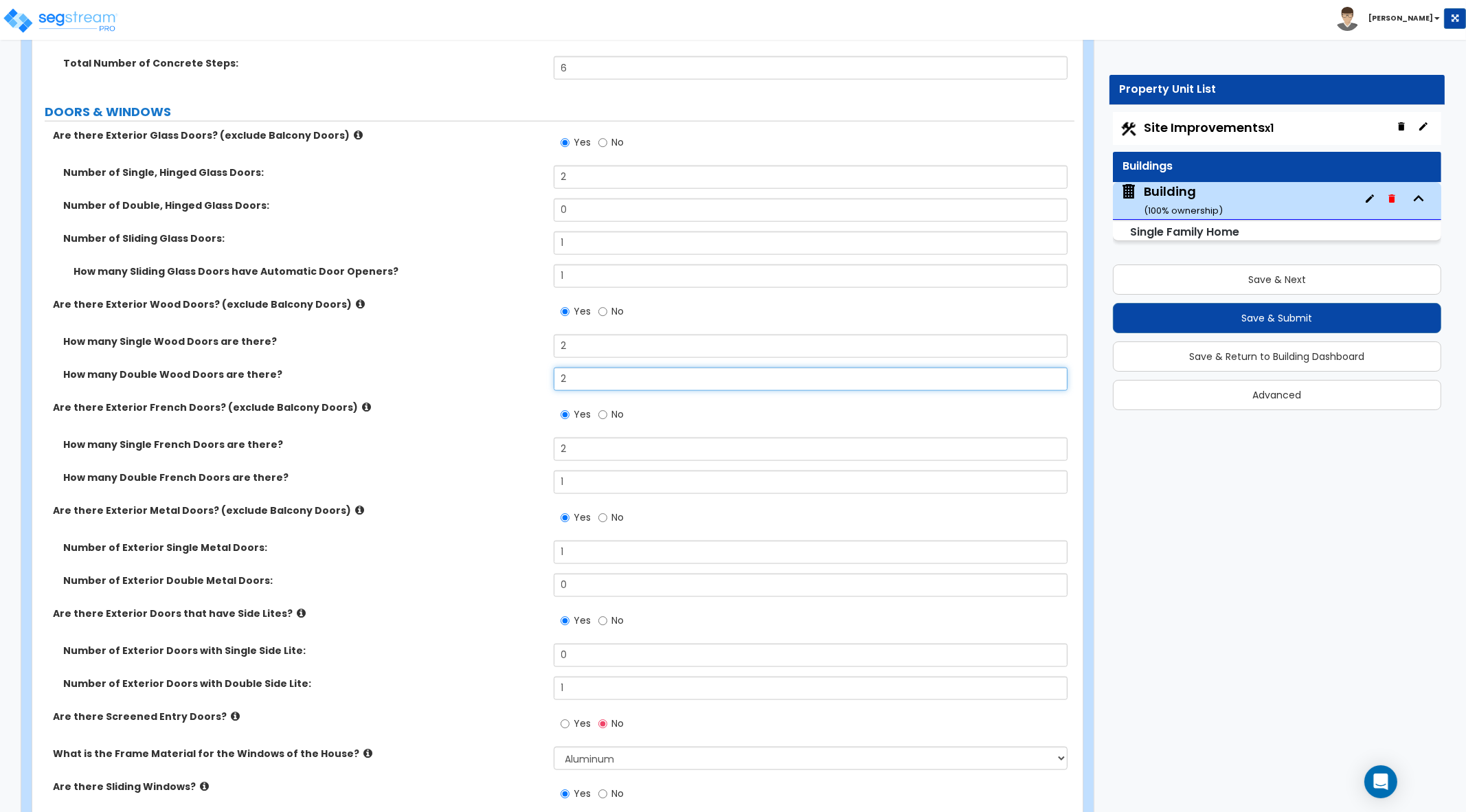
type input "2"
click at [522, 438] on label "How many Single French Doors are there?" at bounding box center [303, 444] width 480 height 14
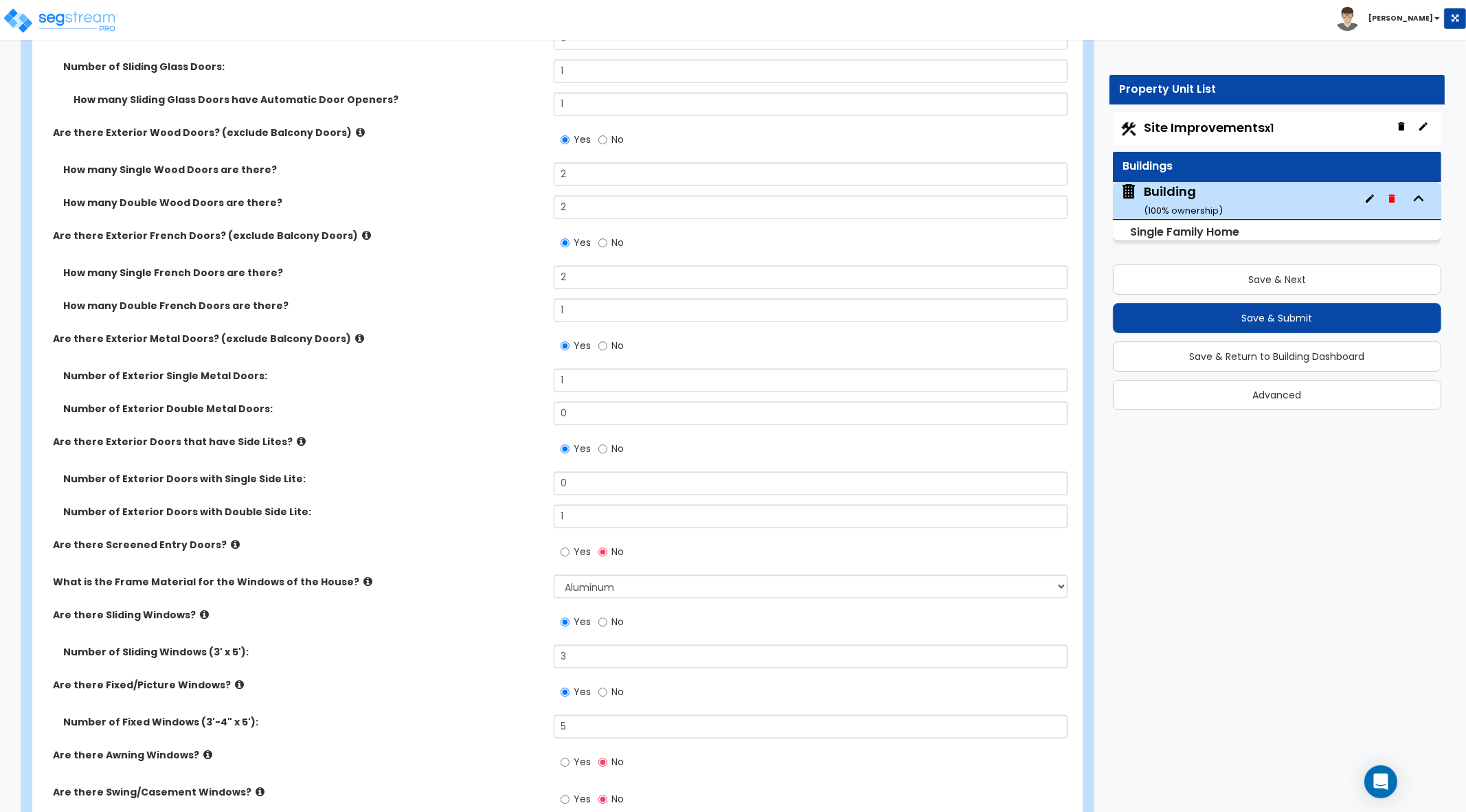
scroll to position [3434, 0]
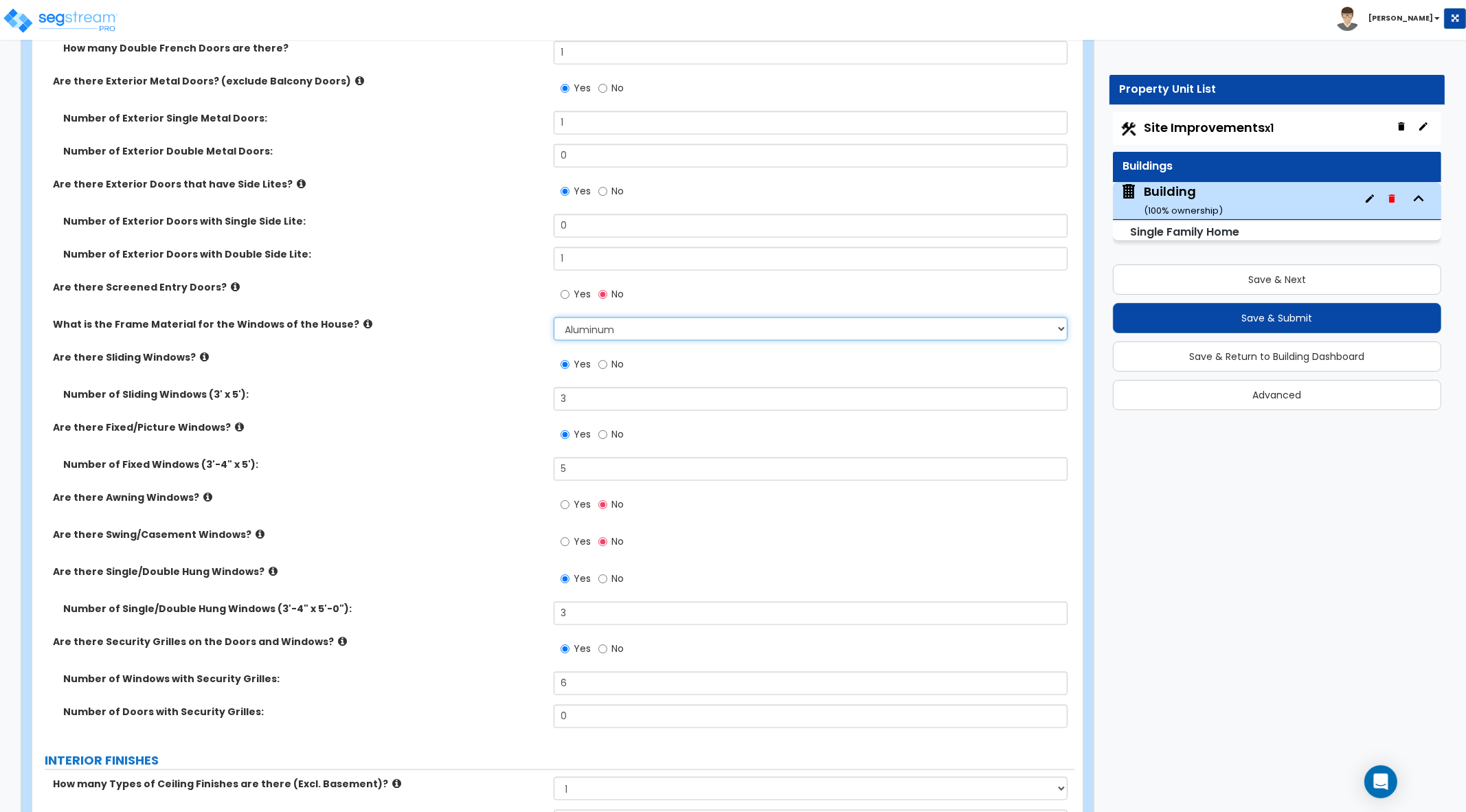
click at [782, 331] on select "Please Choose One Vinyl Aluminum Wood" at bounding box center [811, 329] width 515 height 23
select select "3"
click at [553, 317] on select "Please Choose One Vinyl Aluminum Wood" at bounding box center [811, 329] width 515 height 23
click at [447, 486] on div "Number of Fixed Windows (3'-4" x 5'): 5" at bounding box center [553, 474] width 1042 height 33
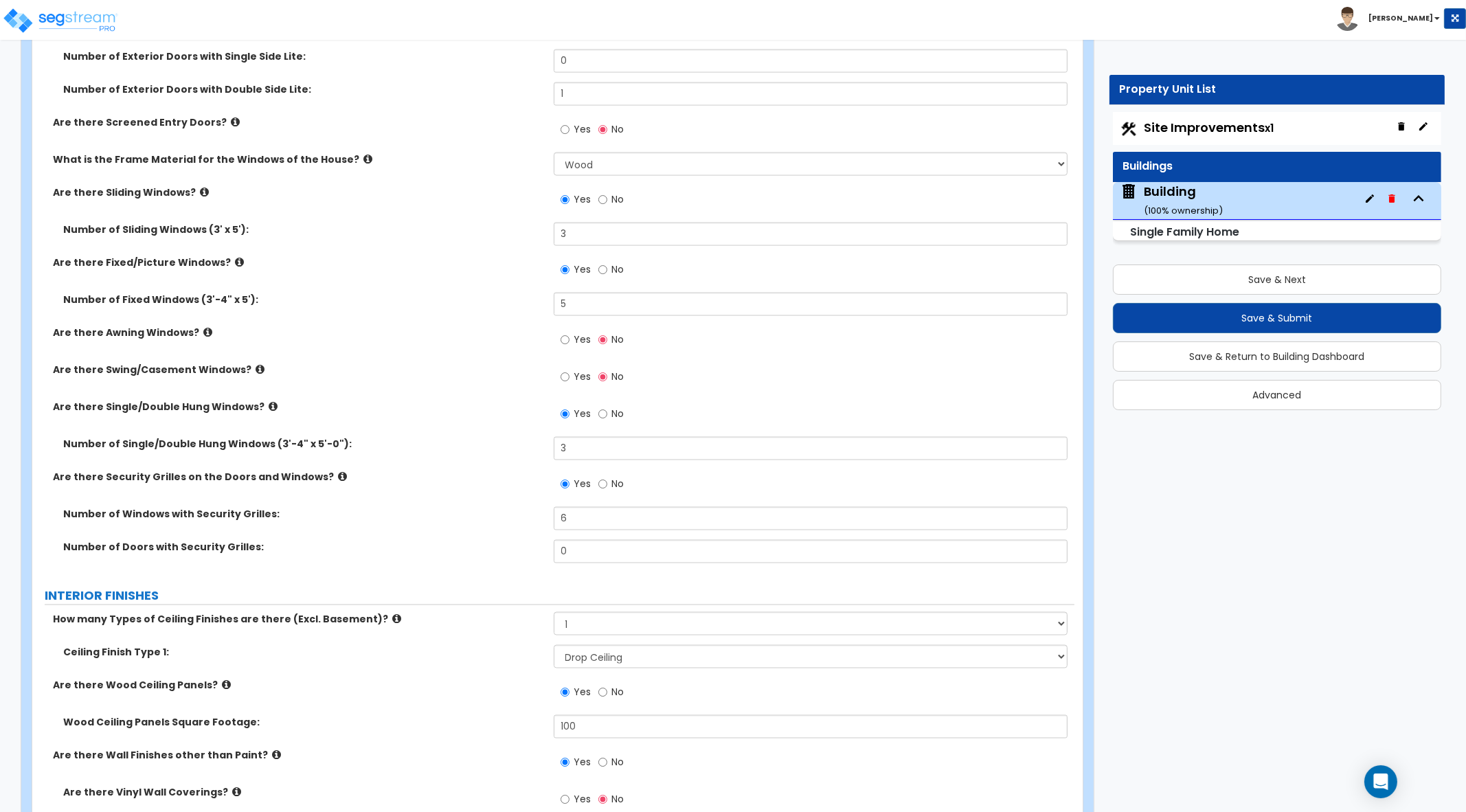
scroll to position [3605, 0]
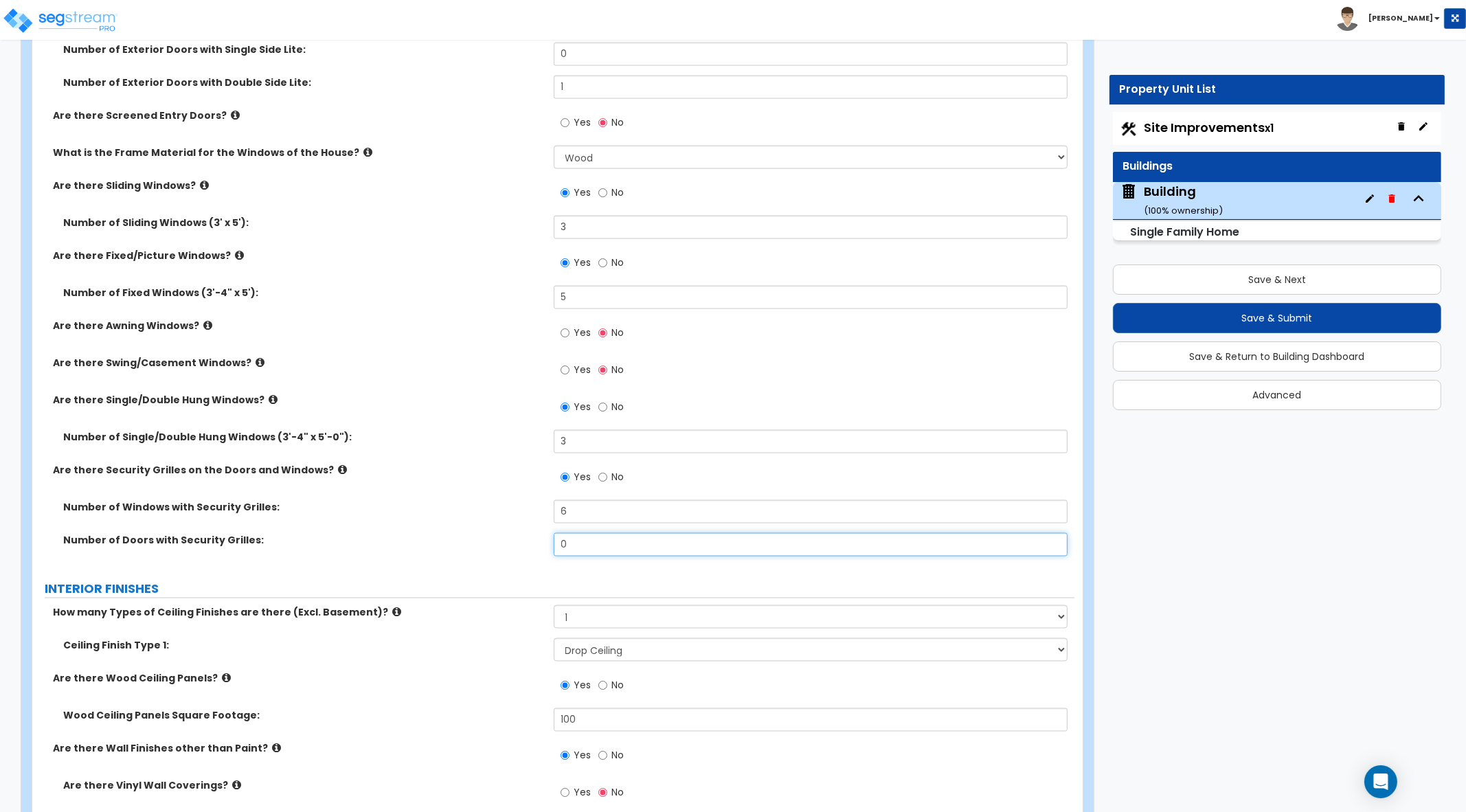
click at [516, 551] on div "Number of Doors with Security Grilles: 0" at bounding box center [553, 549] width 1042 height 33
drag, startPoint x: 469, startPoint y: 540, endPoint x: 454, endPoint y: 537, distance: 15.3
click at [460, 538] on div "Number of Doors with Security Grilles: 1" at bounding box center [553, 549] width 1042 height 33
type input "1"
click at [496, 533] on label "Number of Doors with Security Grilles:" at bounding box center [303, 540] width 480 height 14
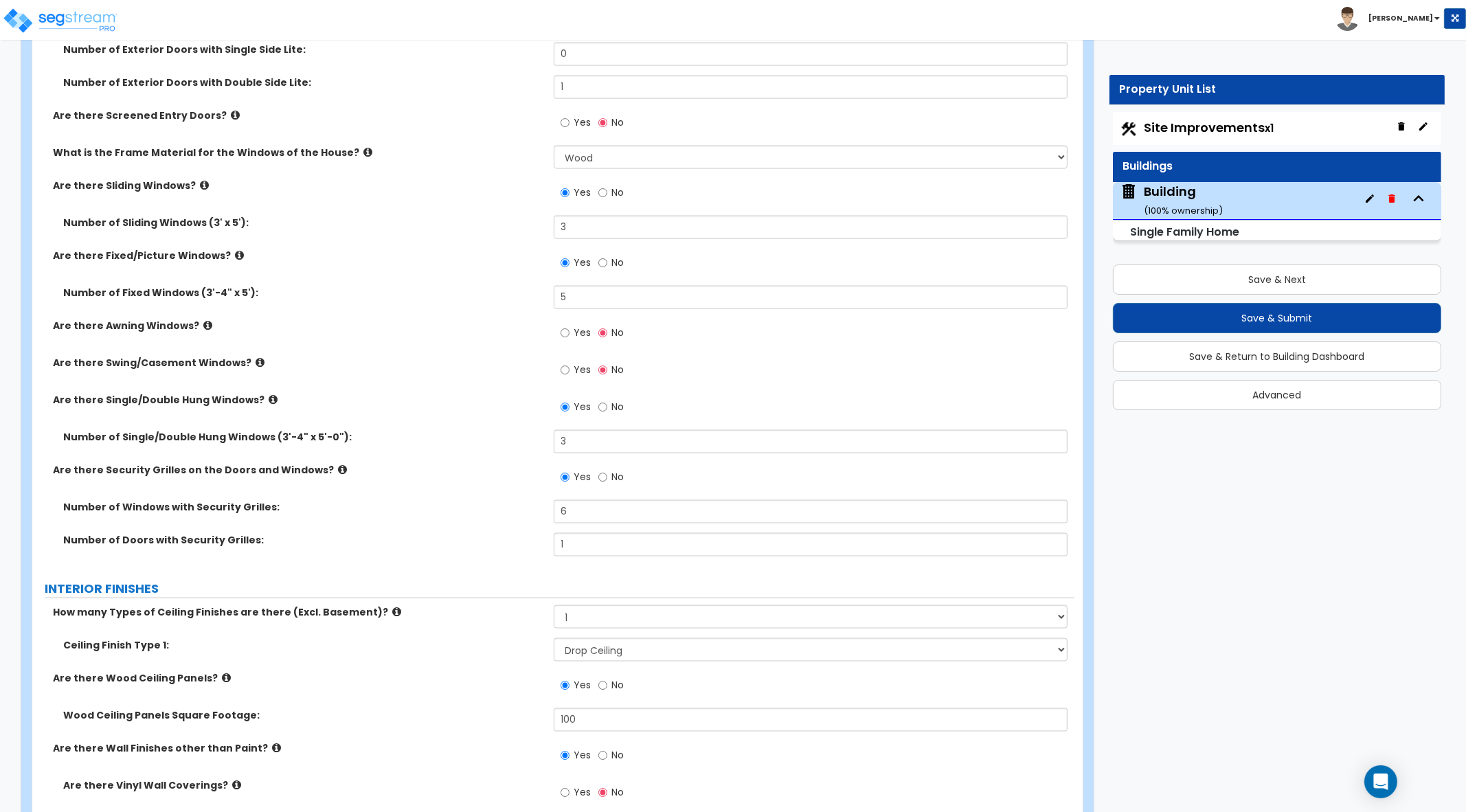
click at [606, 478] on input "No" at bounding box center [603, 477] width 9 height 15
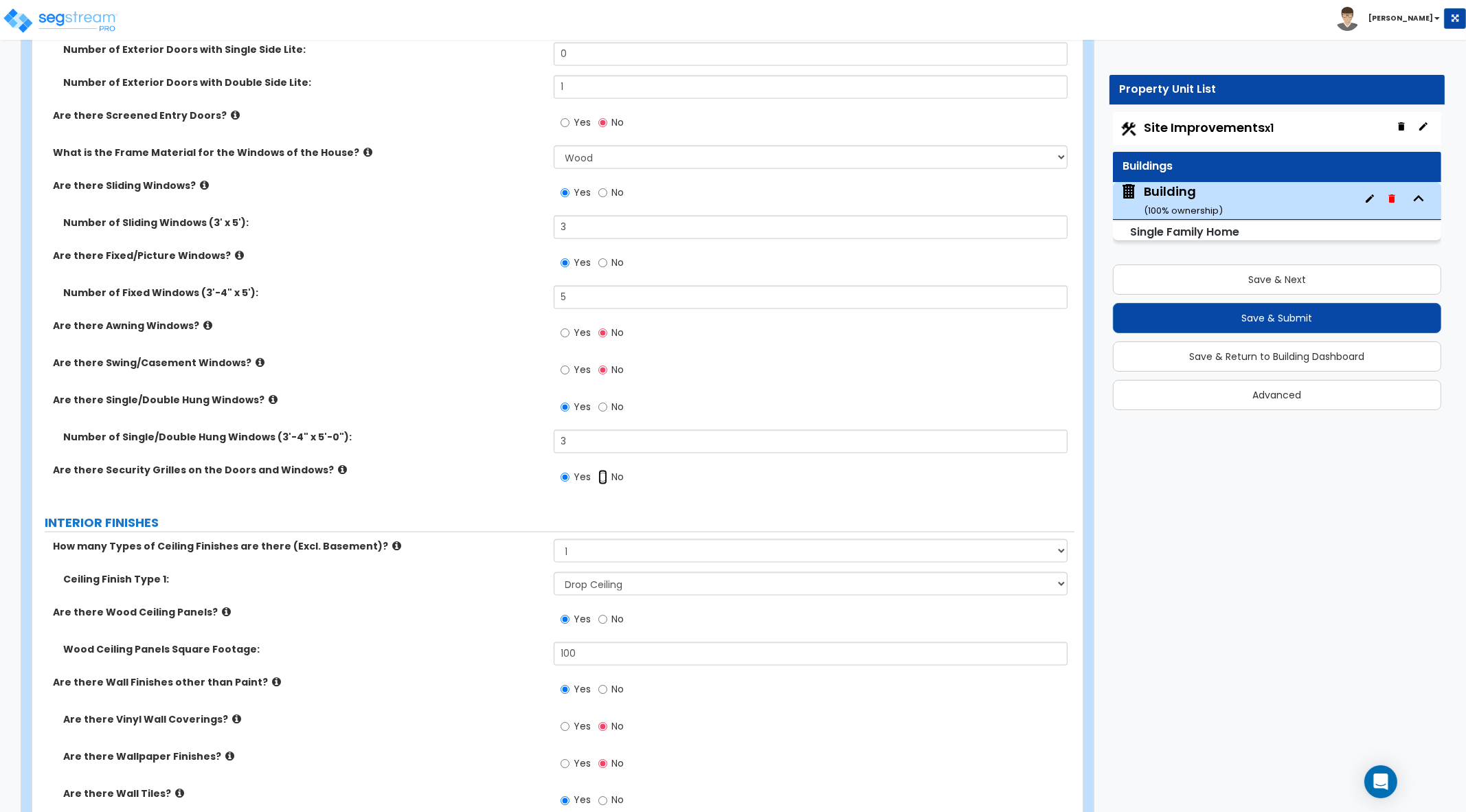
radio input "false"
radio input "true"
click at [568, 475] on input "Yes" at bounding box center [565, 477] width 9 height 15
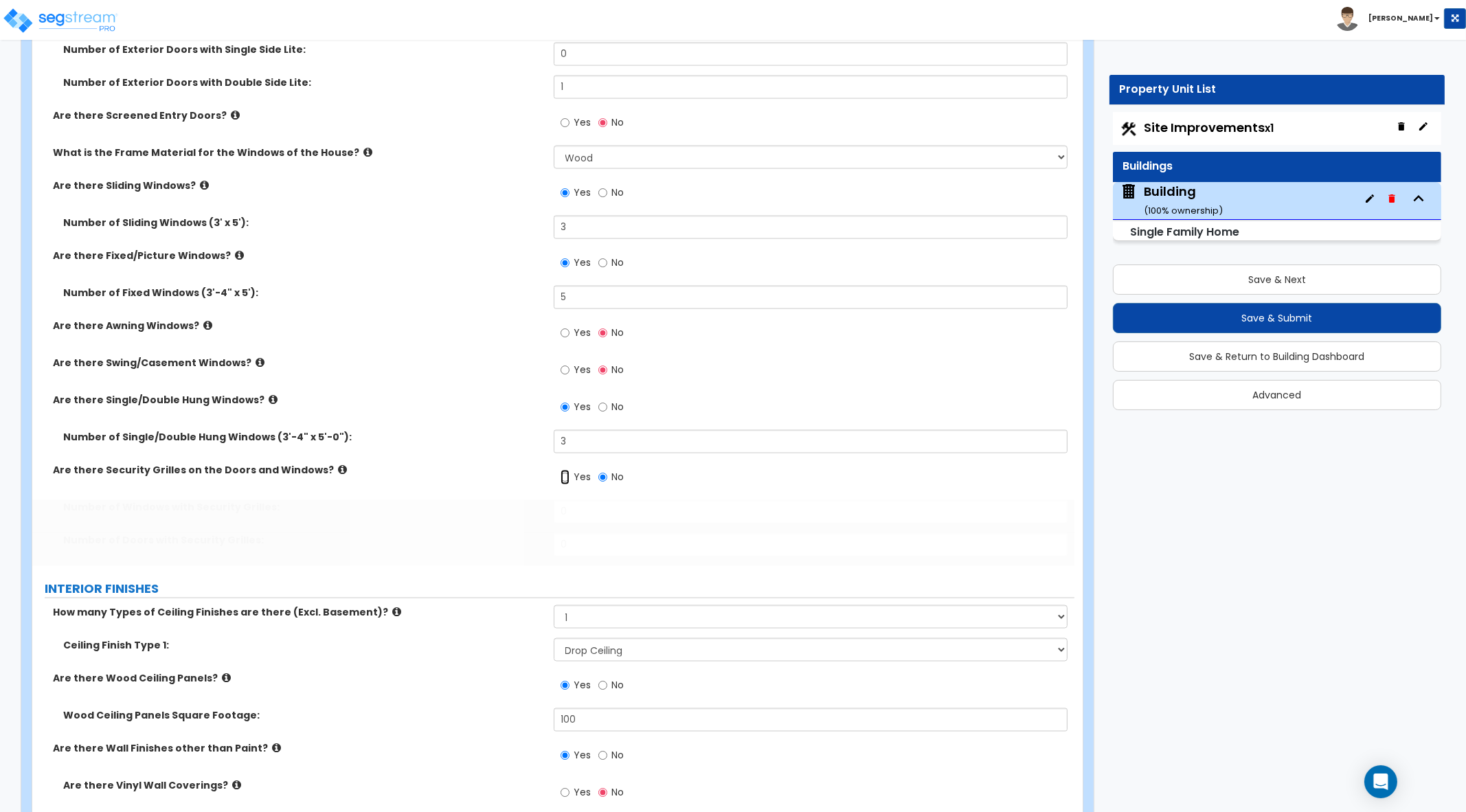
radio input "true"
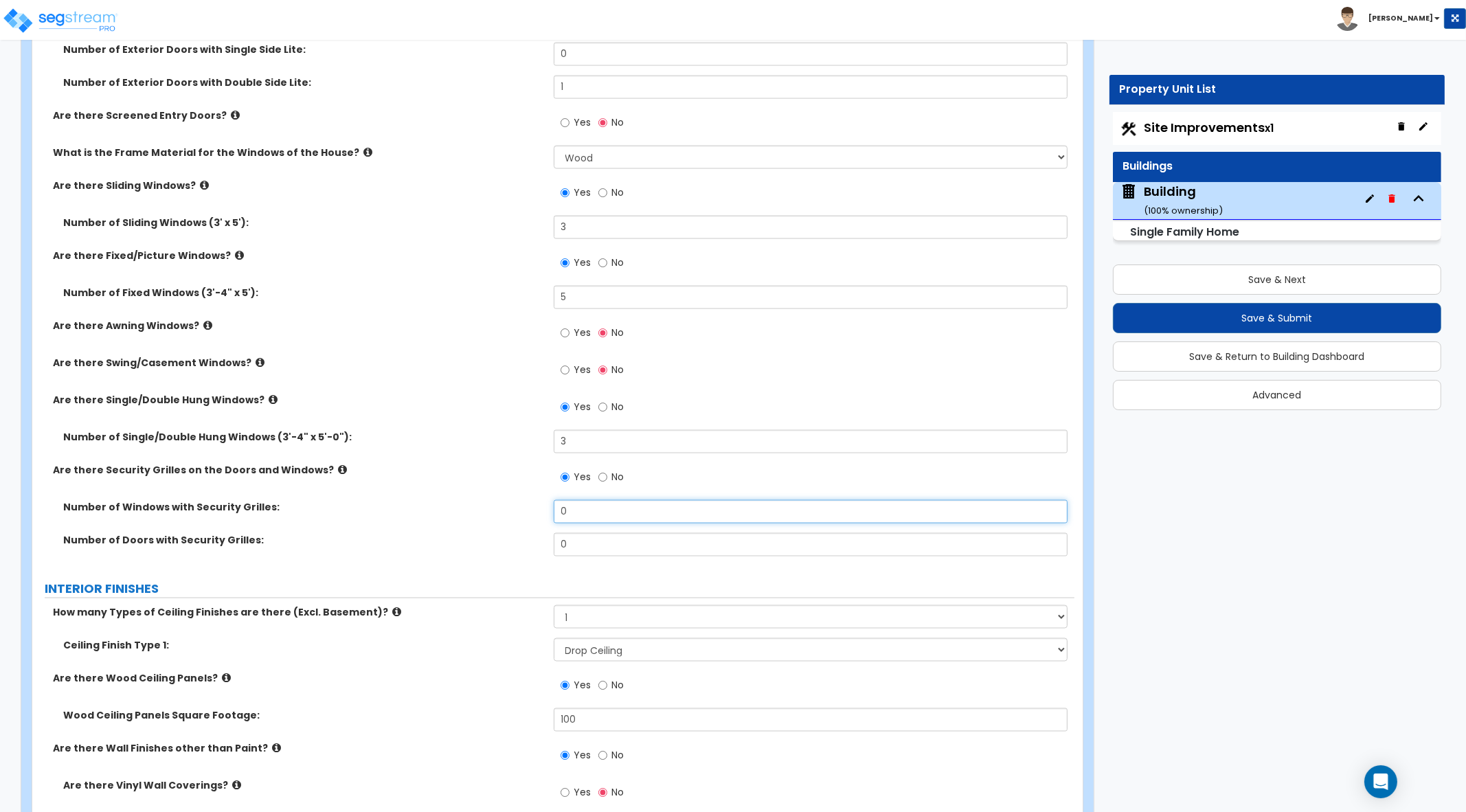
drag, startPoint x: 585, startPoint y: 504, endPoint x: 531, endPoint y: 515, distance: 55.1
click at [531, 515] on div "Number of Windows with Security Grilles: 0" at bounding box center [553, 516] width 1042 height 33
click at [484, 535] on div "Number of Doors with Security Grilles: 0" at bounding box center [553, 549] width 1042 height 33
click at [491, 511] on div "Number of Windows with Security Grilles: 6" at bounding box center [553, 516] width 1042 height 33
type input "5"
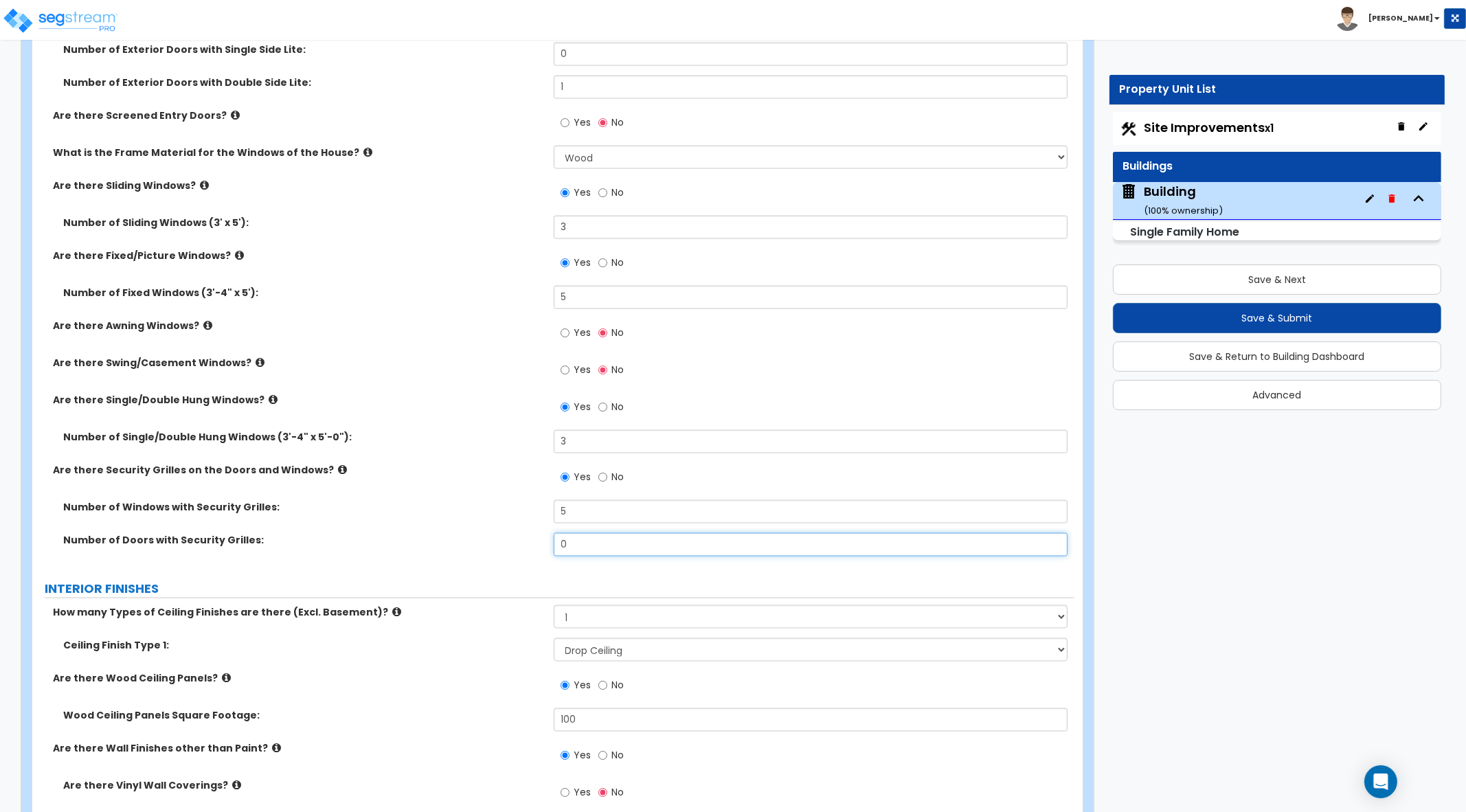
click at [502, 538] on div "Number of Doors with Security Grilles: 0" at bounding box center [553, 549] width 1042 height 33
type input "2"
click at [481, 533] on label "Number of Doors with Security Grilles:" at bounding box center [303, 540] width 480 height 14
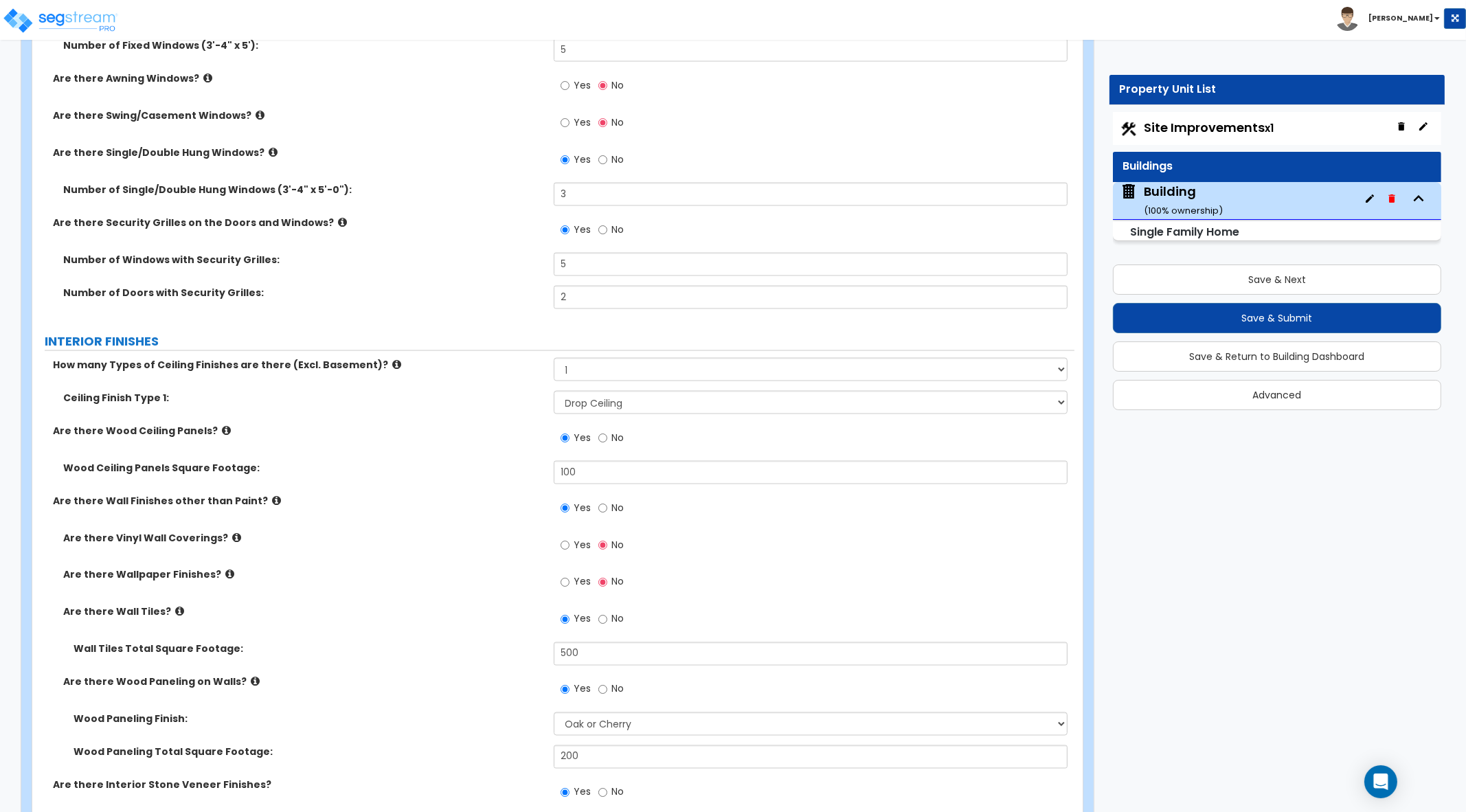
scroll to position [3863, 0]
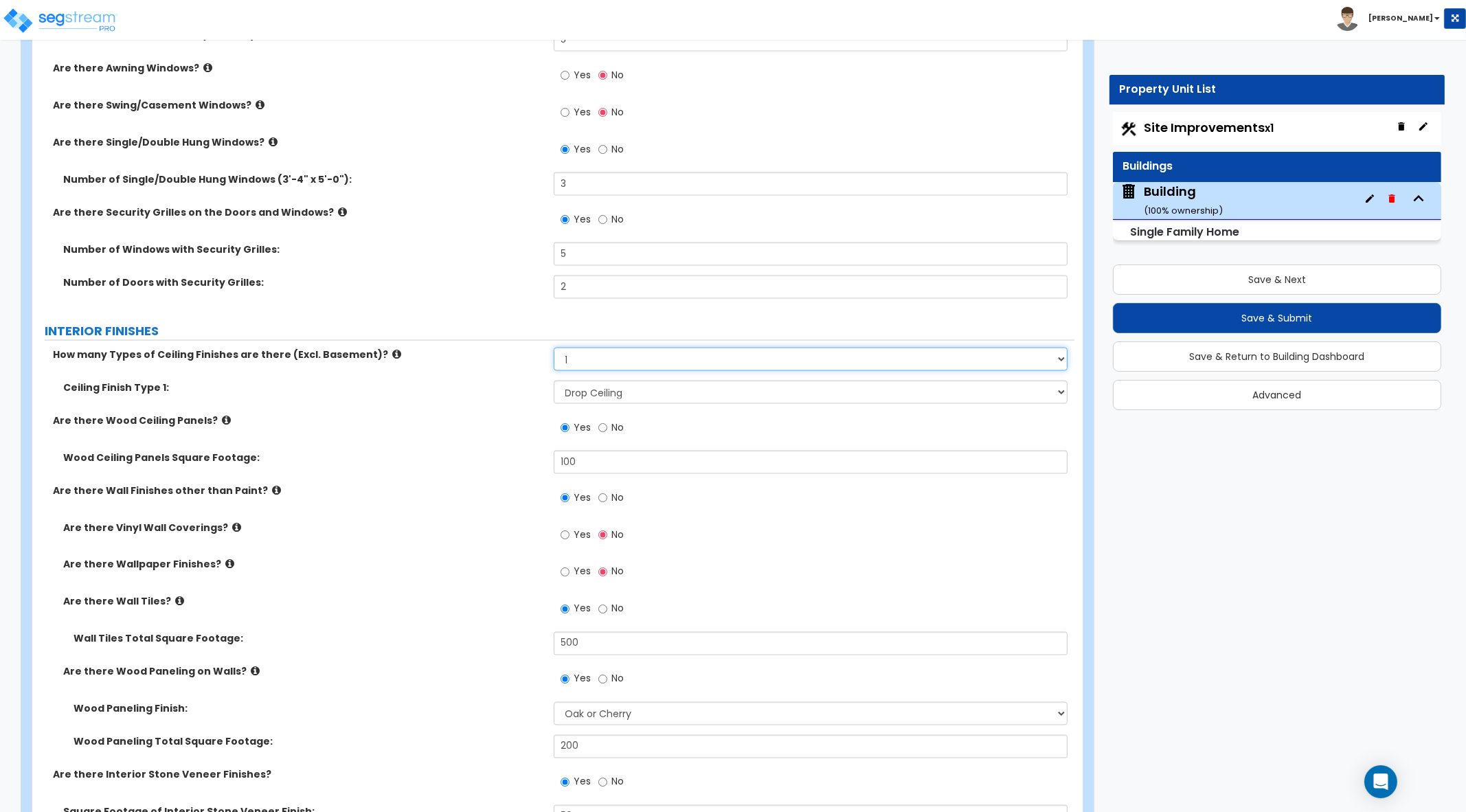
click at [649, 358] on select "Please Choose One 1 2 3" at bounding box center [811, 359] width 515 height 23
select select "3"
click at [553, 348] on select "Please Choose One 1 2 3" at bounding box center [811, 359] width 515 height 23
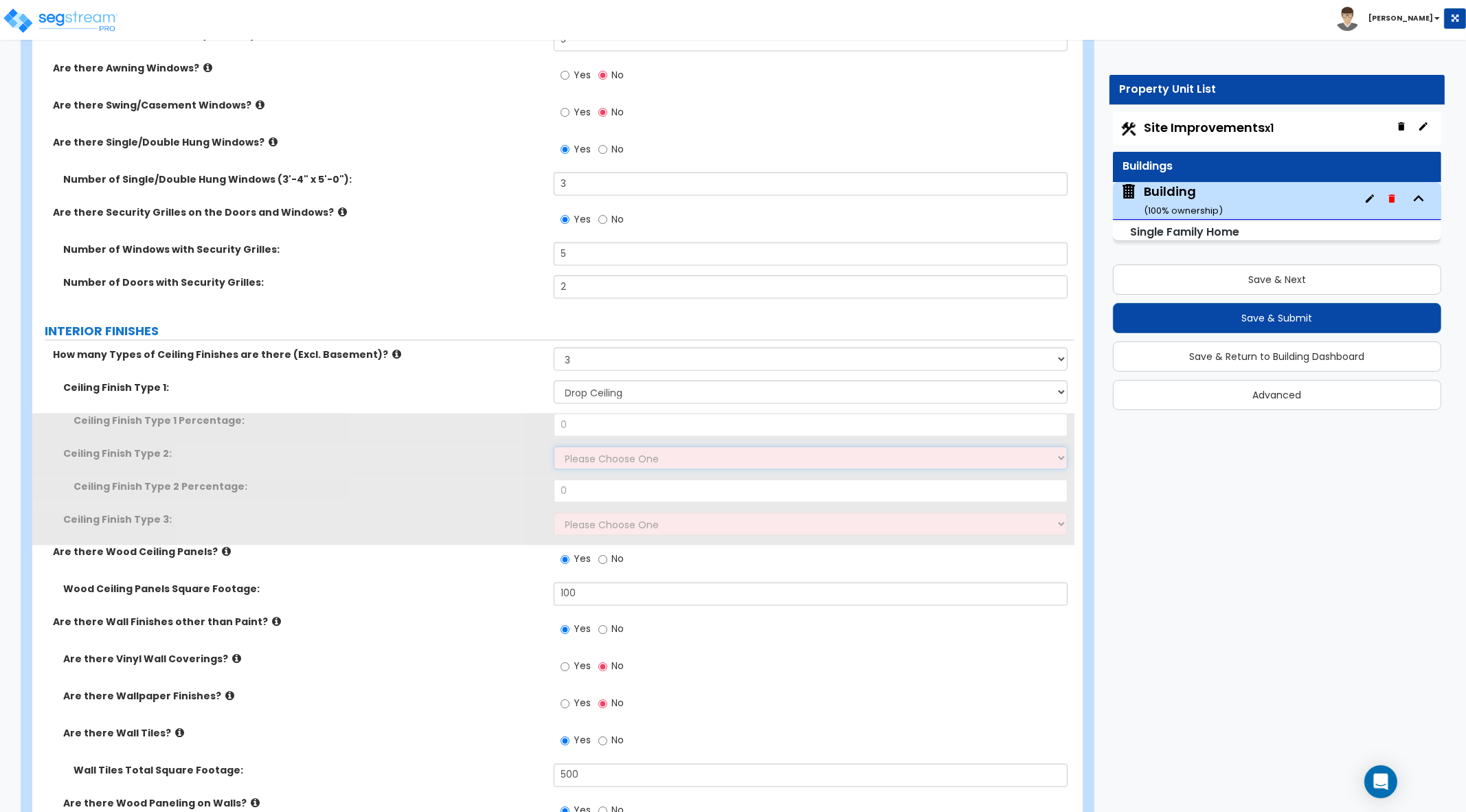
click at [637, 451] on select "Please Choose One Drop Ceiling Drywall Ceiling Open Ceiling" at bounding box center [811, 458] width 515 height 23
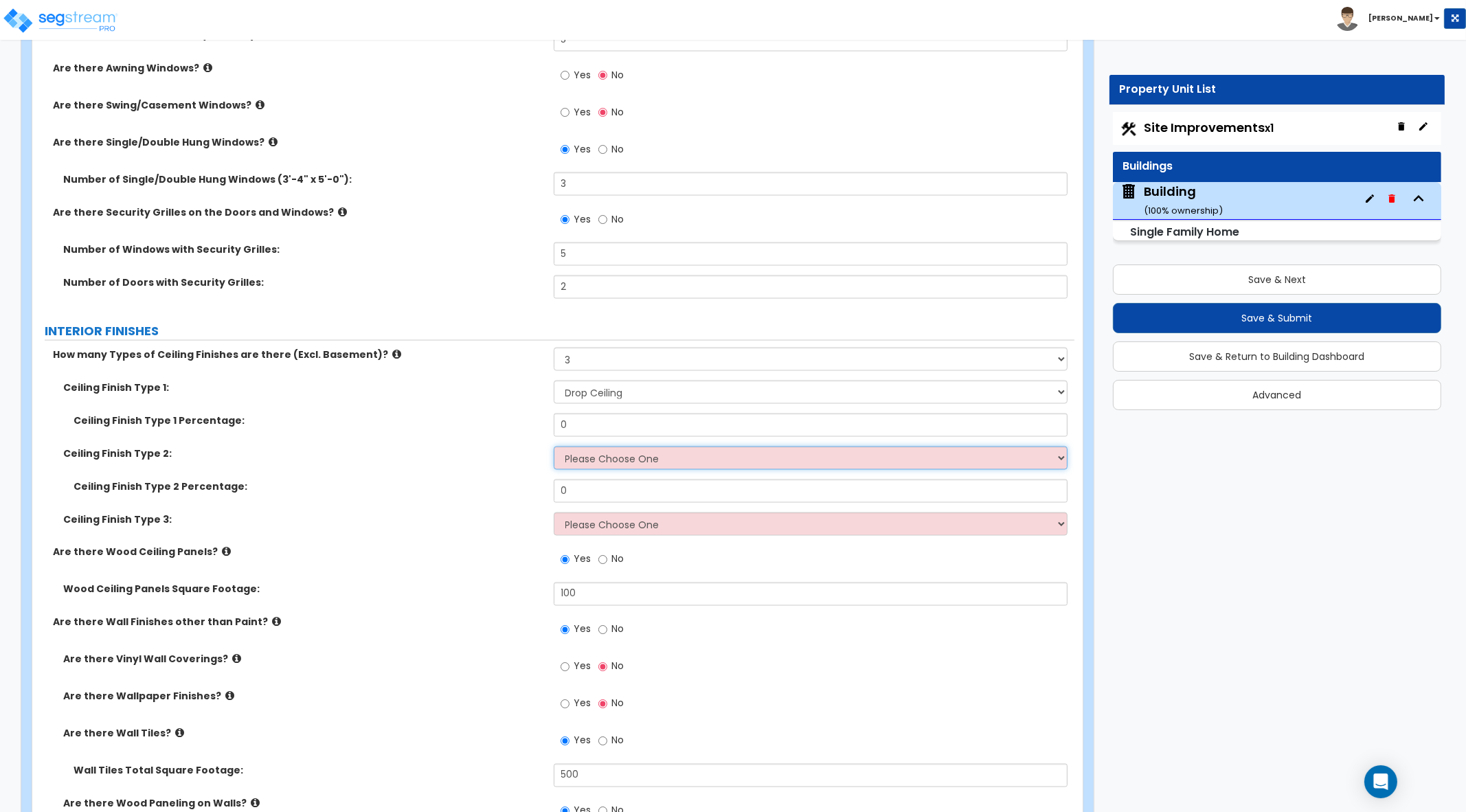
select select "2"
click at [553, 446] on select "Please Choose One Drop Ceiling Drywall Ceiling Open Ceiling" at bounding box center [811, 458] width 515 height 23
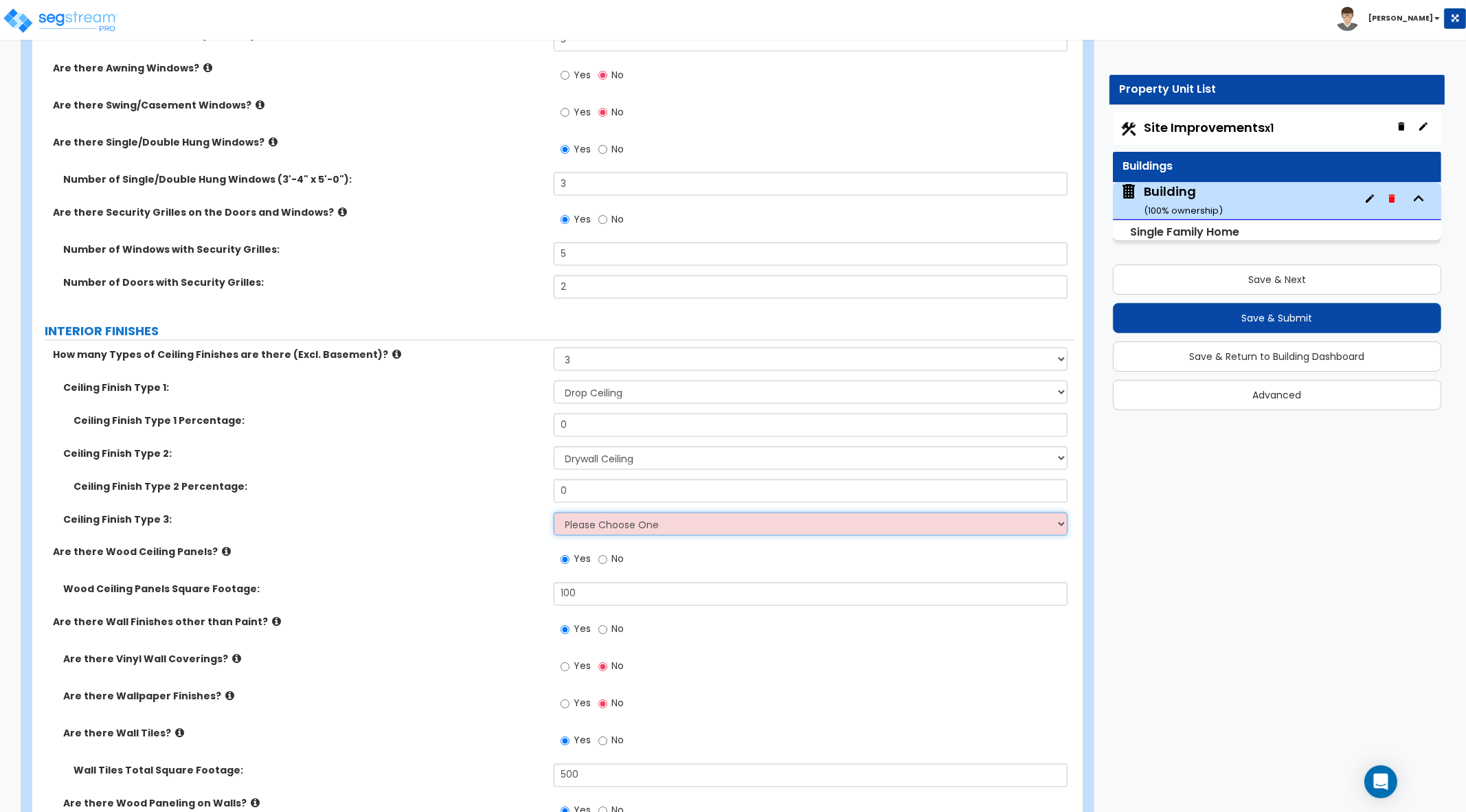
click at [625, 527] on select "Please Choose One Drop Ceiling Drywall Ceiling Open Ceiling" at bounding box center [811, 524] width 515 height 23
select select "3"
click at [553, 512] on select "Please Choose One Drop Ceiling Drywall Ceiling Open Ceiling" at bounding box center [811, 524] width 515 height 23
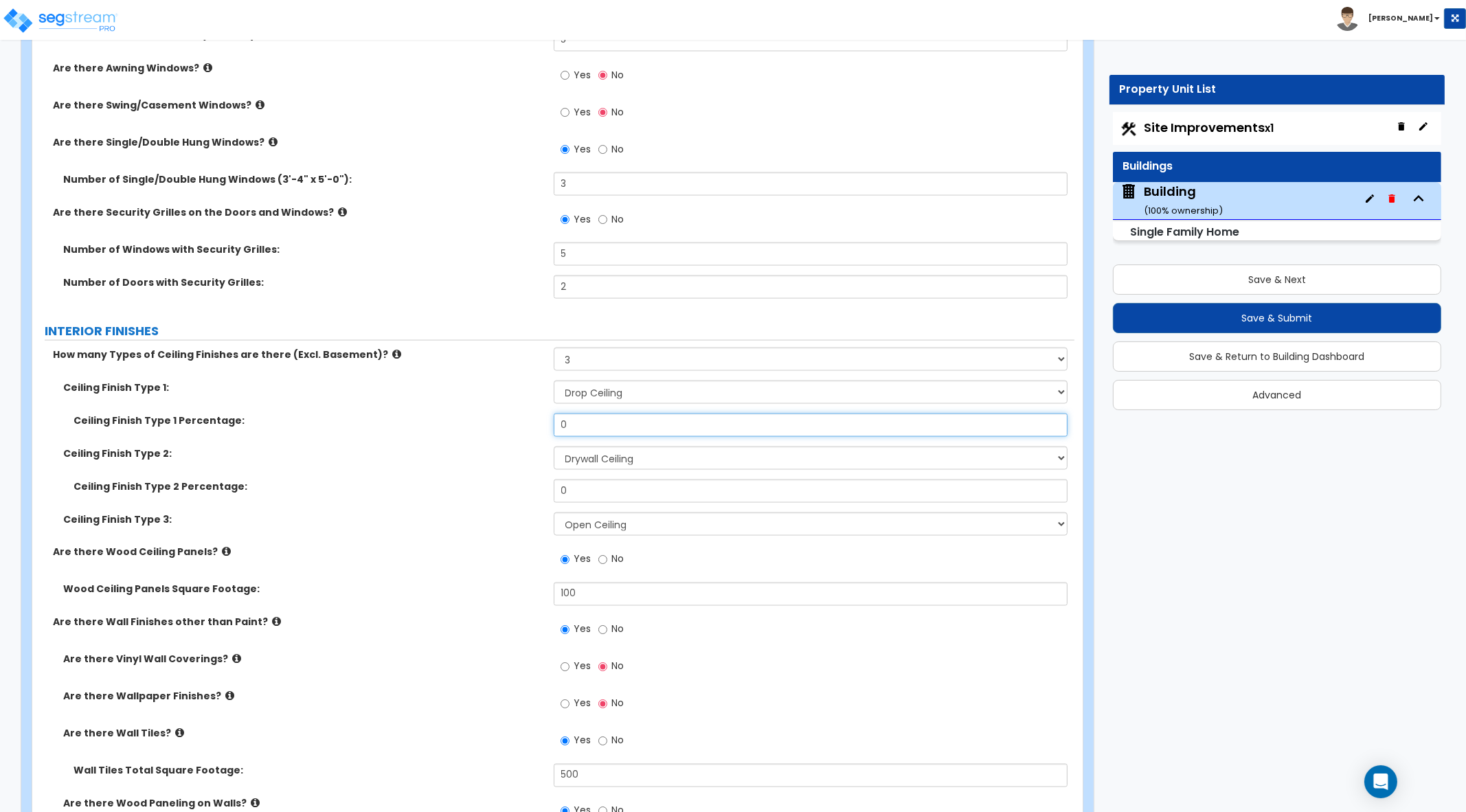
drag, startPoint x: 546, startPoint y: 420, endPoint x: 535, endPoint y: 420, distance: 11.0
click at [535, 420] on div "Ceiling Finish Type 1 Percentage: 0" at bounding box center [553, 430] width 1042 height 33
type input "25"
drag, startPoint x: 573, startPoint y: 486, endPoint x: 529, endPoint y: 488, distance: 44.0
click at [556, 487] on input "0" at bounding box center [811, 490] width 515 height 23
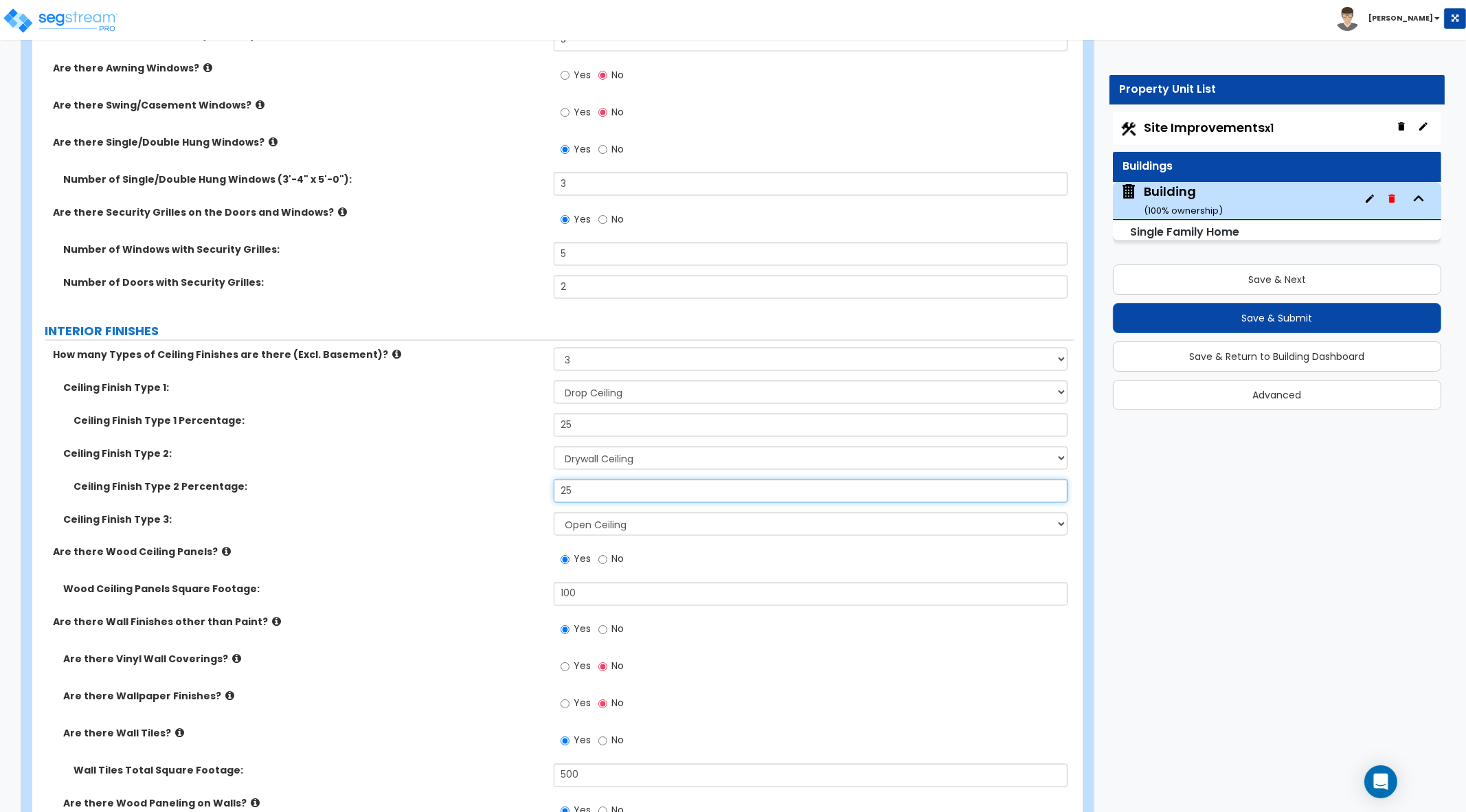
type input "25"
click at [479, 488] on label "Ceiling Finish Type 2 Percentage:" at bounding box center [308, 486] width 470 height 14
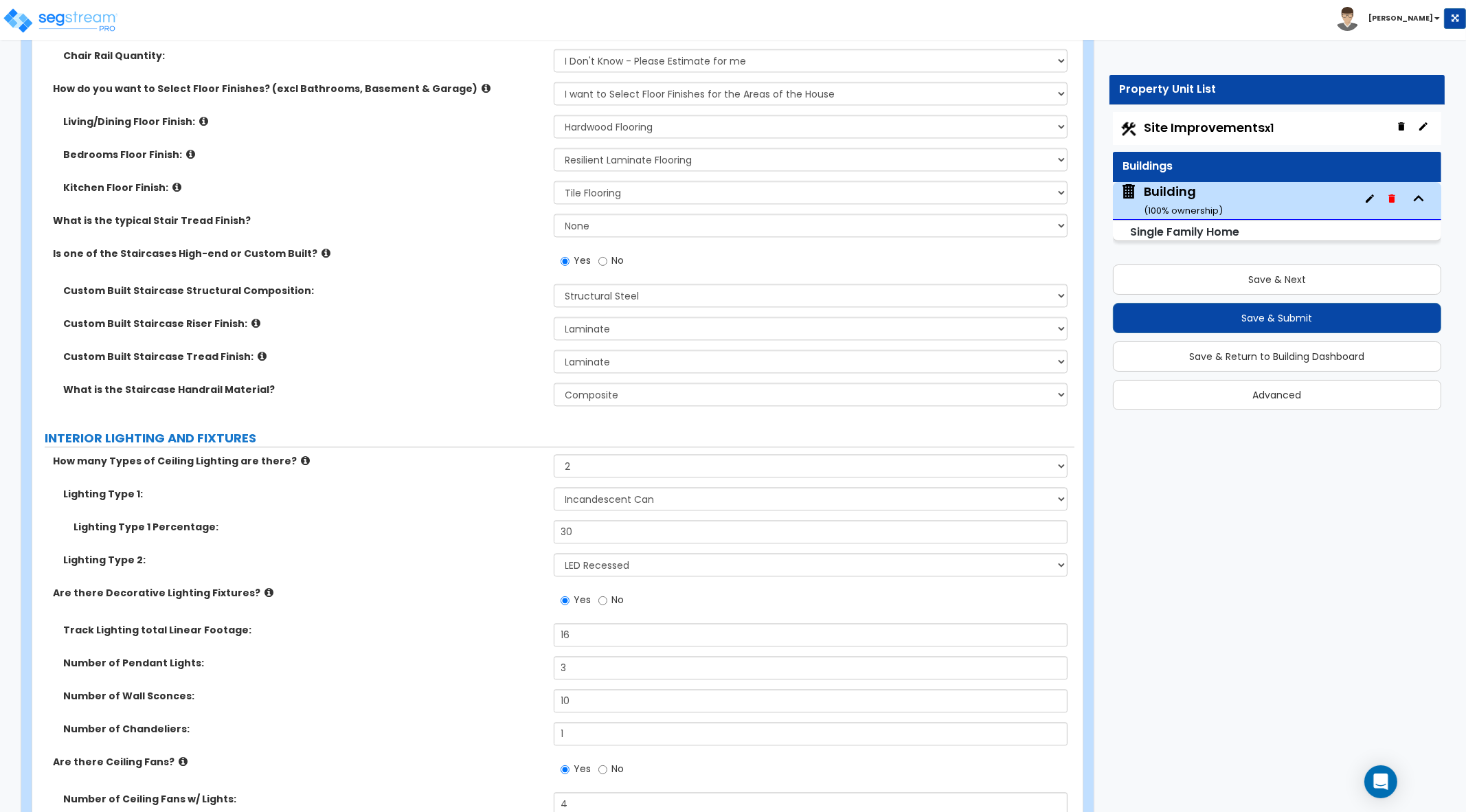
scroll to position [5064, 0]
click at [739, 334] on select "None Tile Wood Laminate VCT Sheet Carpet Sheet Vinyl Carpet Tile Marble Paint F…" at bounding box center [811, 328] width 515 height 23
select select "4"
click at [553, 317] on select "None Tile Wood Laminate VCT Sheet Carpet Sheet Vinyl Carpet Tile Marble Paint F…" at bounding box center [811, 328] width 515 height 23
click at [711, 369] on div "Custom Built Staircase Tread Finish: None Tile Wood Laminate VCT Sheet Carpet S…" at bounding box center [553, 366] width 1042 height 33
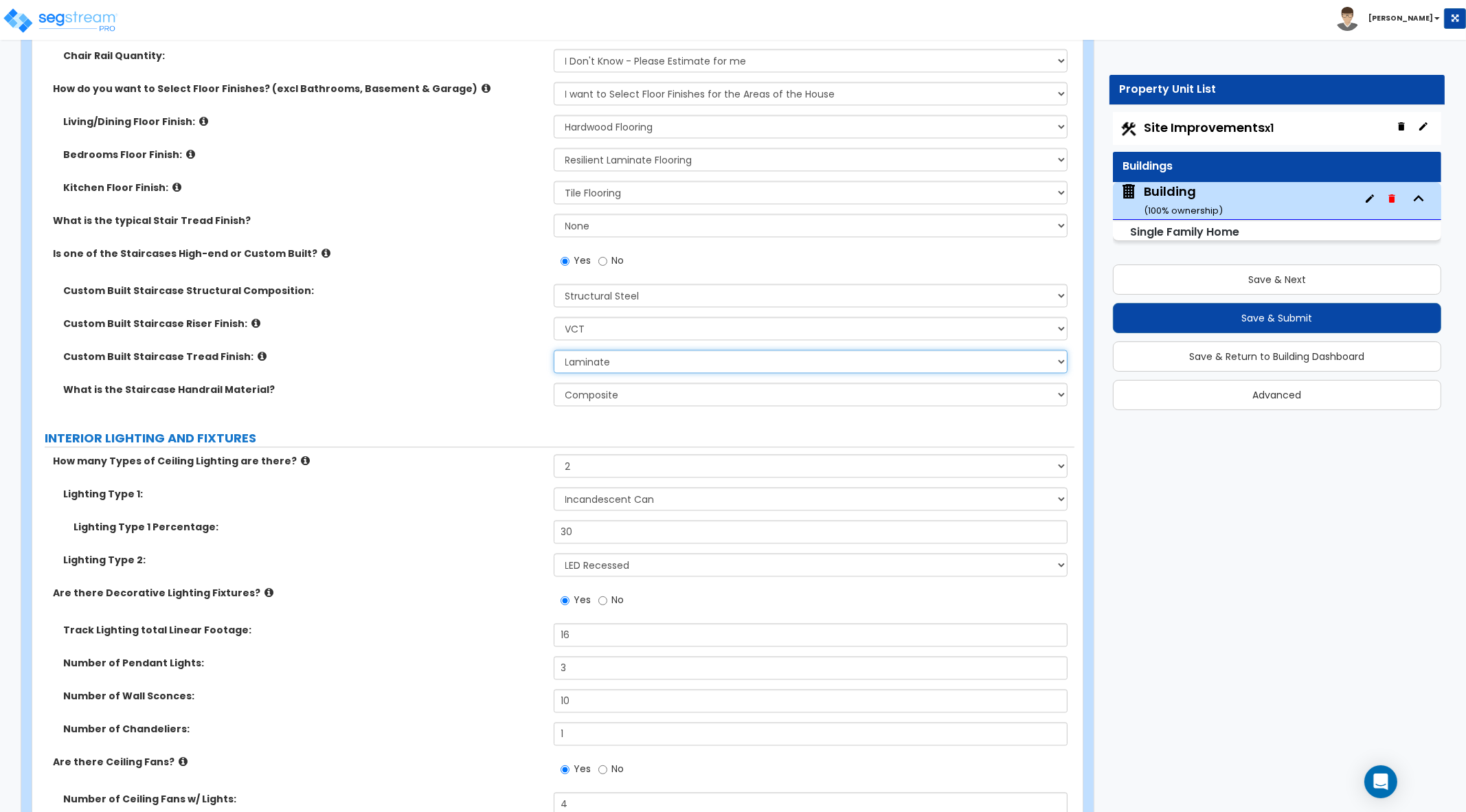
click at [720, 362] on select "None Tile Wood Laminate VCT Sheet Carpet Sheet Vinyl Carpet Tile Marble" at bounding box center [811, 360] width 515 height 23
select select "7"
click at [553, 349] on select "None Tile Wood Laminate VCT Sheet Carpet Sheet Vinyl Carpet Tile Marble" at bounding box center [811, 360] width 515 height 23
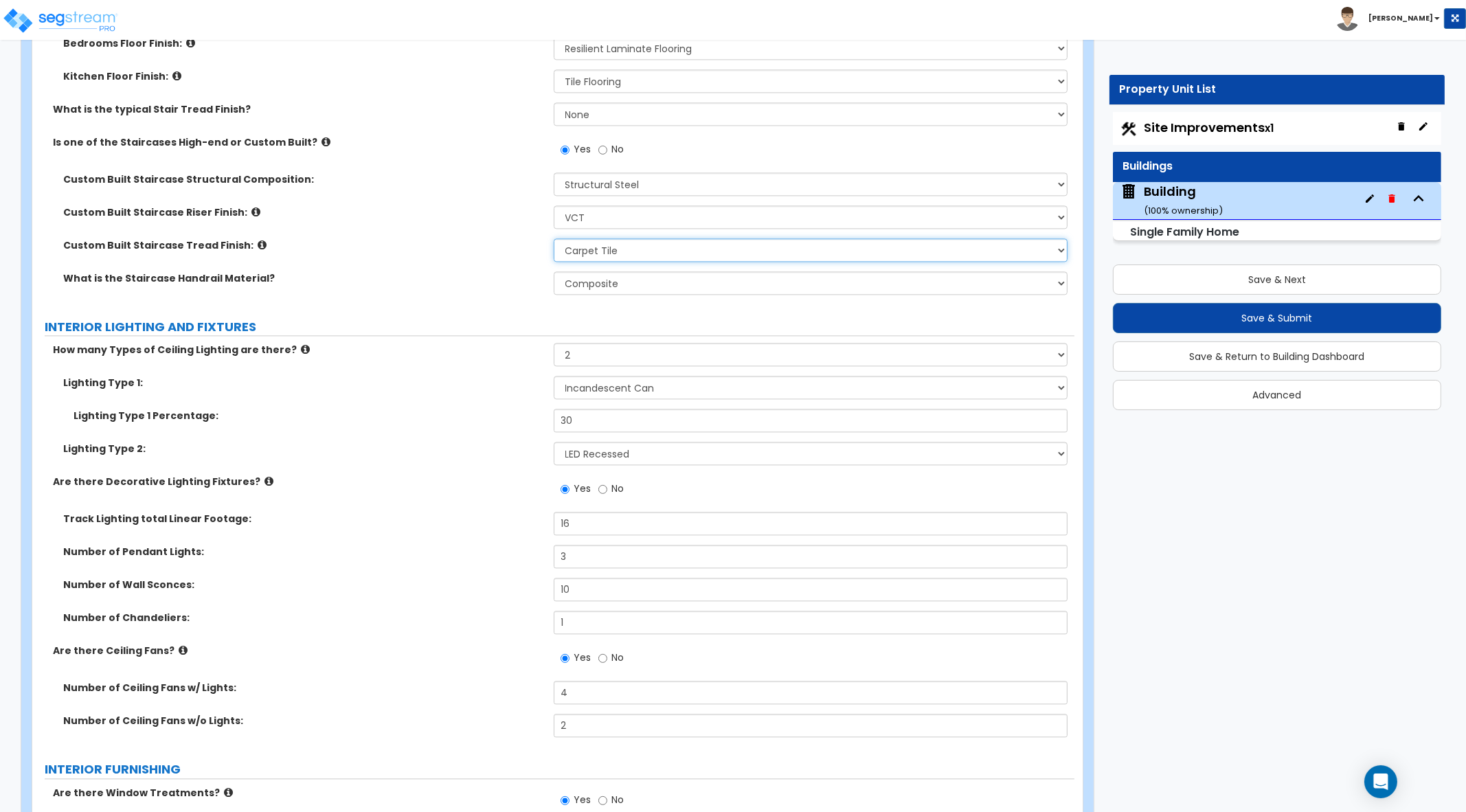
scroll to position [5321, 0]
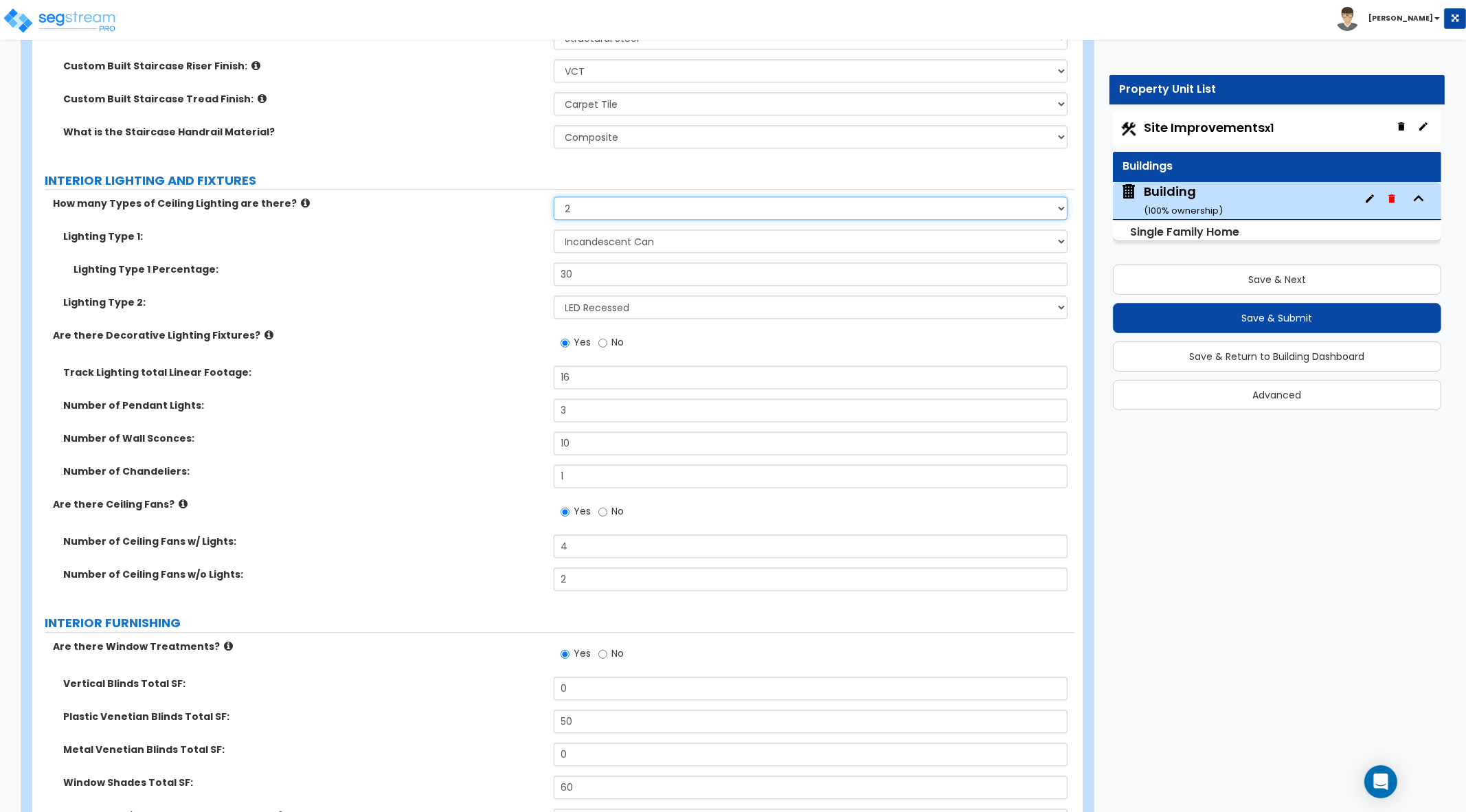
click at [674, 211] on select "Please Choose One 1 2 3" at bounding box center [811, 208] width 515 height 23
select select "3"
click at [553, 197] on select "Please Choose One 1 2 3" at bounding box center [811, 208] width 515 height 23
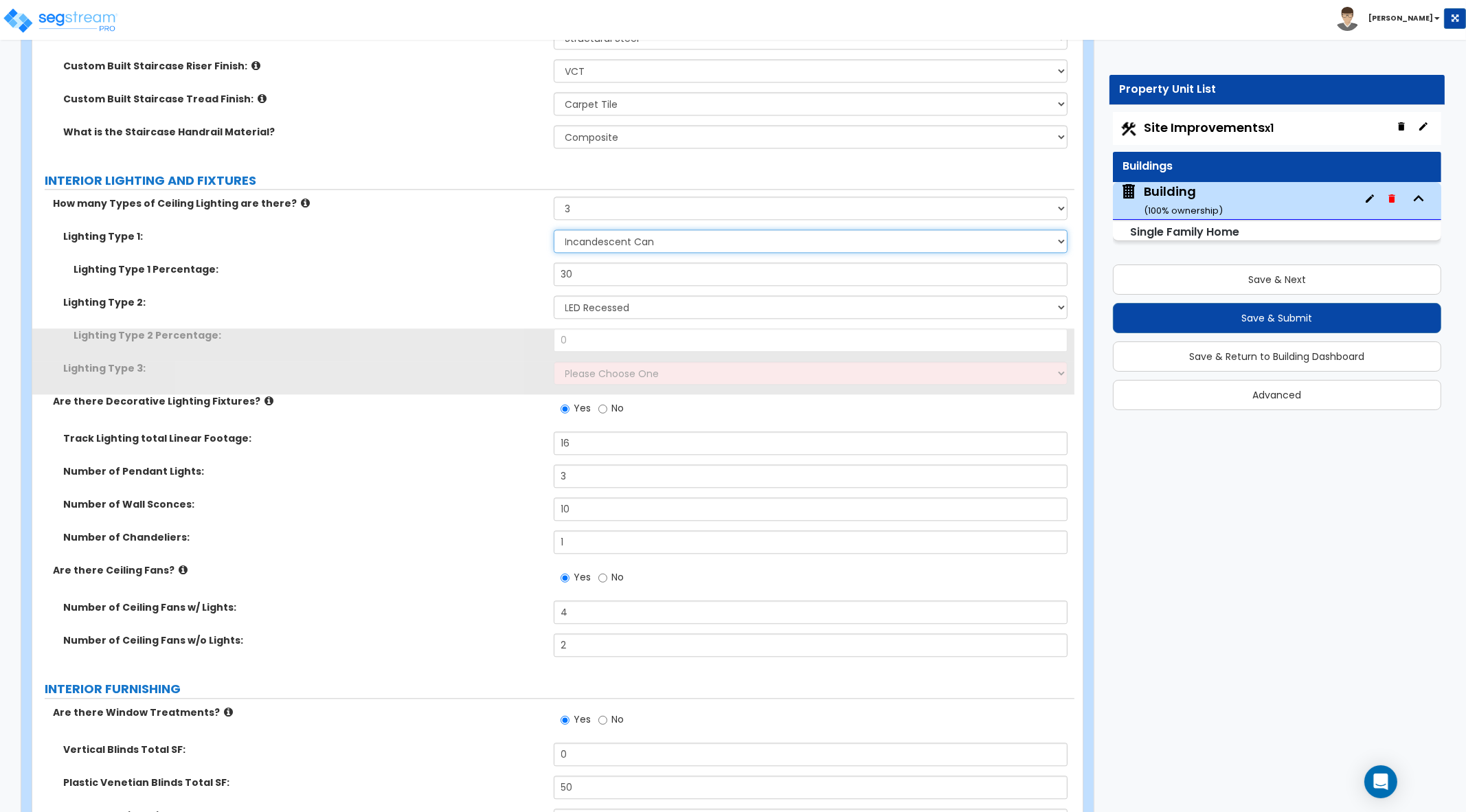
click at [691, 239] on select "Please Choose One LED Surface-Mounted LED Recessed Fluorescent Surface-Mounted …" at bounding box center [811, 240] width 515 height 23
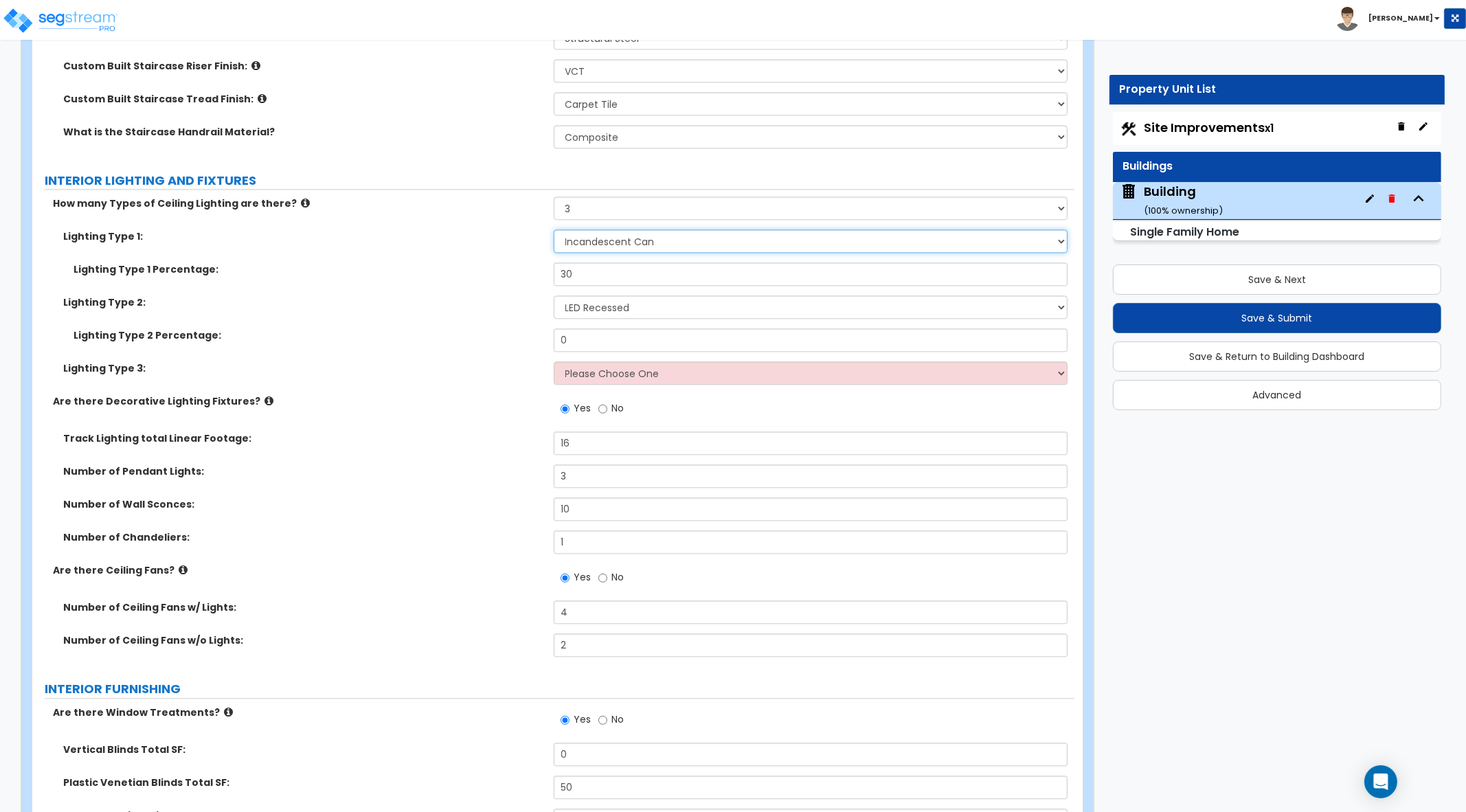
select select "1"
click at [553, 229] on select "Please Choose One LED Surface-Mounted LED Recessed Fluorescent Surface-Mounted …" at bounding box center [811, 240] width 515 height 23
click at [654, 297] on select "Please Choose One LED Surface-Mounted LED Recessed Fluorescent Surface-Mounted …" at bounding box center [811, 306] width 515 height 23
select select "3"
click at [553, 295] on select "Please Choose One LED Surface-Mounted LED Recessed Fluorescent Surface-Mounted …" at bounding box center [811, 306] width 515 height 23
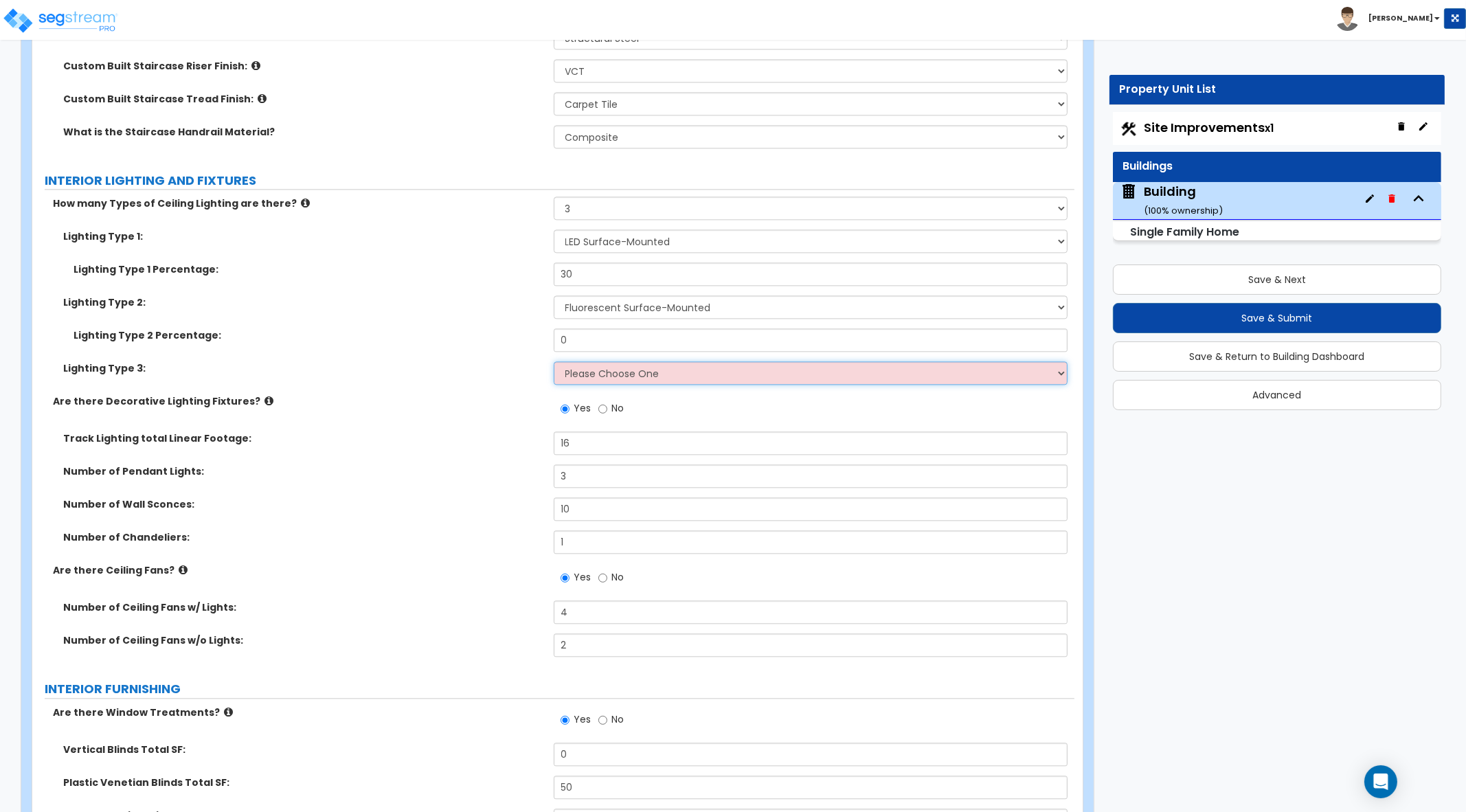
click at [678, 361] on select "Please Choose One LED Surface-Mounted LED Recessed Fluorescent Surface-Mounted …" at bounding box center [811, 372] width 515 height 23
select select "6"
click at [553, 361] on select "Please Choose One LED Surface-Mounted LED Recessed Fluorescent Surface-Mounted …" at bounding box center [811, 372] width 515 height 23
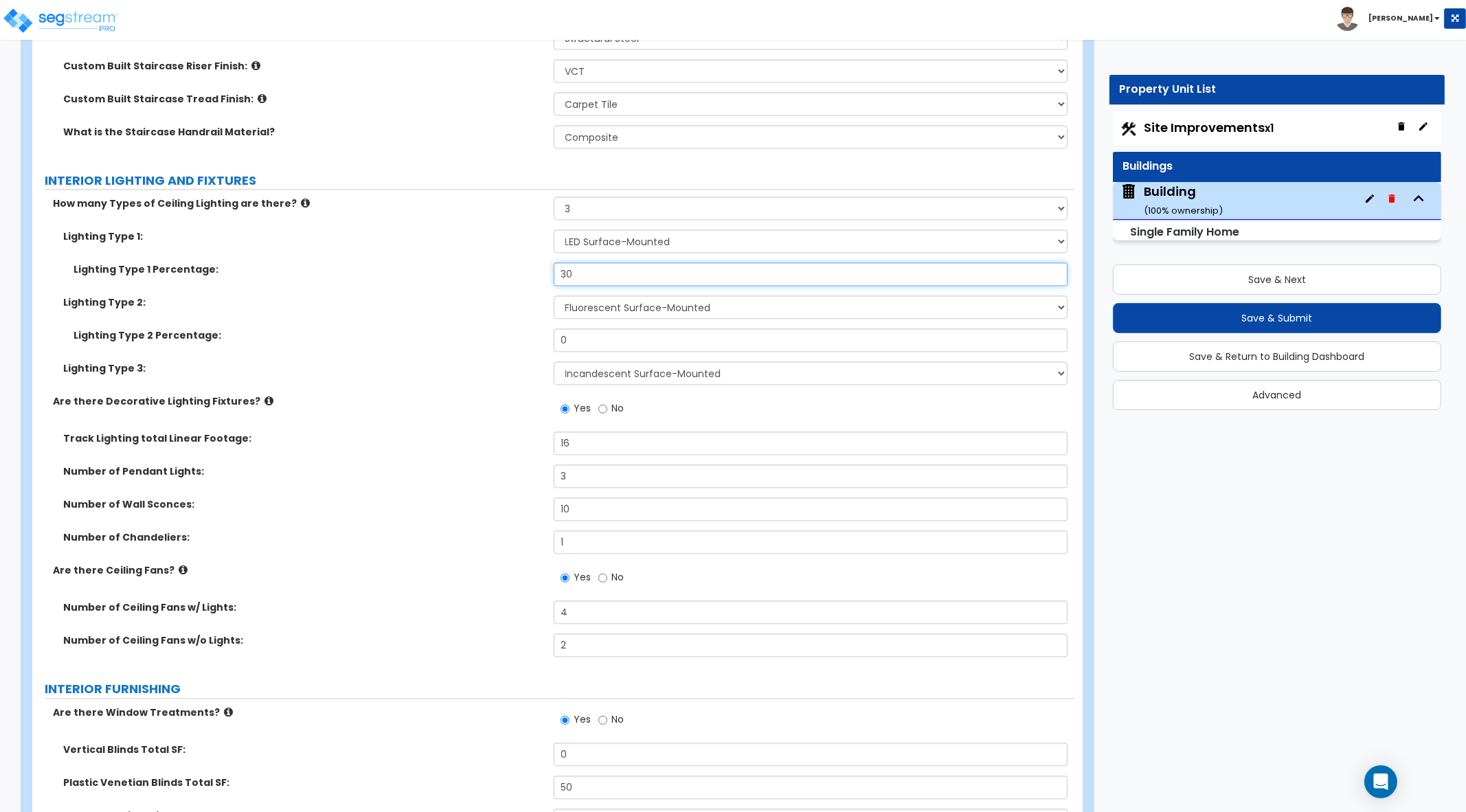
click at [520, 263] on div "Lighting Type 1 Percentage: 30" at bounding box center [553, 279] width 1042 height 33
type input "25"
drag, startPoint x: 577, startPoint y: 339, endPoint x: 499, endPoint y: 328, distance: 78.8
click at [499, 329] on div "Lighting Type 2 Percentage: 0" at bounding box center [553, 345] width 1042 height 33
type input "25"
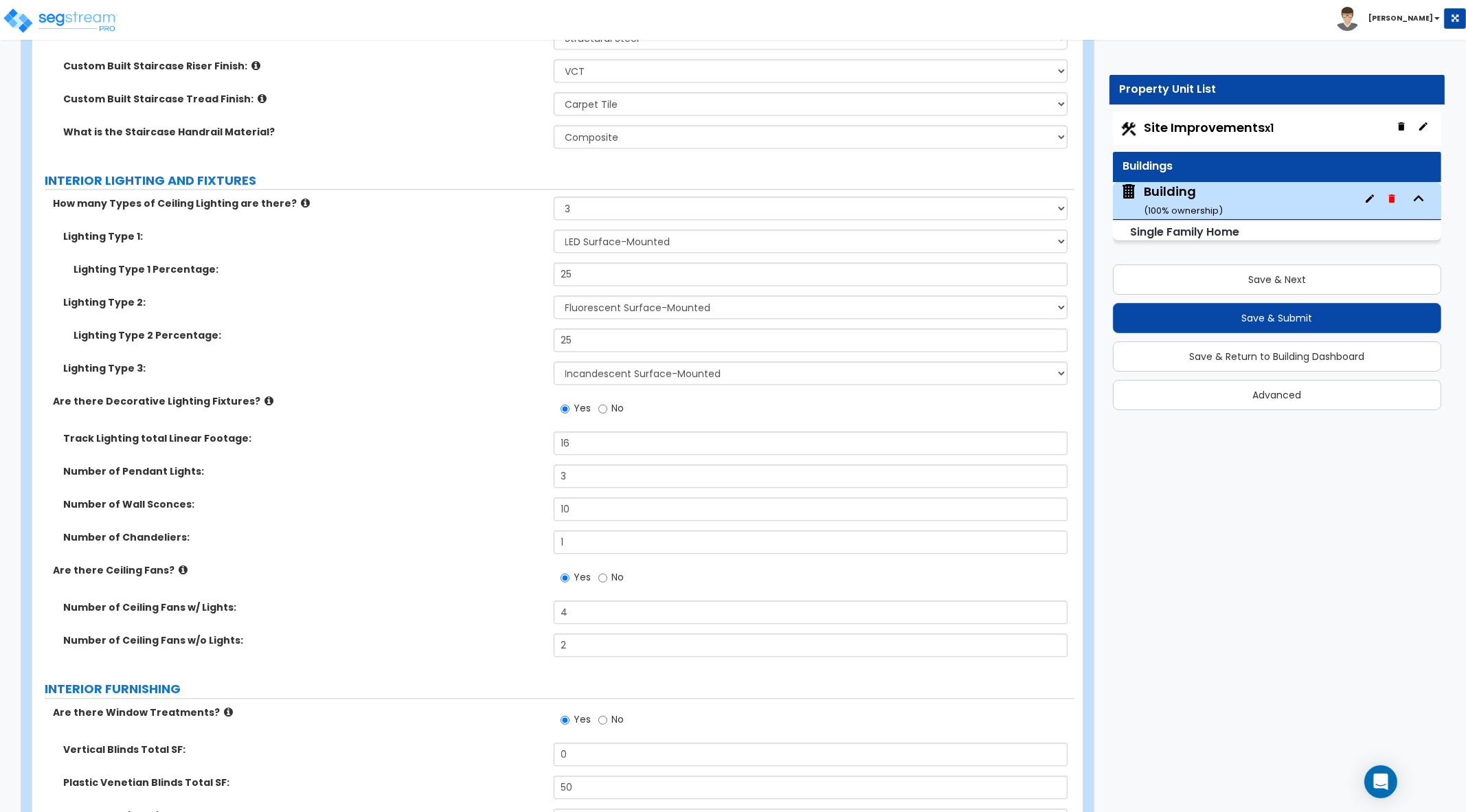
click at [491, 400] on label "Are there Decorative Lighting Fixtures?" at bounding box center [298, 401] width 490 height 14
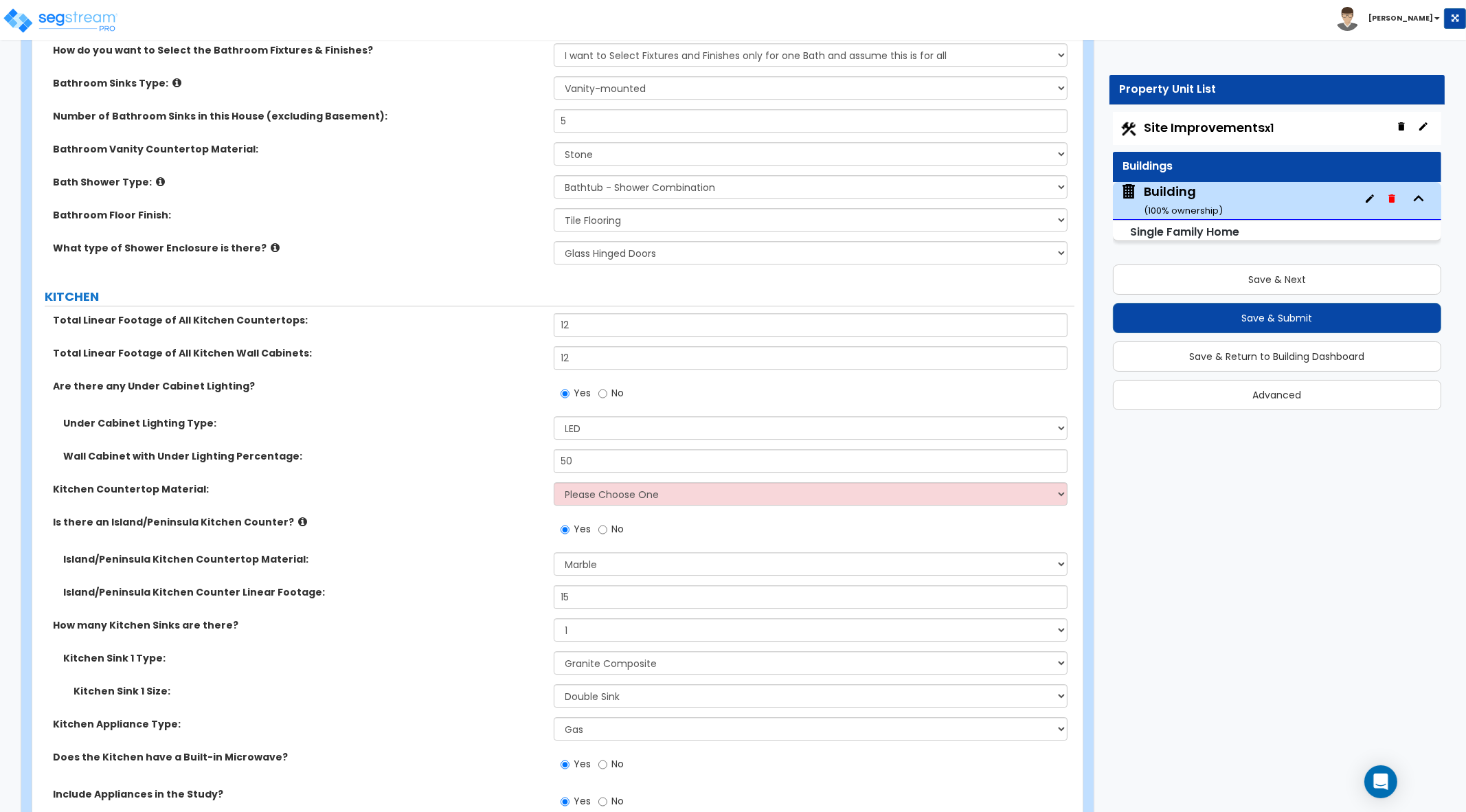
scroll to position [7554, 0]
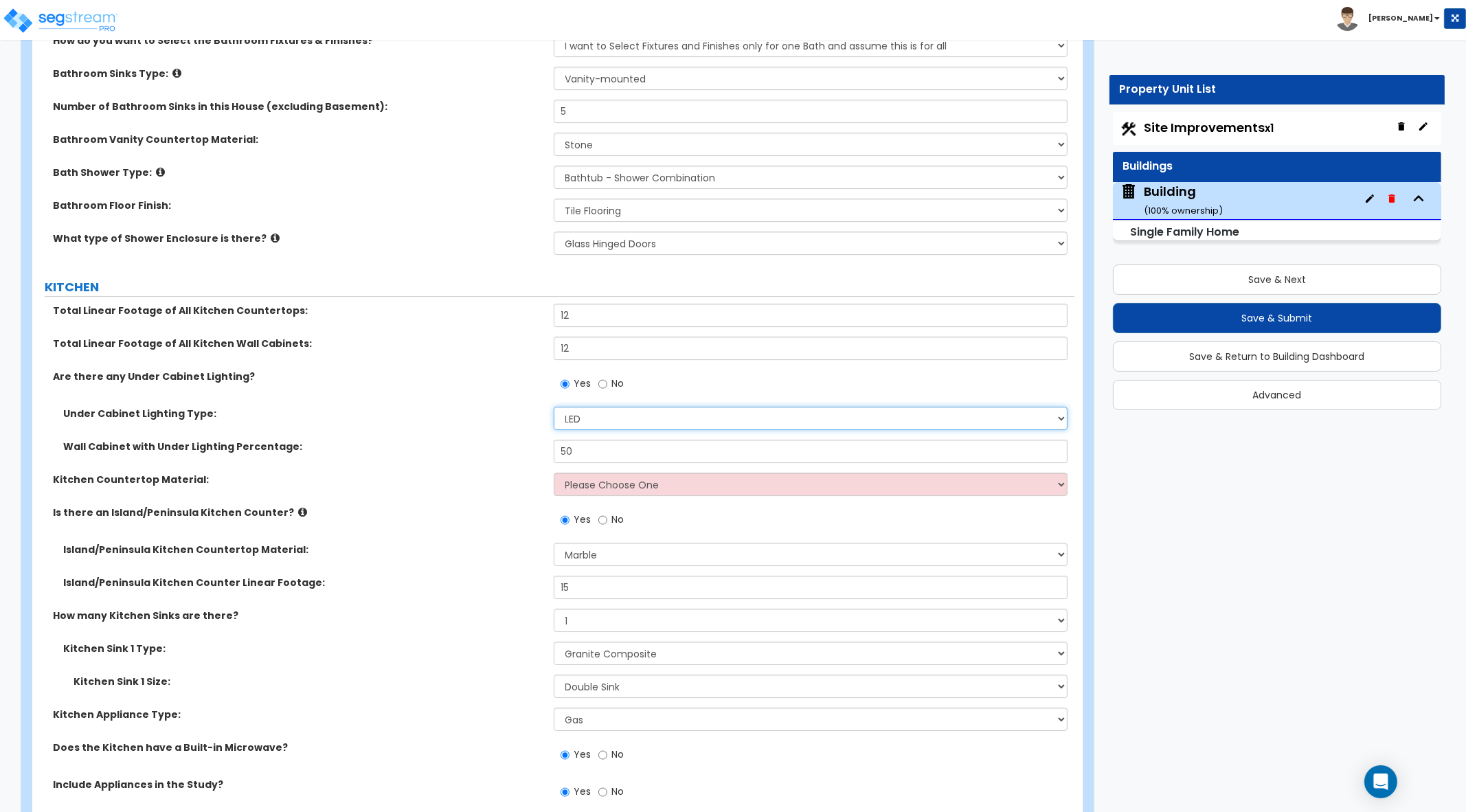
click at [605, 413] on select "Please Choose One Fluorescent Incandescent LED" at bounding box center [811, 417] width 515 height 23
select select "1"
click at [553, 406] on select "Please Choose One Fluorescent Incandescent LED" at bounding box center [811, 417] width 515 height 23
click at [525, 472] on label "Kitchen Countertop Material:" at bounding box center [298, 479] width 490 height 14
click at [628, 478] on select "Please Choose One Plastic Laminate Solid Surface Stone Quartz Marble Tile Wood …" at bounding box center [811, 483] width 515 height 23
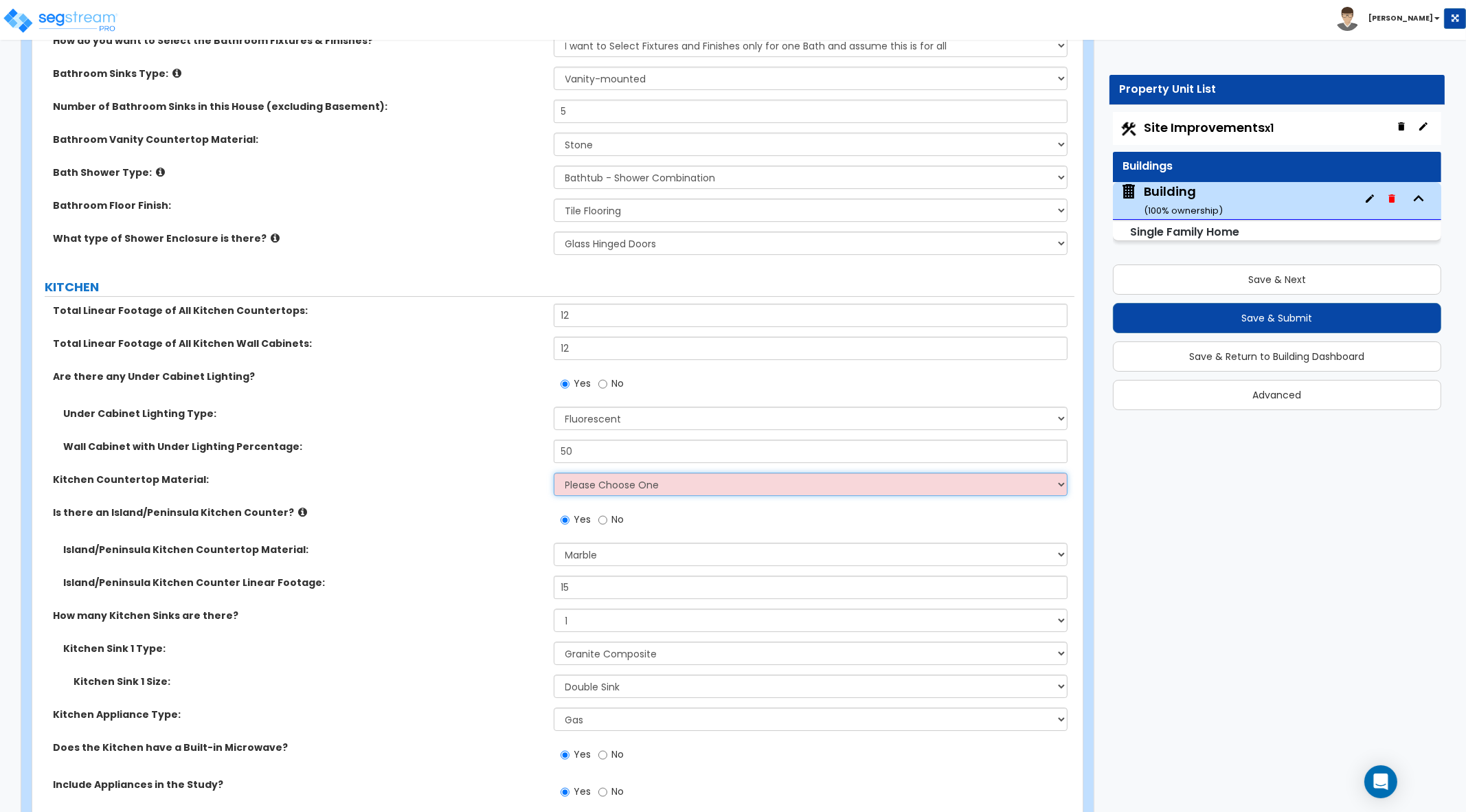
select select "2"
click at [553, 472] on select "Please Choose One Plastic Laminate Solid Surface Stone Quartz Marble Tile Wood …" at bounding box center [811, 483] width 515 height 23
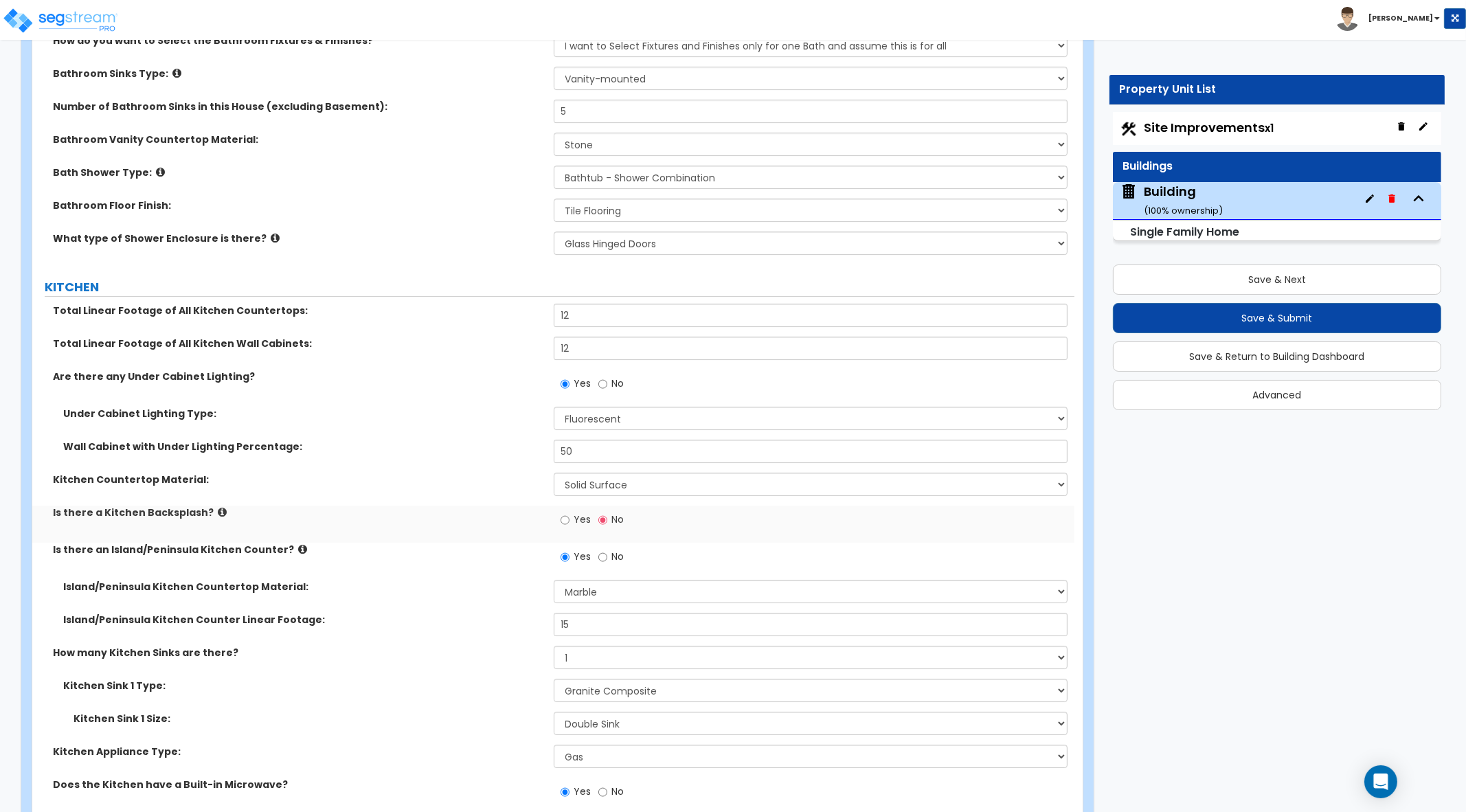
click at [555, 520] on div "Yes No" at bounding box center [592, 521] width 78 height 32
click at [569, 516] on input "Yes" at bounding box center [565, 520] width 9 height 15
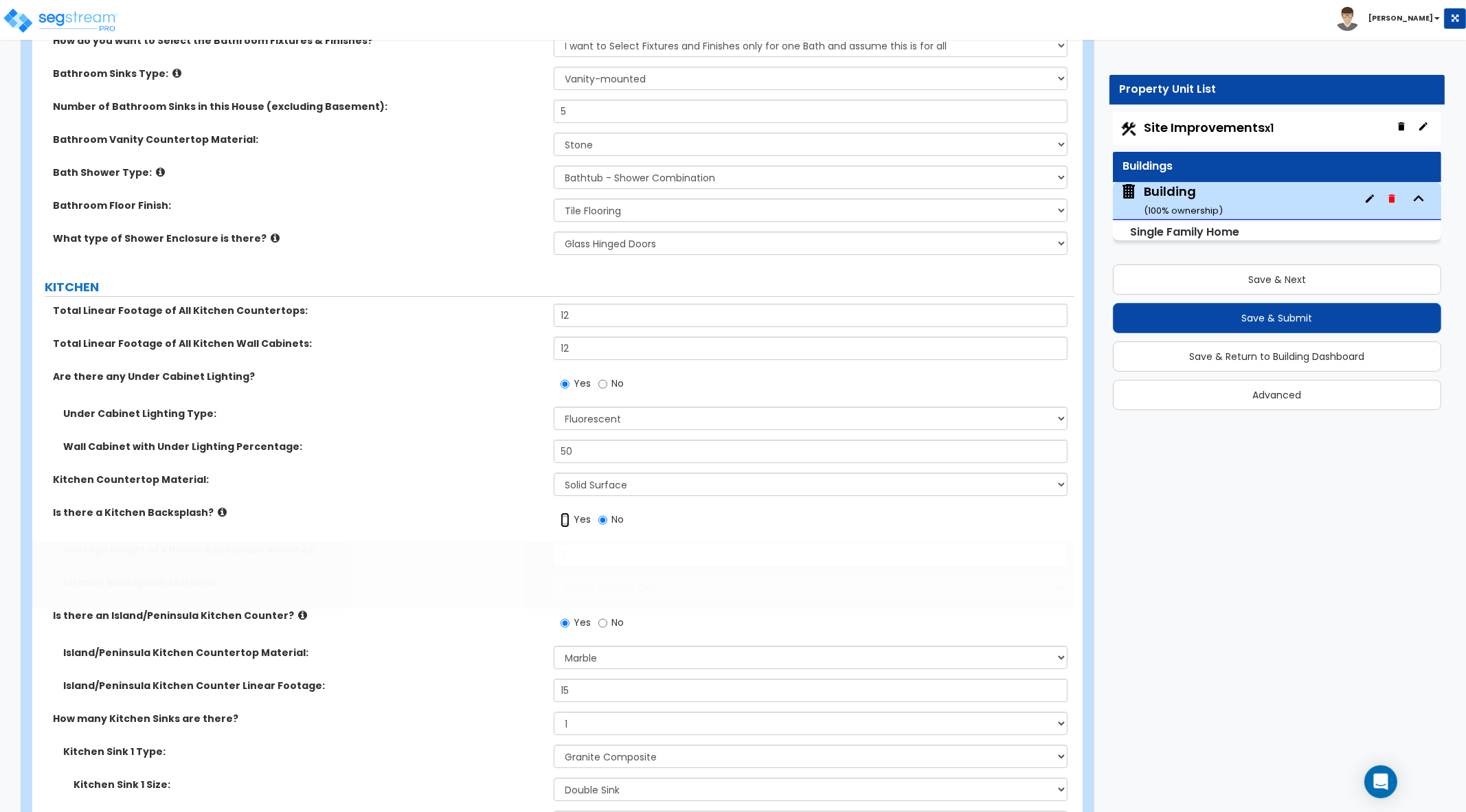
radio input "true"
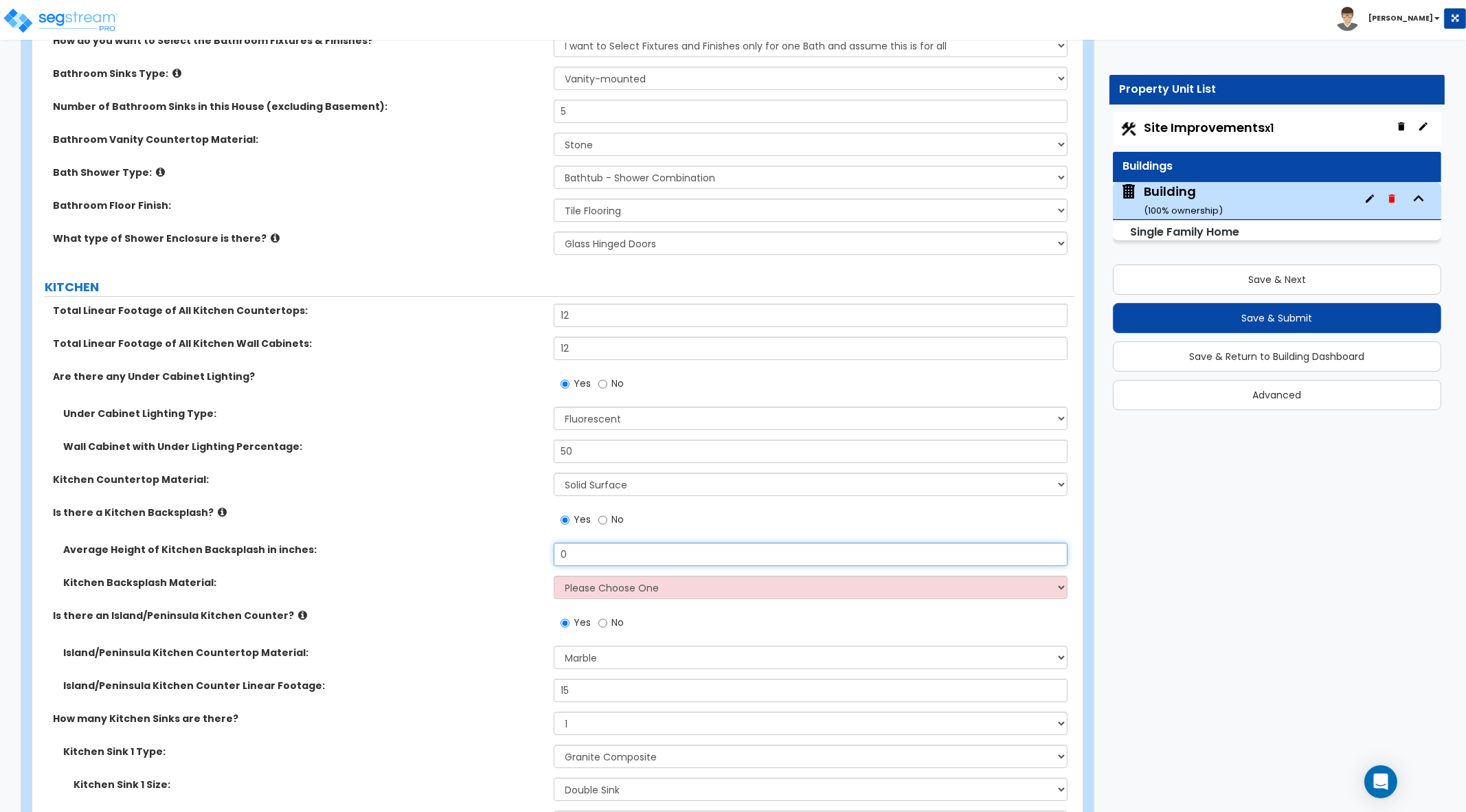
drag, startPoint x: 588, startPoint y: 546, endPoint x: 536, endPoint y: 544, distance: 52.0
click at [536, 544] on div "Average Height of Kitchen Backsplash in inches: 0" at bounding box center [553, 559] width 1042 height 33
type input "6"
click at [625, 585] on select "Please Choose One Plastic Laminate Solid Surface Stone Quartz Tile Stainless St…" at bounding box center [811, 587] width 515 height 23
click at [748, 586] on select "Please Choose One Plastic Laminate Solid Surface Stone Quartz Tile Stainless St…" at bounding box center [811, 587] width 515 height 23
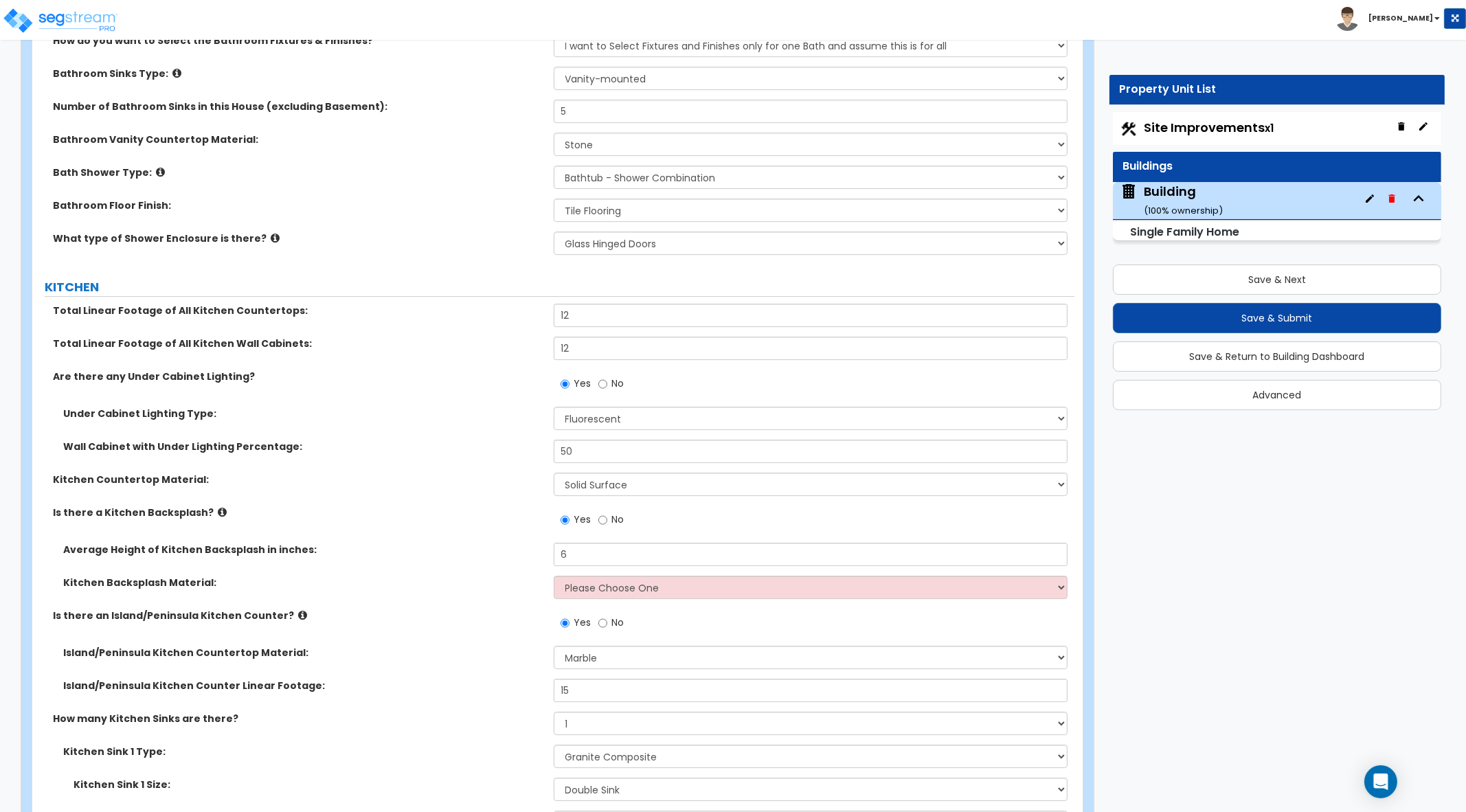
click at [1251, 320] on button "Save & Submit" at bounding box center [1278, 317] width 329 height 30
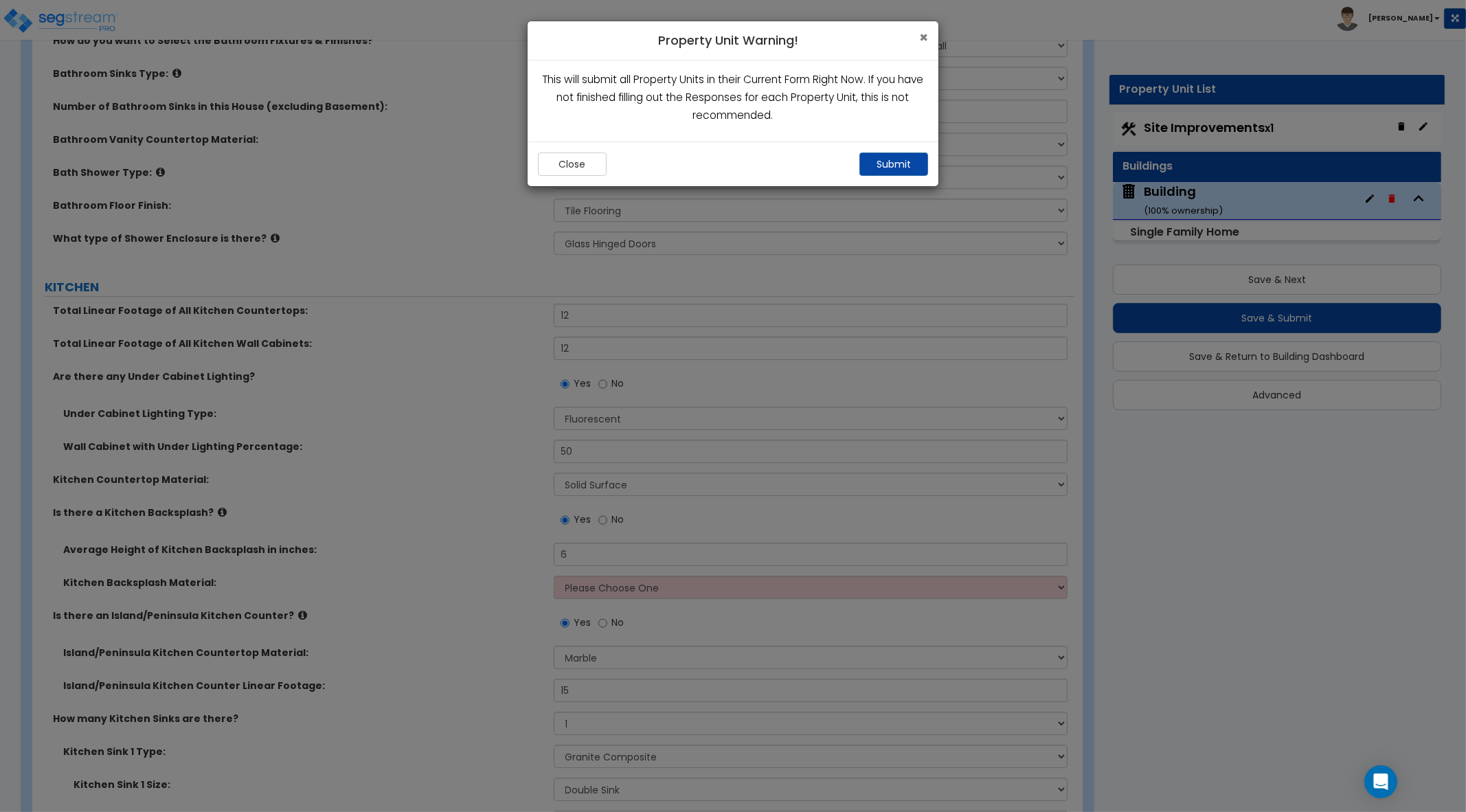
click at [925, 34] on span "×" at bounding box center [924, 37] width 9 height 20
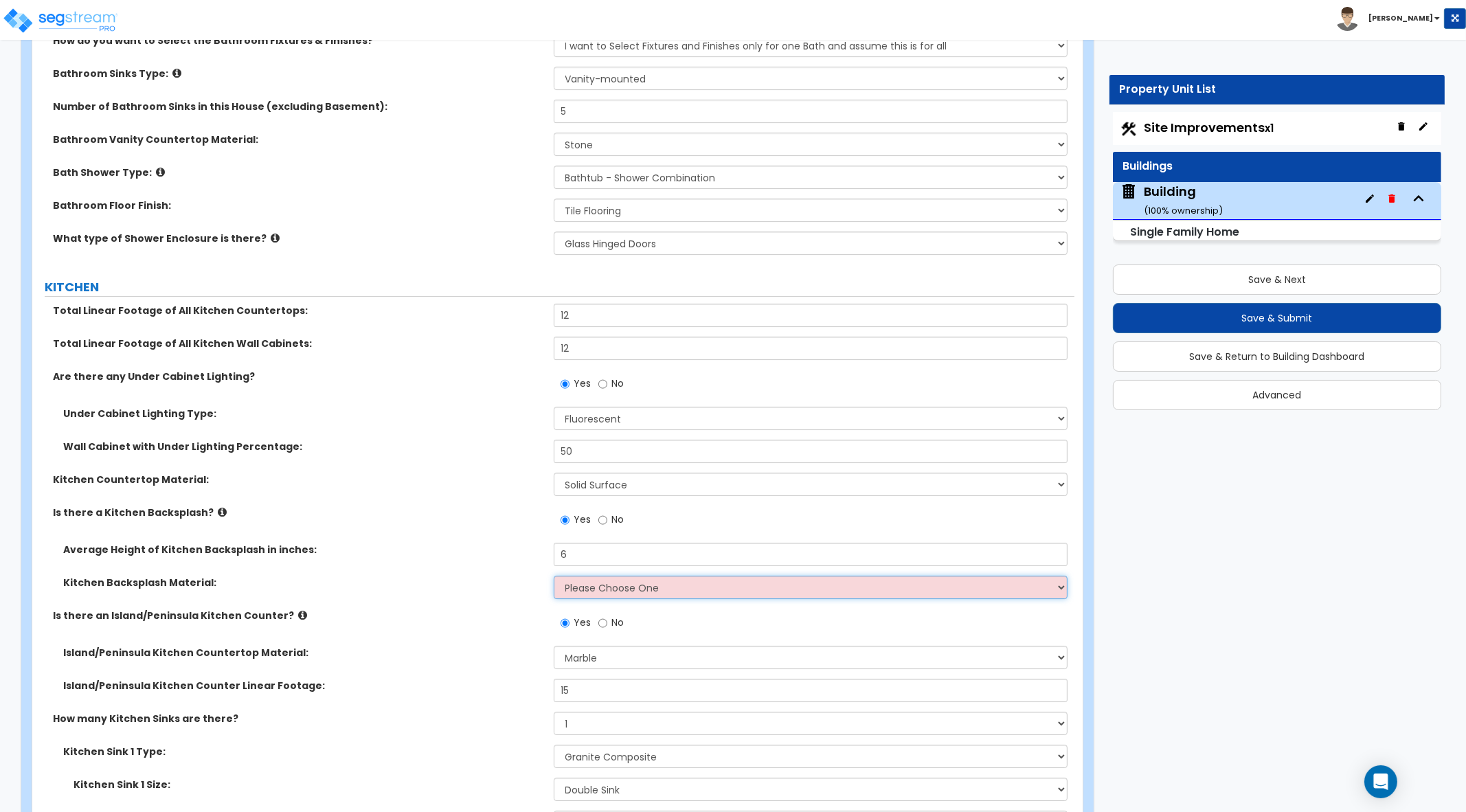
click at [1039, 588] on select "Please Choose One Plastic Laminate Solid Surface Stone Quartz Tile Stainless St…" at bounding box center [811, 587] width 515 height 23
click at [553, 575] on select "Please Choose One Plastic Laminate Solid Surface Stone Quartz Tile Stainless St…" at bounding box center [811, 587] width 515 height 23
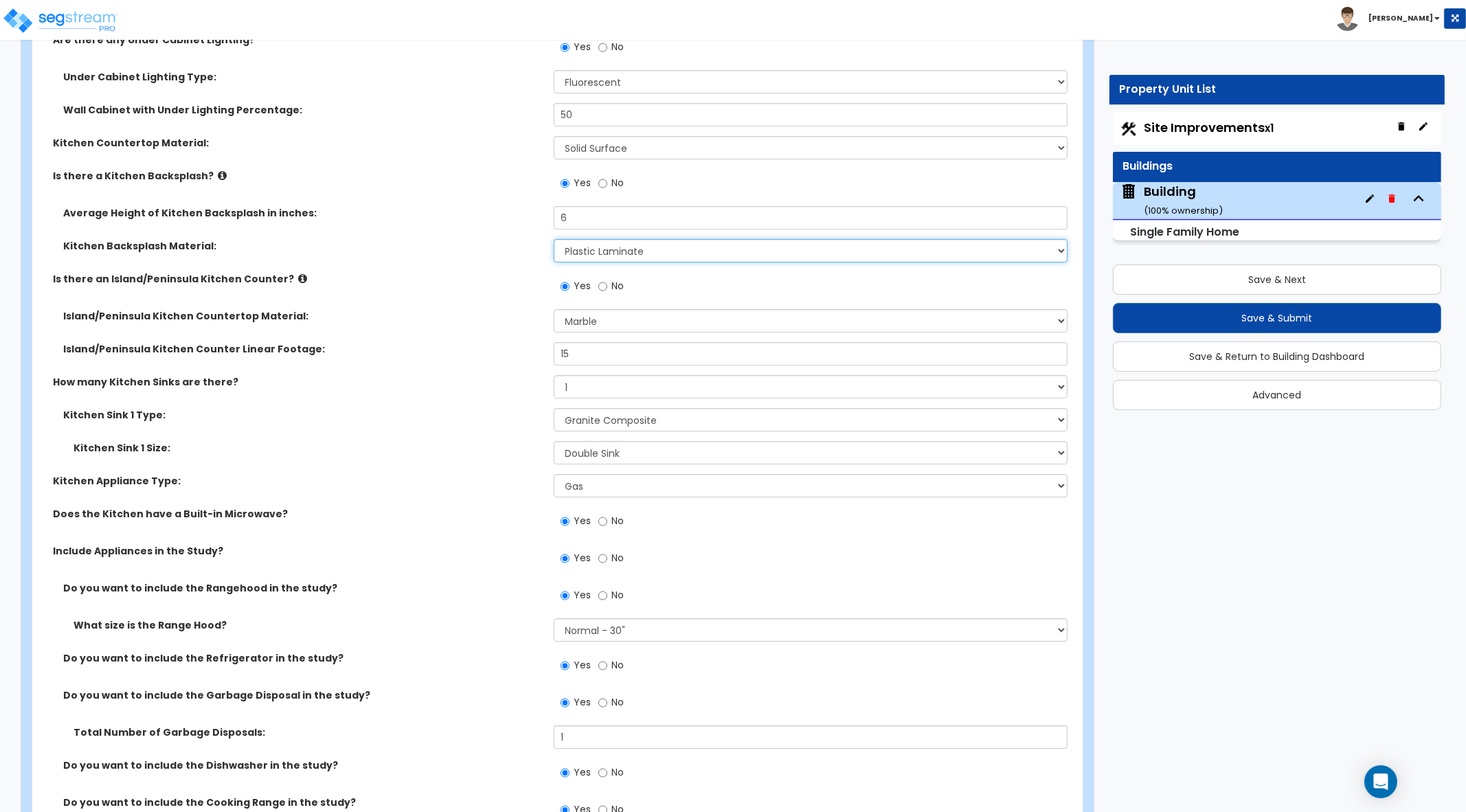
scroll to position [7812, 0]
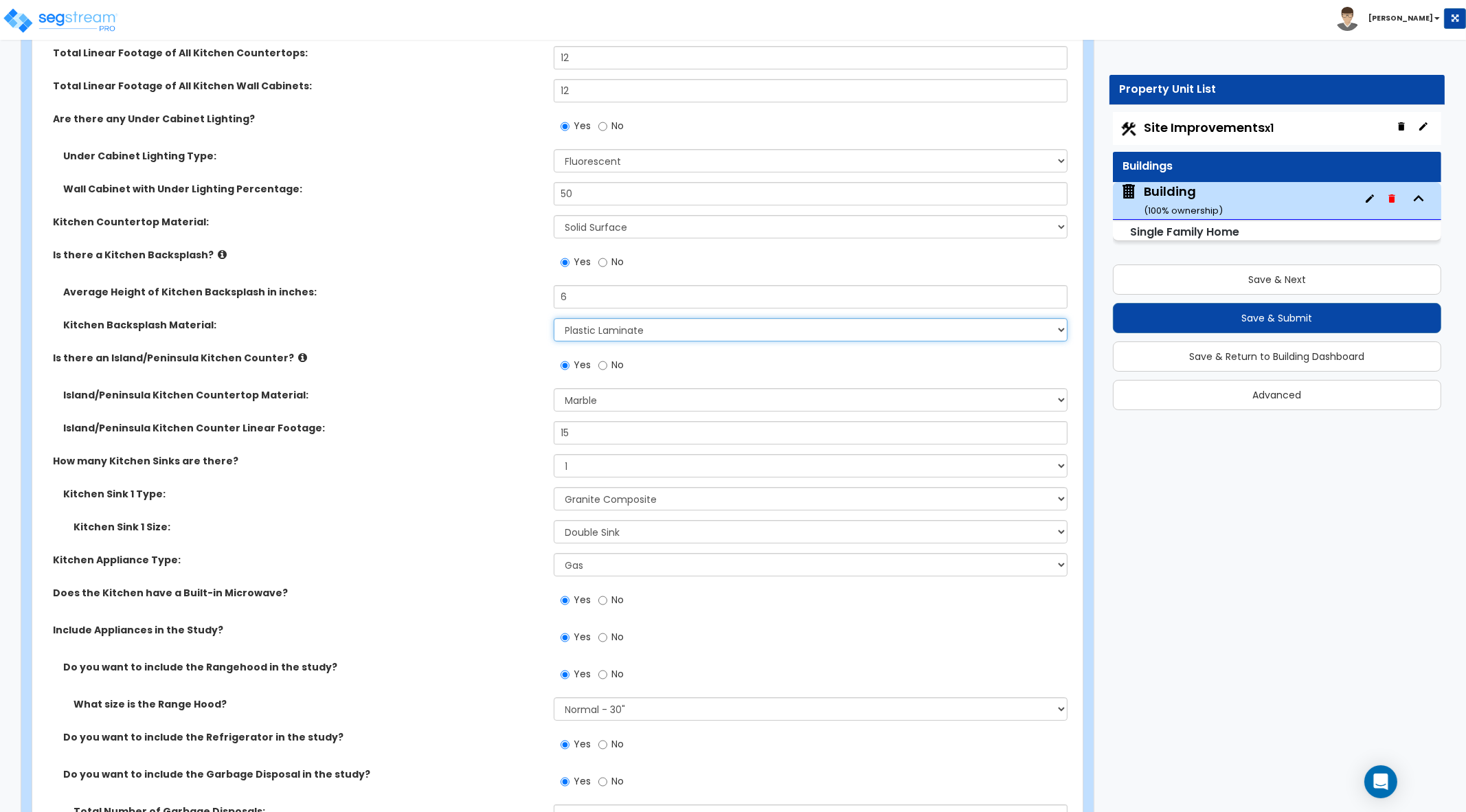
click at [970, 318] on select "Please Choose One Plastic Laminate Solid Surface Stone Quartz Tile Stainless St…" at bounding box center [811, 329] width 515 height 23
click at [553, 318] on select "Please Choose One Plastic Laminate Solid Surface Stone Quartz Tile Stainless St…" at bounding box center [811, 329] width 515 height 23
click at [890, 322] on select "Please Choose One Plastic Laminate Solid Surface Stone Quartz Tile Stainless St…" at bounding box center [811, 329] width 515 height 23
select select "8"
click at [553, 318] on select "Please Choose One Plastic Laminate Solid Surface Stone Quartz Tile Stainless St…" at bounding box center [811, 329] width 515 height 23
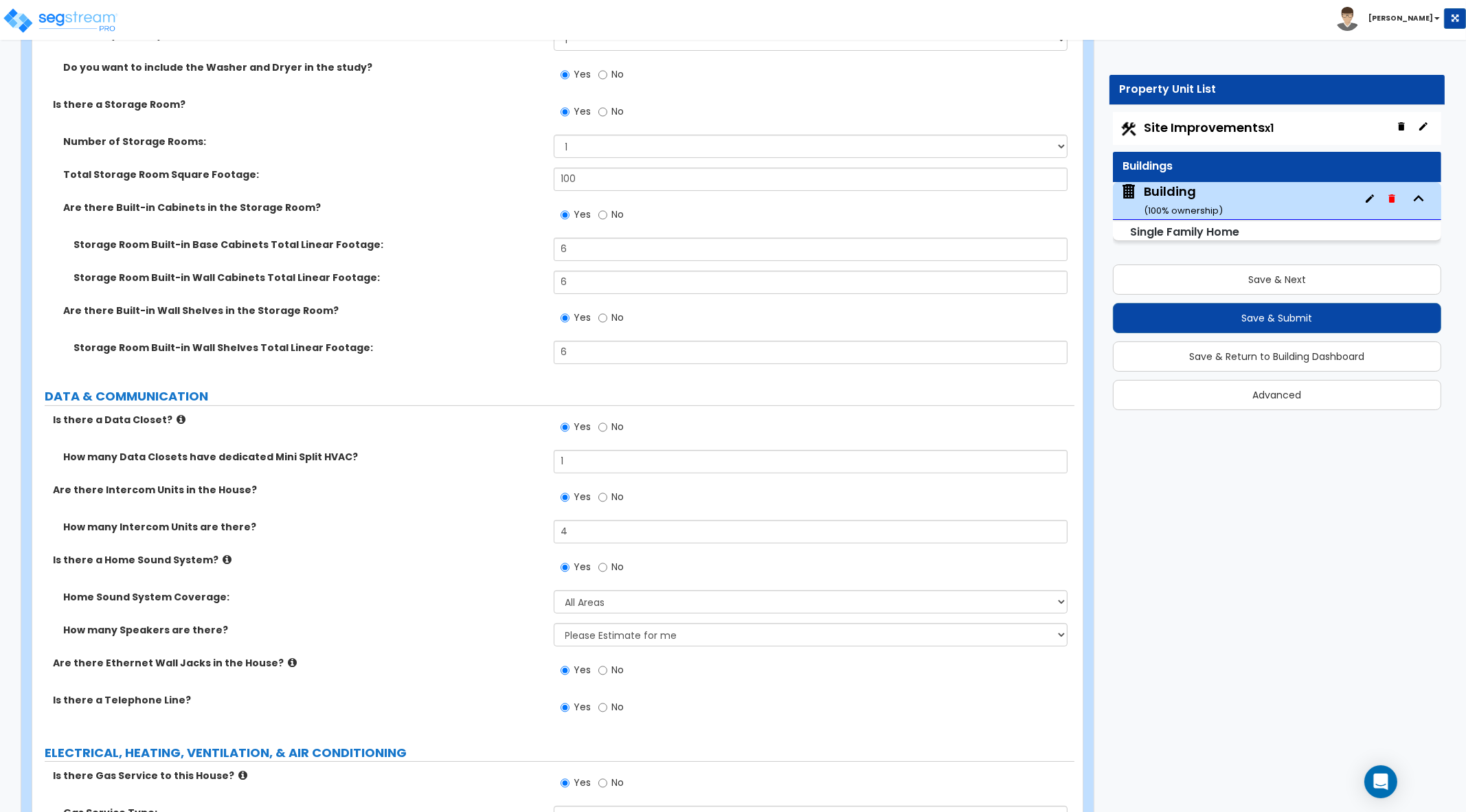
scroll to position [9134, 0]
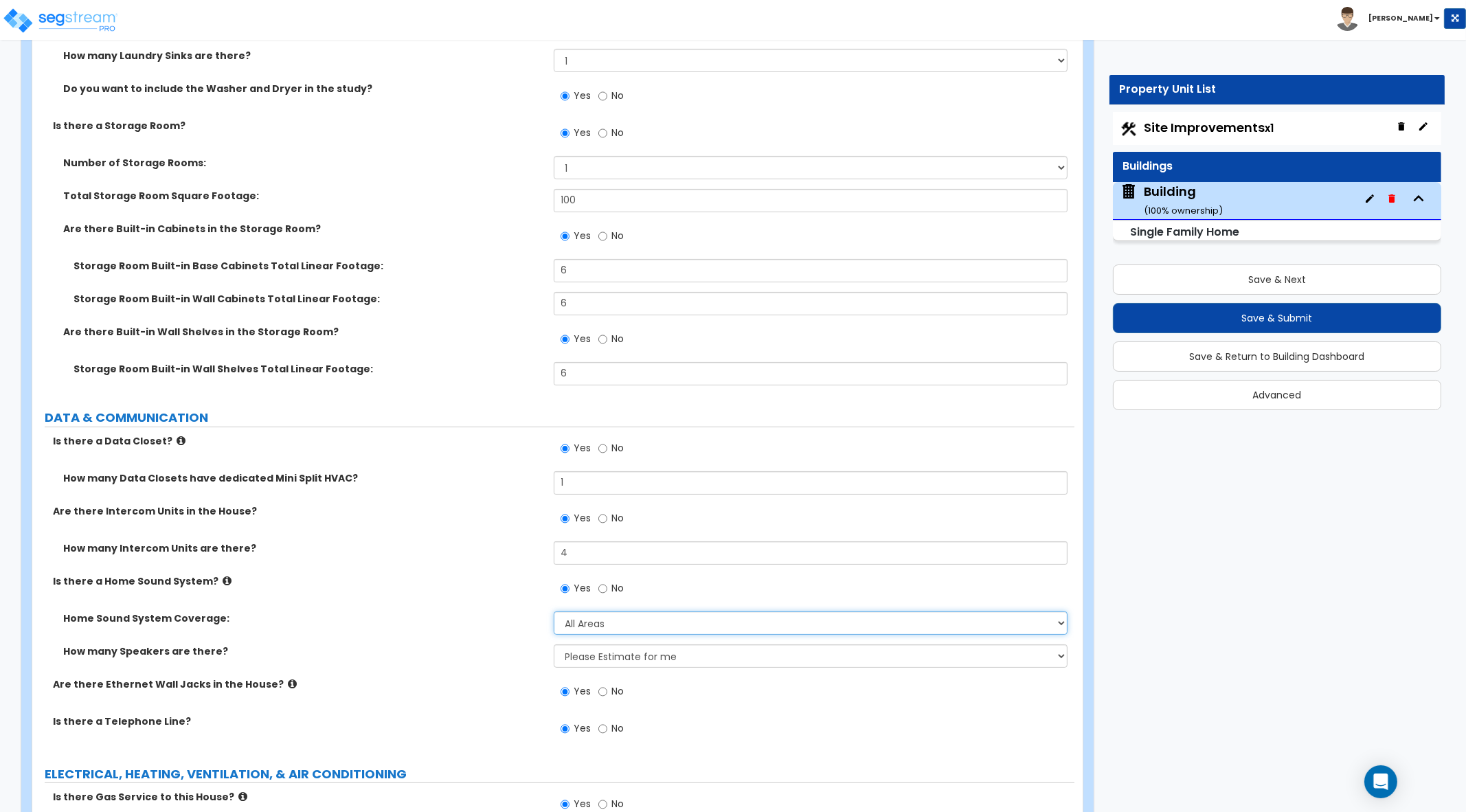
drag, startPoint x: 756, startPoint y: 613, endPoint x: 746, endPoint y: 623, distance: 14.1
click at [756, 613] on select "Please Choose One All Areas Enter Percent Coverage" at bounding box center [811, 622] width 515 height 23
click at [553, 611] on select "Please Choose One All Areas Enter Percent Coverage" at bounding box center [811, 622] width 515 height 23
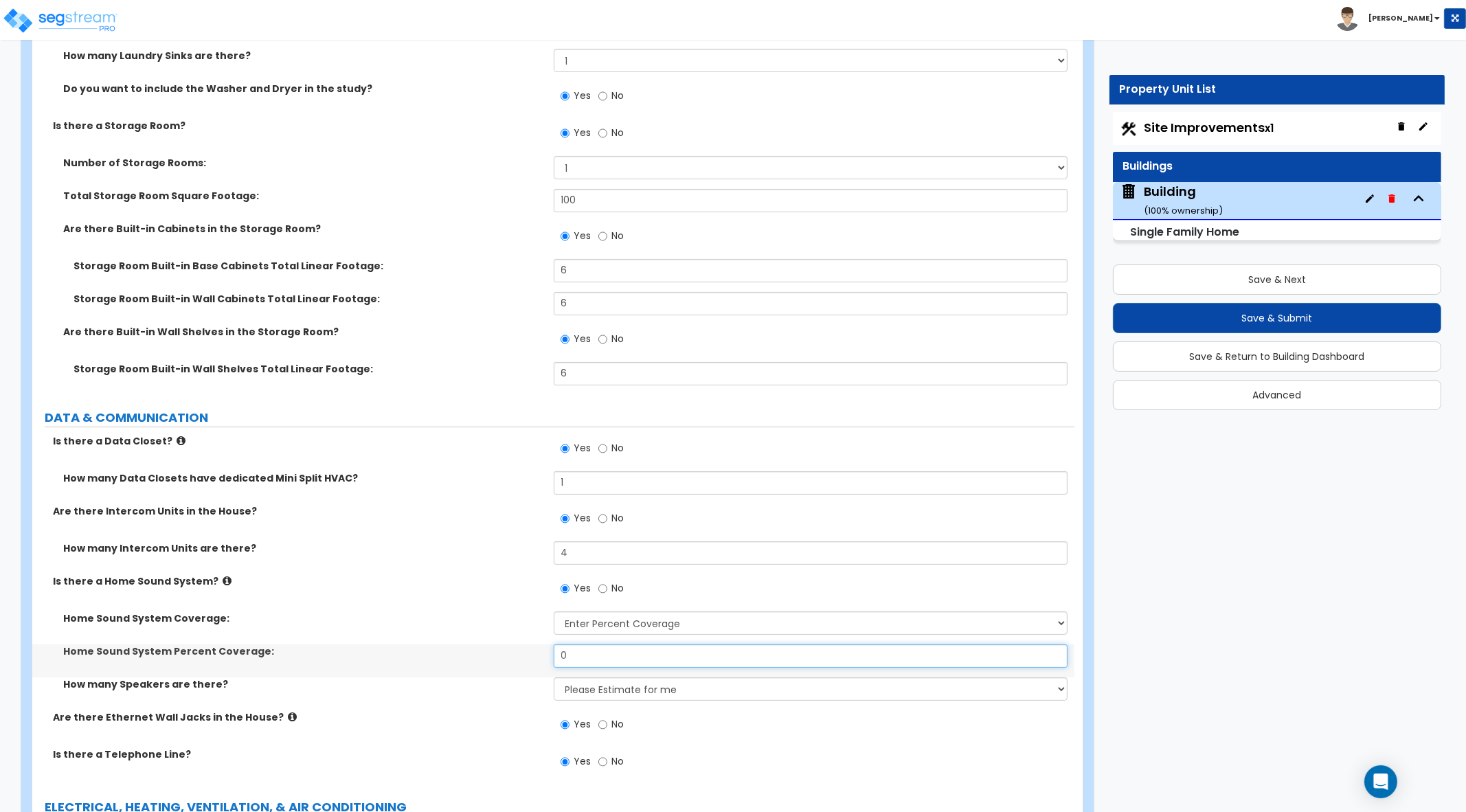
drag, startPoint x: 726, startPoint y: 650, endPoint x: 320, endPoint y: 609, distance: 408.1
click at [320, 611] on div "Home Sound System Coverage: Please Choose One All Areas Enter Percent Coverage …" at bounding box center [553, 660] width 1022 height 99
click at [740, 613] on select "Please Choose One All Areas Enter Percent Coverage" at bounding box center [811, 622] width 515 height 23
select select "1"
click at [553, 611] on select "Please Choose One All Areas Enter Percent Coverage" at bounding box center [811, 622] width 515 height 23
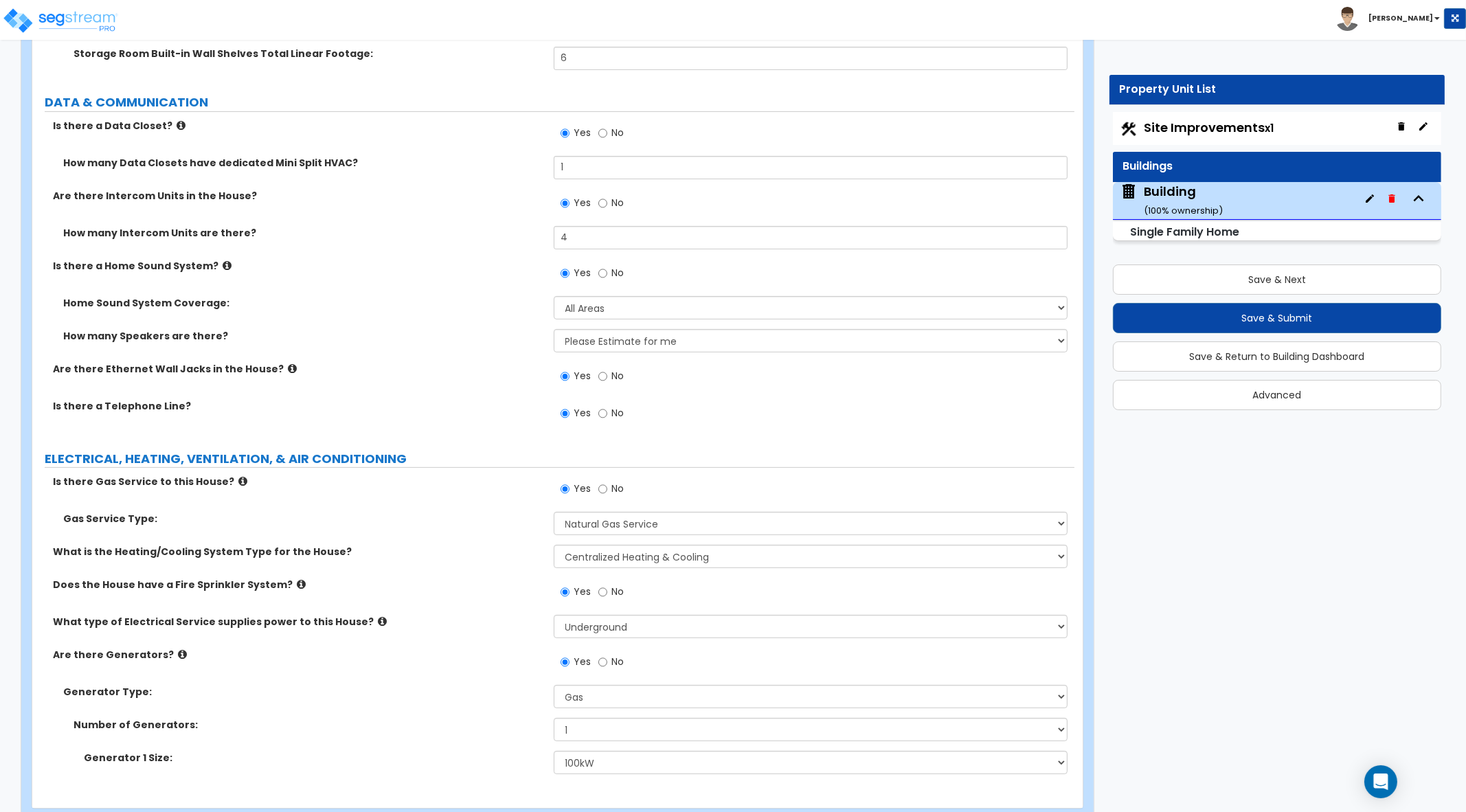
scroll to position [9477, 0]
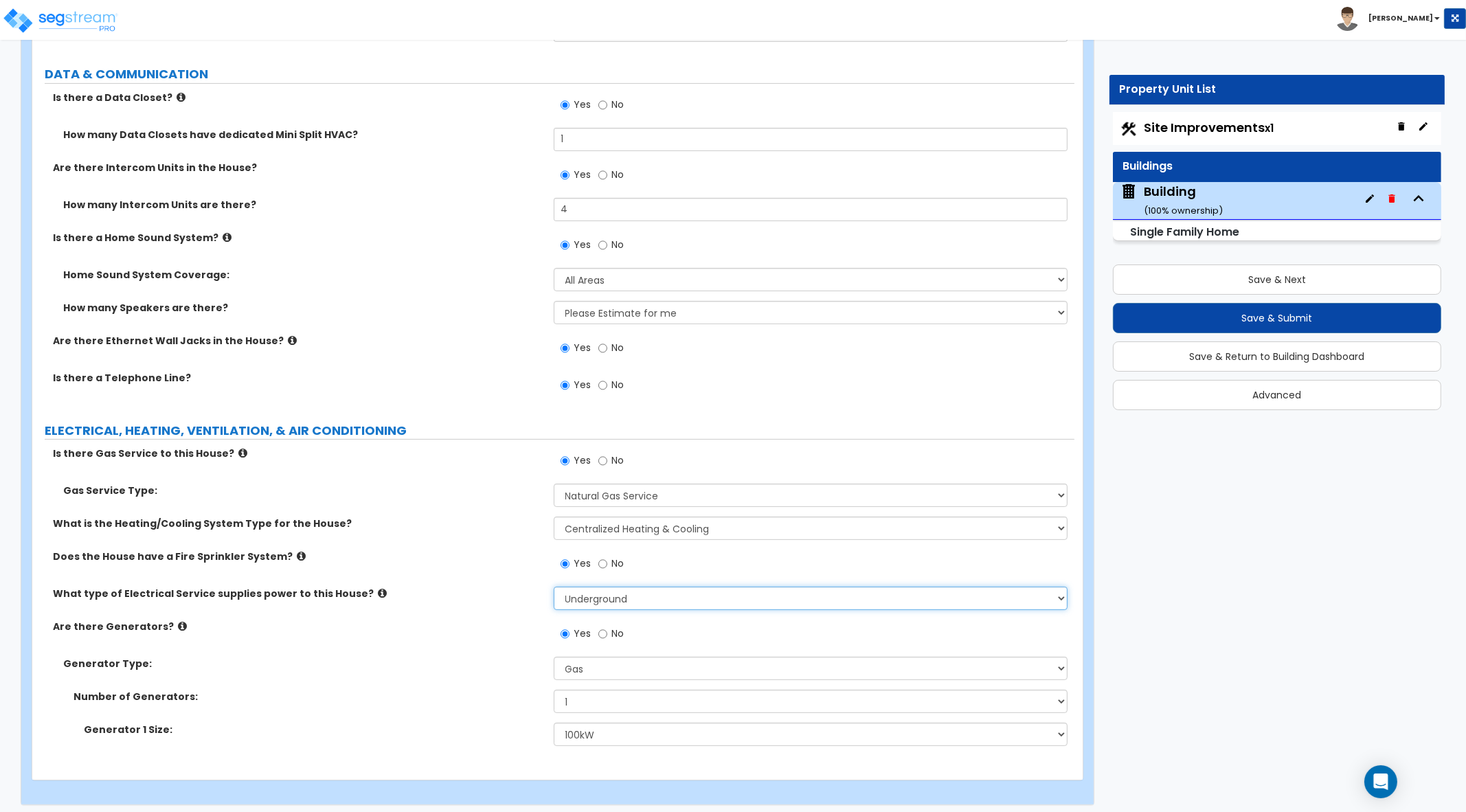
click at [840, 597] on select "Please Choose One Overhead Underground" at bounding box center [811, 598] width 515 height 23
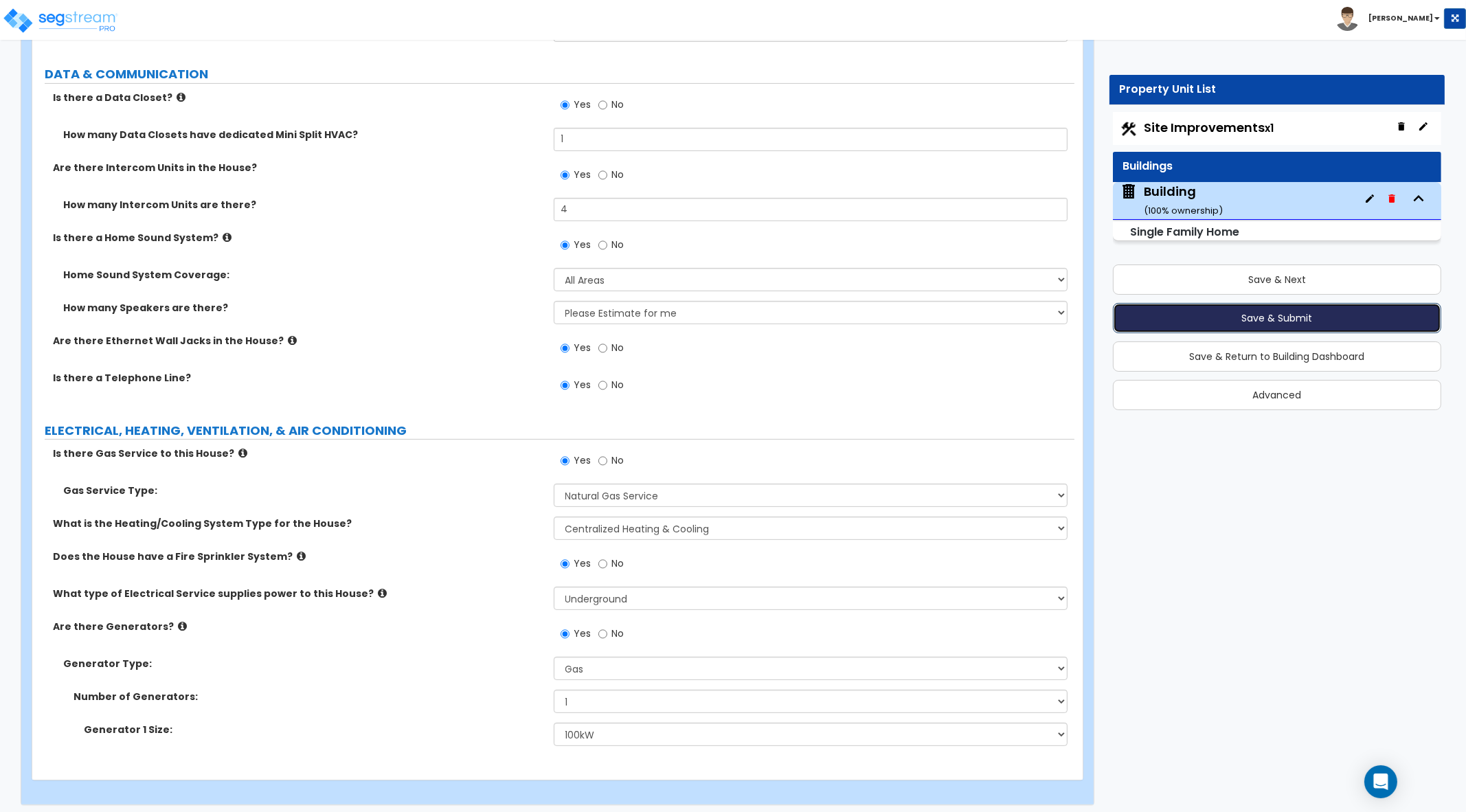
click at [1332, 311] on button "Save & Submit" at bounding box center [1278, 317] width 329 height 30
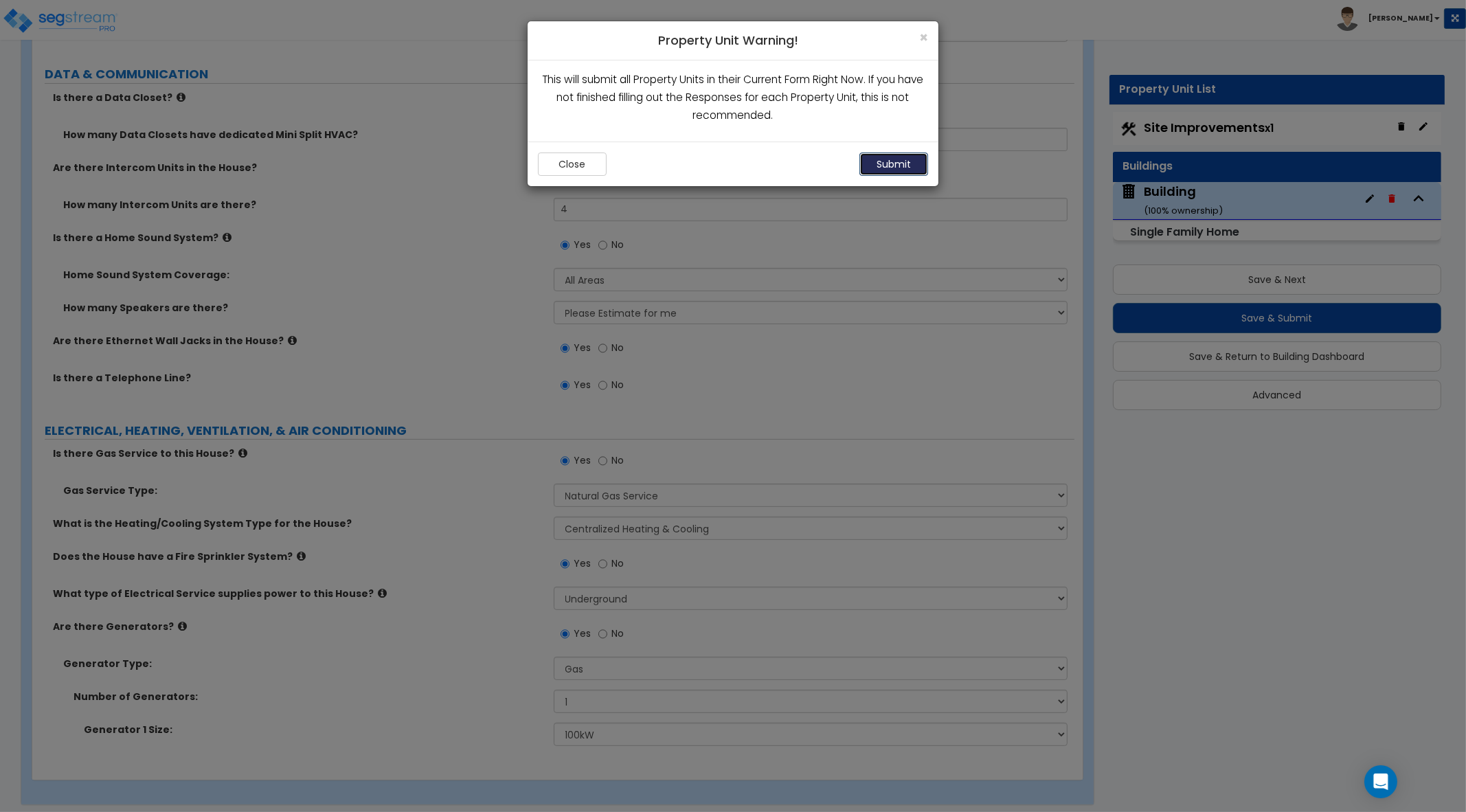
click at [910, 159] on button "Submit" at bounding box center [894, 164] width 69 height 23
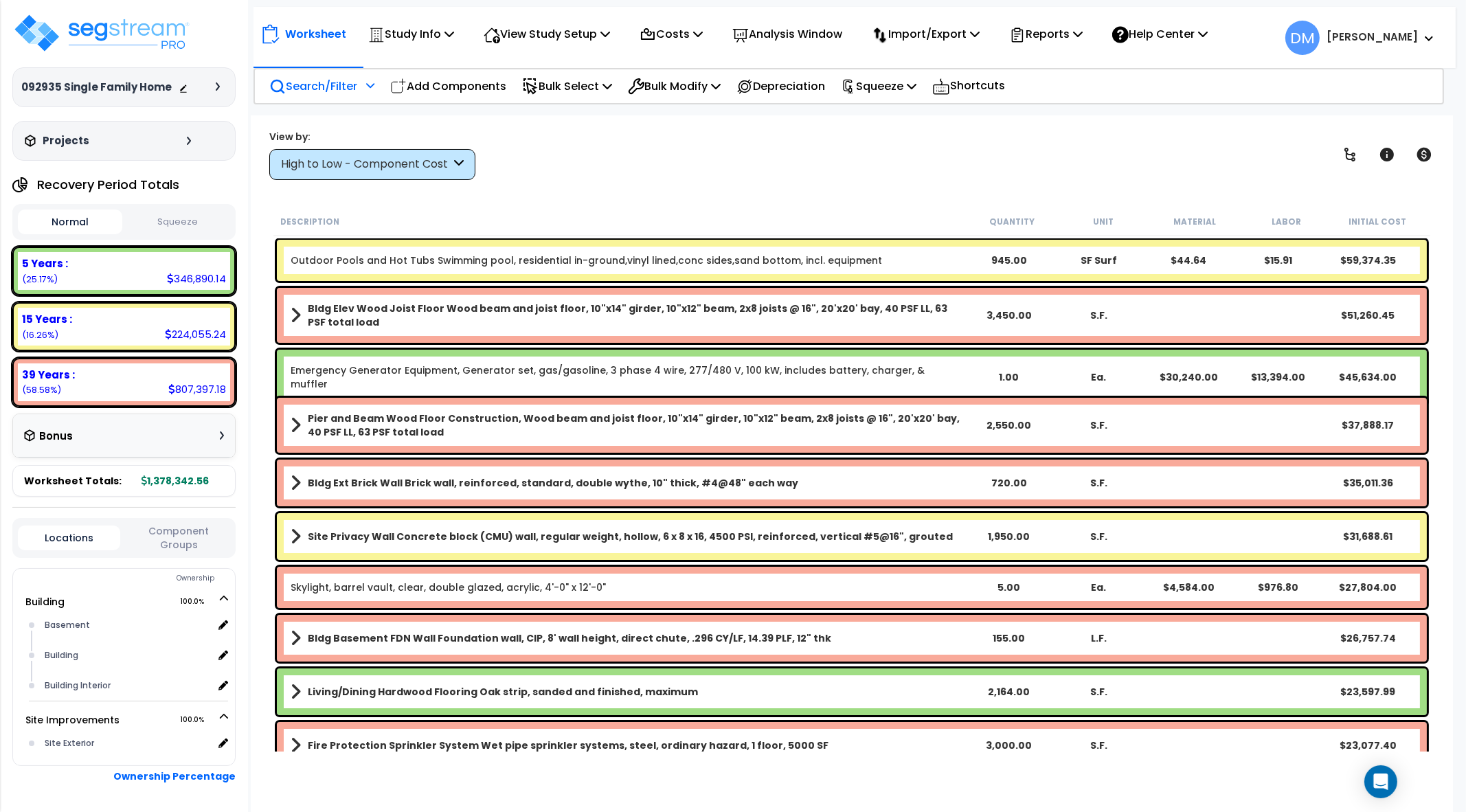
click at [352, 83] on p "Search/Filter" at bounding box center [313, 86] width 88 height 19
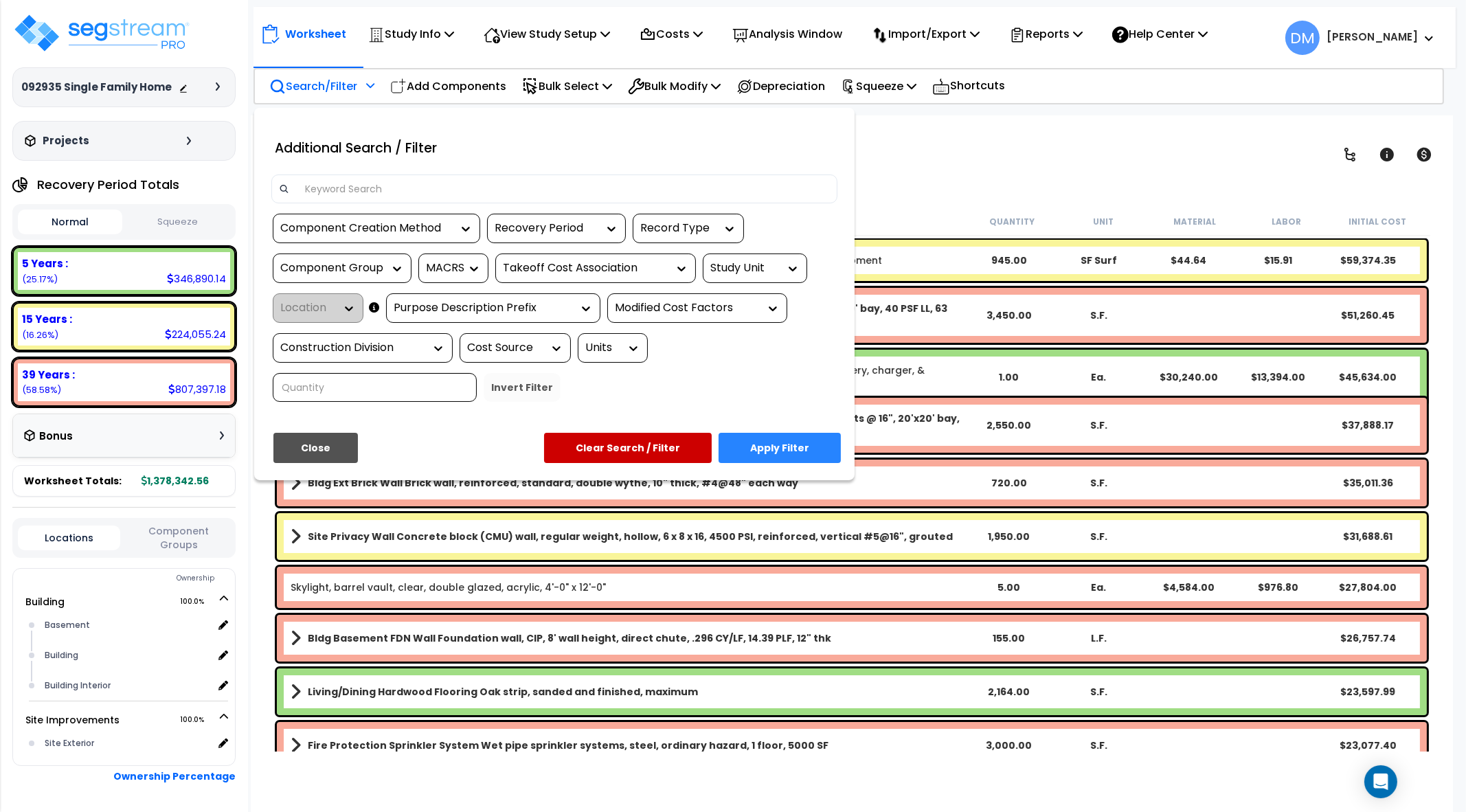
click at [1001, 197] on div at bounding box center [733, 406] width 1466 height 812
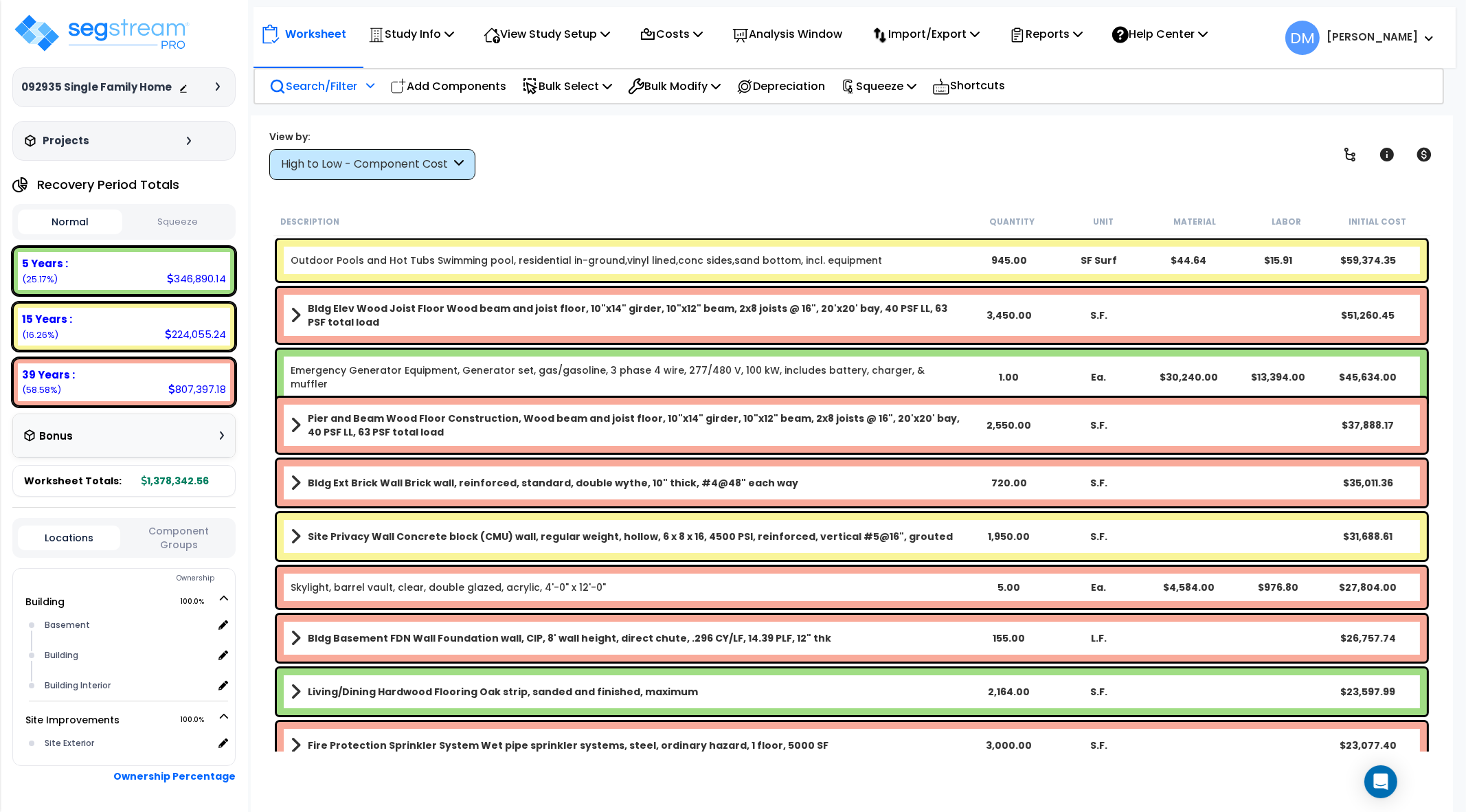
click at [363, 90] on div "Search/Filter Additional Search / Filter" at bounding box center [322, 86] width 105 height 33
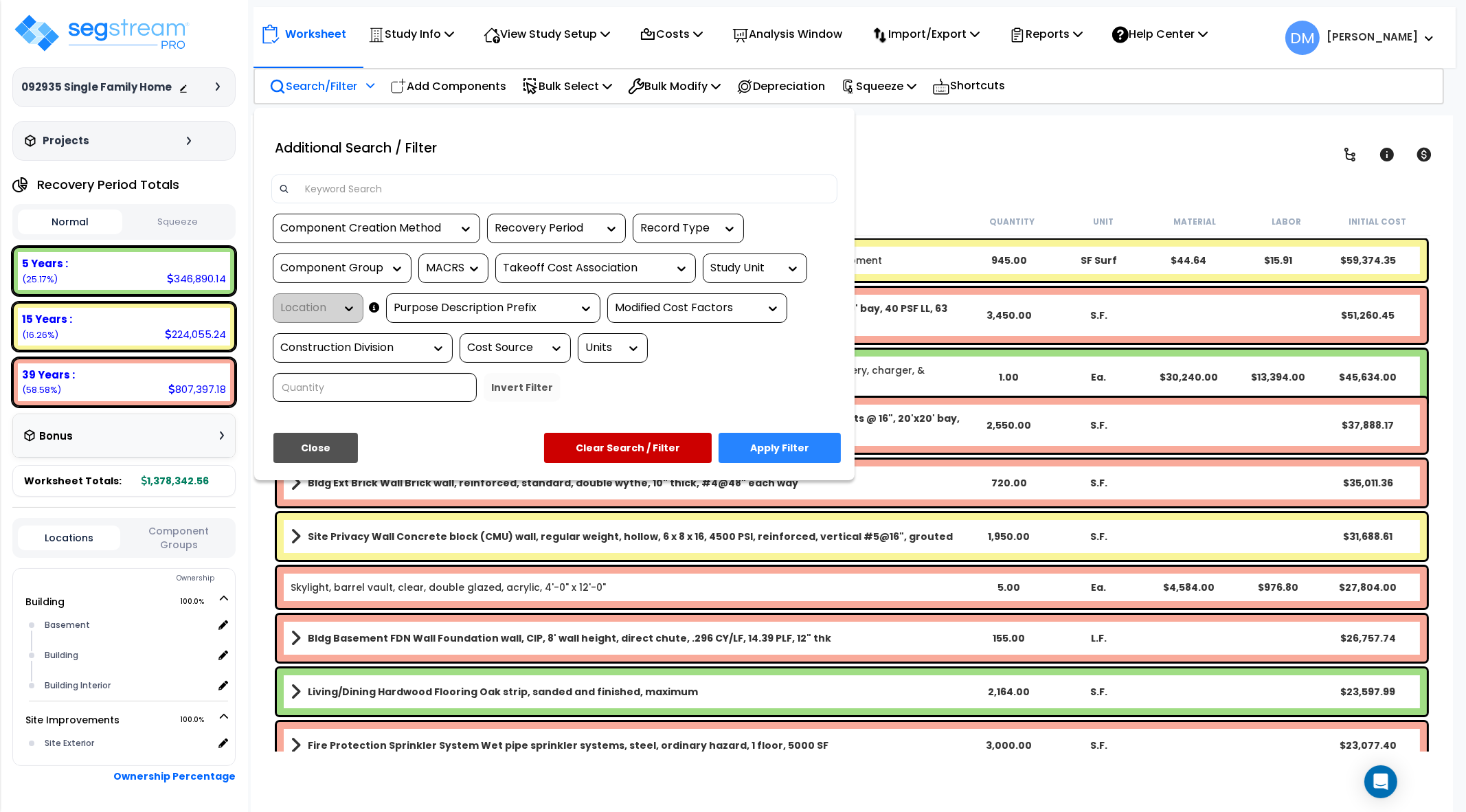
click at [363, 90] on div at bounding box center [733, 406] width 1466 height 812
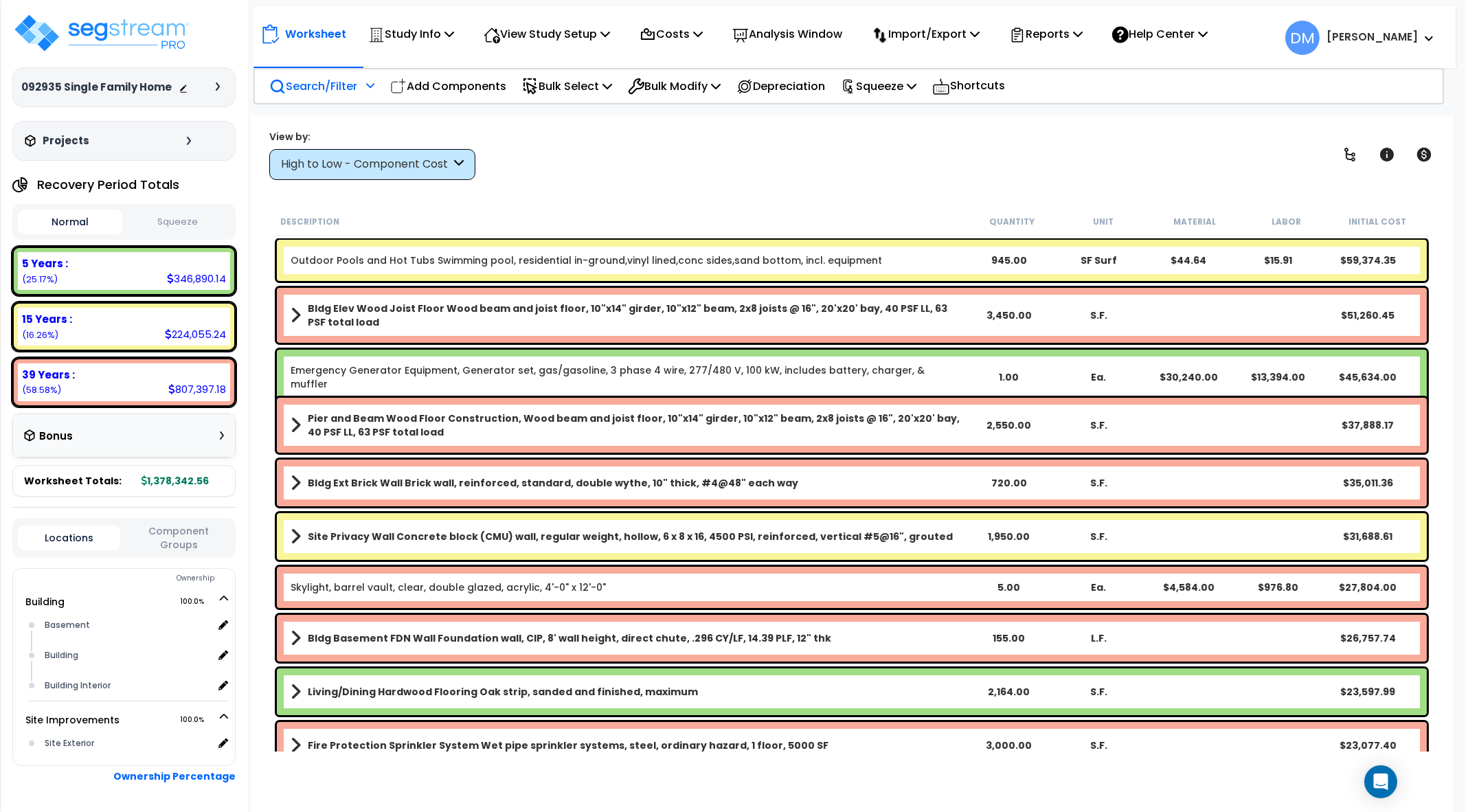
click at [363, 90] on div "Search/Filter Additional Search / Filter" at bounding box center [322, 86] width 105 height 33
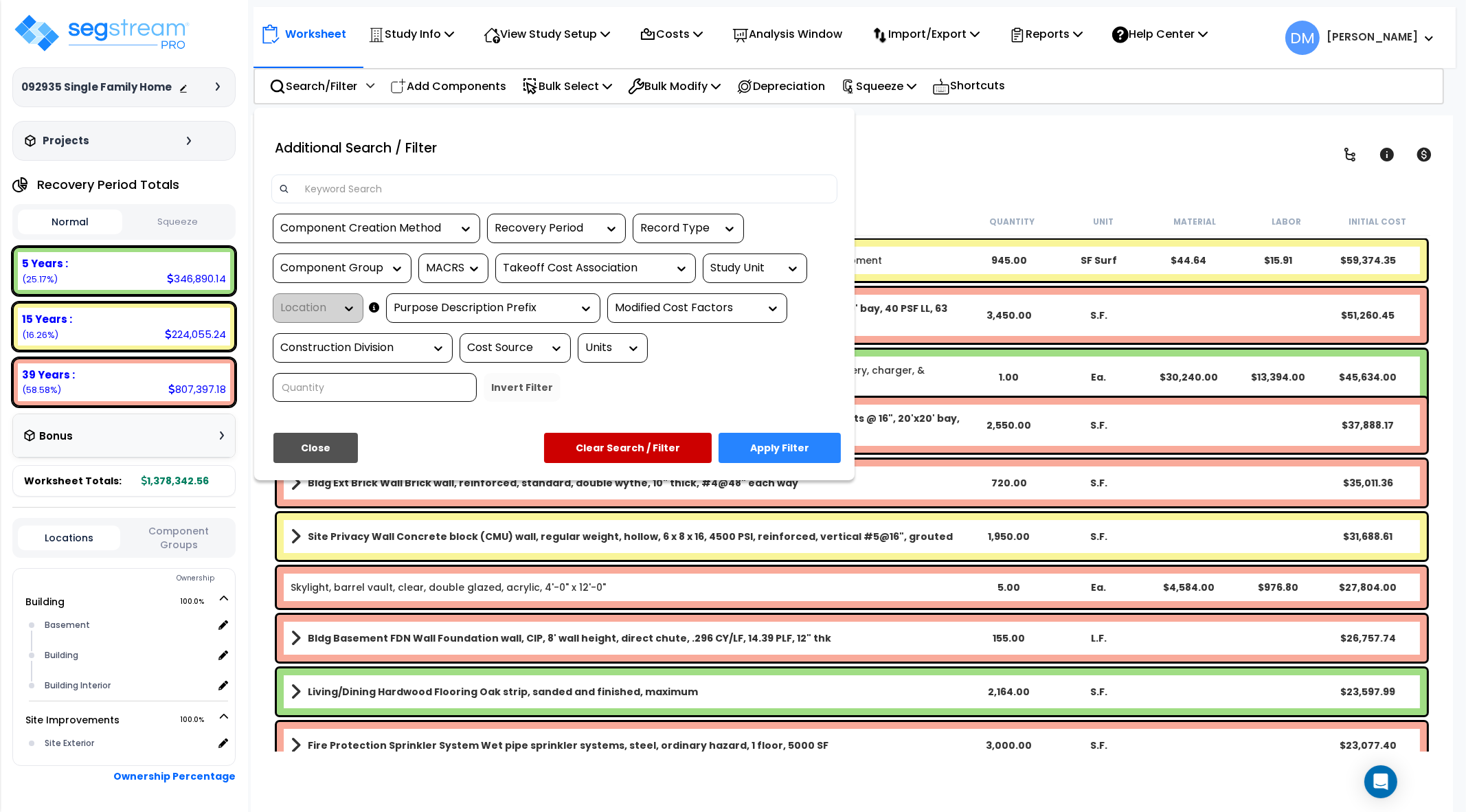
click at [756, 271] on div "Study Unit" at bounding box center [745, 268] width 69 height 16
click at [749, 303] on div "Building" at bounding box center [806, 310] width 206 height 37
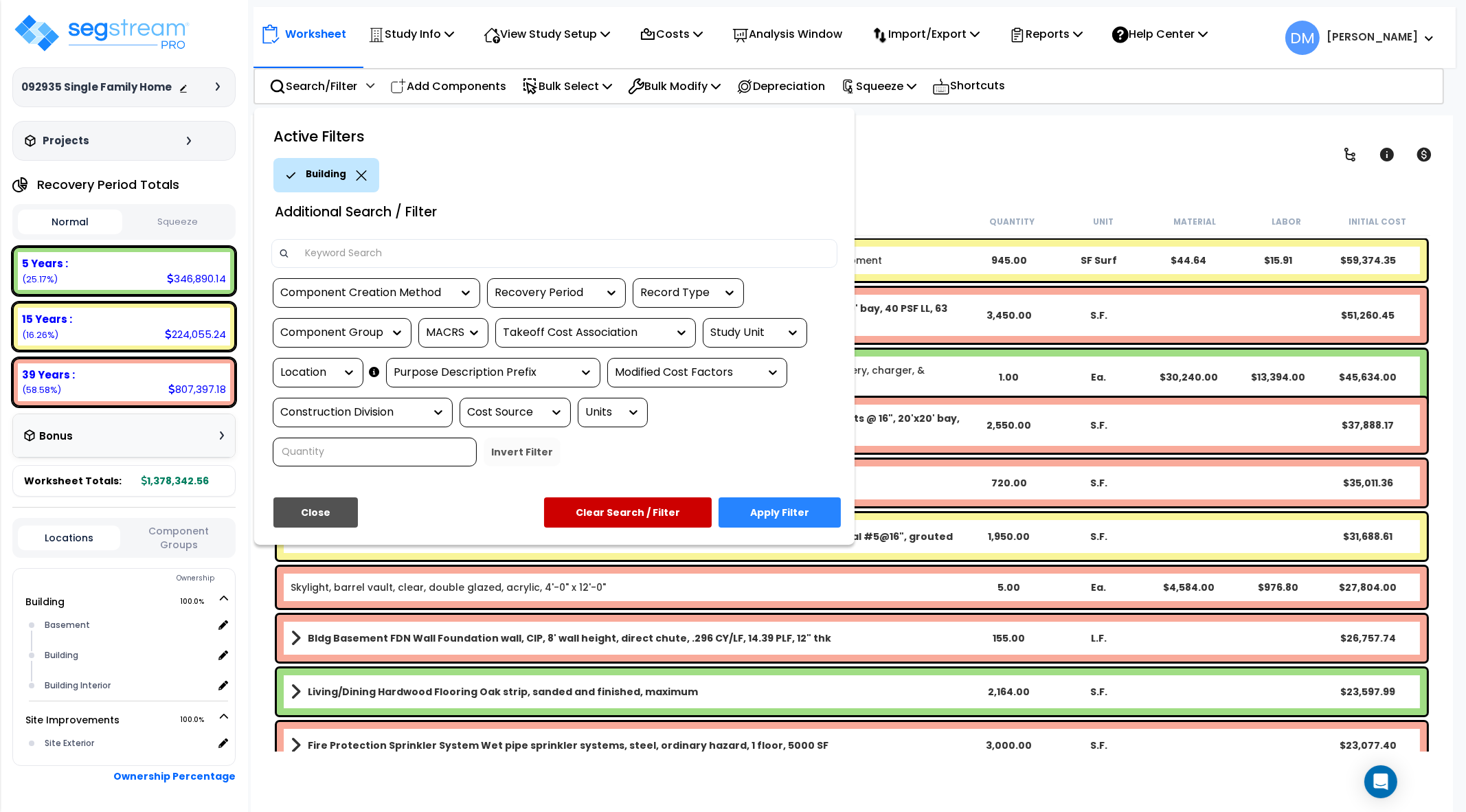
click at [765, 501] on button "Apply Filter" at bounding box center [780, 512] width 122 height 30
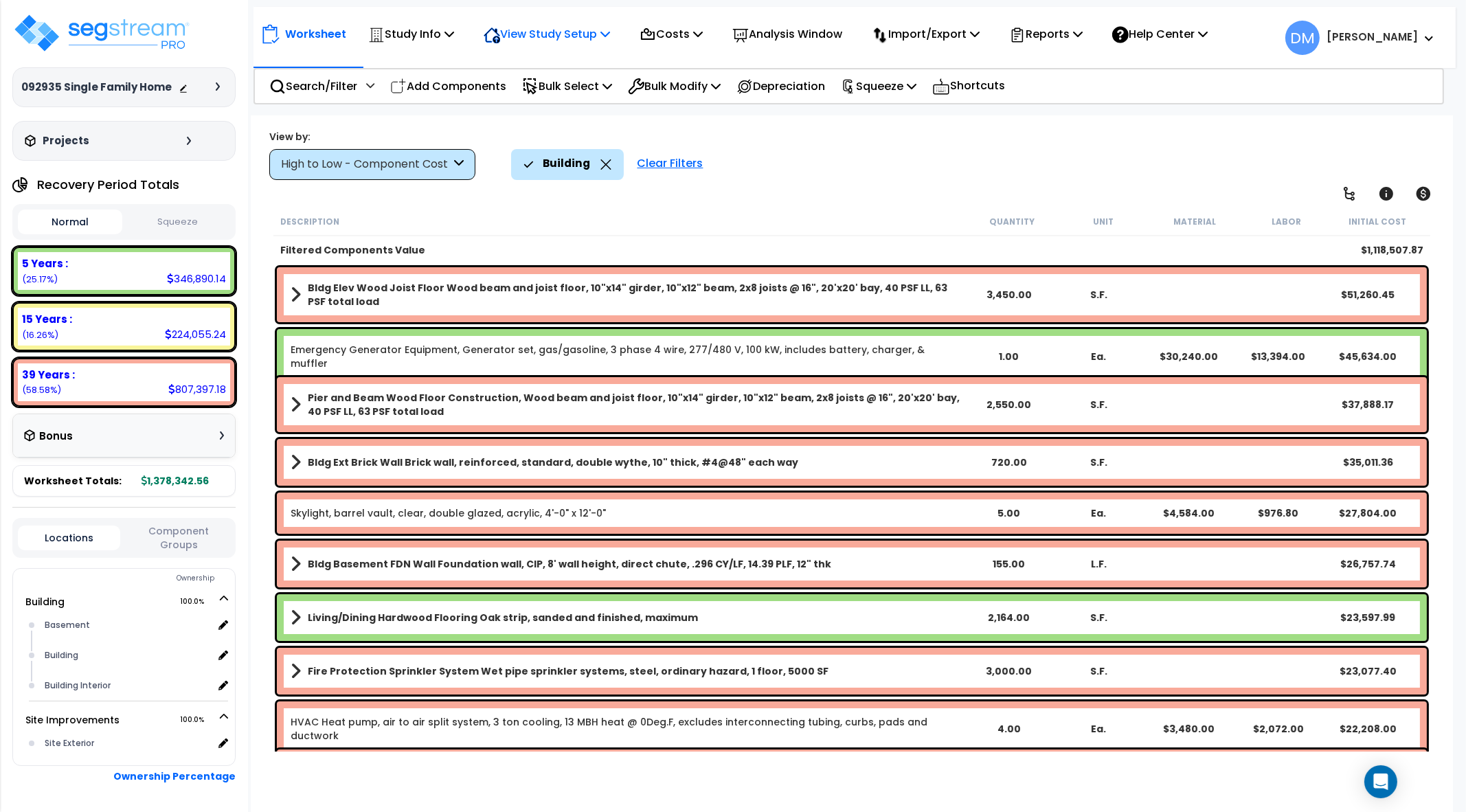
click at [599, 33] on p "View Study Setup" at bounding box center [547, 33] width 126 height 19
click at [584, 94] on link "View Questionnaire" at bounding box center [545, 93] width 136 height 27
click at [319, 79] on p "Search/Filter" at bounding box center [313, 86] width 88 height 19
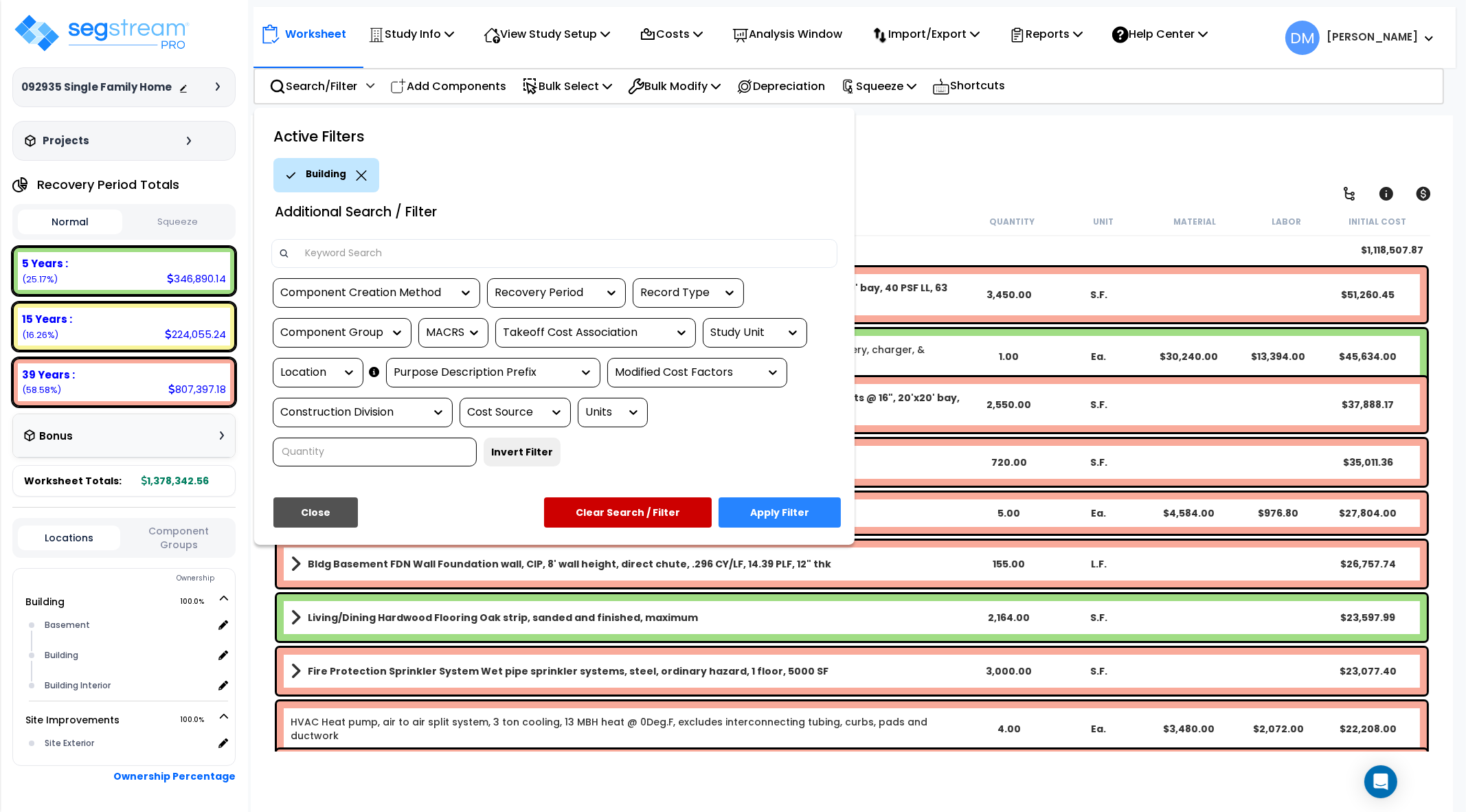
click at [333, 254] on input at bounding box center [564, 254] width 534 height 21
type input "polished"
click at [816, 516] on button "Apply Filter" at bounding box center [780, 512] width 122 height 30
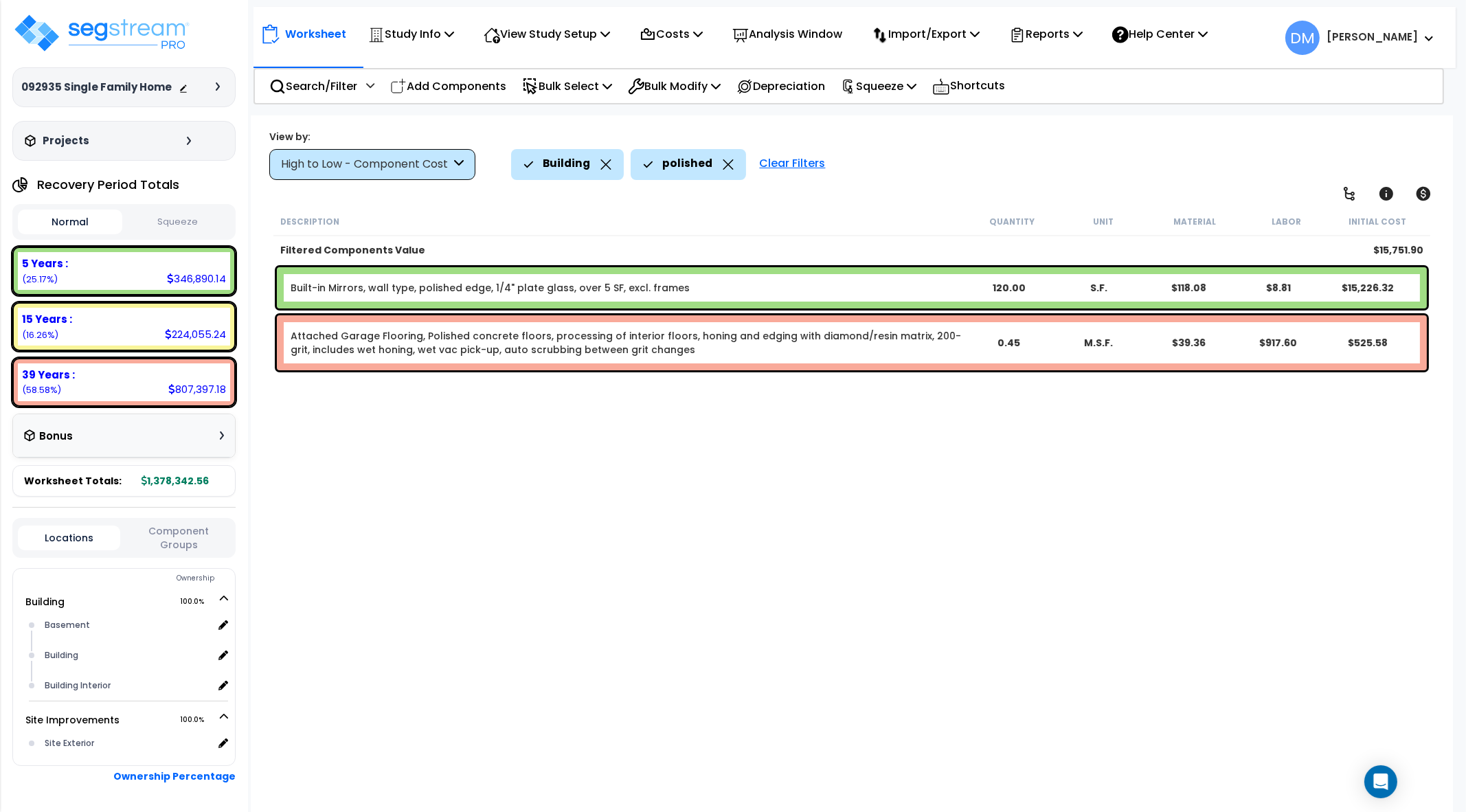
click at [723, 162] on icon at bounding box center [728, 165] width 11 height 10
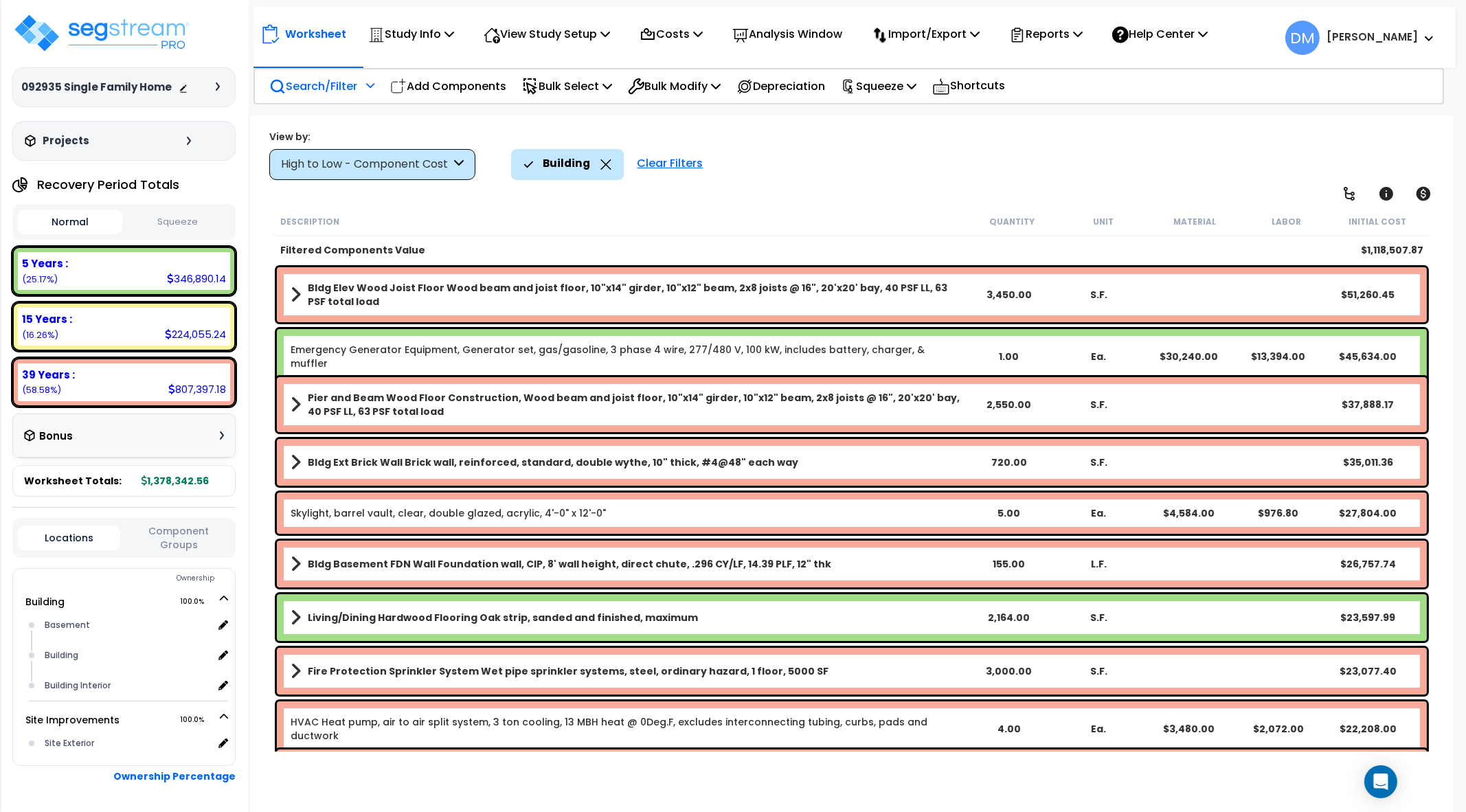
click at [330, 92] on p "Search/Filter" at bounding box center [313, 86] width 88 height 19
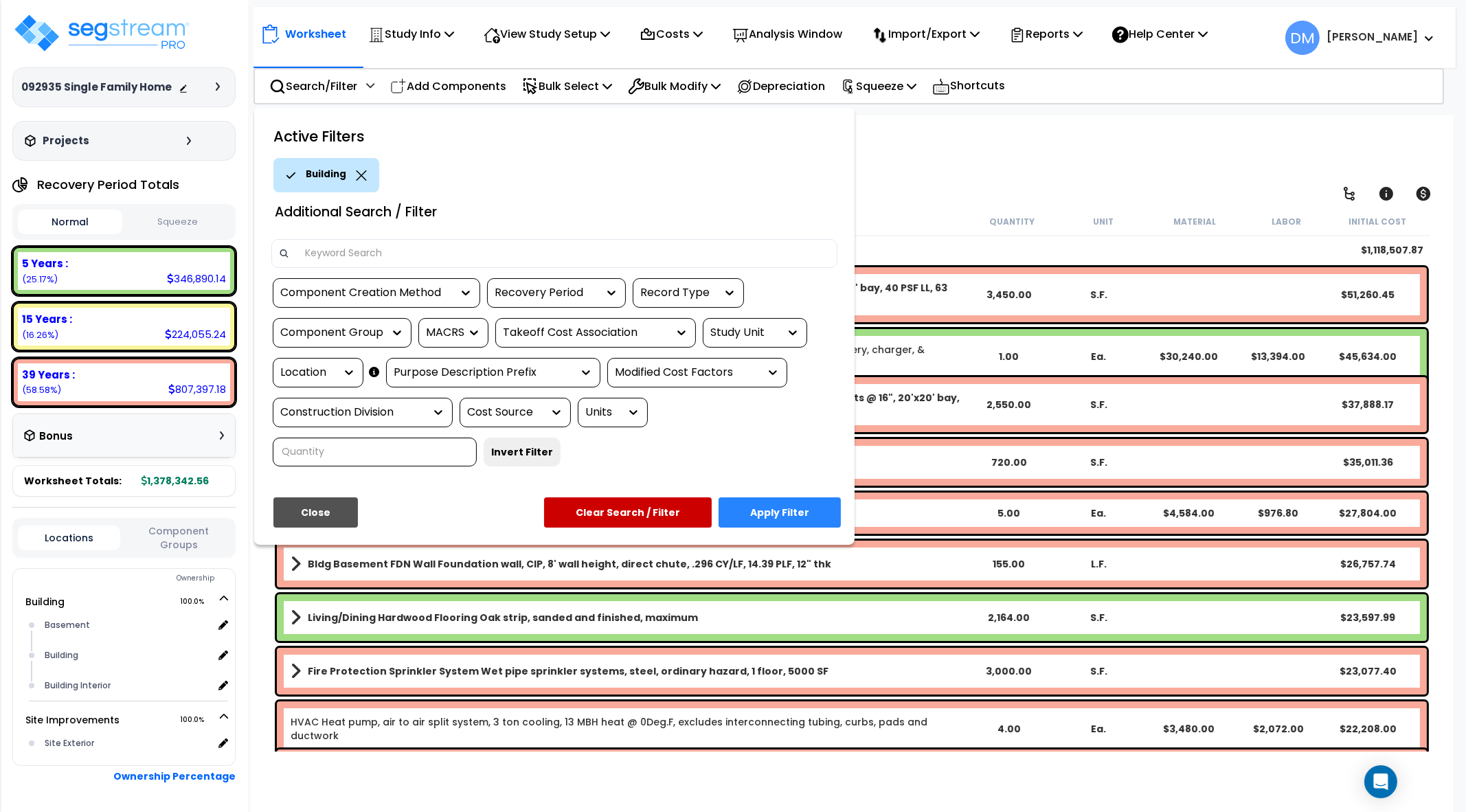
click at [392, 257] on input at bounding box center [564, 254] width 534 height 21
type input "grade"
click at [790, 525] on div "Close Apply Filter Clear Search / Filter" at bounding box center [554, 518] width 587 height 41
click at [797, 509] on button "Apply Filter" at bounding box center [780, 512] width 122 height 30
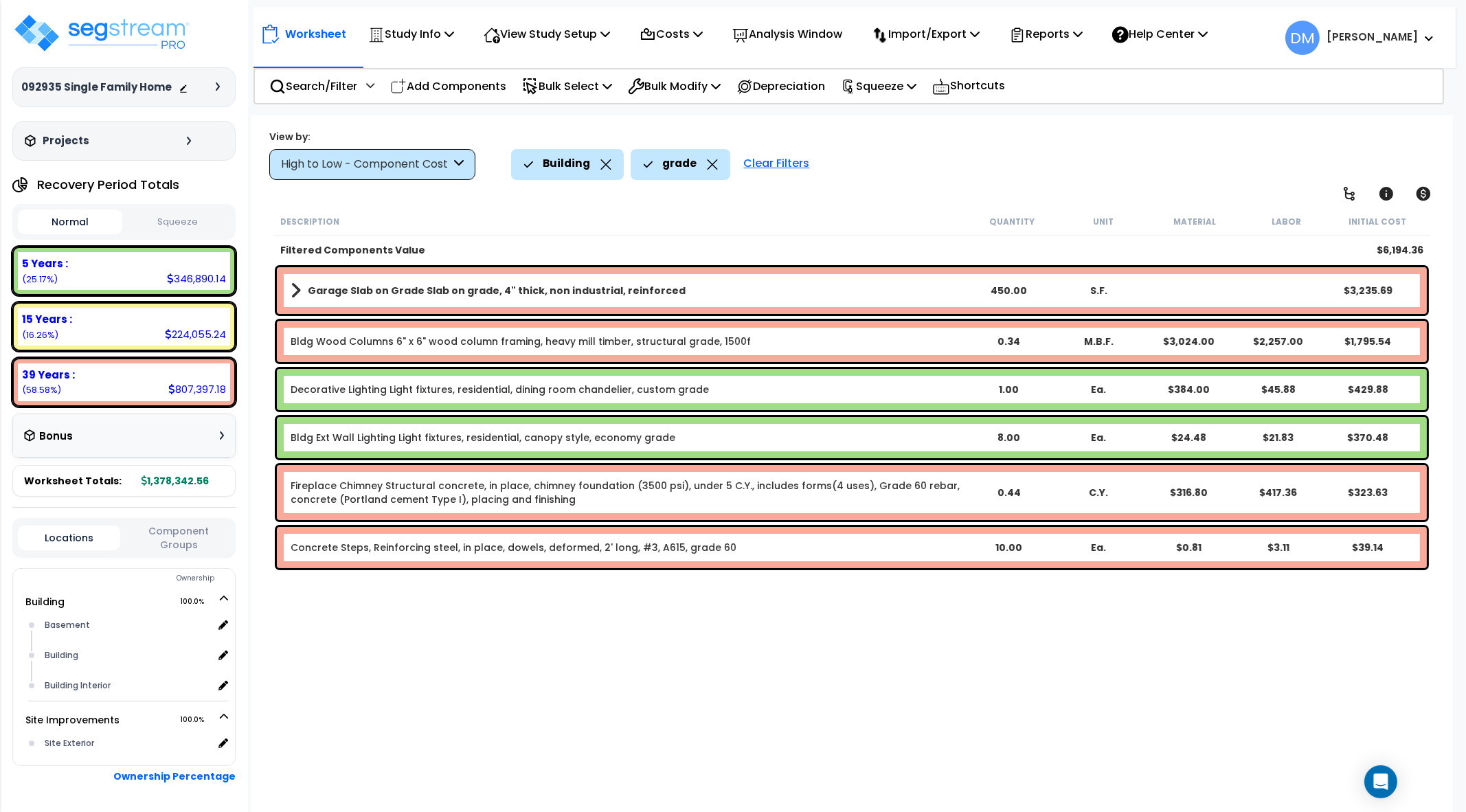
click at [780, 160] on div "Clear Filters" at bounding box center [777, 164] width 79 height 30
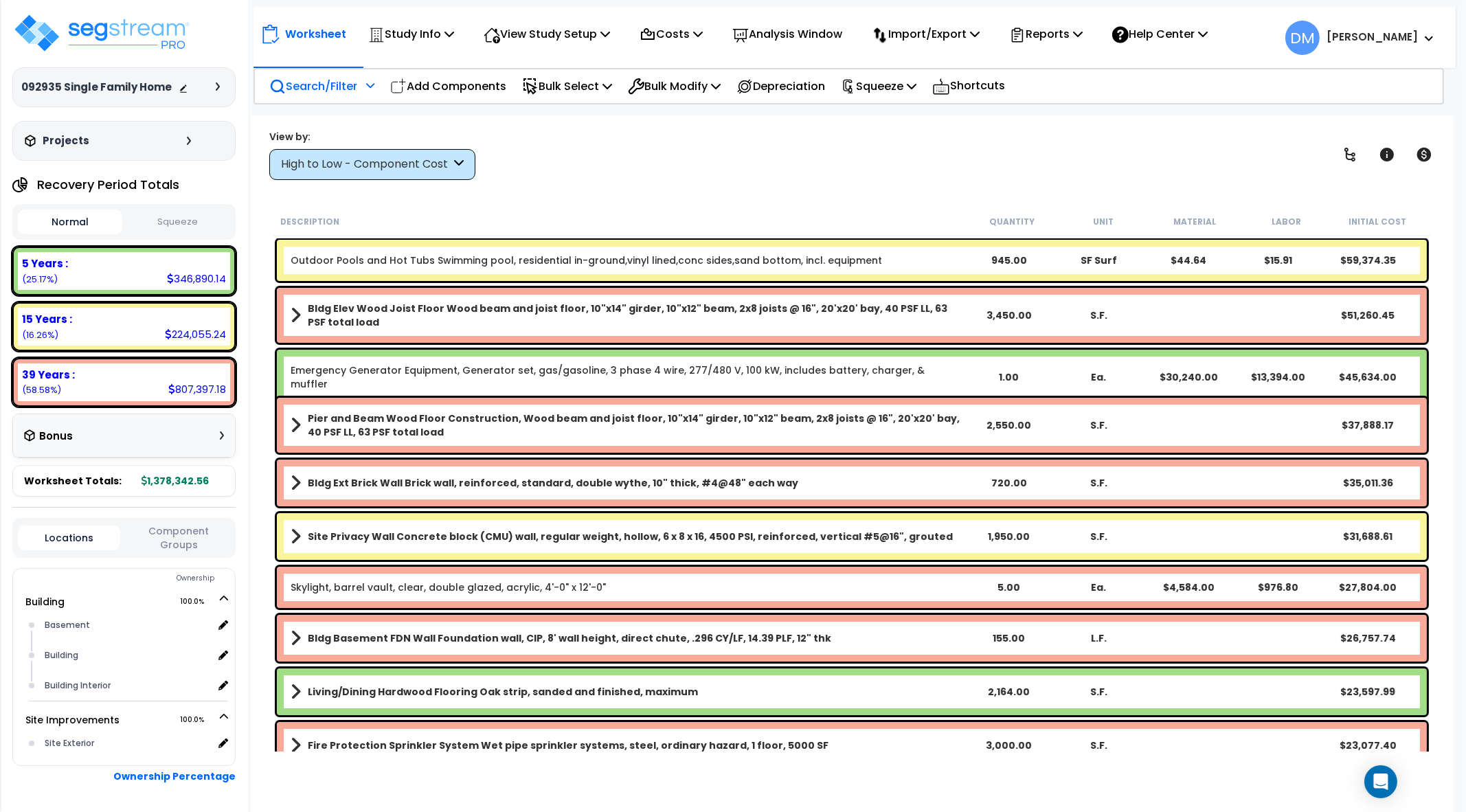
click at [321, 88] on p "Search/Filter" at bounding box center [313, 86] width 88 height 19
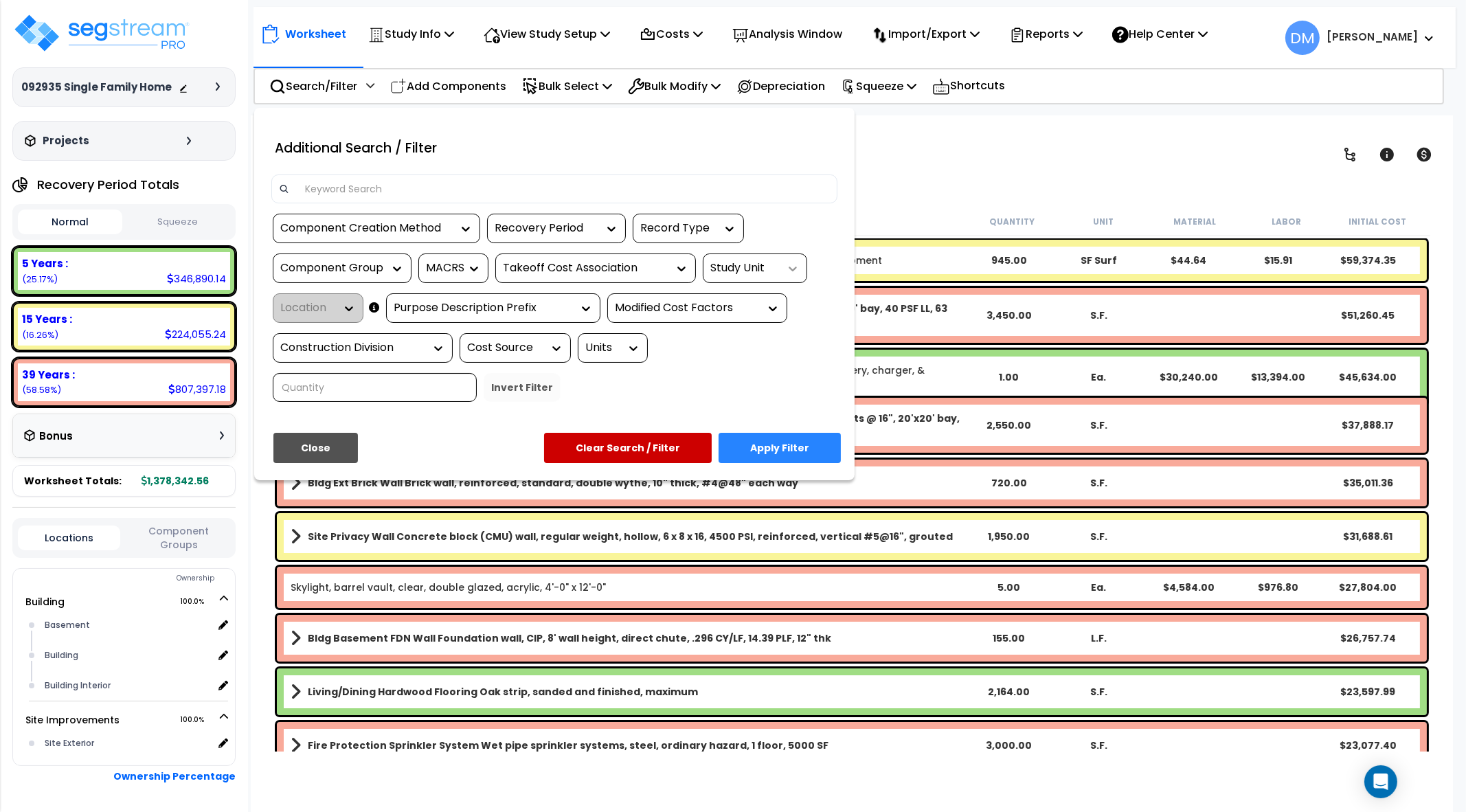
click at [786, 265] on icon at bounding box center [792, 268] width 14 height 14
click at [763, 306] on div "Building" at bounding box center [806, 310] width 206 height 37
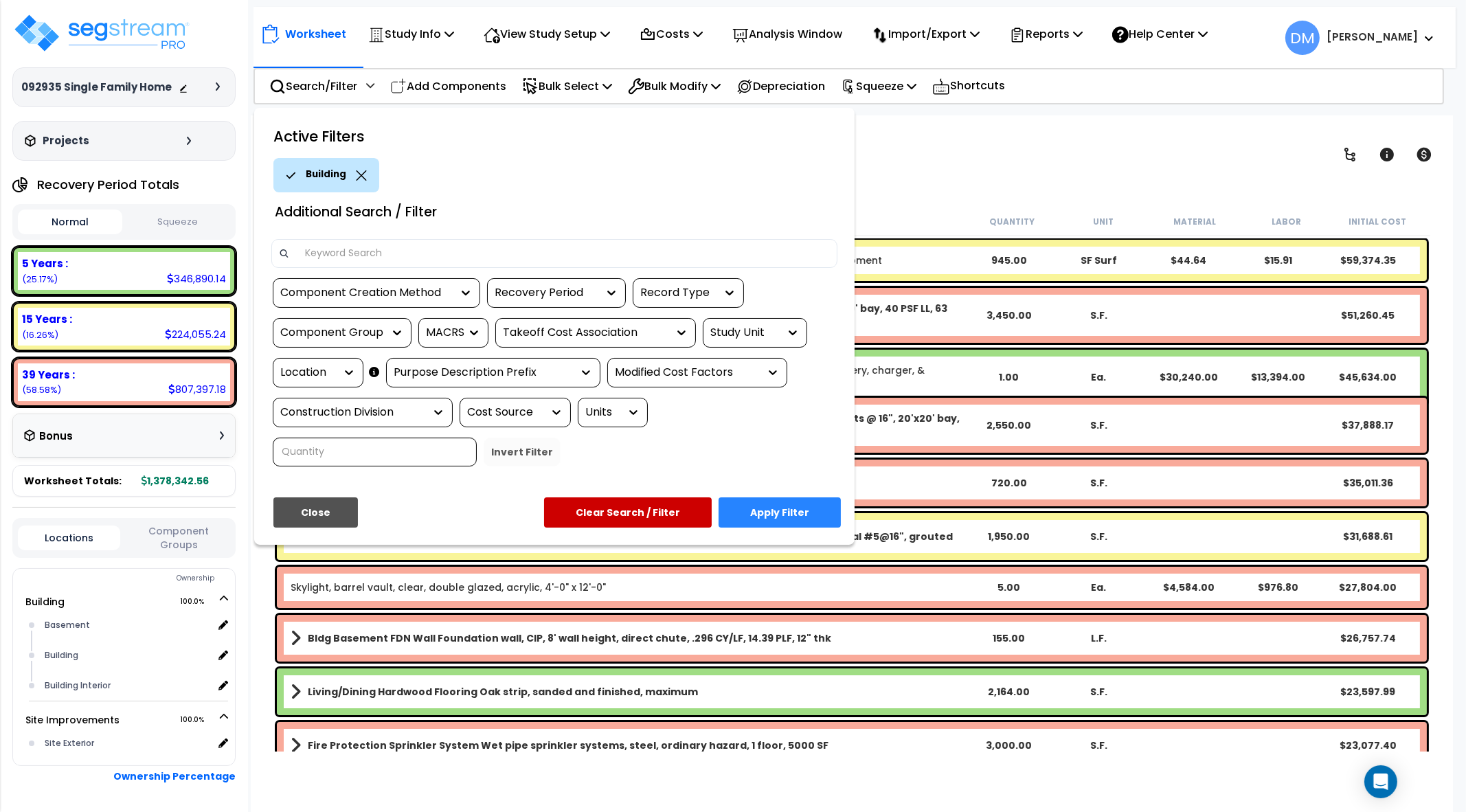
click at [784, 512] on button "Apply Filter" at bounding box center [780, 512] width 122 height 30
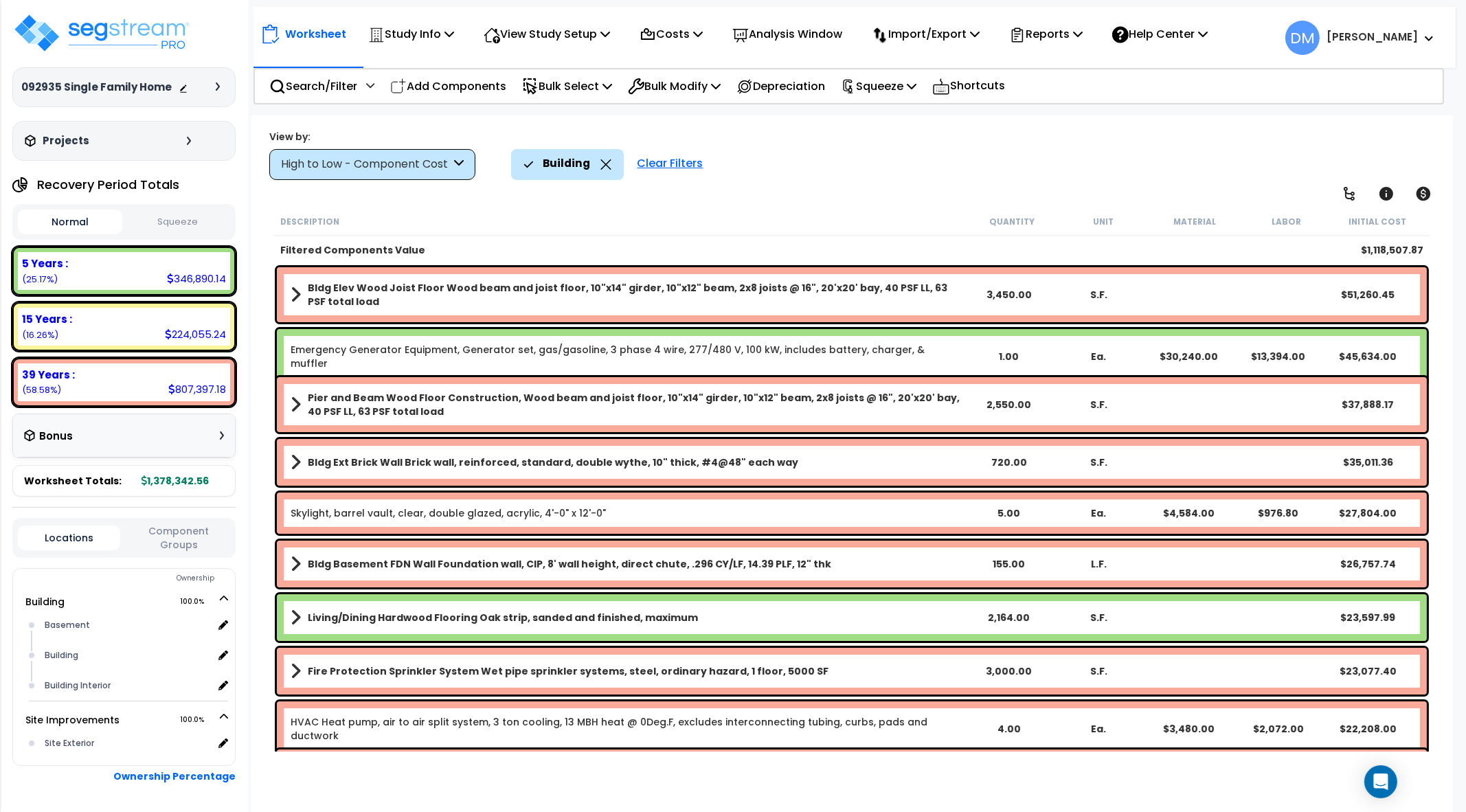
click at [1065, 302] on div "Bldg Elev Wood Joist Floor Wood beam and joist floor, 10"x14" girder, 10"x12" b…" at bounding box center [852, 294] width 1150 height 55
click at [912, 293] on b "Bldg Elev Wood Joist Floor Wood beam and joist floor, 10"x14" girder, 10"x12" b…" at bounding box center [636, 294] width 656 height 27
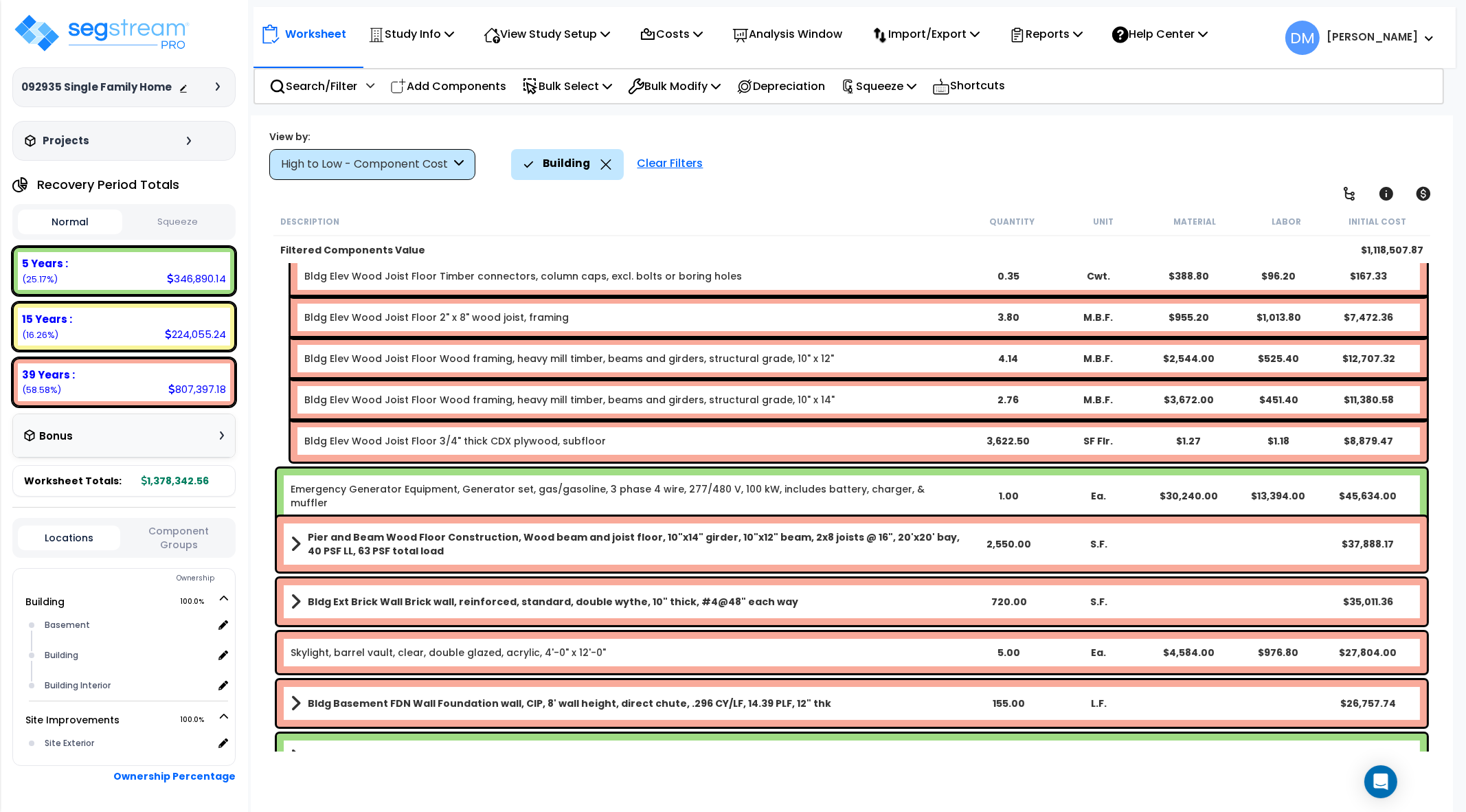
scroll to position [257, 0]
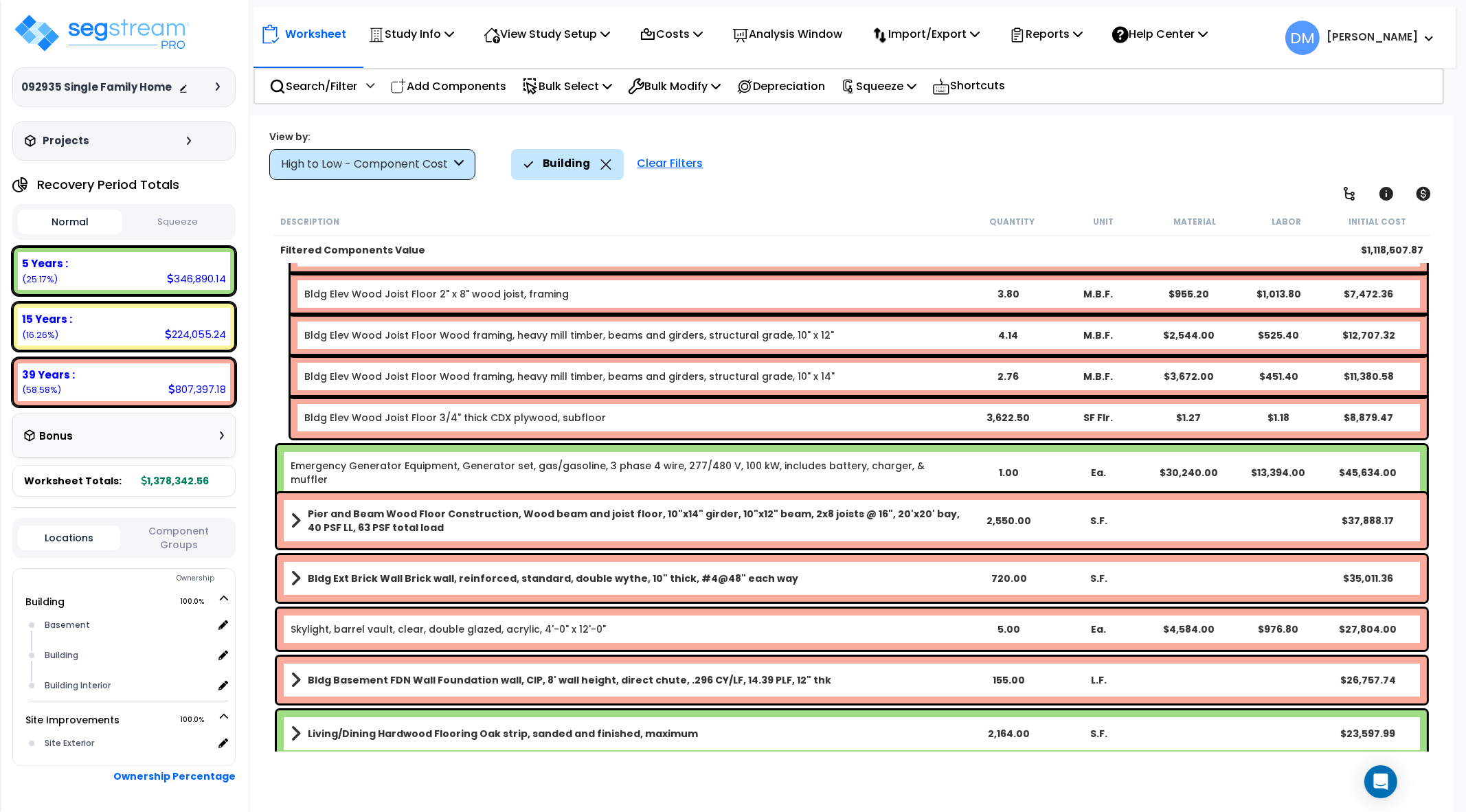
click at [914, 532] on b "Pier and Beam Wood Floor Construction, Wood beam and joist floor, 10"x14" girde…" at bounding box center [636, 520] width 656 height 27
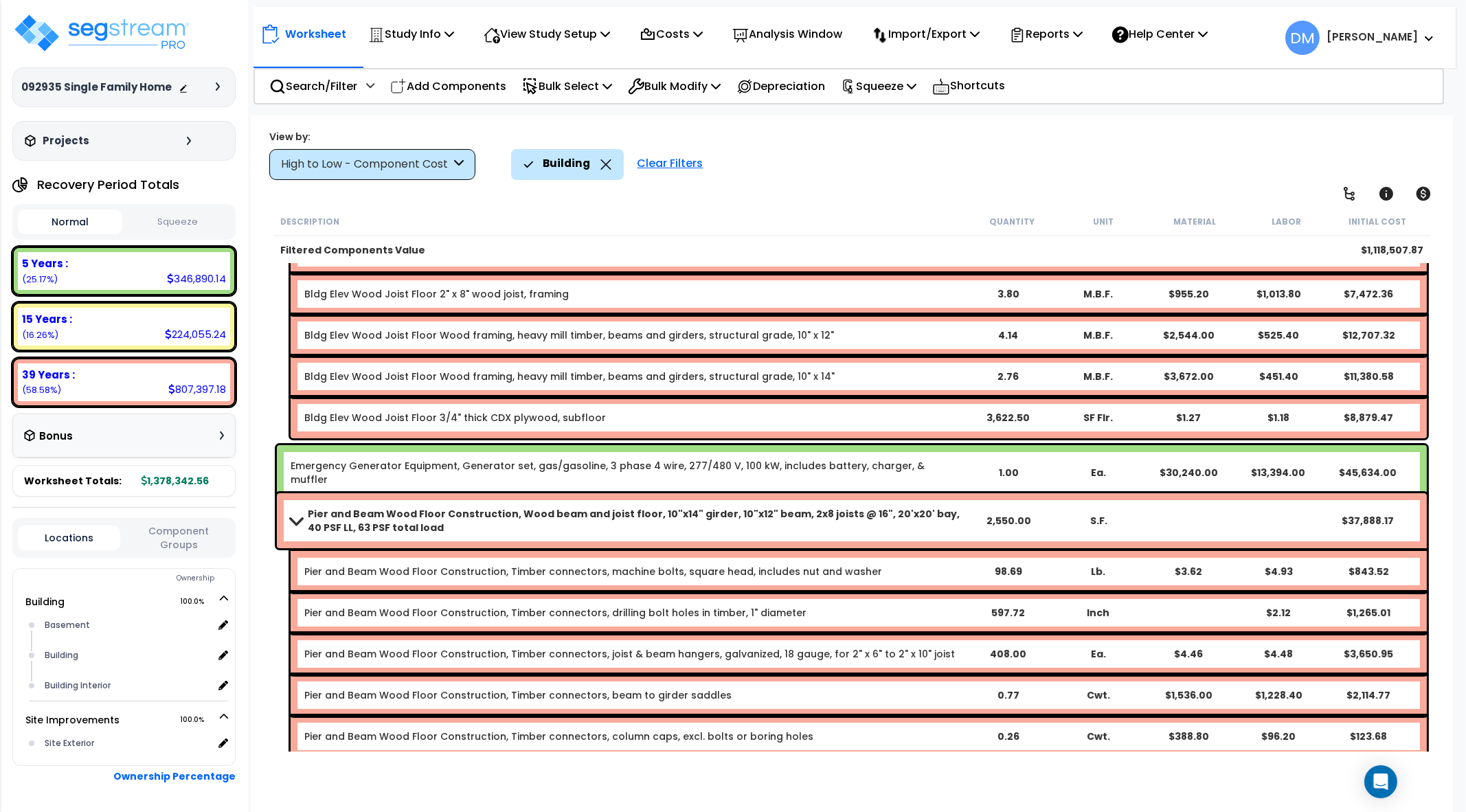
click at [924, 519] on b "Pier and Beam Wood Floor Construction, Wood beam and joist floor, 10"x14" girde…" at bounding box center [636, 520] width 656 height 27
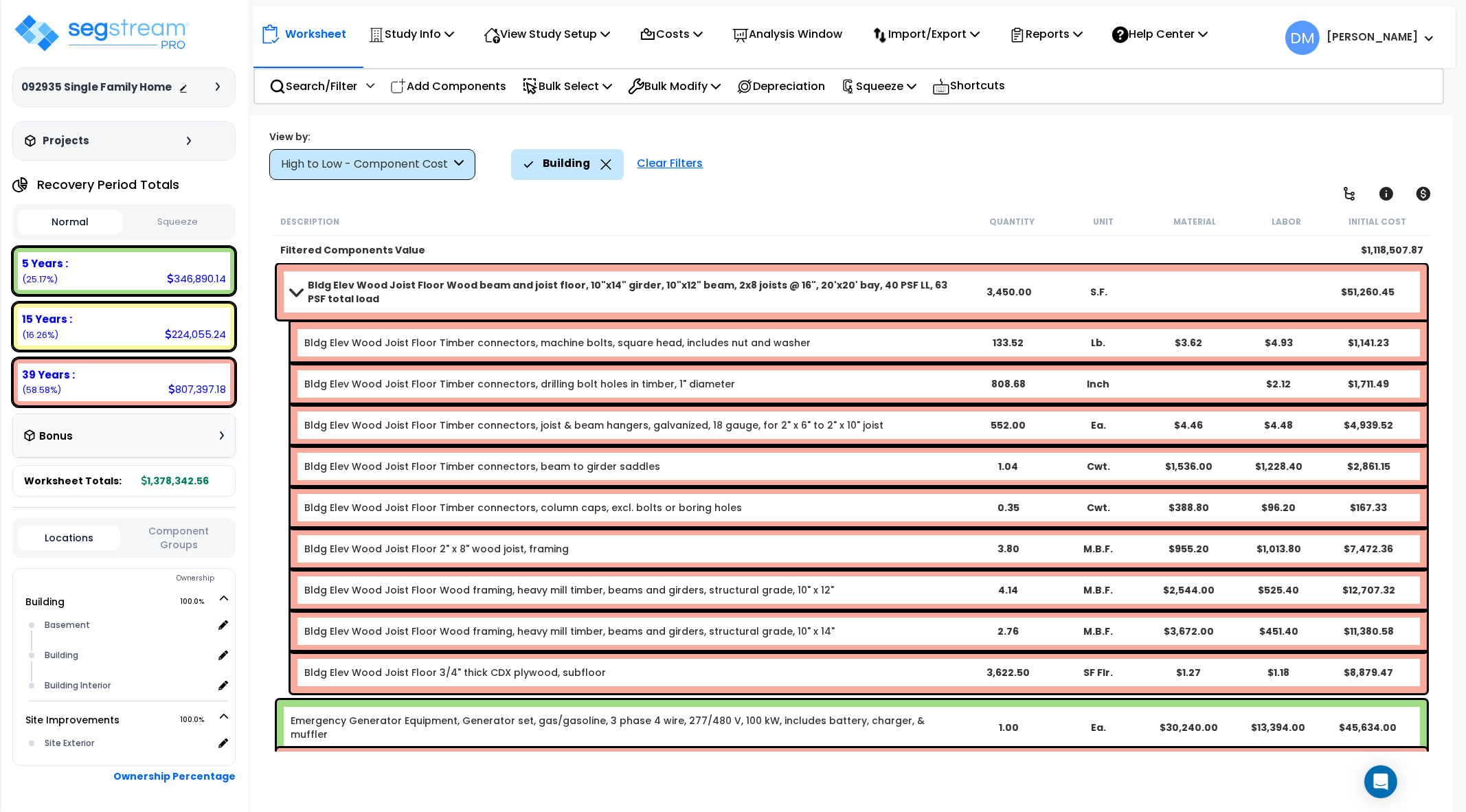
scroll to position [0, 0]
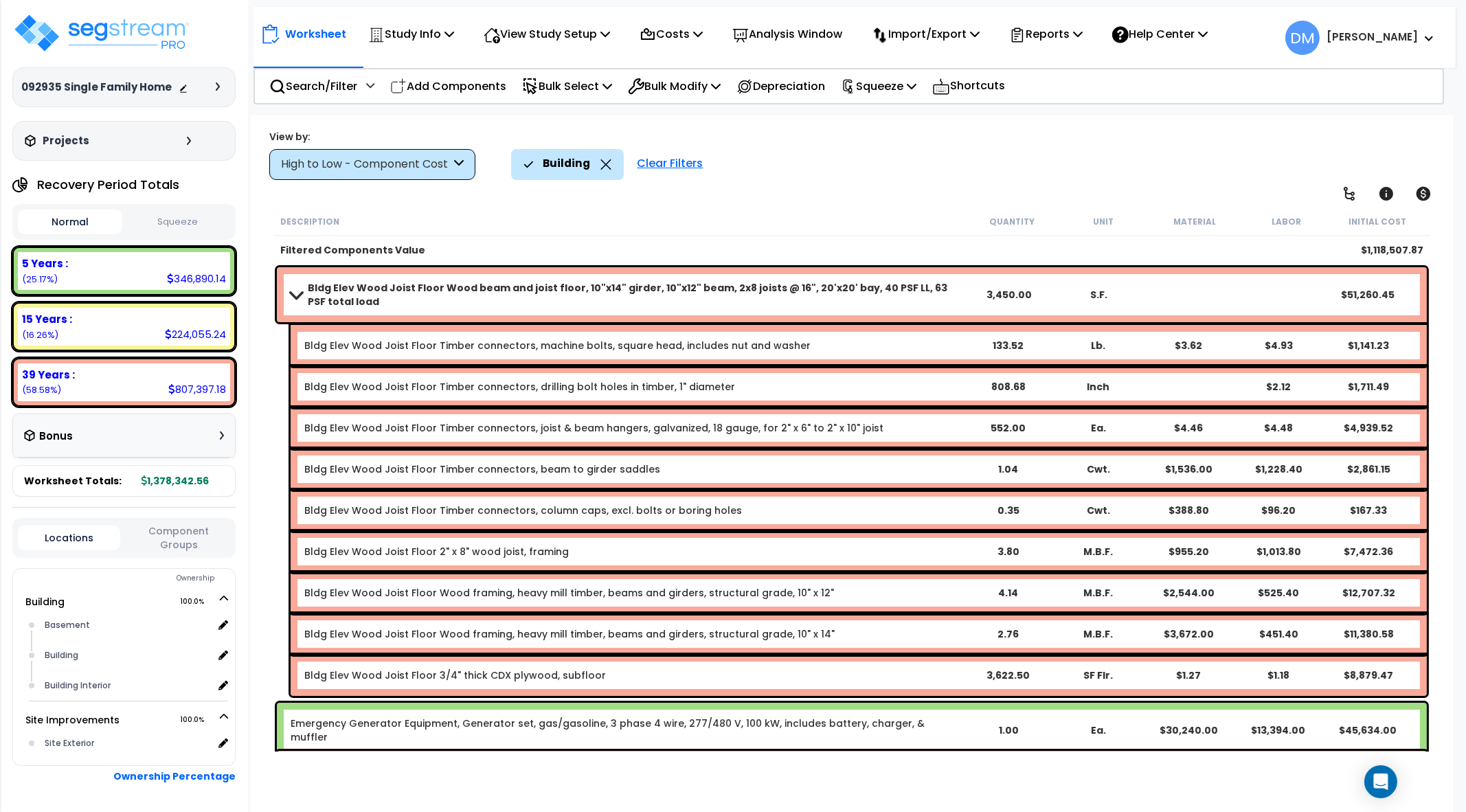
click at [959, 303] on b "Bldg Elev Wood Joist Floor Wood beam and joist floor, 10"x14" girder, 10"x12" b…" at bounding box center [636, 294] width 656 height 27
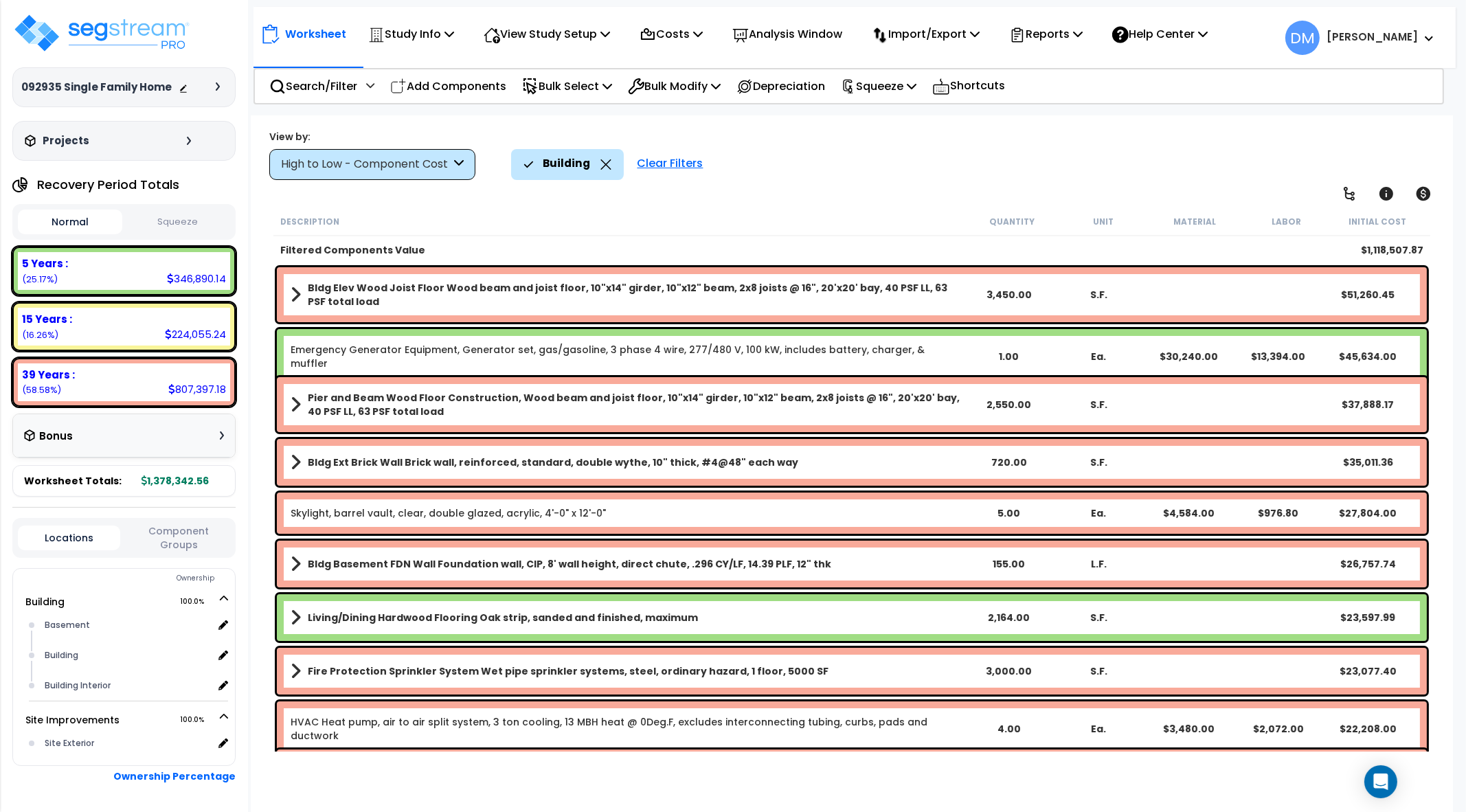
click at [436, 149] on div "High to Low - Component Cost" at bounding box center [372, 165] width 206 height 31
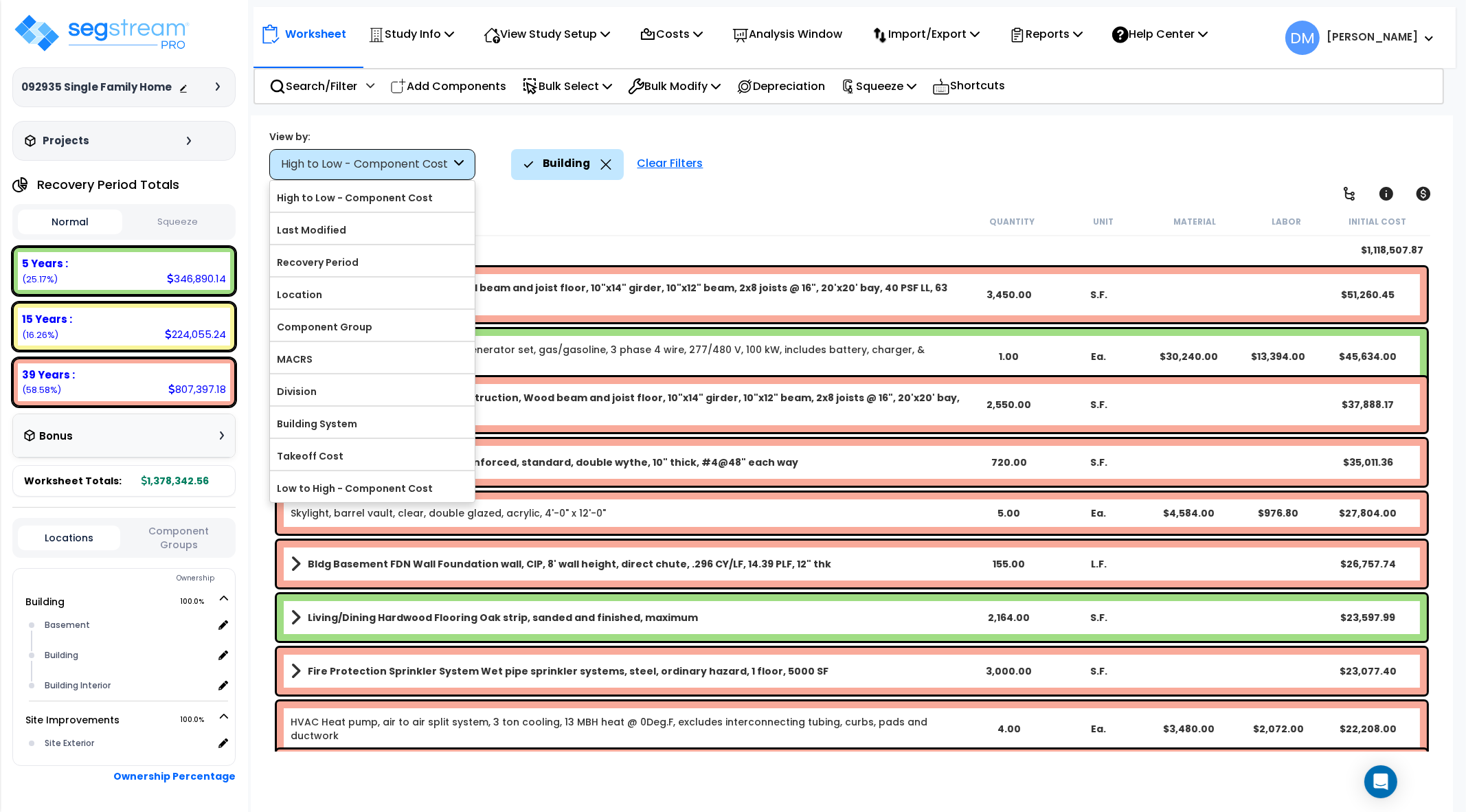
click at [427, 166] on div "High to Low - Component Cost" at bounding box center [366, 164] width 170 height 16
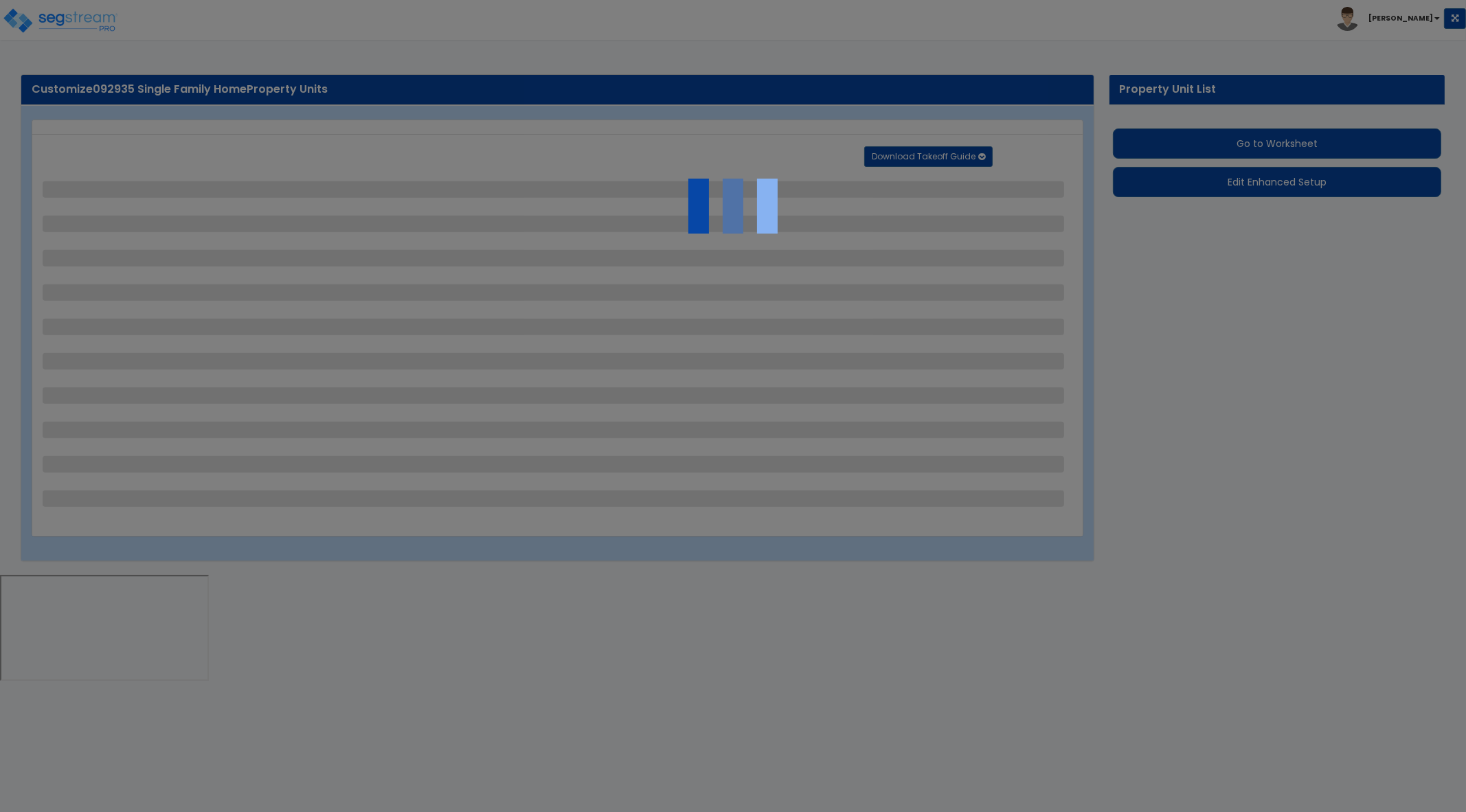
select select "2"
select select "1"
select select "2"
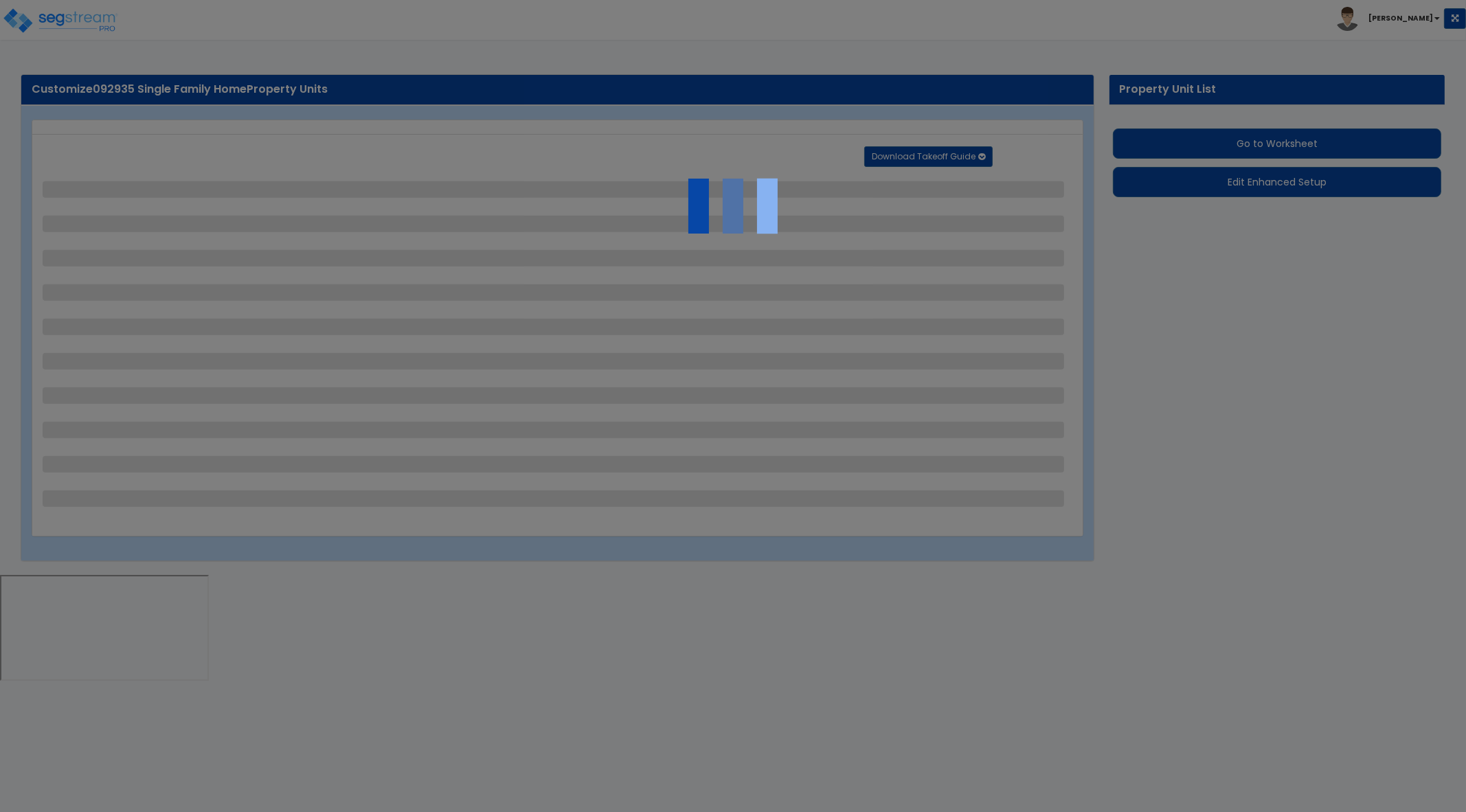
select select "2"
select select "1"
select select "3"
select select "2"
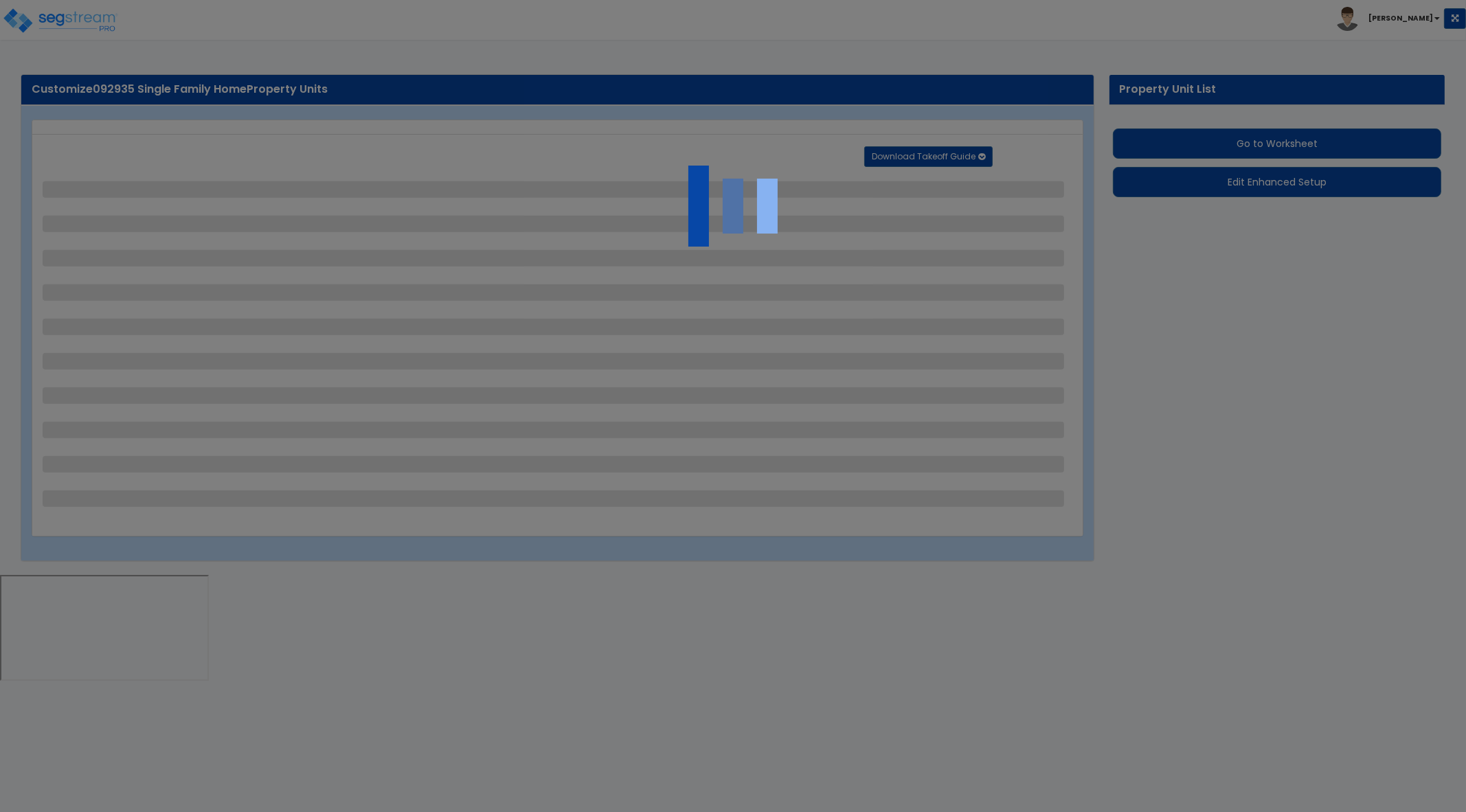
select select "1"
select select "10"
select select "3"
select select "1"
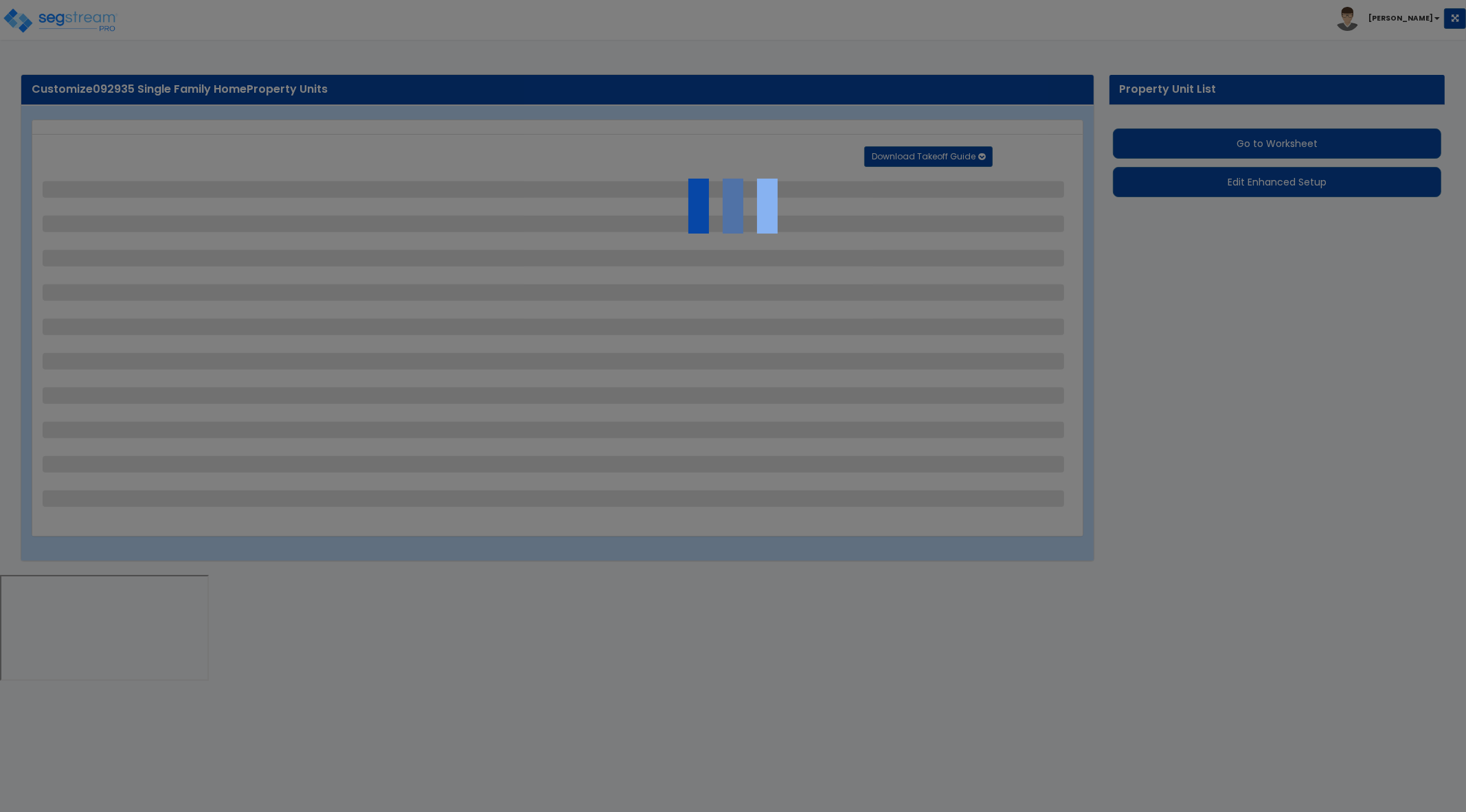
select select "1"
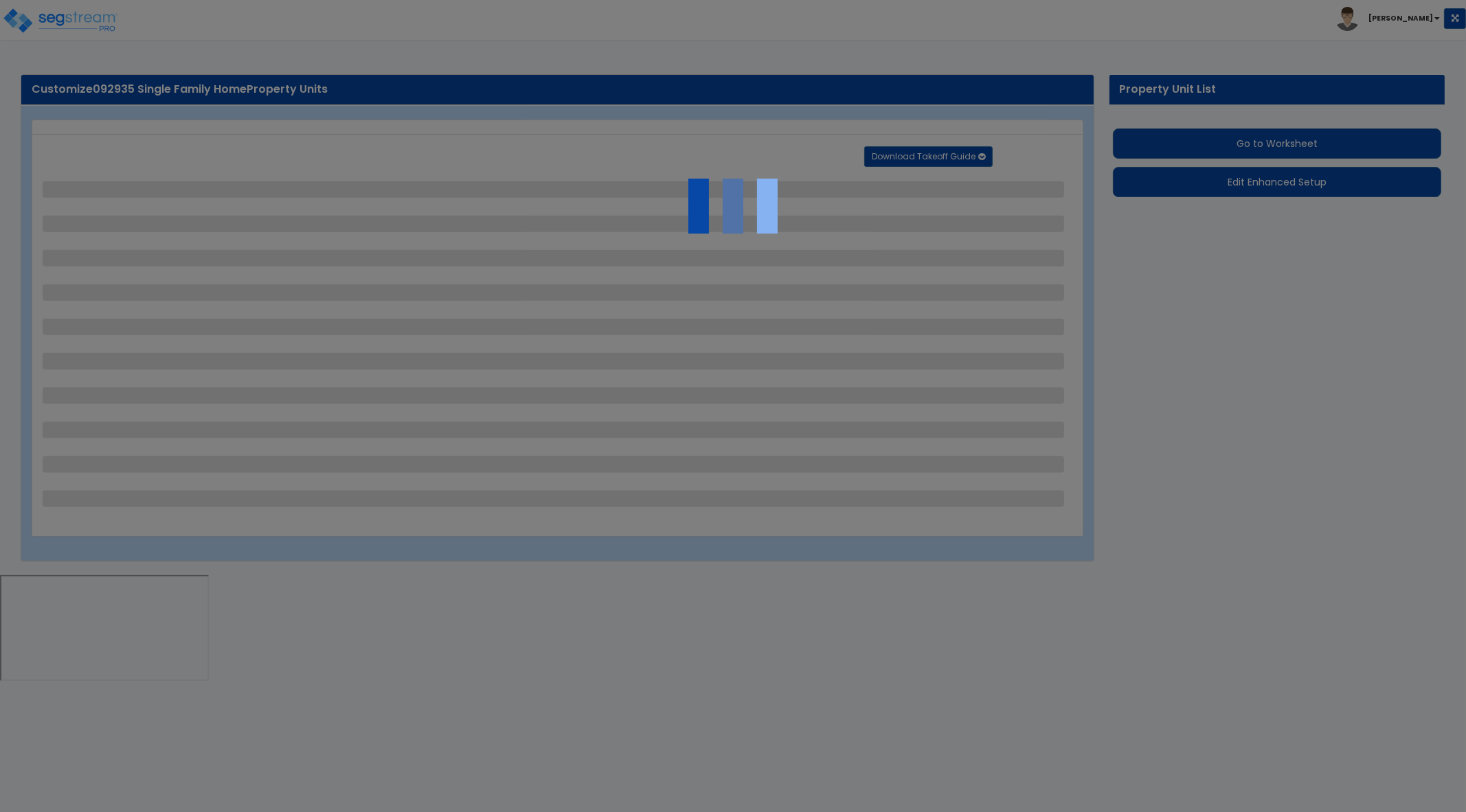
select select "6"
select select "1"
select select "2"
select select "1"
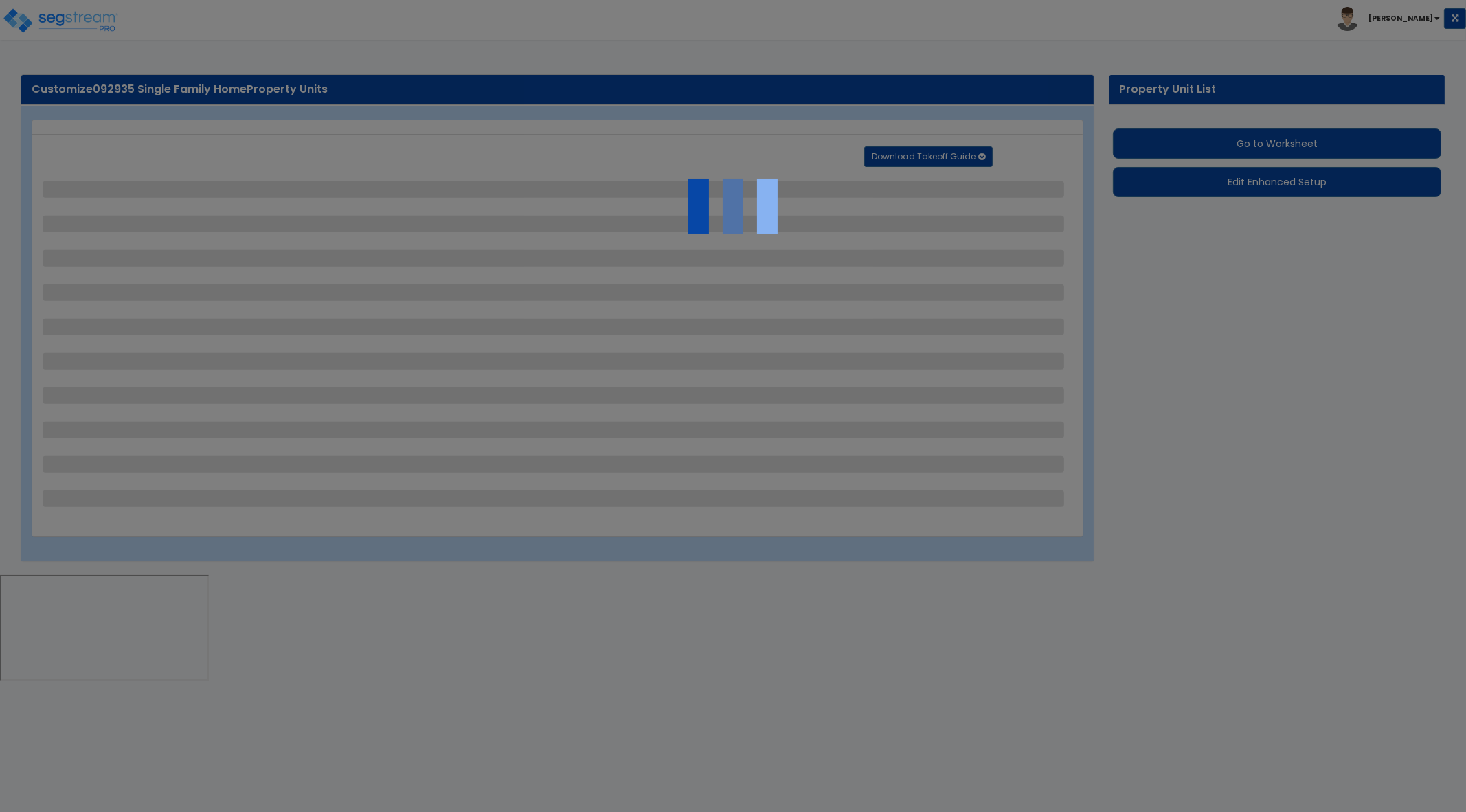
select select "3"
select select "1"
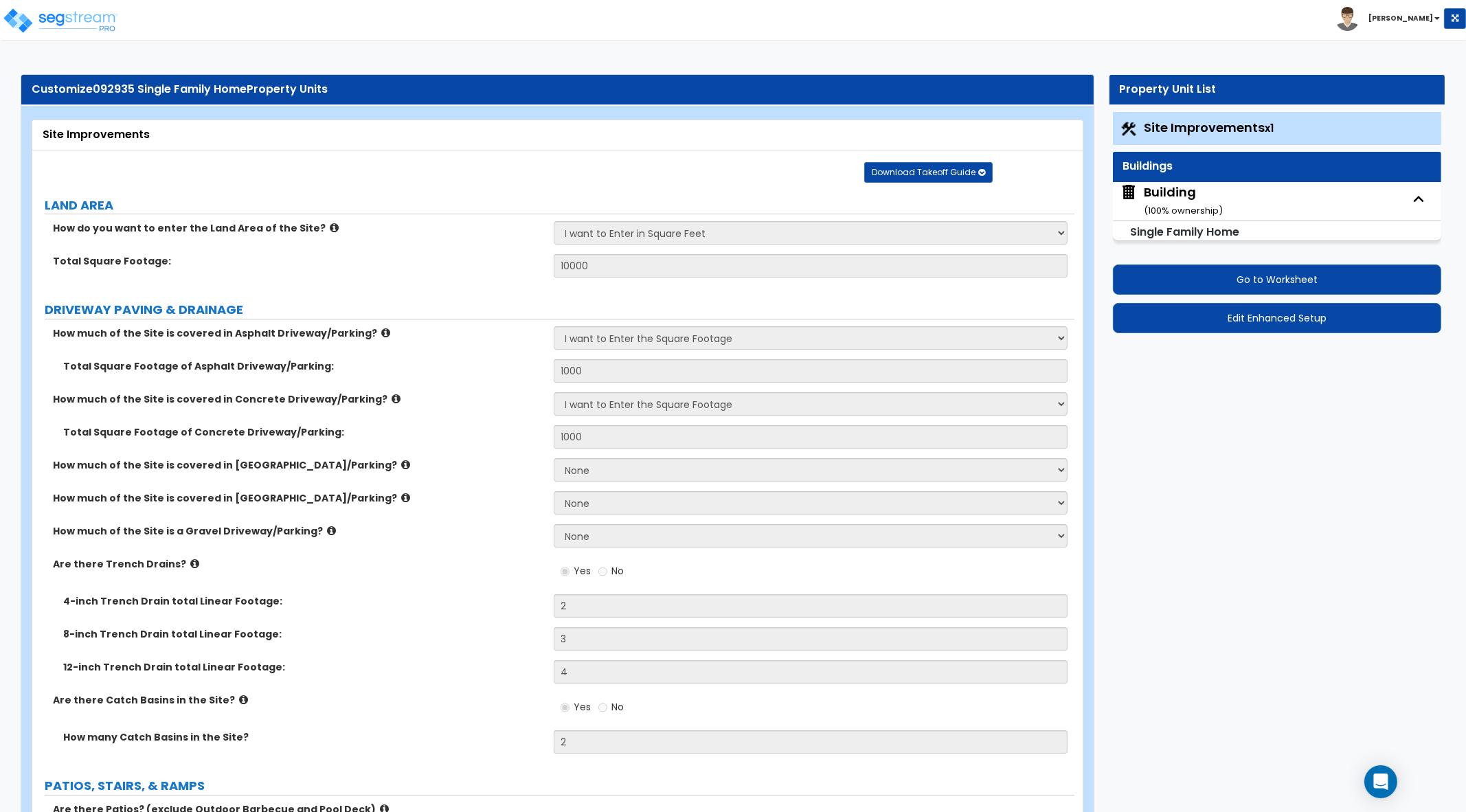
click at [1163, 193] on div "Building ( 100 % ownership)" at bounding box center [1184, 200] width 79 height 35
select select "1"
select select "5"
select select "1"
select select "2"
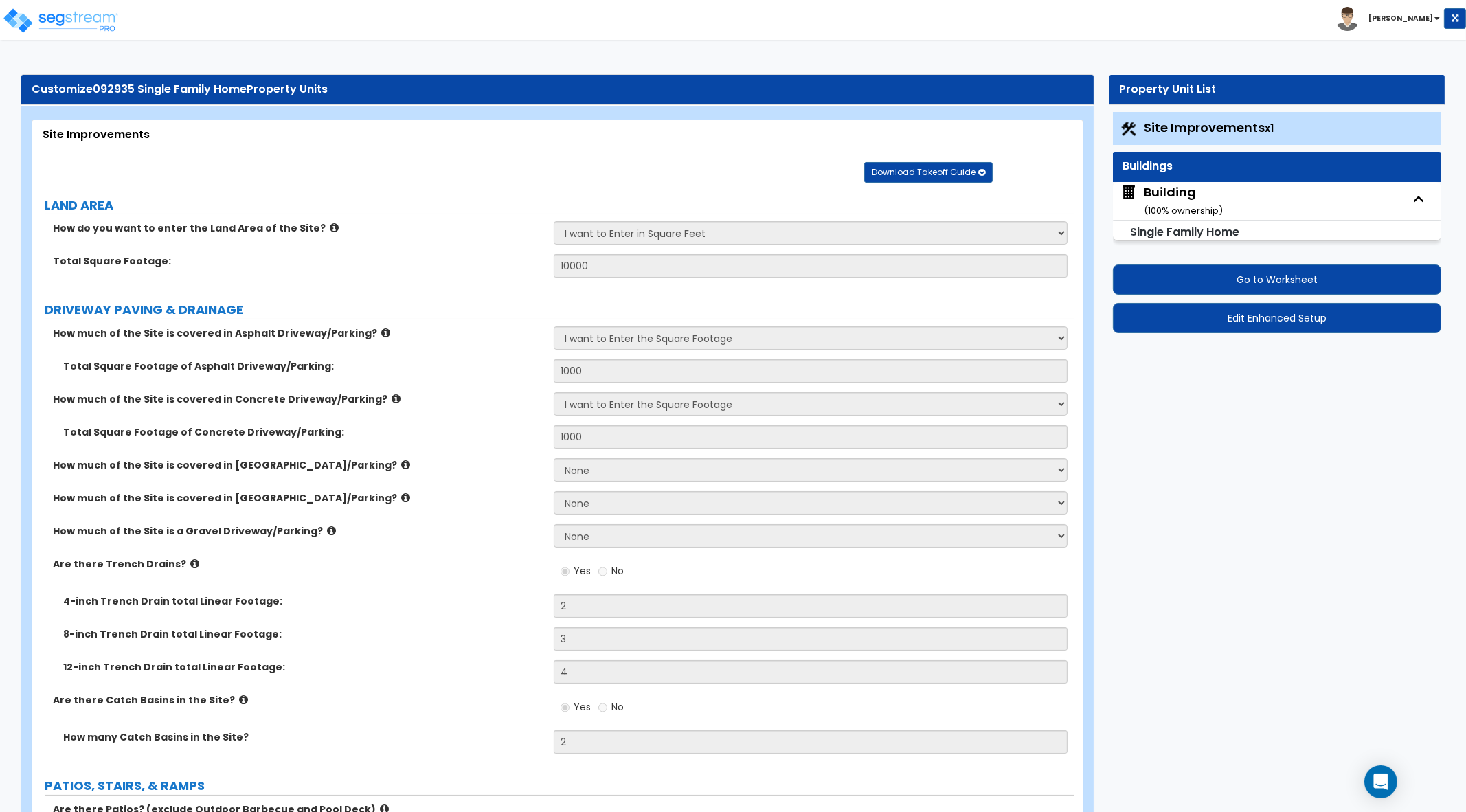
select select "1"
select select "3"
select select "5"
select select "10"
select select "4"
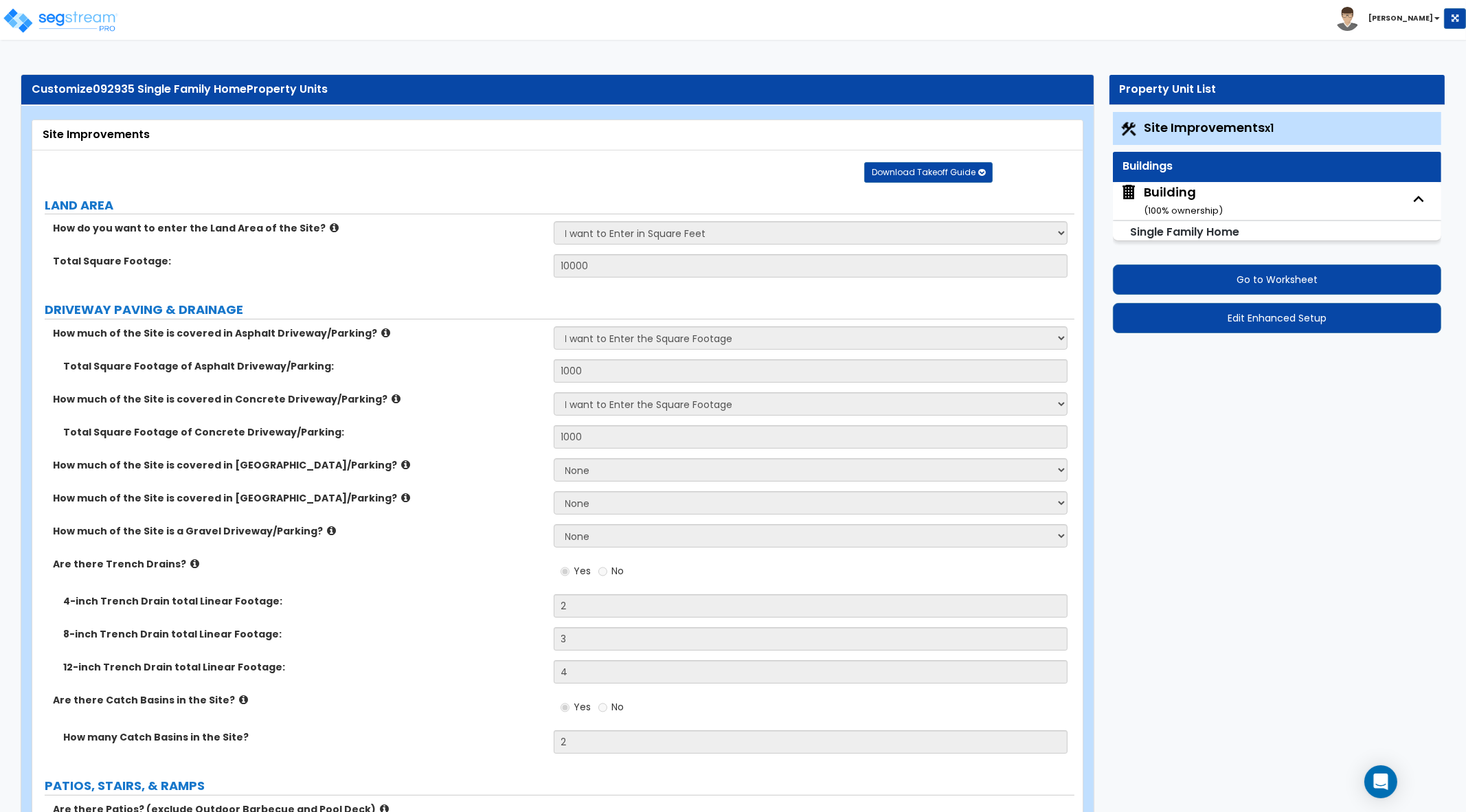
select select "1"
select select "3"
select select "2"
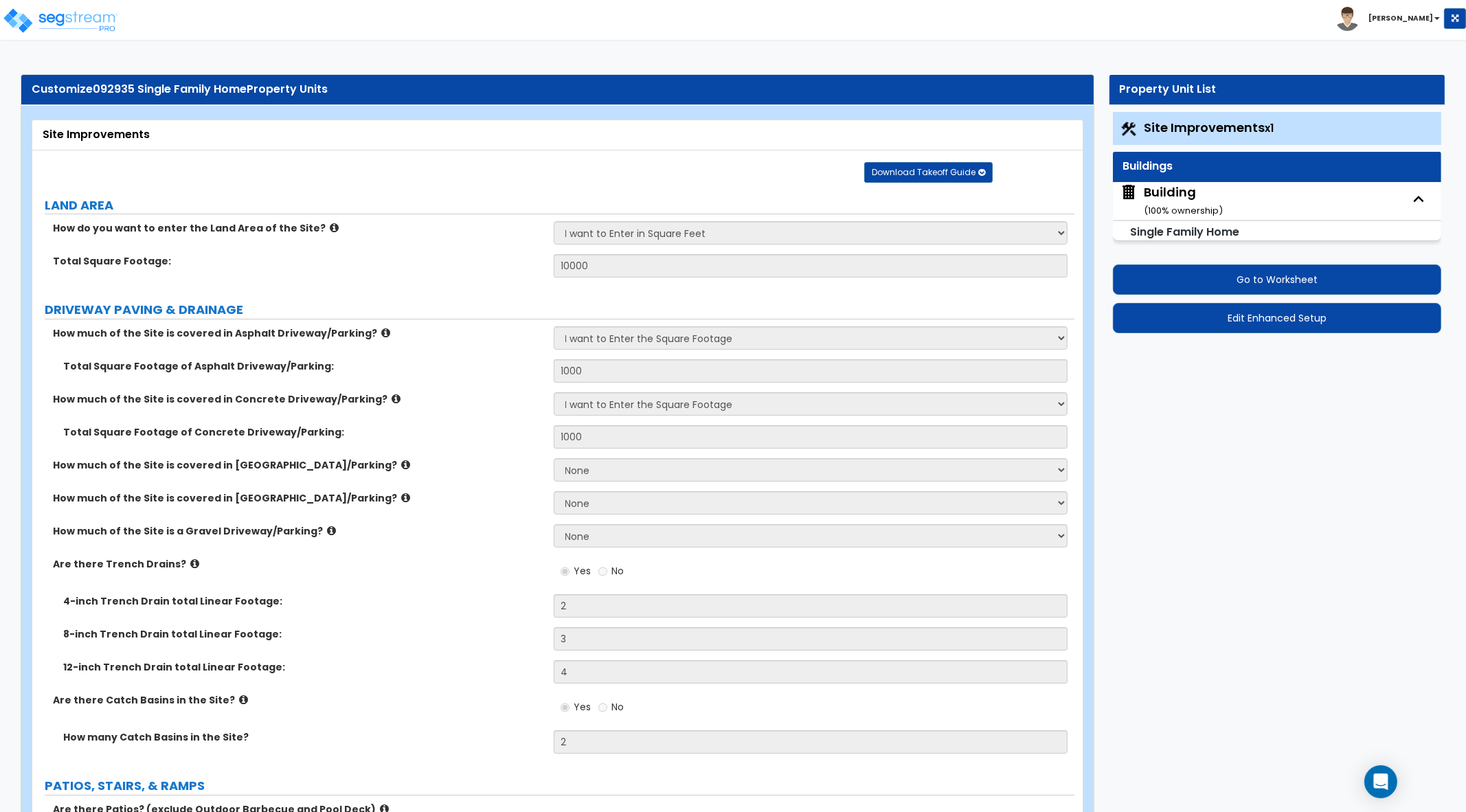
select select "2"
select select "1"
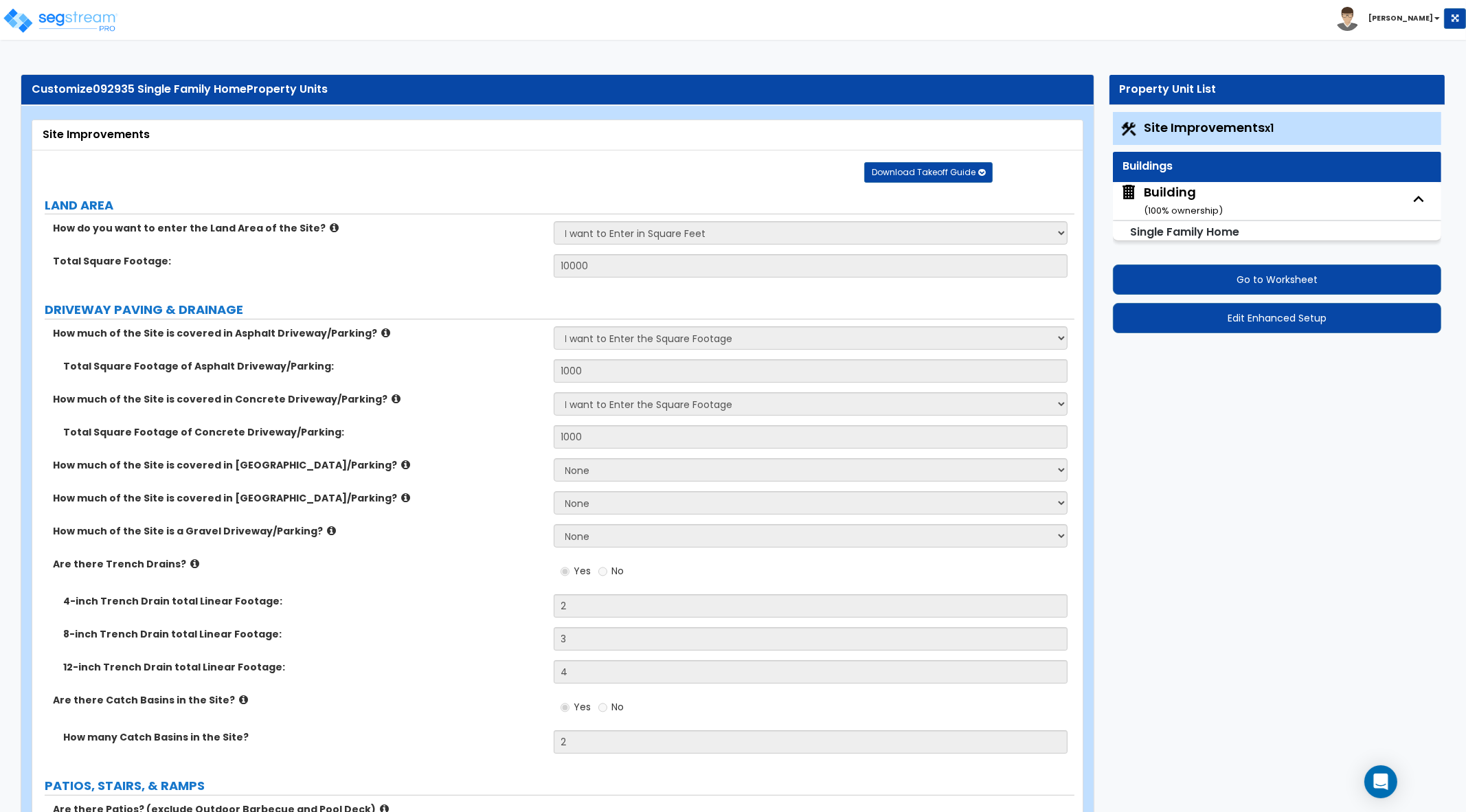
select select "2"
select select "5"
select select "3"
select select "4"
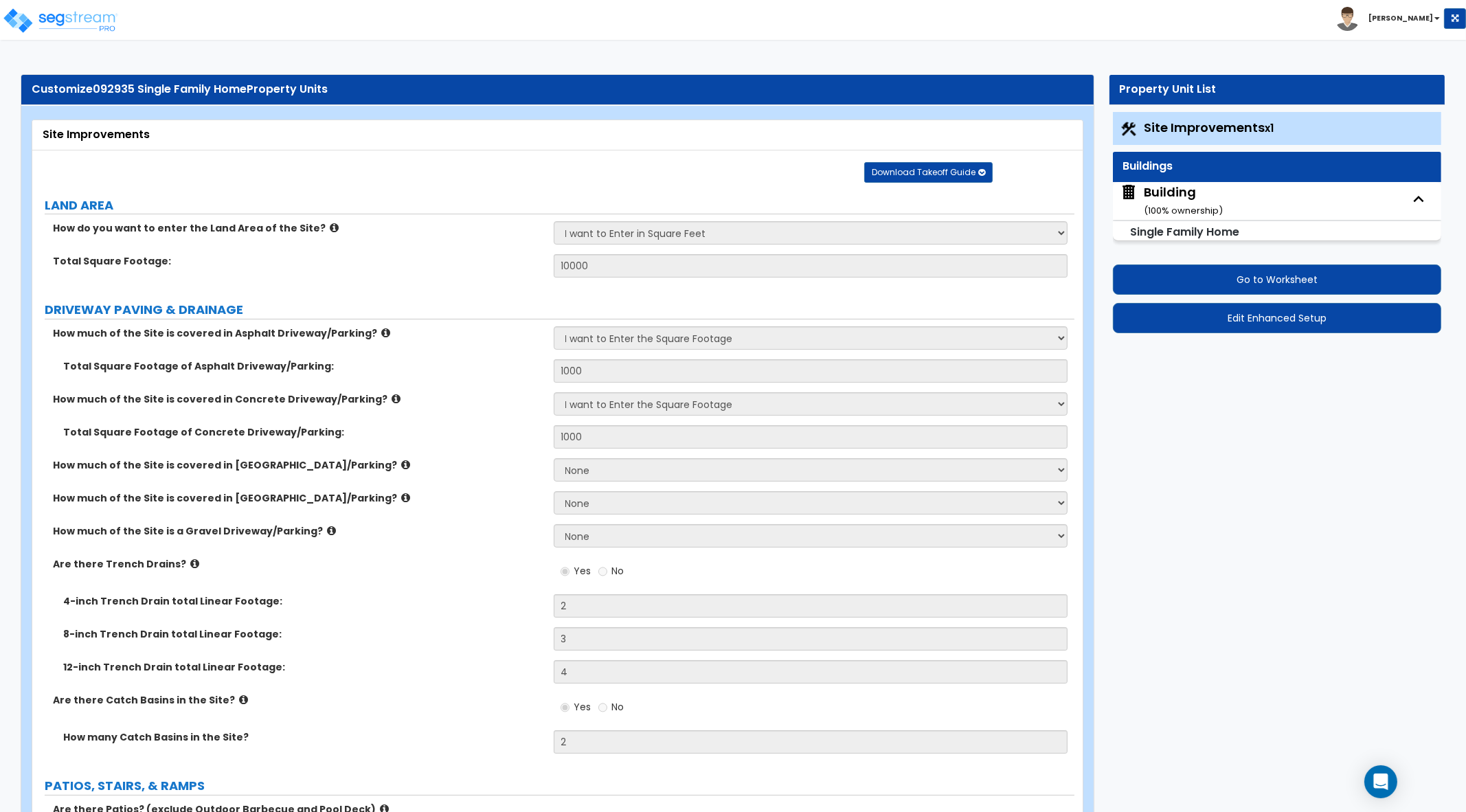
select select "4"
select select "3"
select select "2"
select select "3"
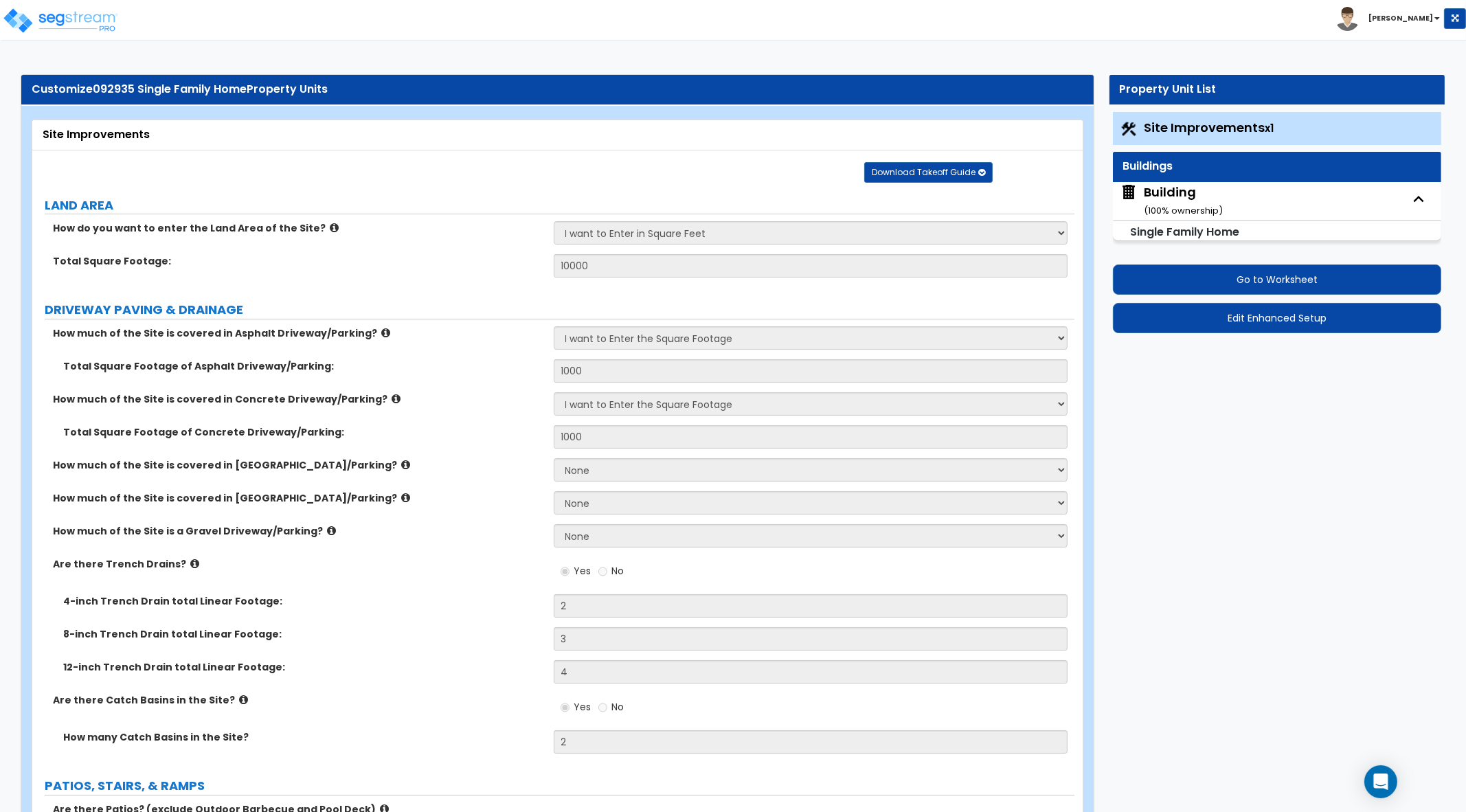
select select "3"
select select "1"
select select "2"
select select "3"
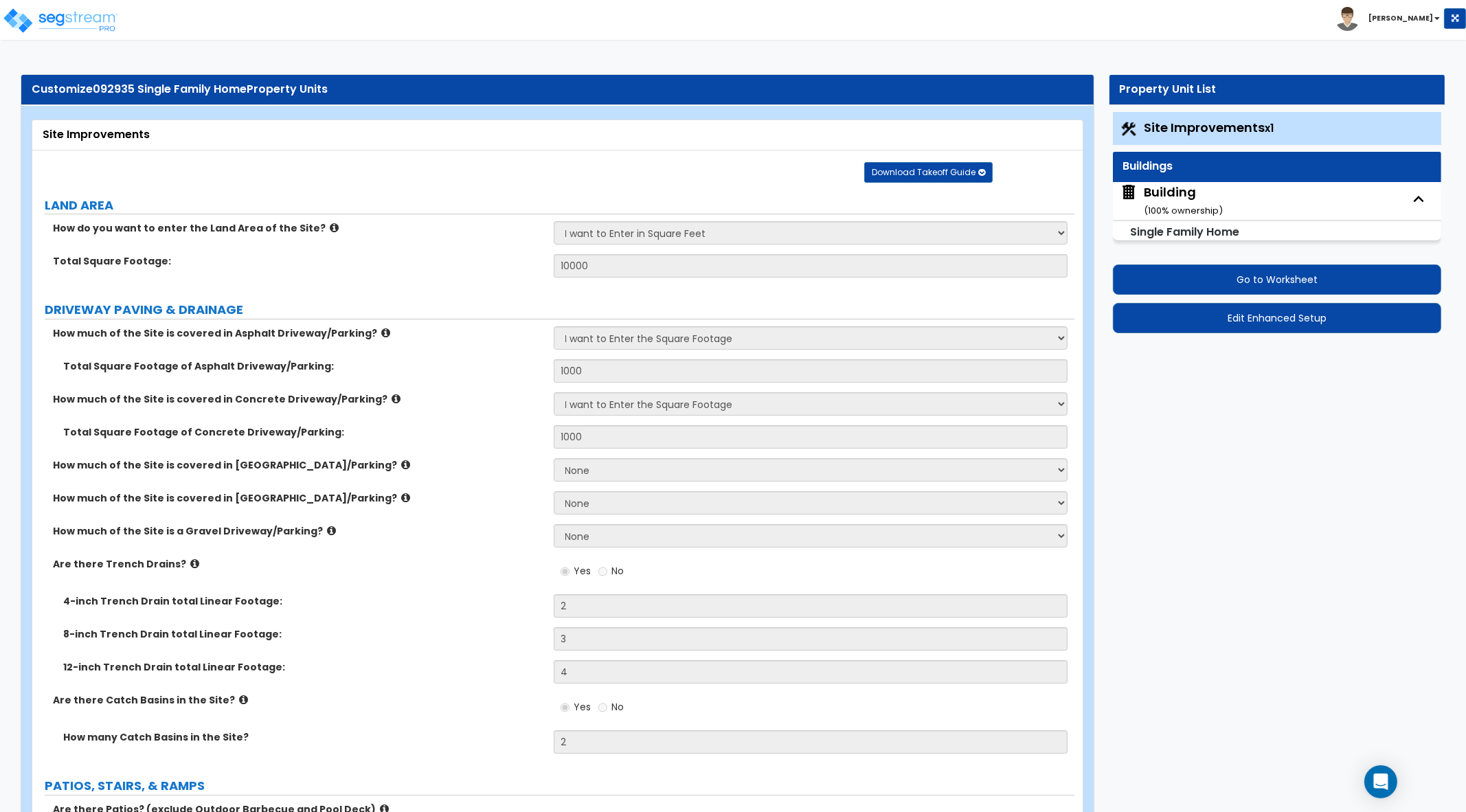
select select "1"
select select "4"
select select "7"
select select "3"
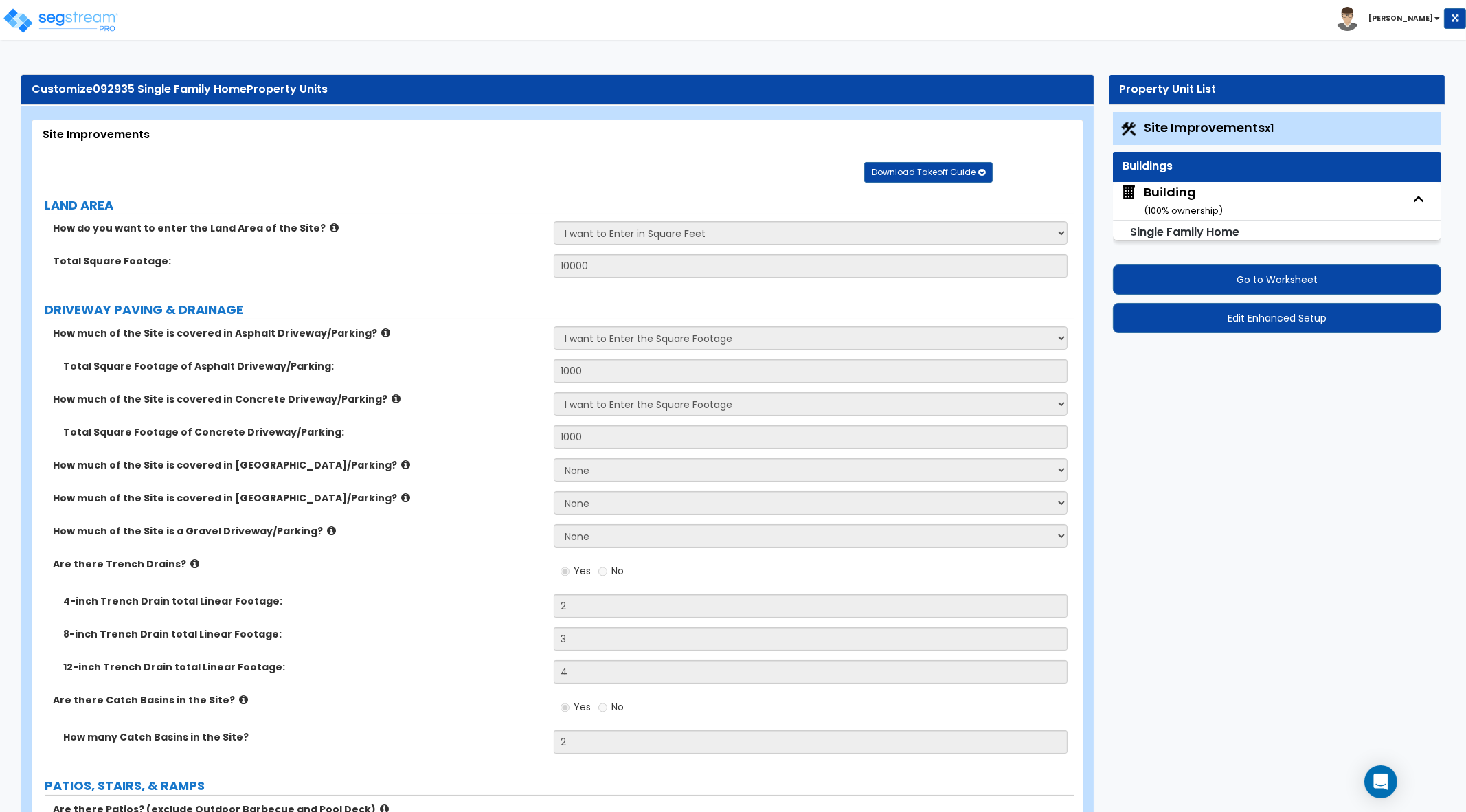
select select "3"
select select "1"
select select "3"
select select "6"
select select "2"
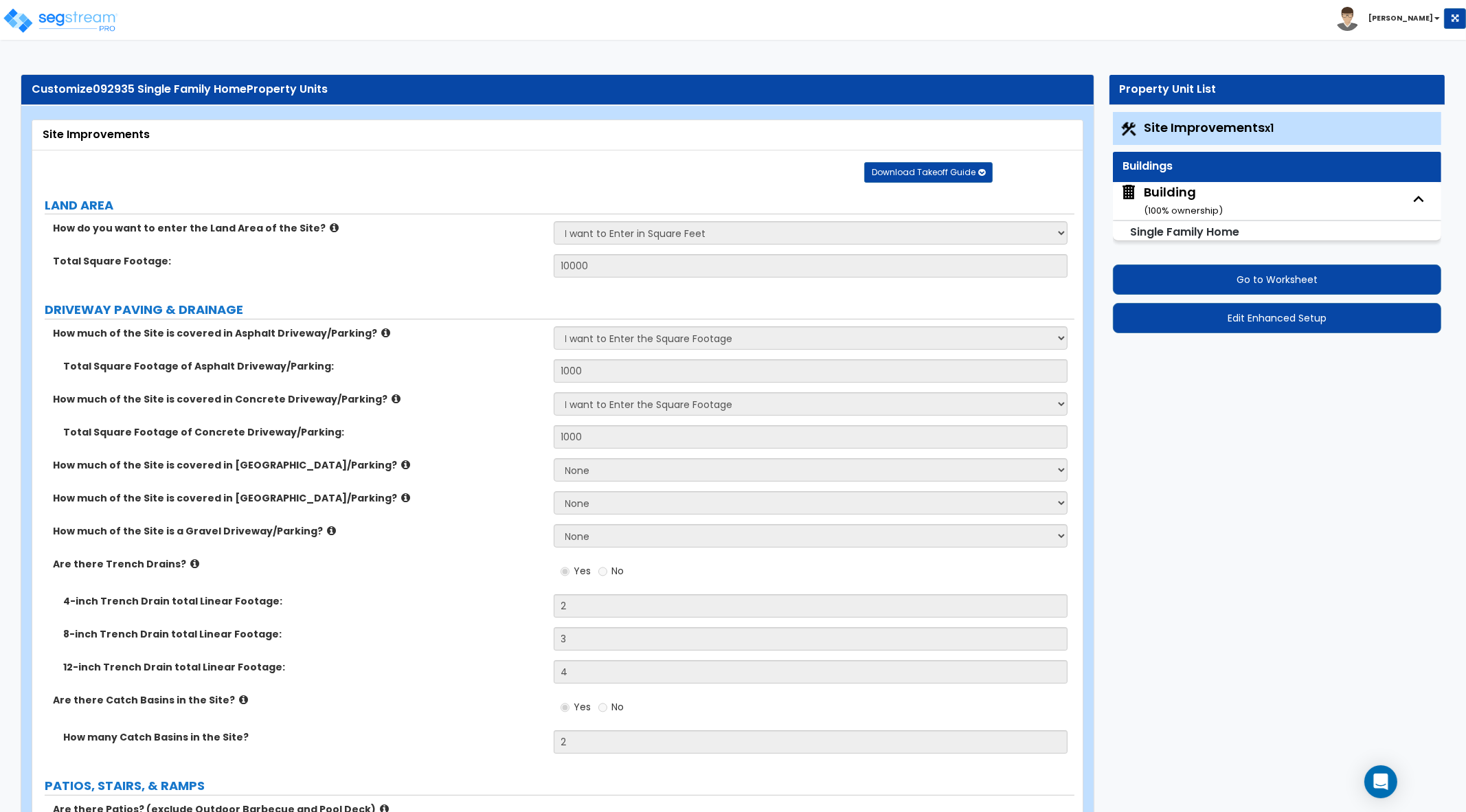
select select "1"
select select "4"
select select "2"
select select "4"
select select "1"
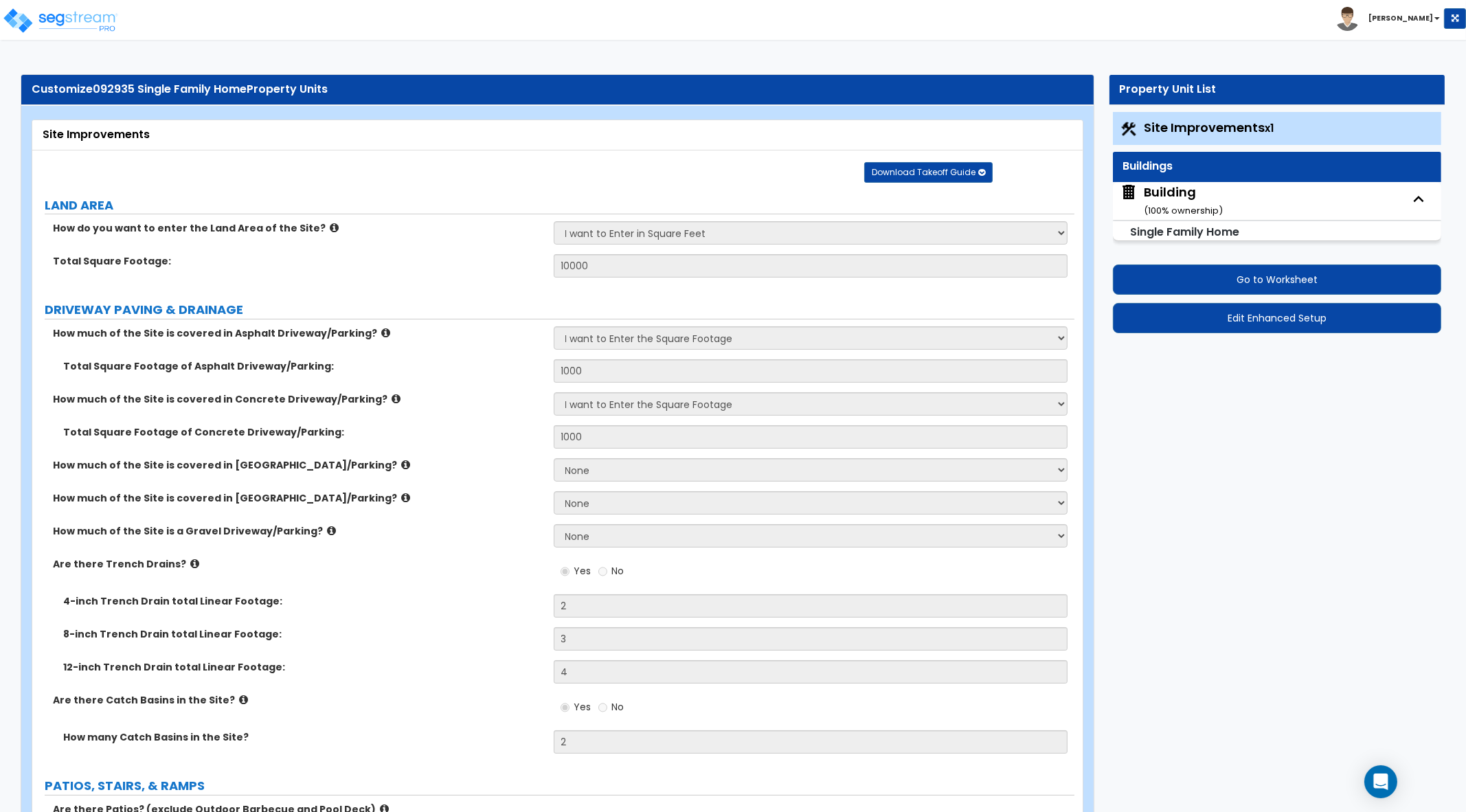
select select "3"
select select "1"
select select "3"
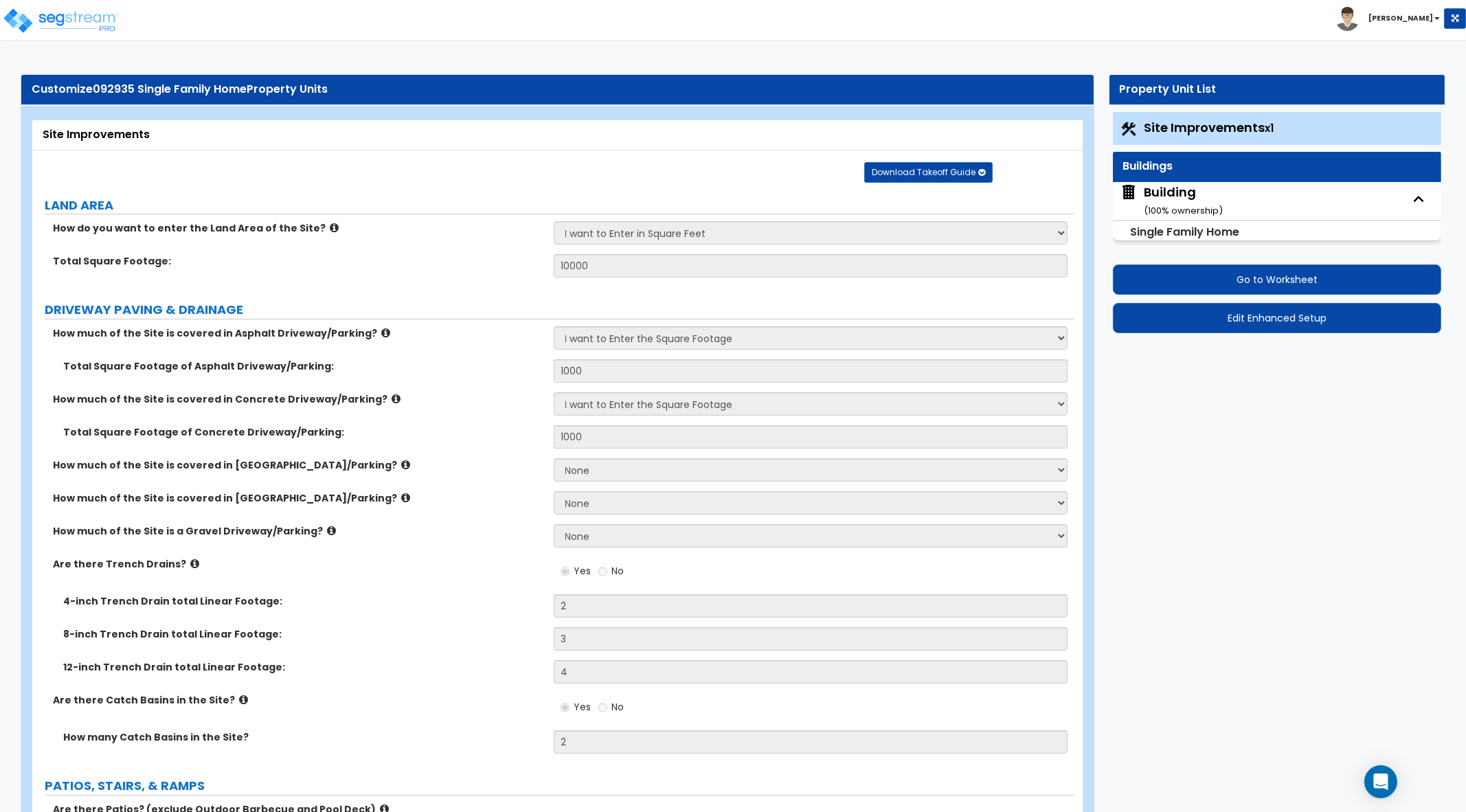
select select "2"
select select "1"
select select "3"
select select "1"
select select "2"
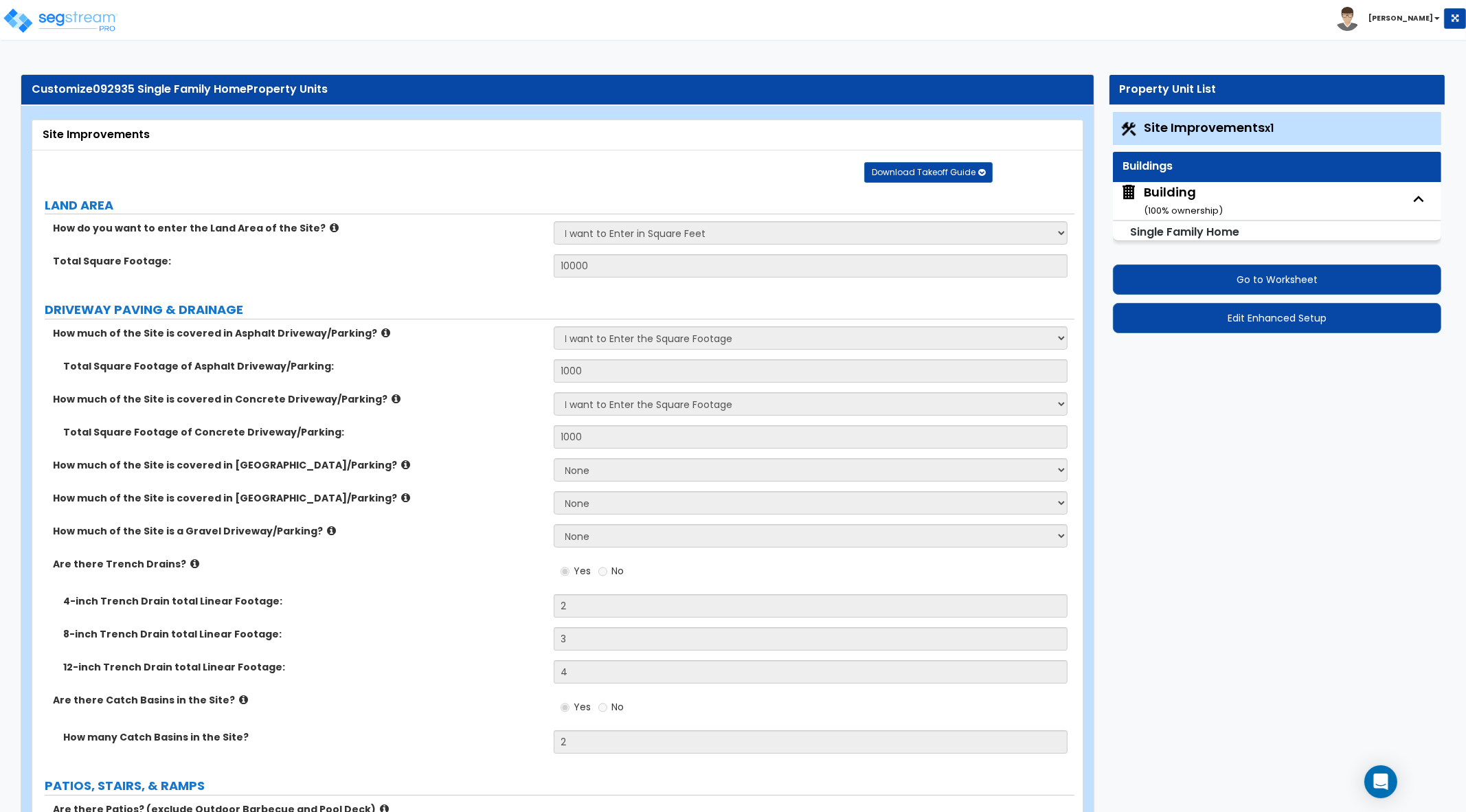
select select "8"
select select "5"
select select "1"
select select "4"
select select "2"
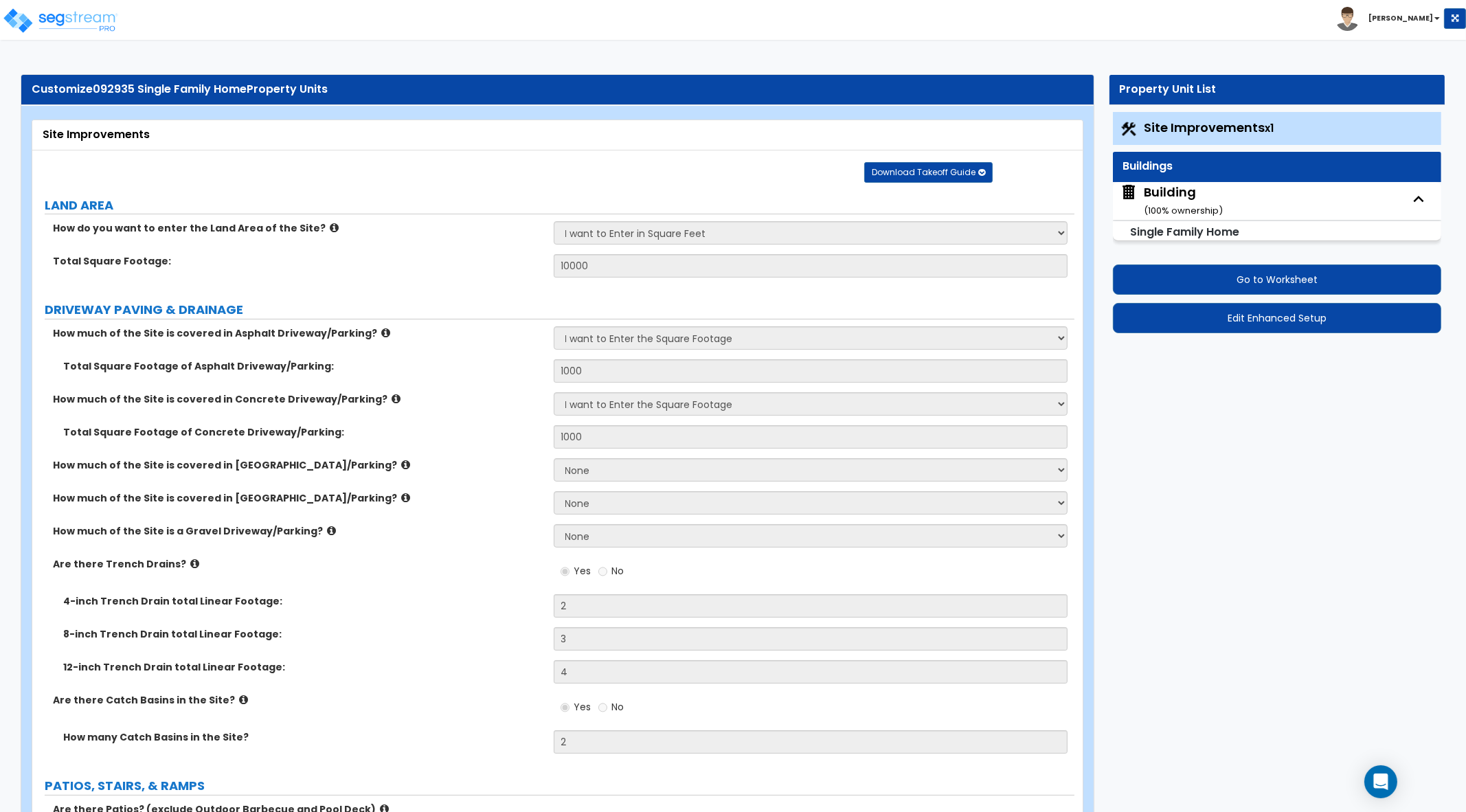
select select "1"
select select "2"
select select "1"
select select "2"
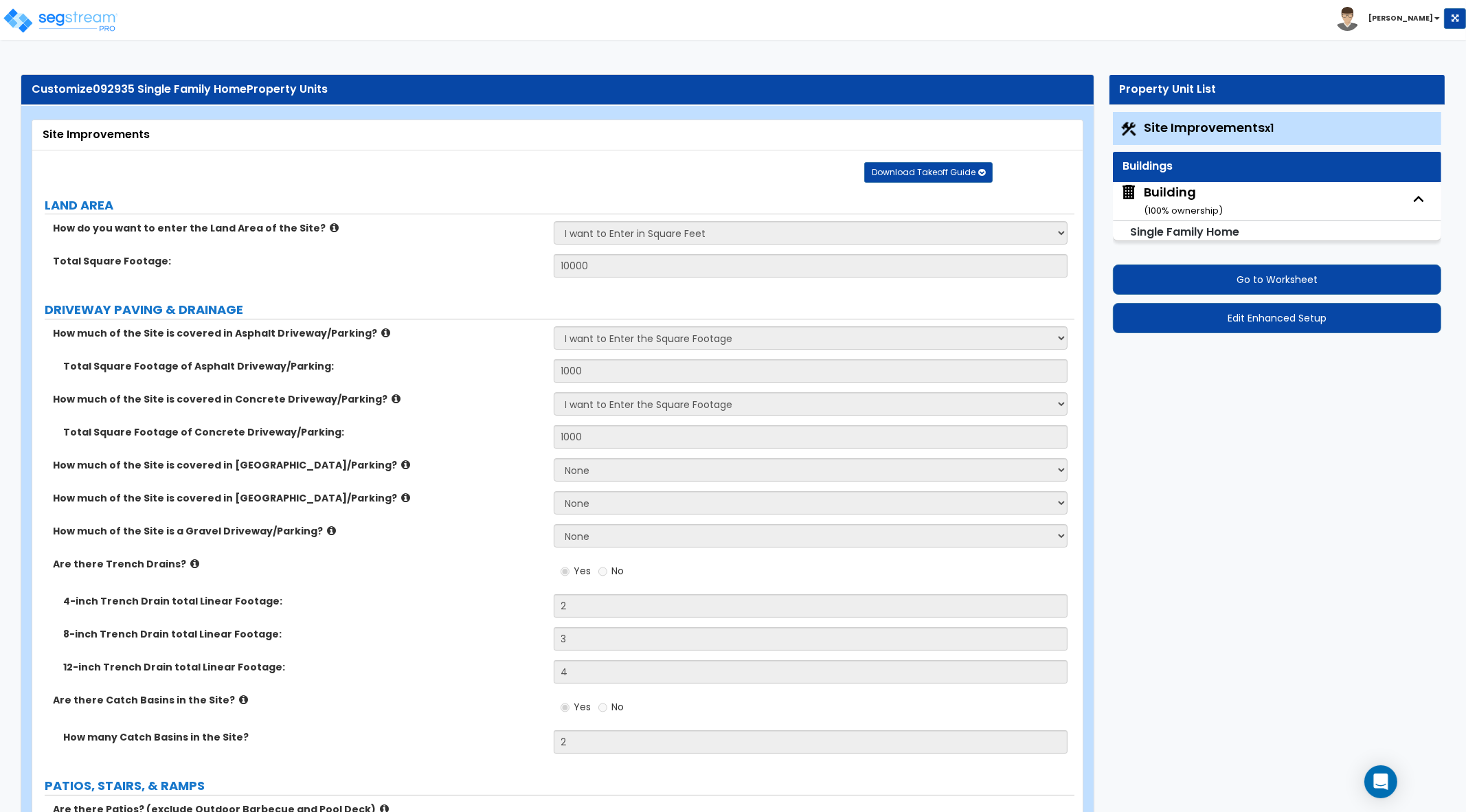
select select "1"
select select "2"
select select "1"
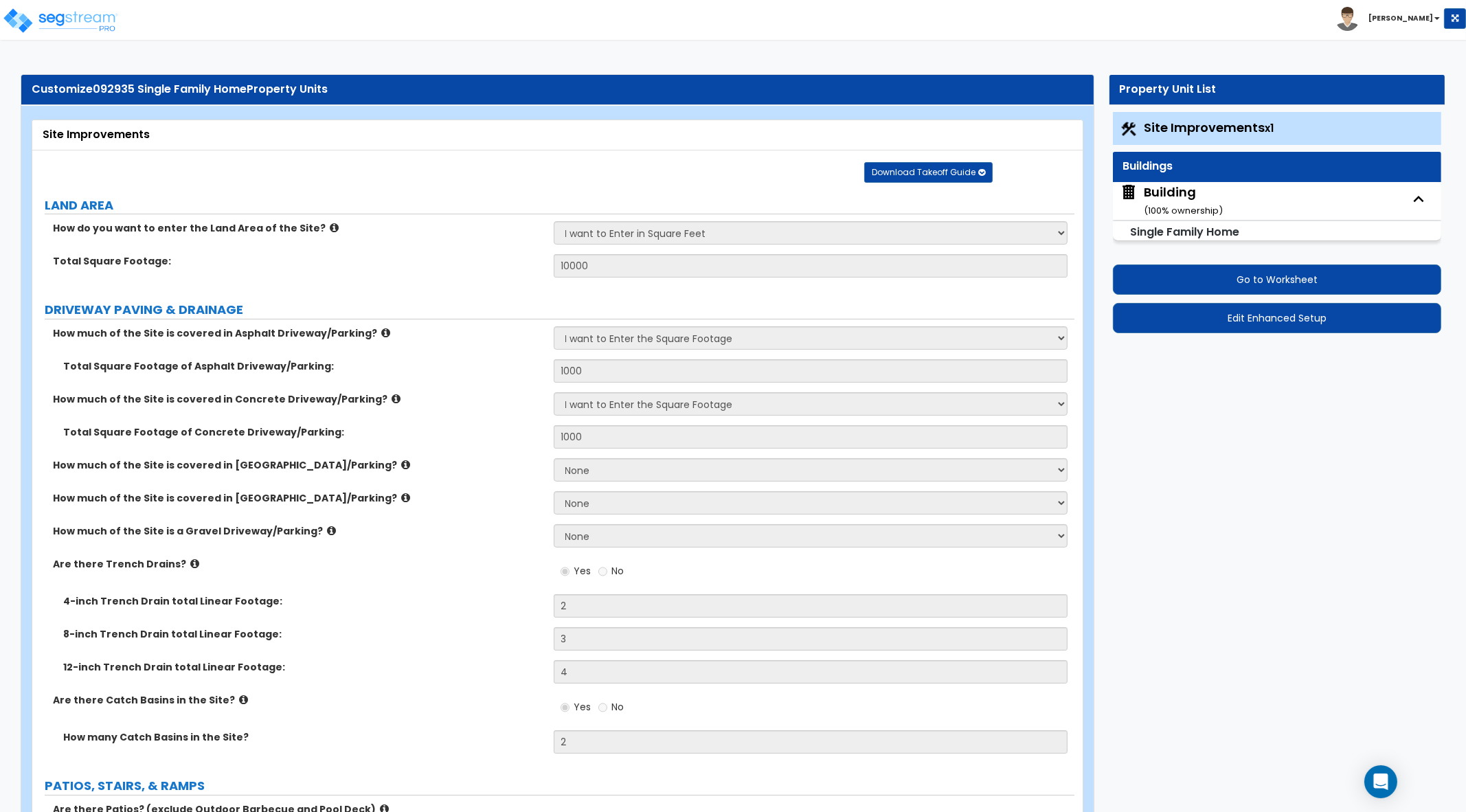
select select "2"
select select "1"
select select "4"
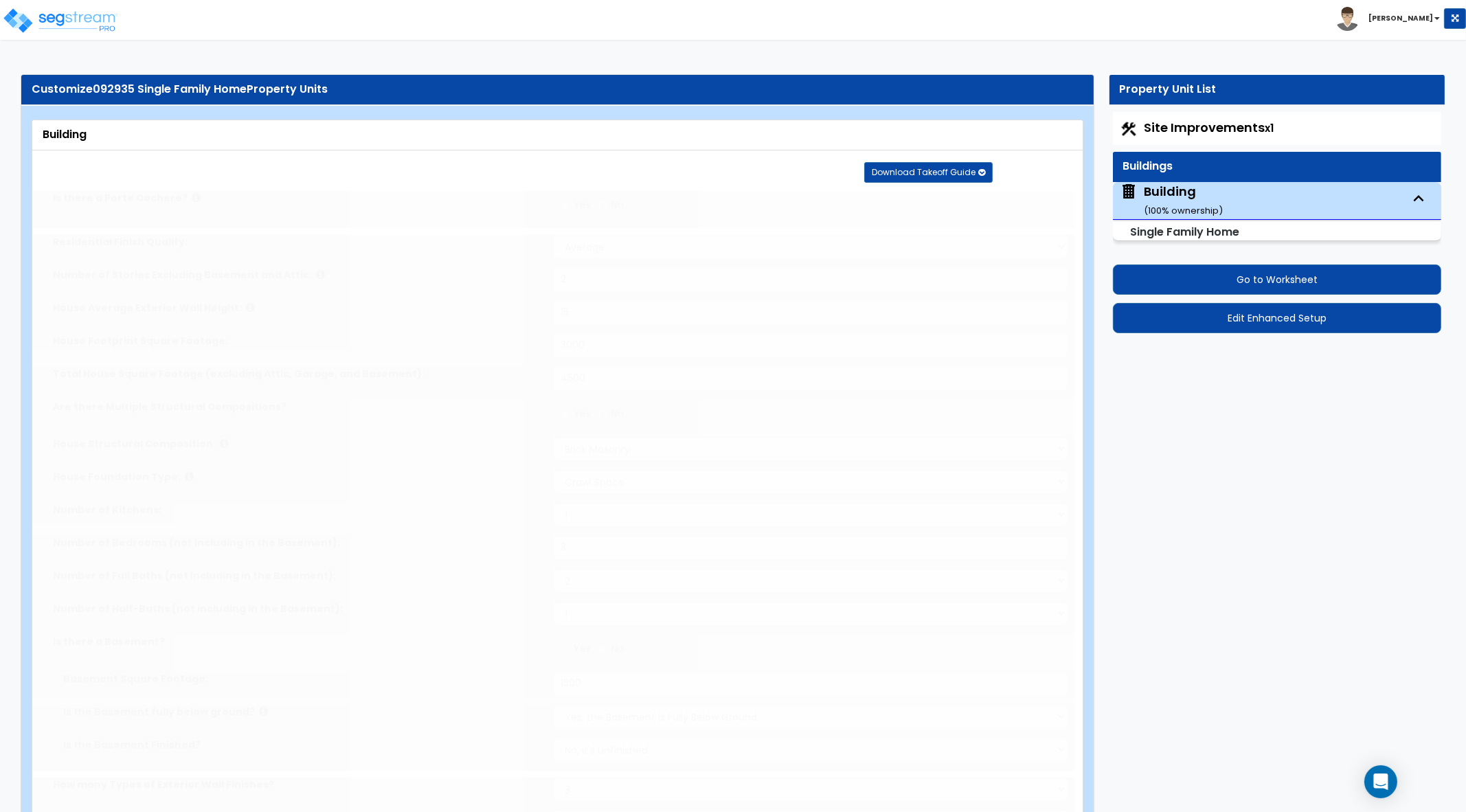
type input "12"
type input "9"
type input "7"
radio input "true"
select select "1"
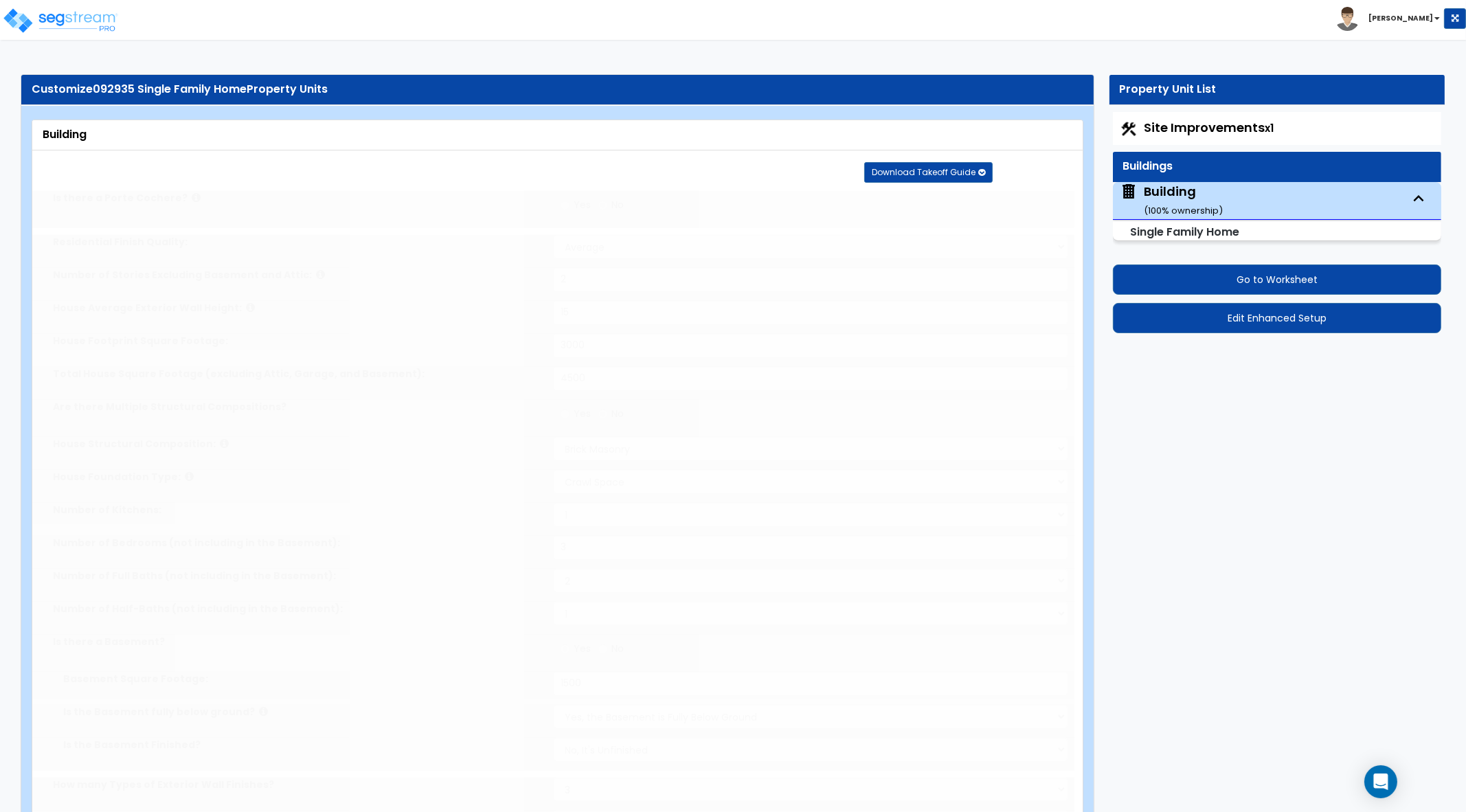
select select "1"
type input "2"
select select "2"
select select "1"
type input "4"
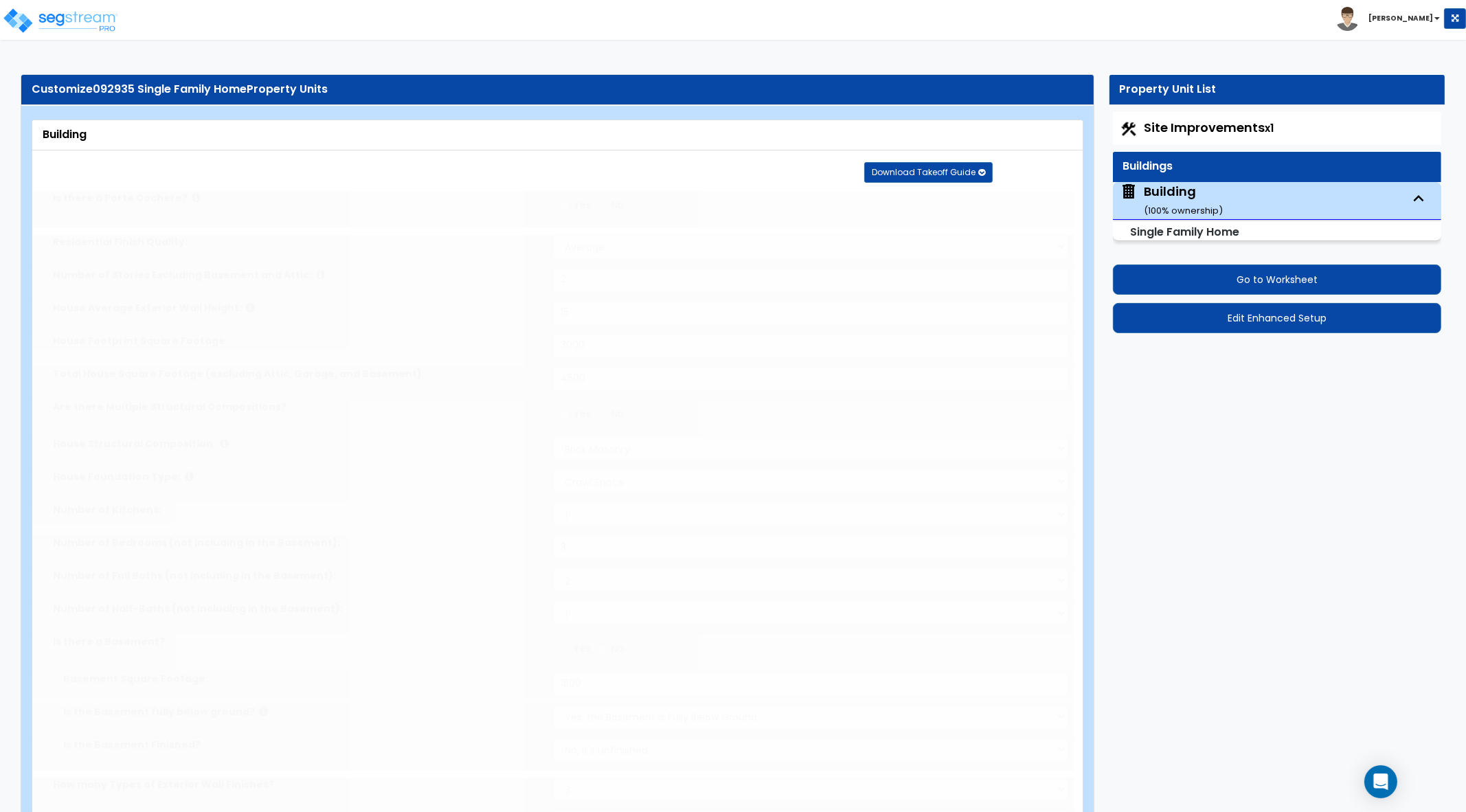
type input "2"
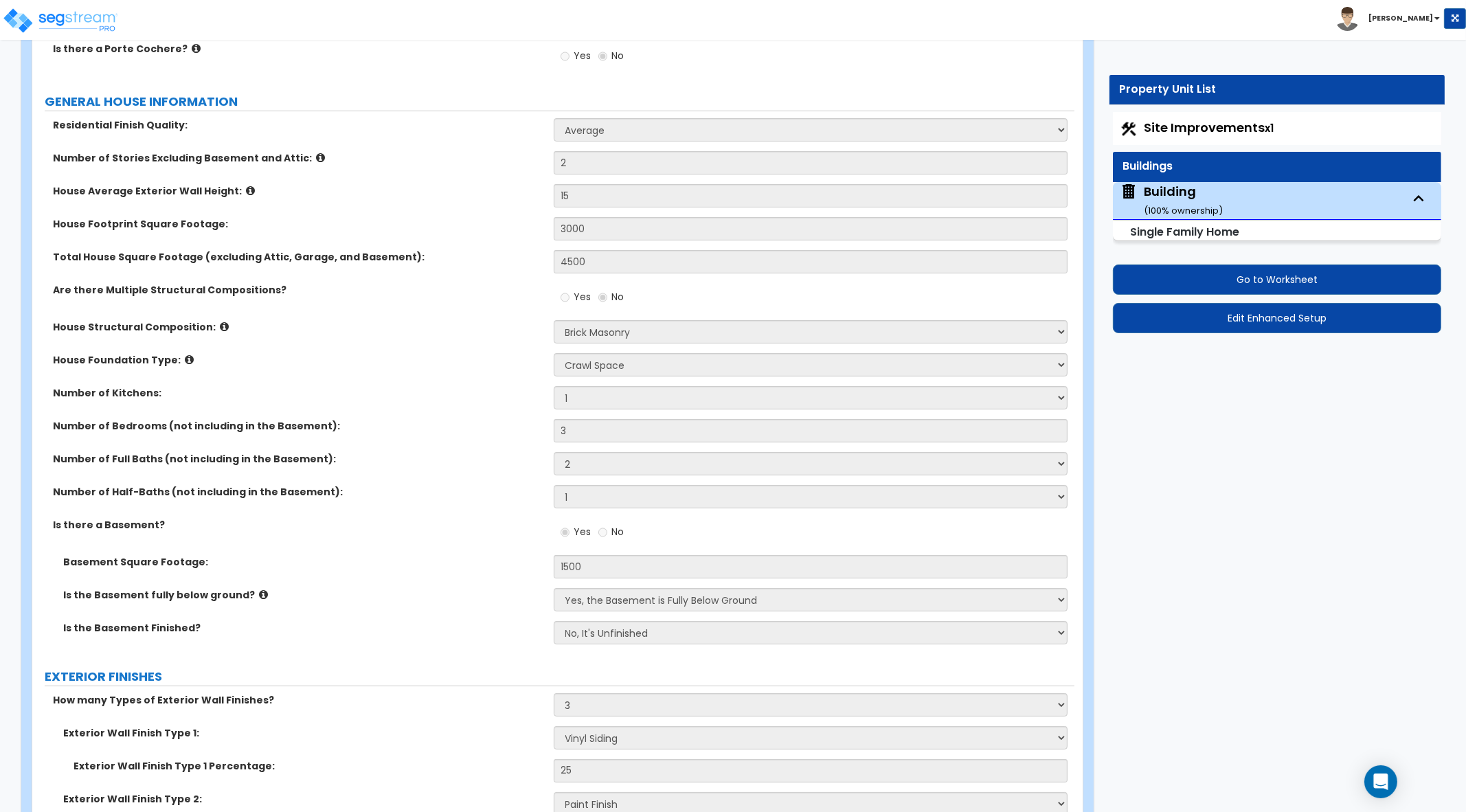
scroll to position [257, 0]
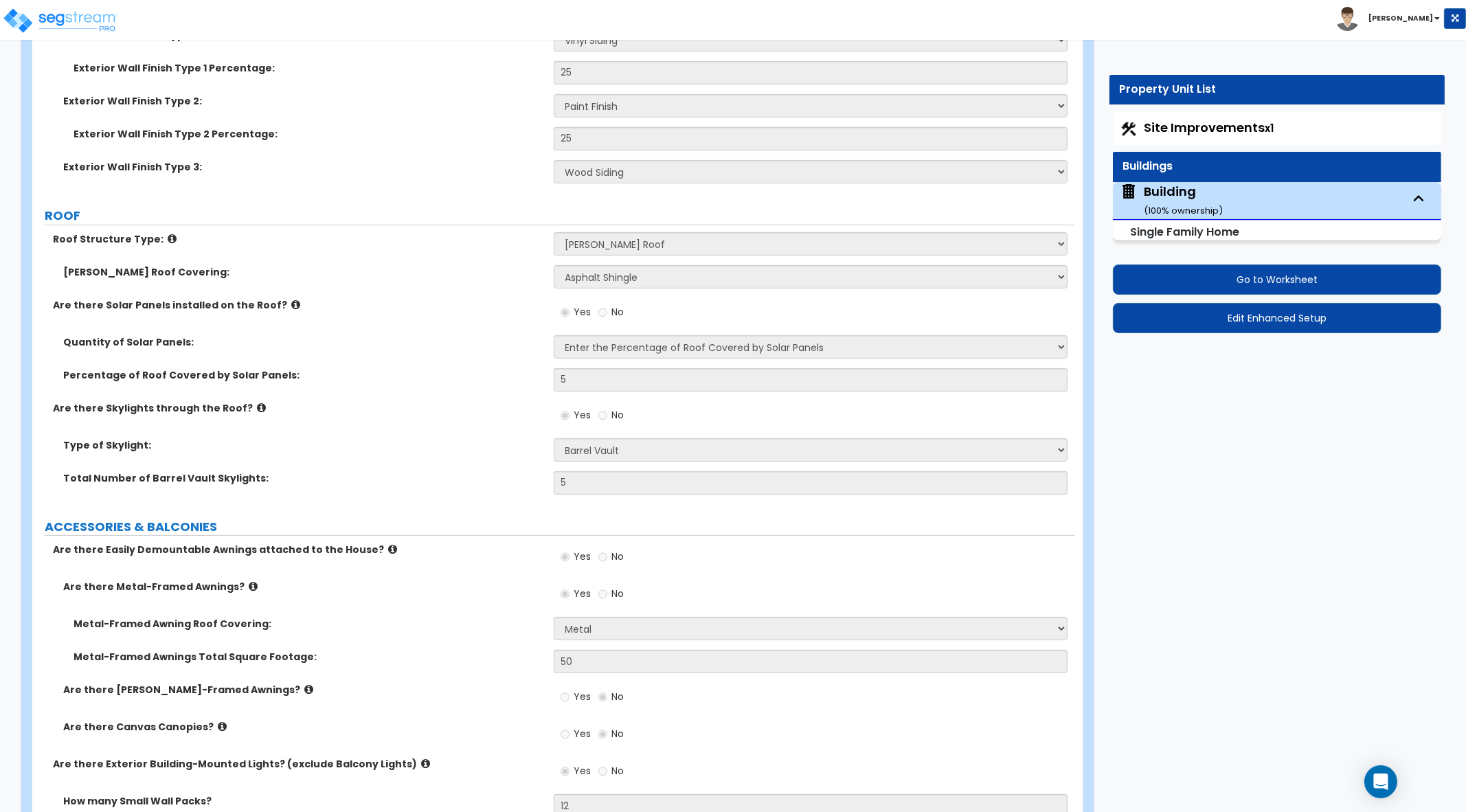
click at [257, 407] on icon at bounding box center [261, 408] width 9 height 10
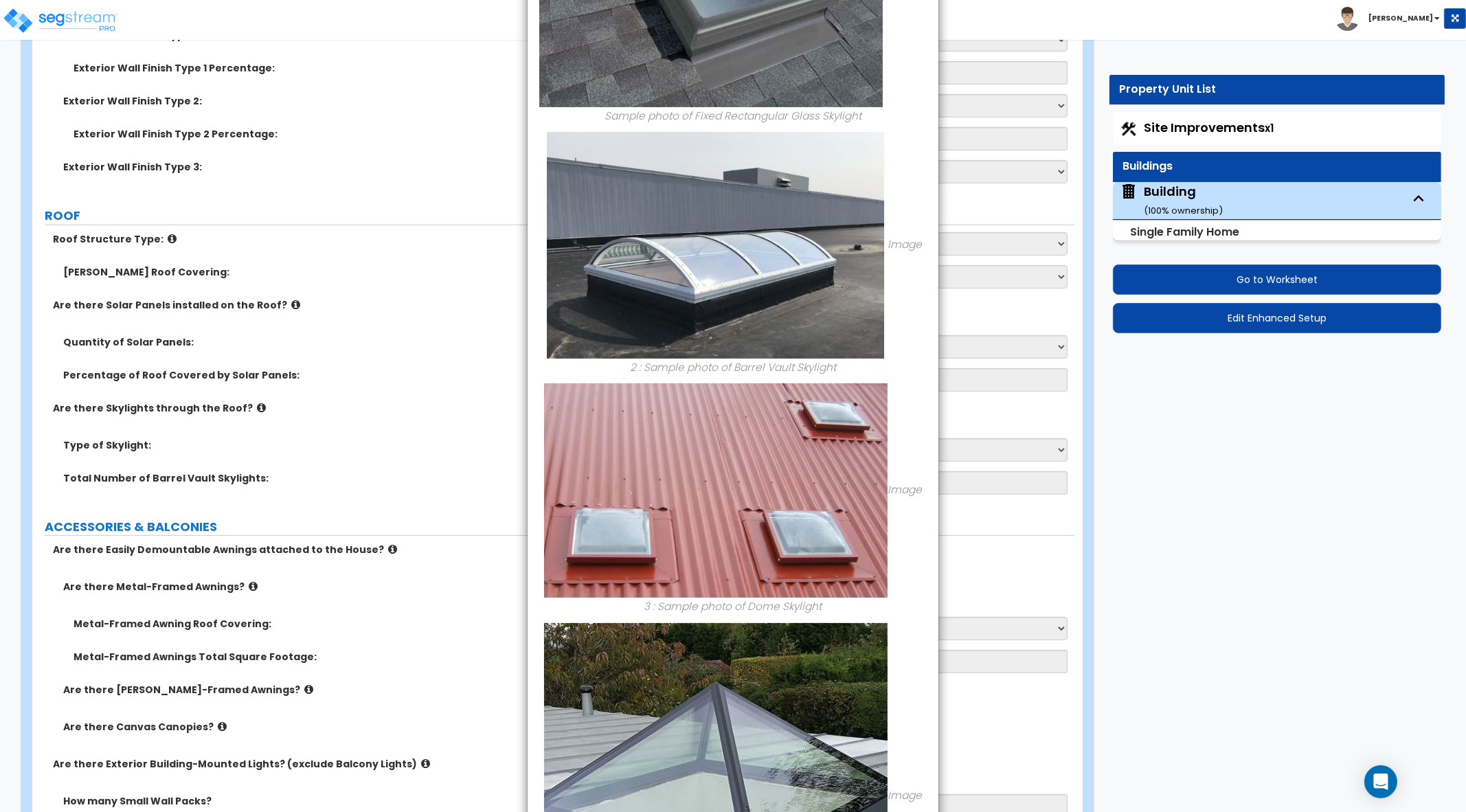
scroll to position [514, 0]
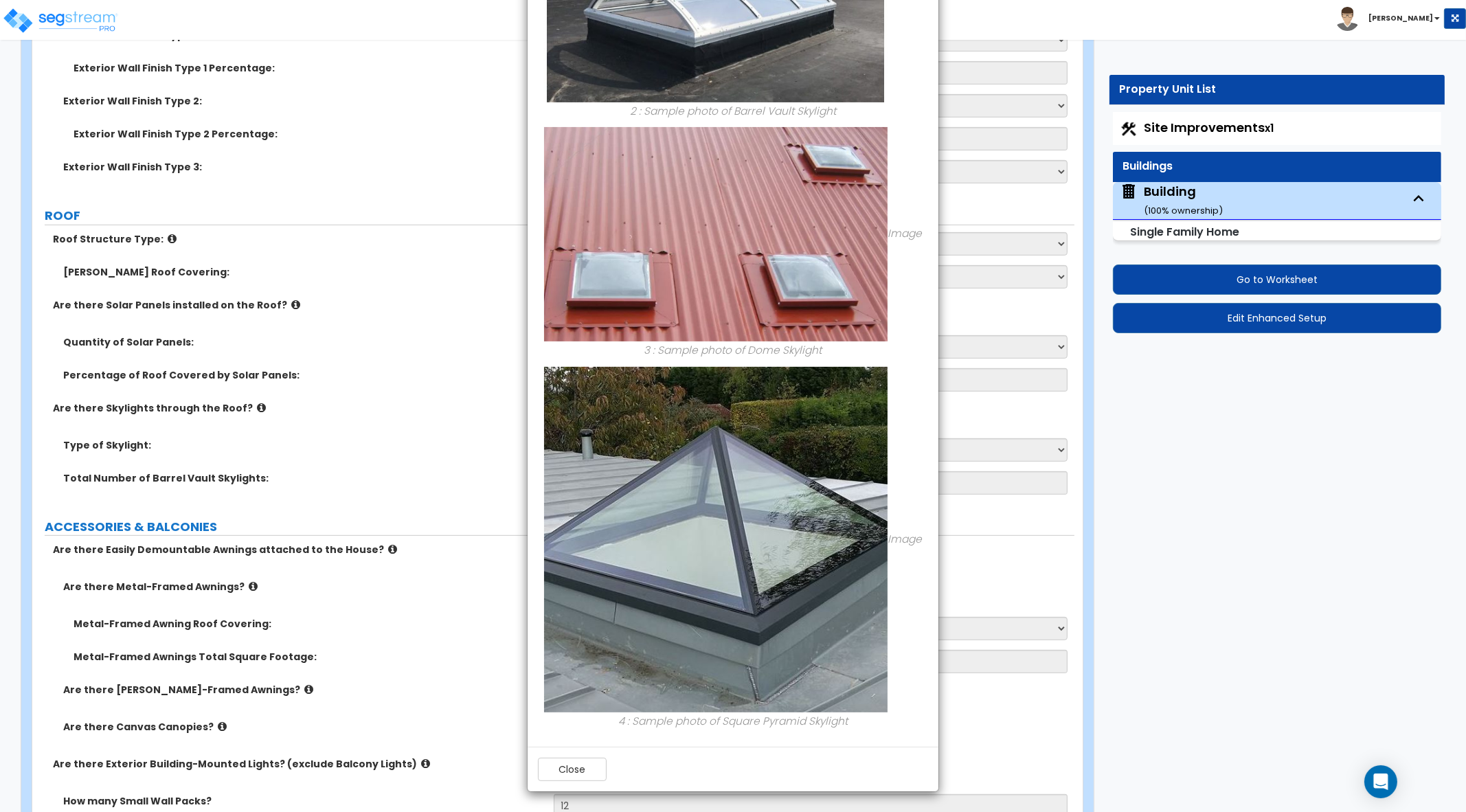
click at [1302, 525] on div "× Information of Are there Skylights through the Roof? Image 1 : Sample photo o…" at bounding box center [733, 406] width 1466 height 812
click at [579, 770] on button "Close" at bounding box center [572, 769] width 69 height 23
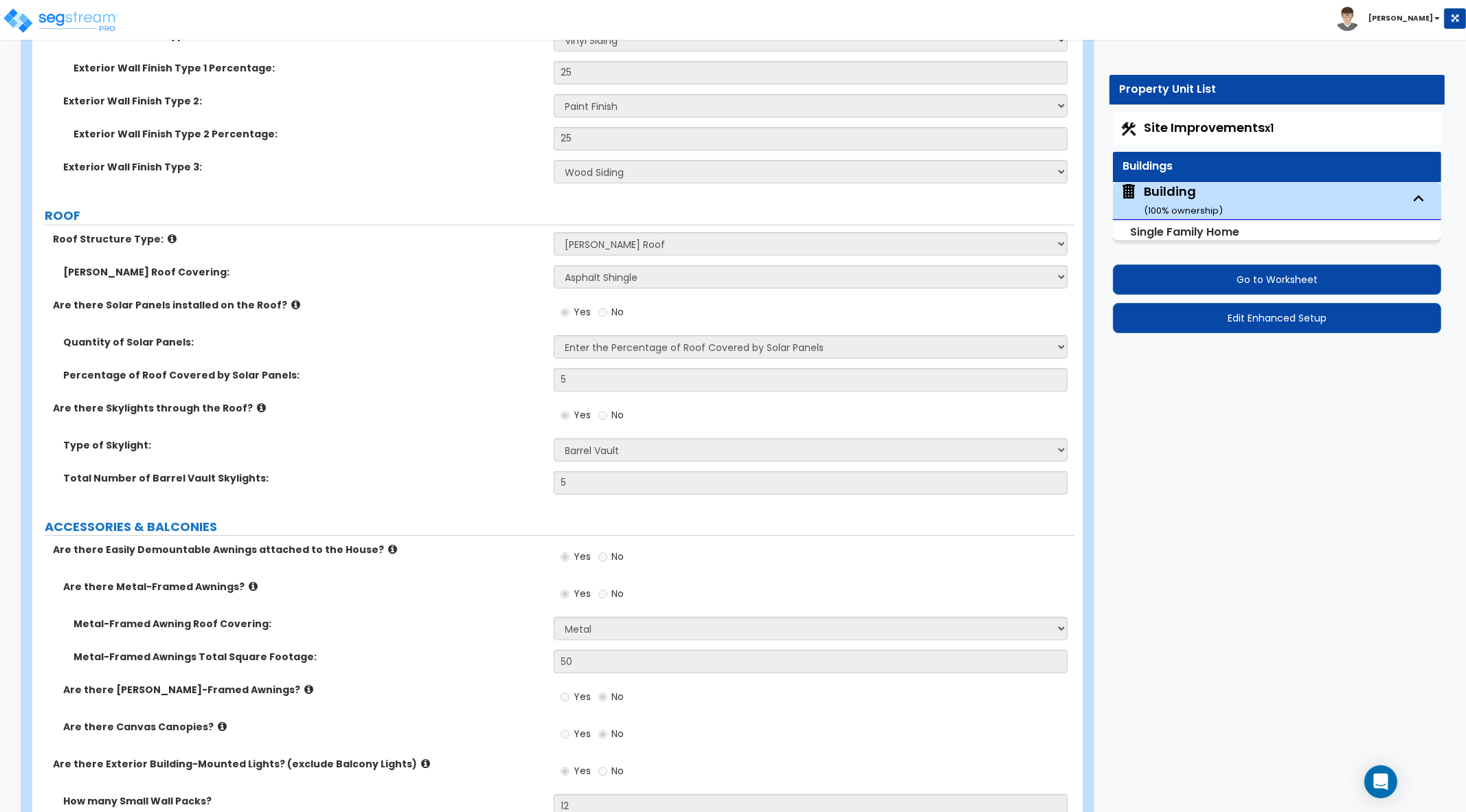
drag, startPoint x: 1465, startPoint y: 311, endPoint x: 1102, endPoint y: 506, distance: 412.1
